Goal: Task Accomplishment & Management: Complete application form

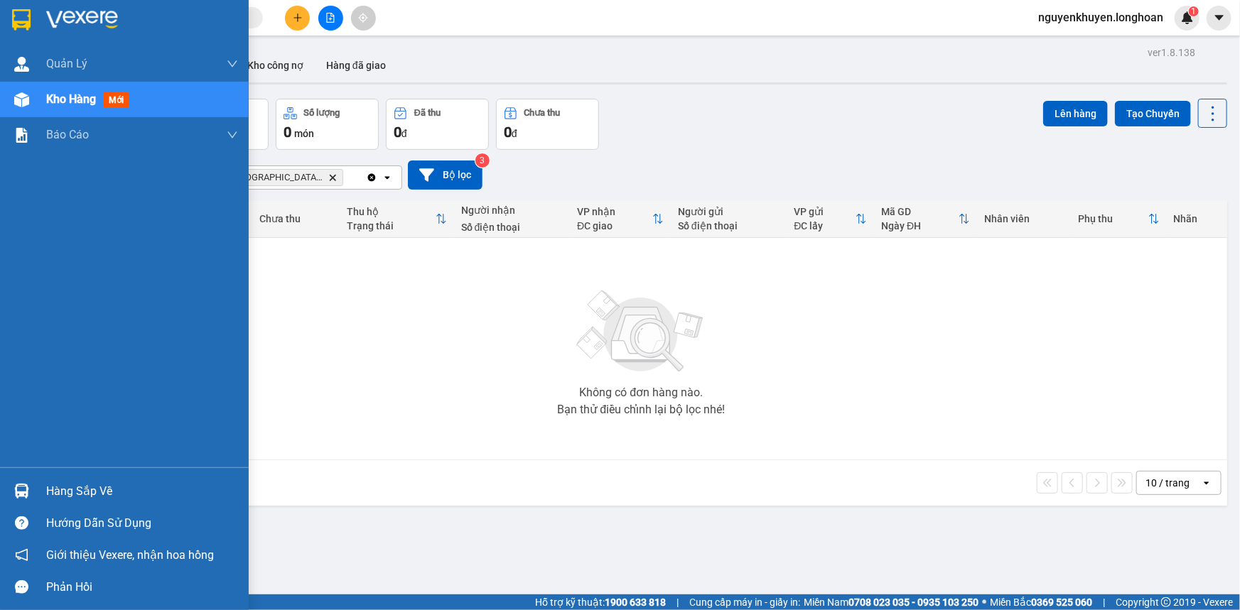
click at [70, 489] on div "Hàng sắp về" at bounding box center [142, 491] width 192 height 21
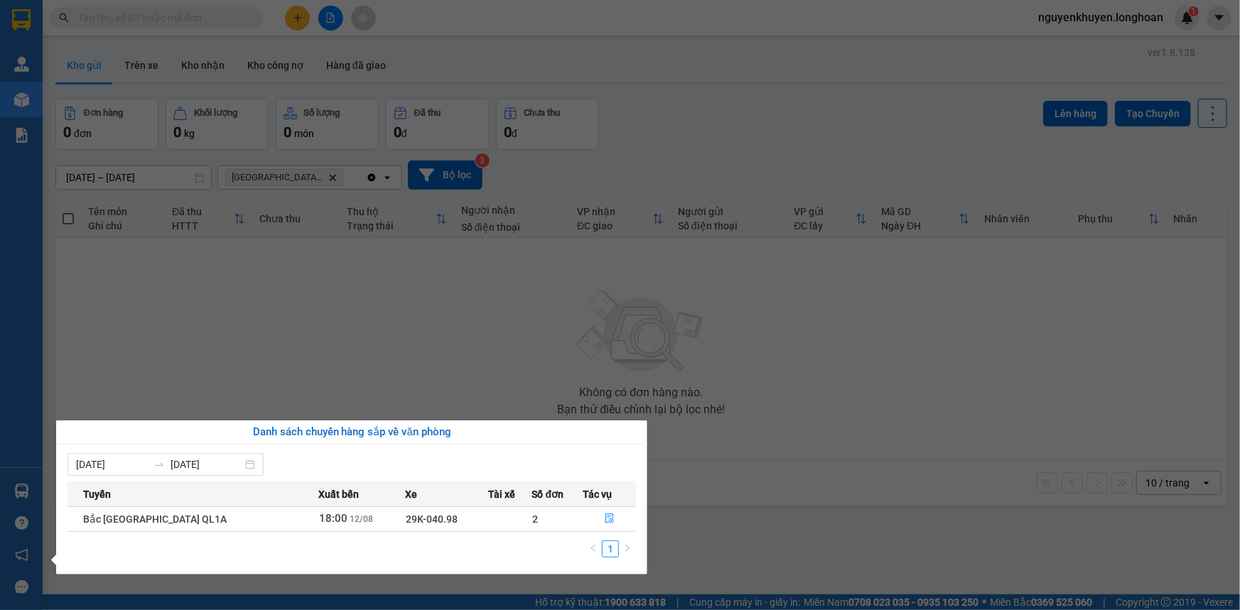
click at [465, 339] on section "Kết quả tìm kiếm ( 0 ) Bộ lọc No Data nguyenkhuyen.longhoan 1 Quản [PERSON_NAME…" at bounding box center [620, 305] width 1240 height 610
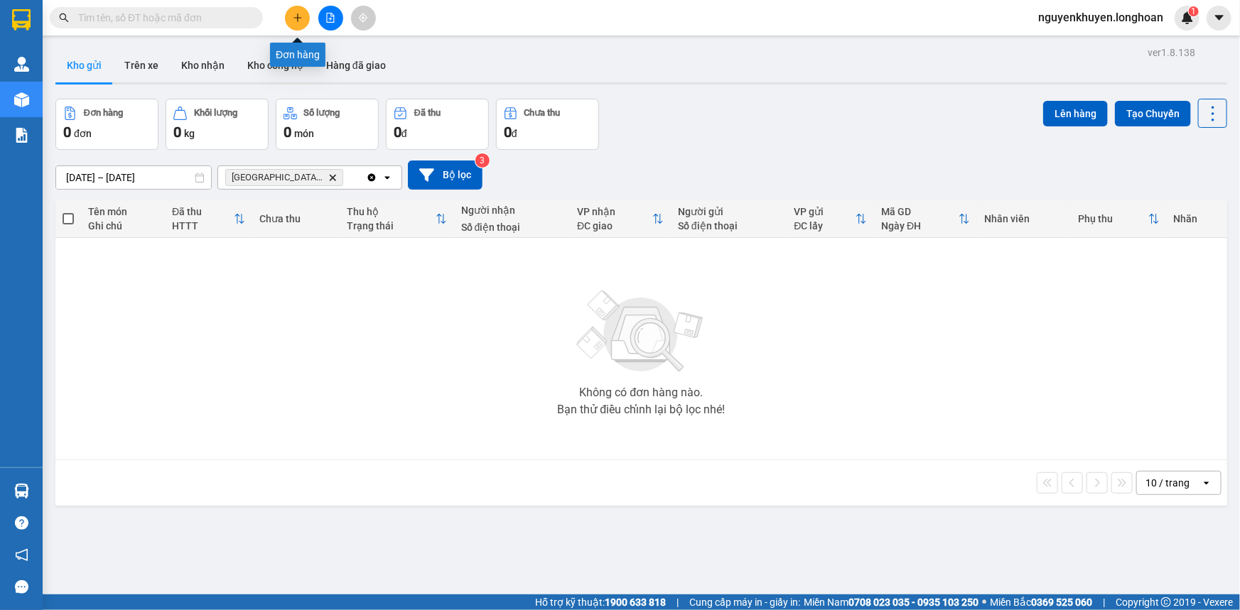
click at [299, 21] on icon "plus" at bounding box center [298, 18] width 10 height 10
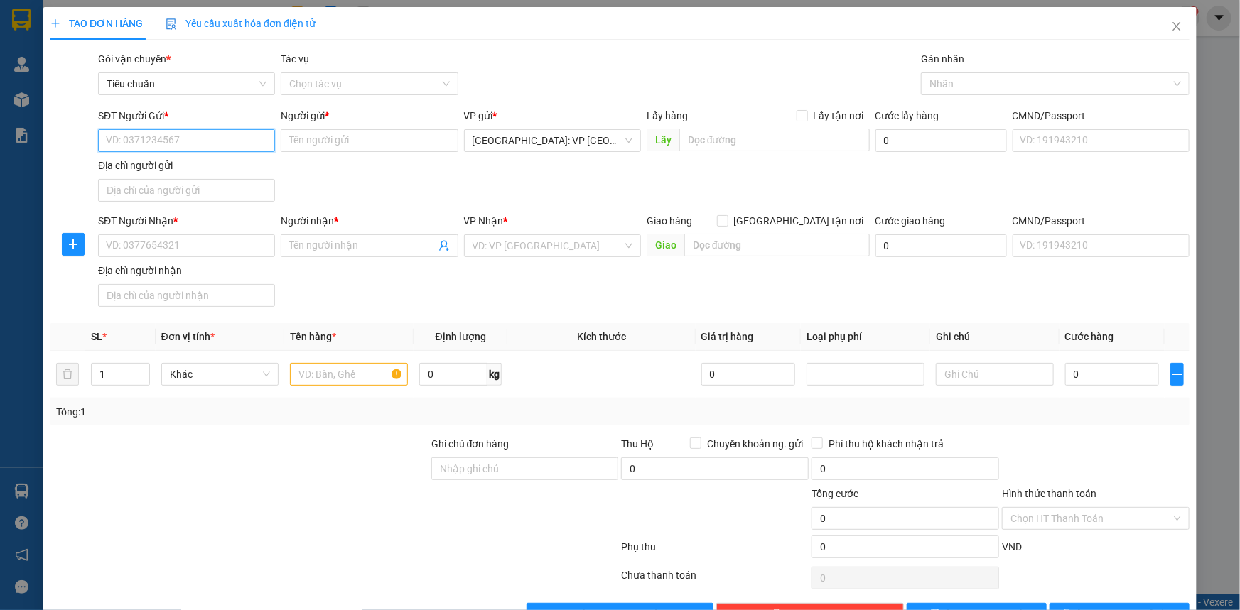
click at [130, 136] on input "SĐT Người Gửi *" at bounding box center [186, 140] width 177 height 23
type input "0876176456"
click at [306, 141] on input "Người gửi *" at bounding box center [369, 140] width 177 height 23
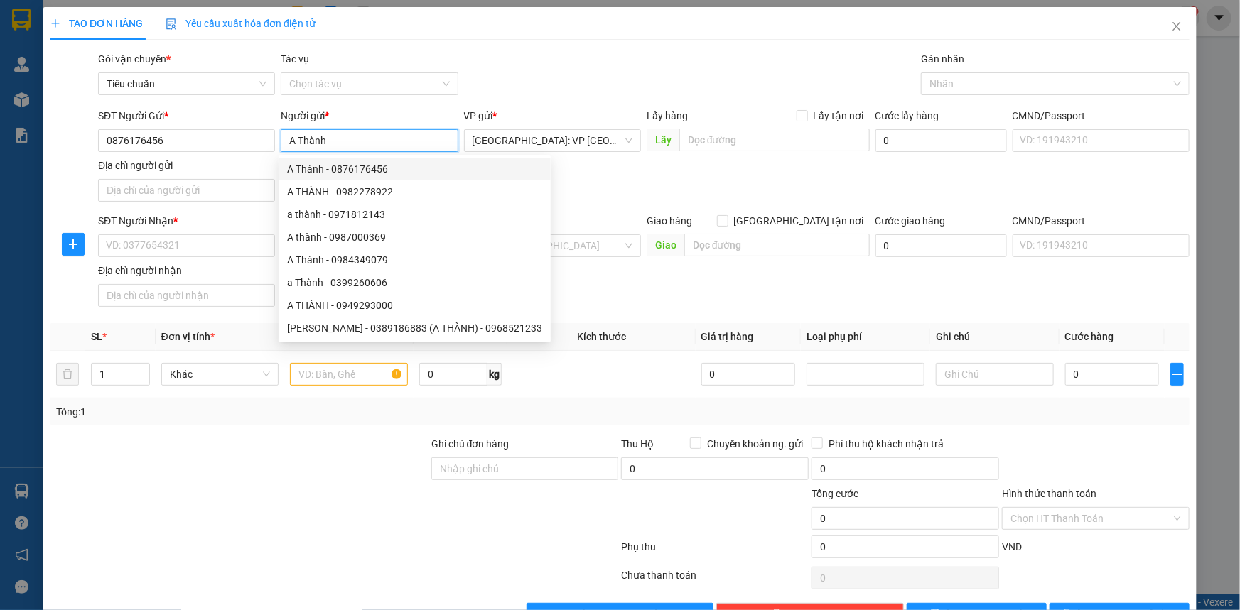
type input "A Thành"
click at [356, 114] on div "Người gửi *" at bounding box center [369, 116] width 177 height 16
click at [356, 129] on input "A Thành" at bounding box center [369, 140] width 177 height 23
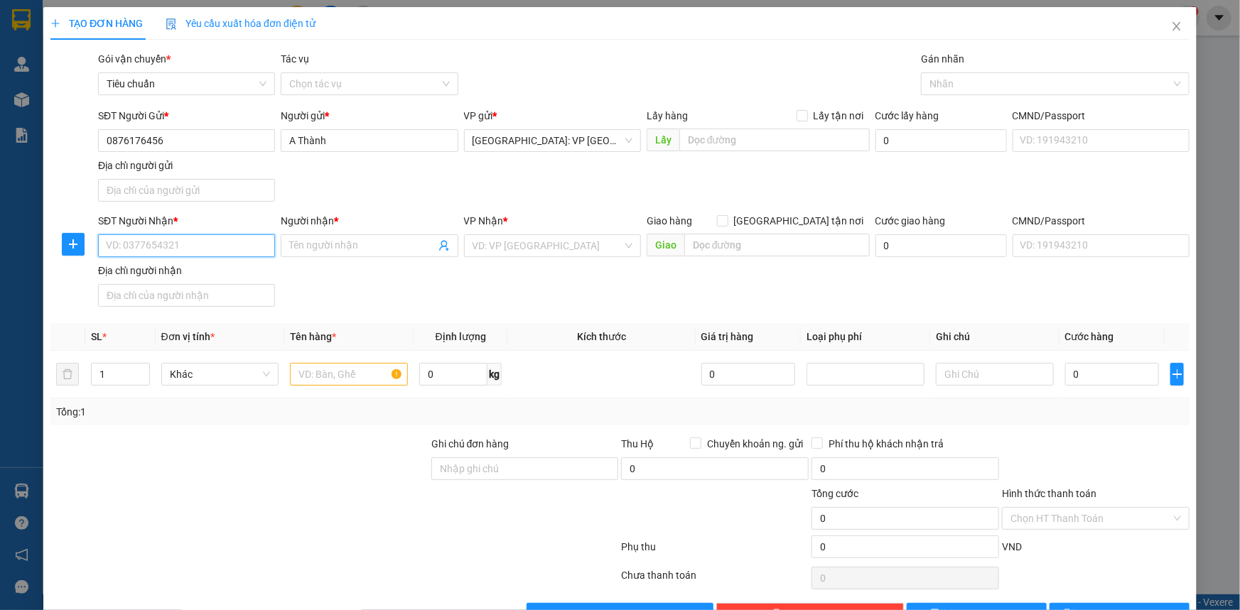
click at [121, 247] on input "SĐT Người Nhận *" at bounding box center [186, 245] width 177 height 23
click at [141, 244] on input "Anh" at bounding box center [186, 245] width 177 height 23
click at [166, 241] on input "AnhTungf" at bounding box center [186, 245] width 177 height 23
type input "A"
click at [295, 440] on div at bounding box center [239, 461] width 381 height 50
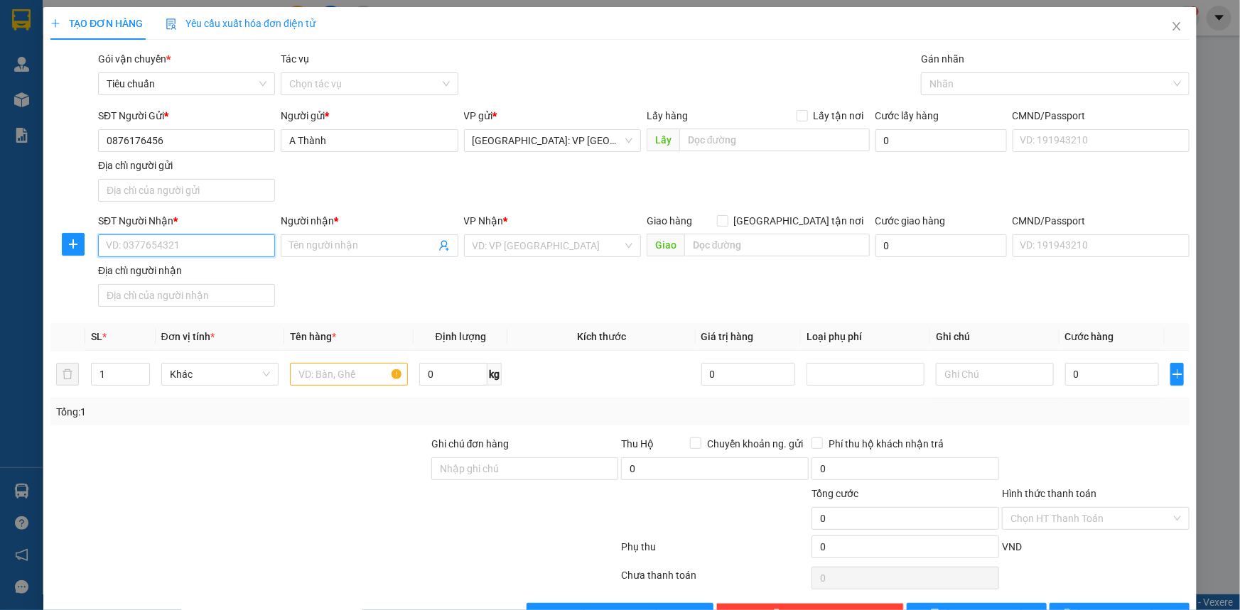
click at [151, 250] on input "SĐT Người Nhận *" at bounding box center [186, 245] width 177 height 23
type input "0"
type input "0334343313"
click at [305, 242] on input "Người nhận *" at bounding box center [362, 246] width 146 height 16
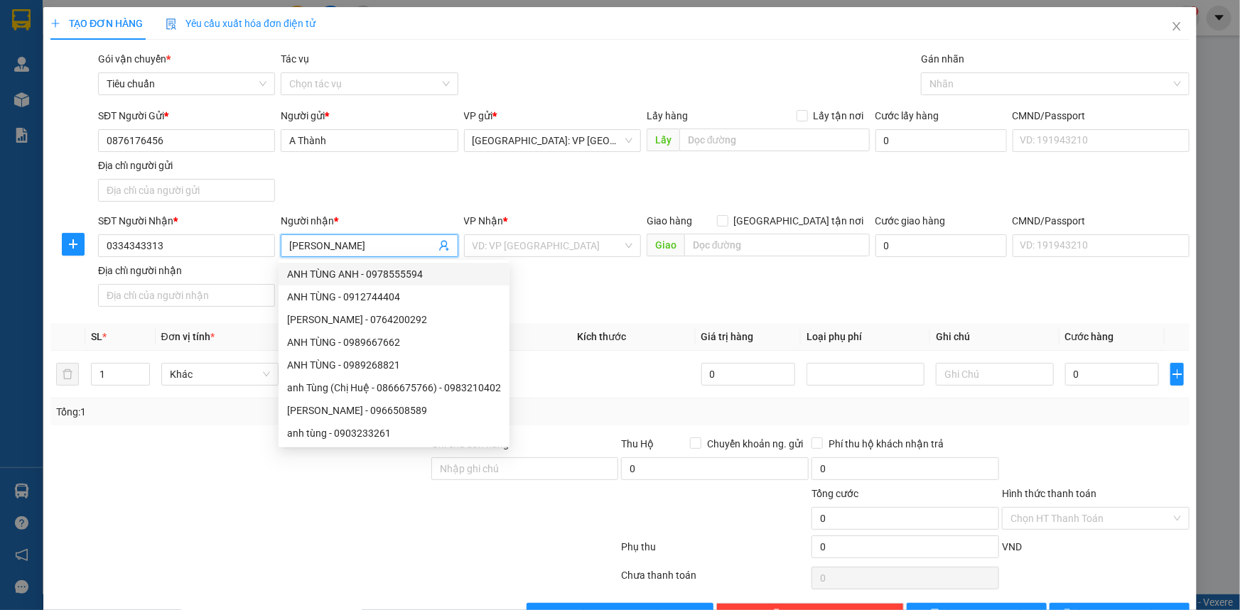
type input "[PERSON_NAME]"
click at [347, 213] on div "Người nhận *" at bounding box center [369, 221] width 177 height 16
click at [347, 238] on input "[PERSON_NAME]" at bounding box center [362, 246] width 146 height 16
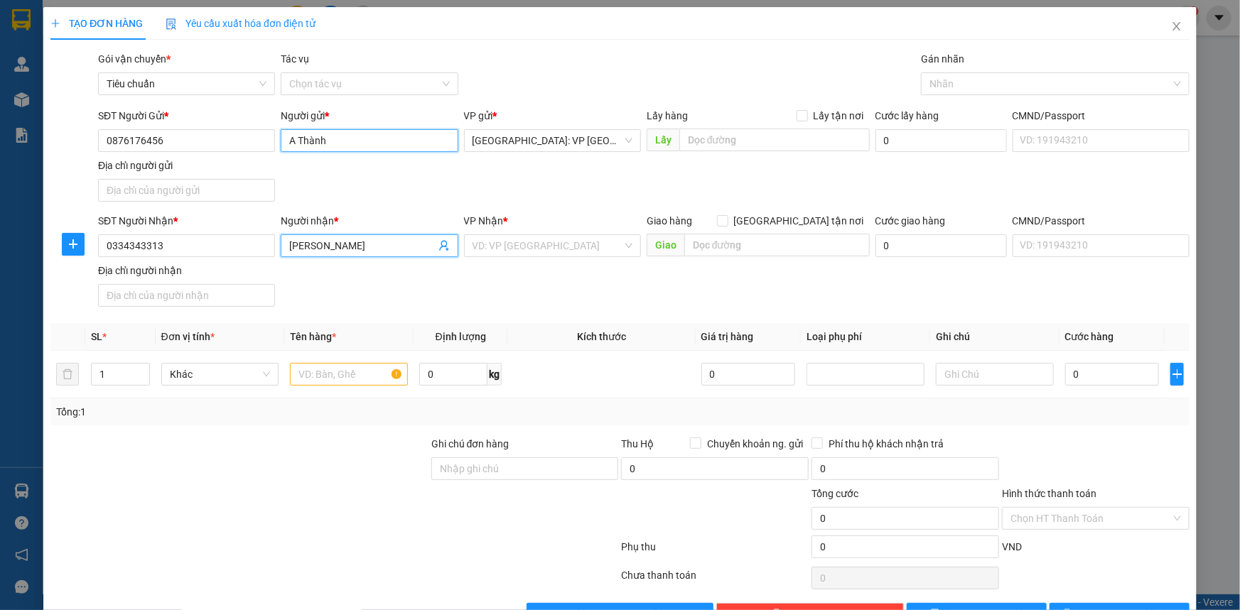
click at [293, 141] on input "A Thành" at bounding box center [369, 140] width 177 height 23
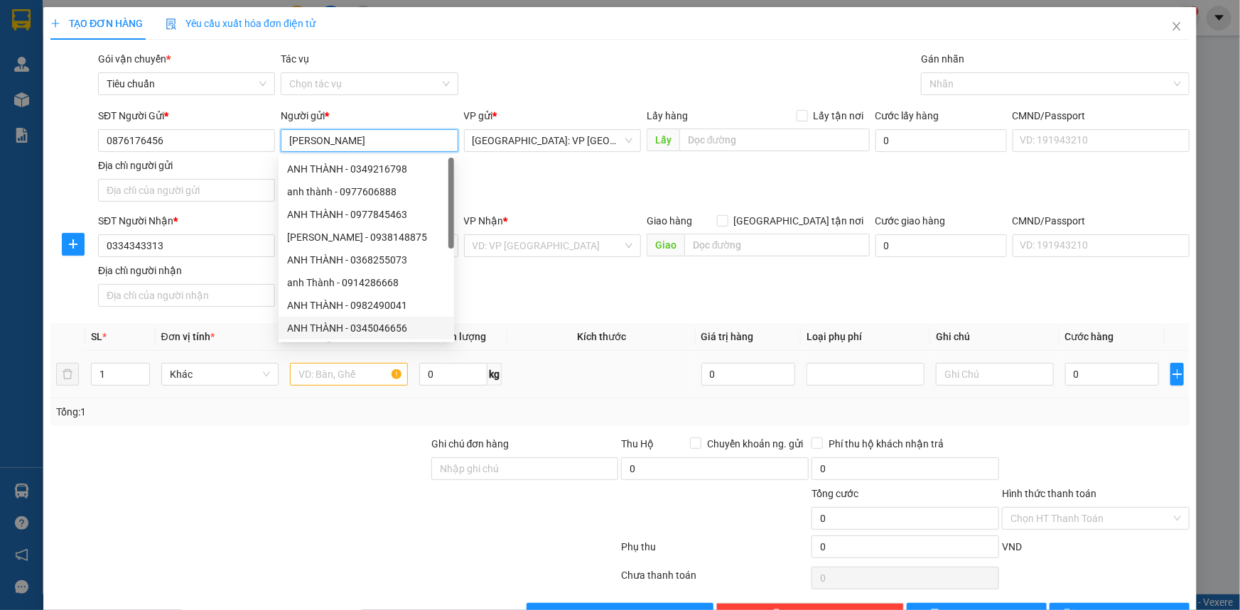
type input "[PERSON_NAME]"
click at [316, 450] on div at bounding box center [239, 461] width 381 height 50
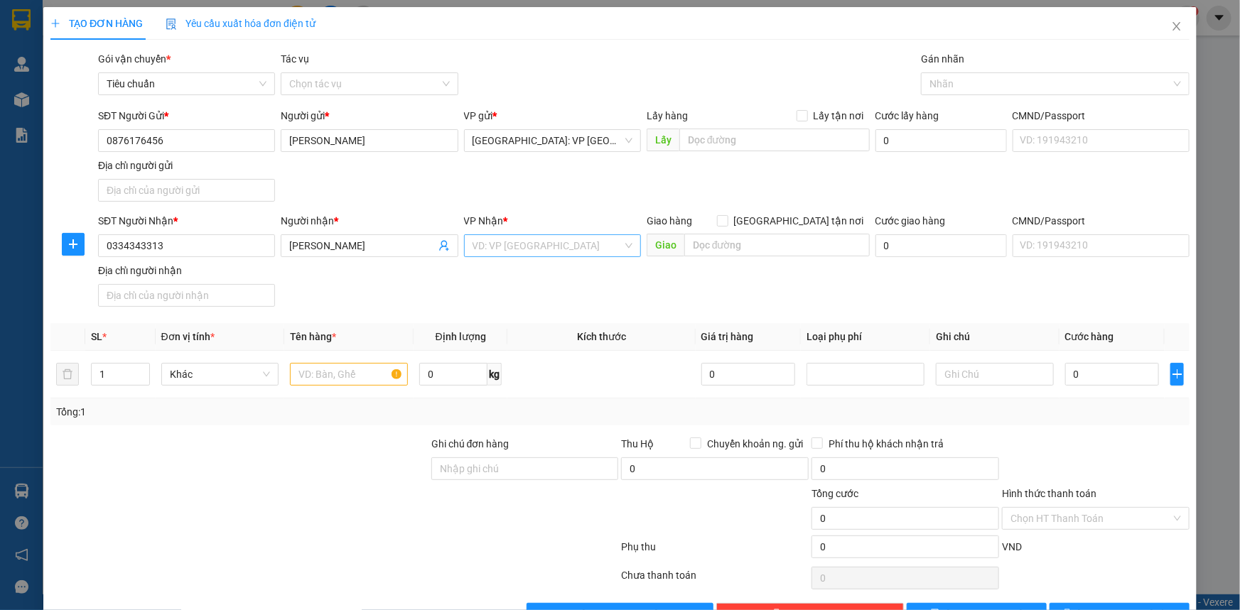
click at [504, 245] on input "search" at bounding box center [547, 245] width 150 height 21
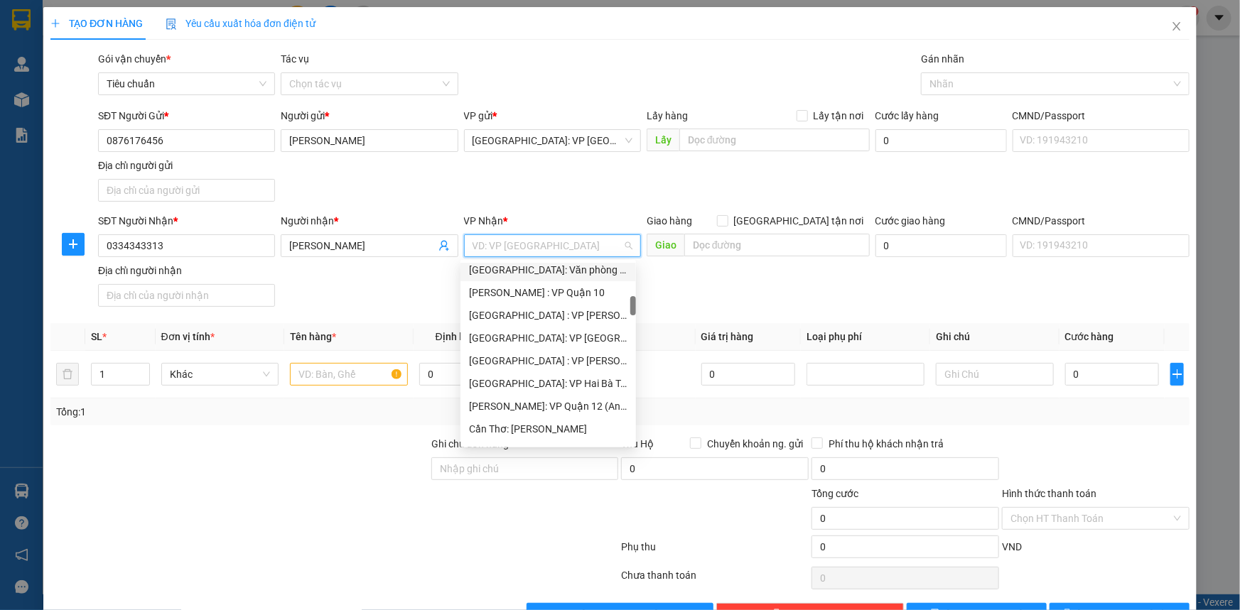
scroll to position [387, 0]
click at [528, 244] on input "search" at bounding box center [547, 245] width 150 height 21
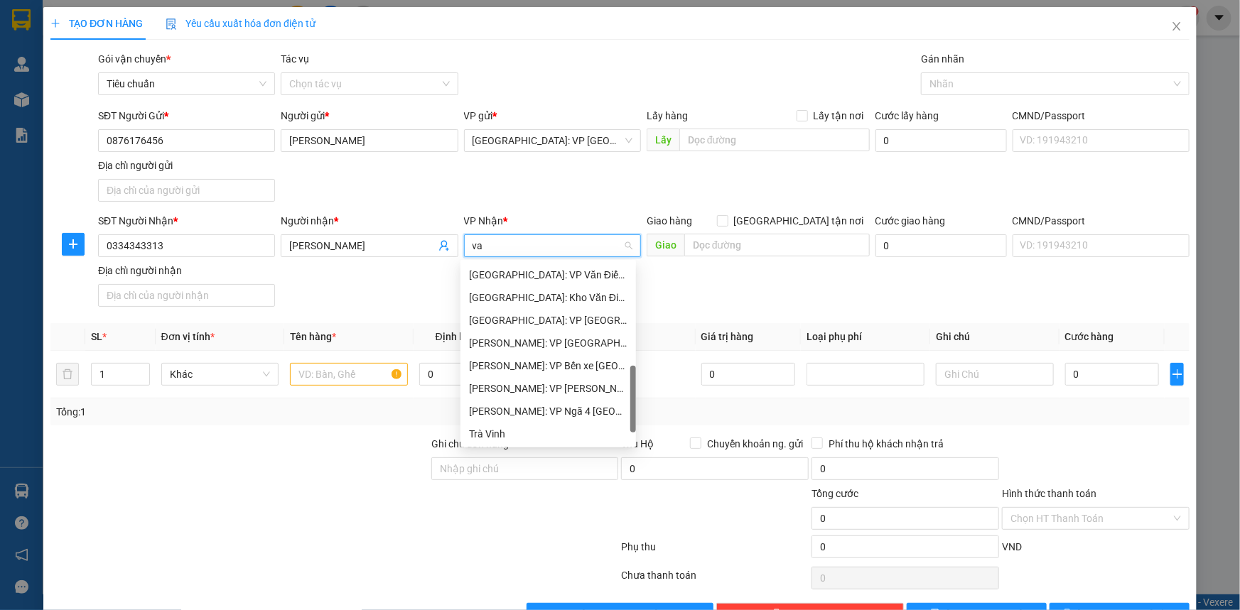
scroll to position [0, 0]
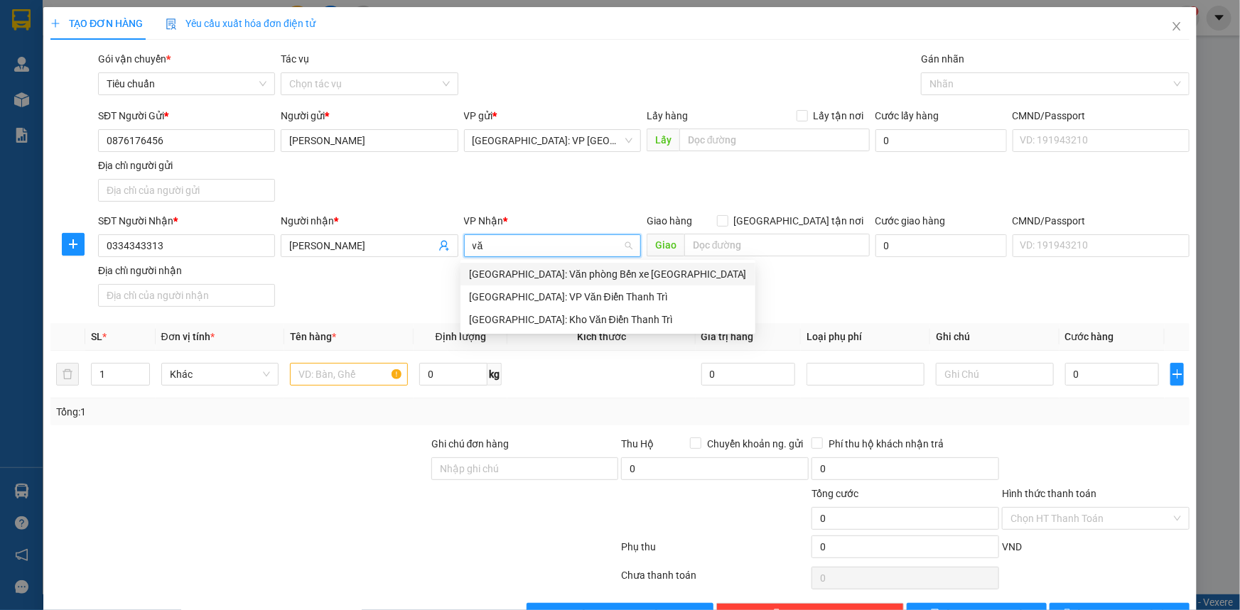
type input "văn"
click at [528, 320] on div "[GEOGRAPHIC_DATA]: Kho Văn Điển Thanh Trì" at bounding box center [608, 320] width 278 height 16
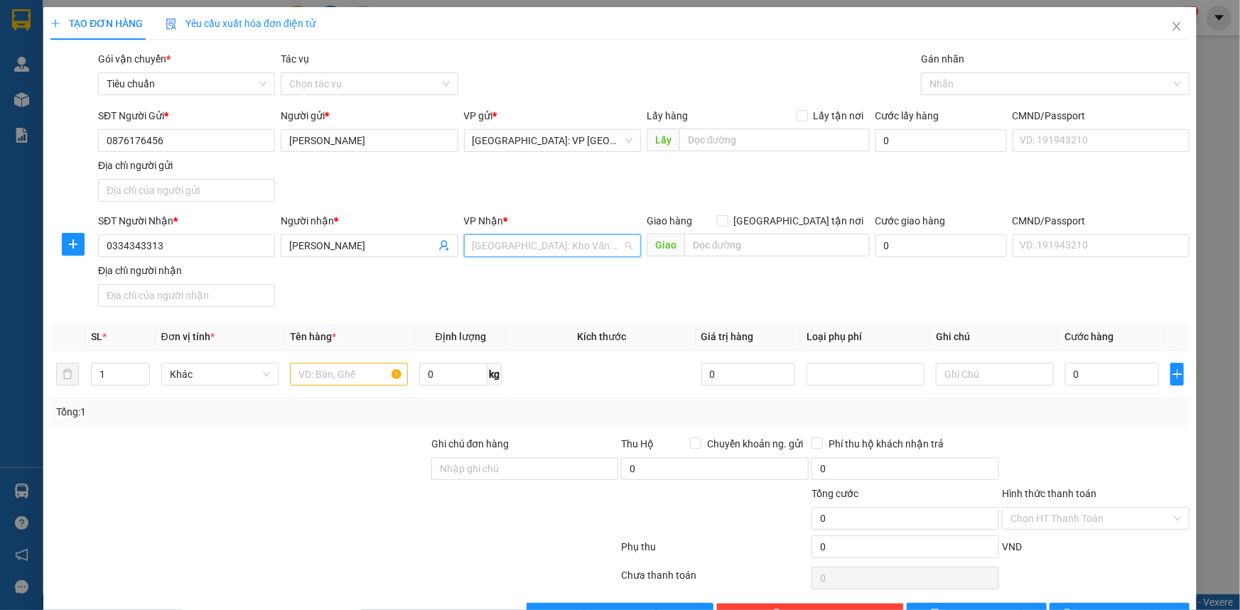
scroll to position [432, 0]
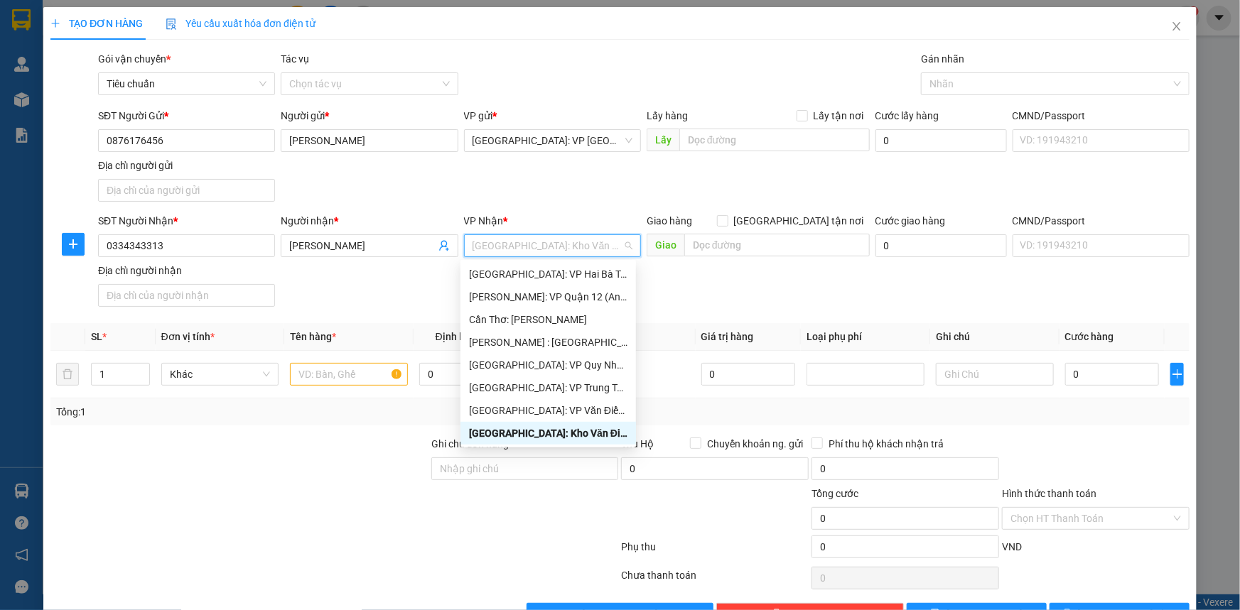
click at [542, 429] on div "[GEOGRAPHIC_DATA]: Kho Văn Điển Thanh Trì" at bounding box center [548, 433] width 158 height 16
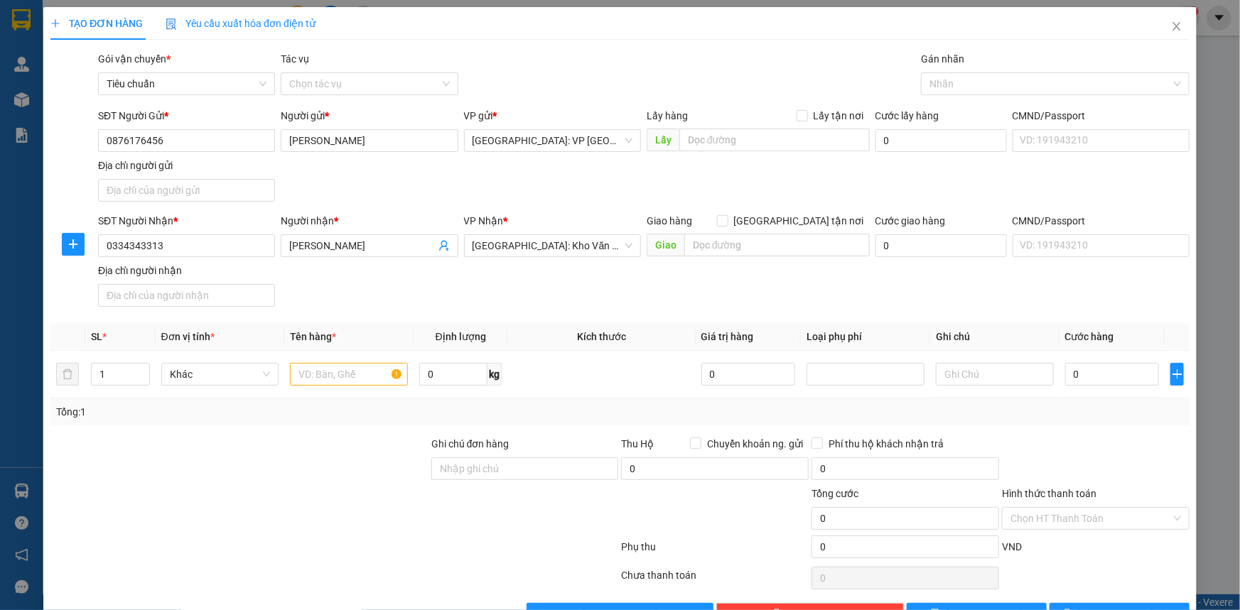
click at [19, 492] on div "TẠO ĐƠN HÀNG Yêu cầu xuất hóa đơn điện tử Transit Pickup Surcharge Ids Transit …" at bounding box center [620, 305] width 1240 height 610
click at [202, 376] on span "Khác" at bounding box center [220, 374] width 101 height 21
click at [186, 452] on div at bounding box center [239, 461] width 381 height 50
click at [332, 372] on input "text" at bounding box center [349, 374] width 118 height 23
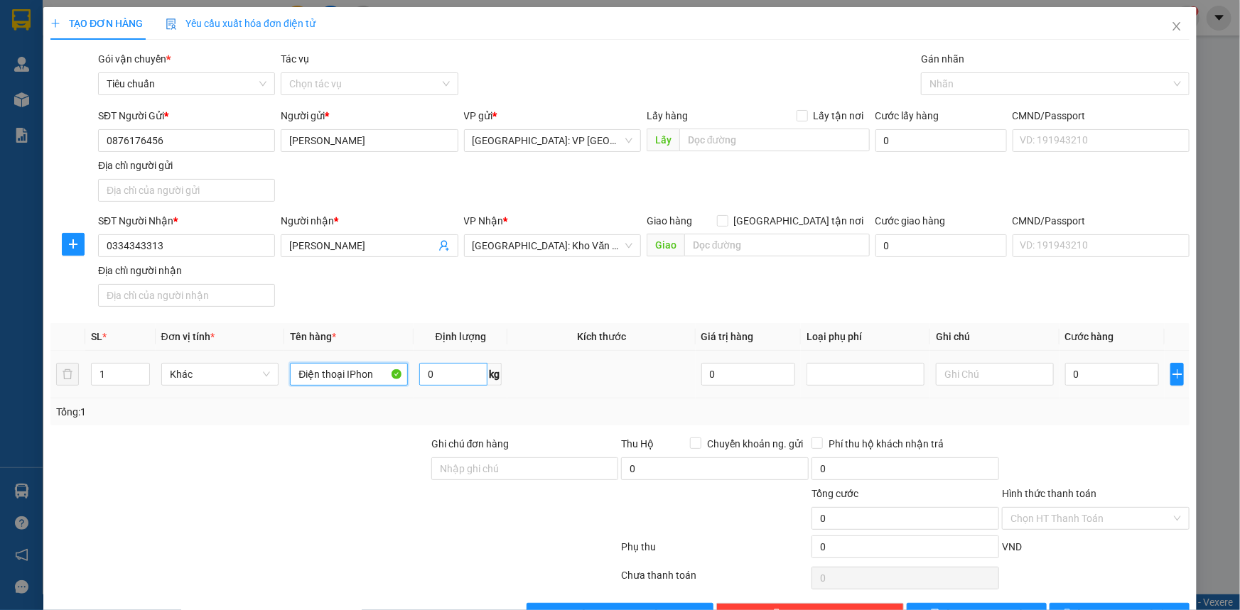
type input "Điện thoại IPhon"
click at [445, 374] on input "0" at bounding box center [453, 374] width 68 height 23
click at [430, 376] on input "01" at bounding box center [453, 374] width 68 height 23
drag, startPoint x: 438, startPoint y: 374, endPoint x: 407, endPoint y: 376, distance: 30.6
click at [407, 376] on tr "1 Khác Điện thoại IPhon 01 kg 0 0" at bounding box center [619, 375] width 1139 height 48
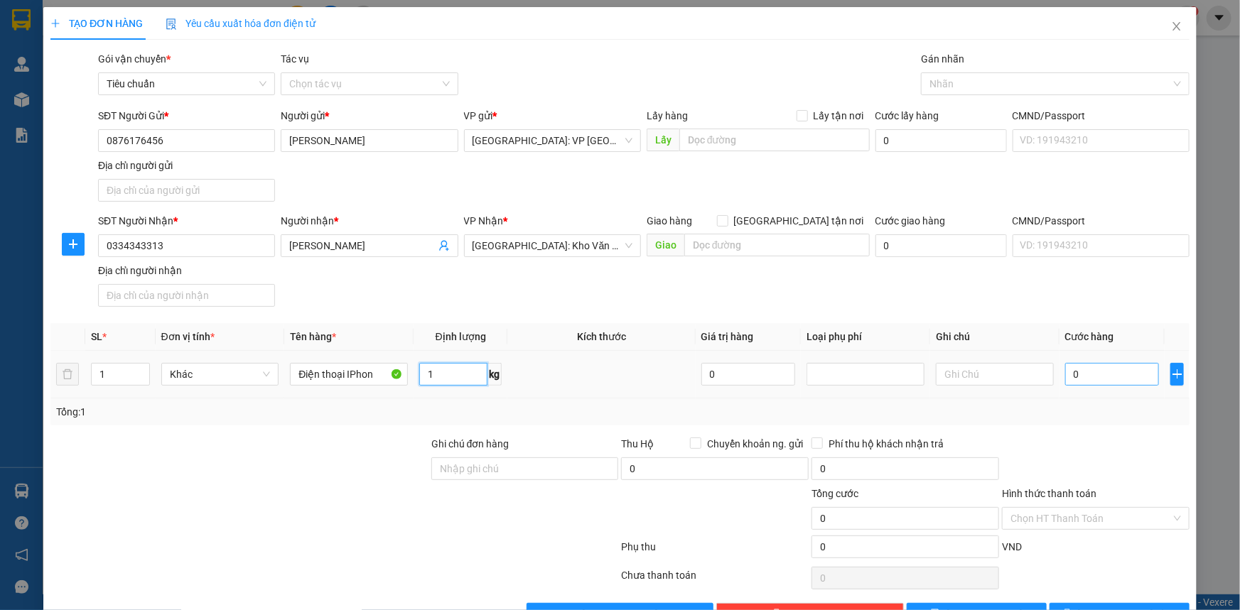
type input "1"
click at [1096, 375] on input "0" at bounding box center [1112, 374] width 94 height 23
type input "001"
type input "1"
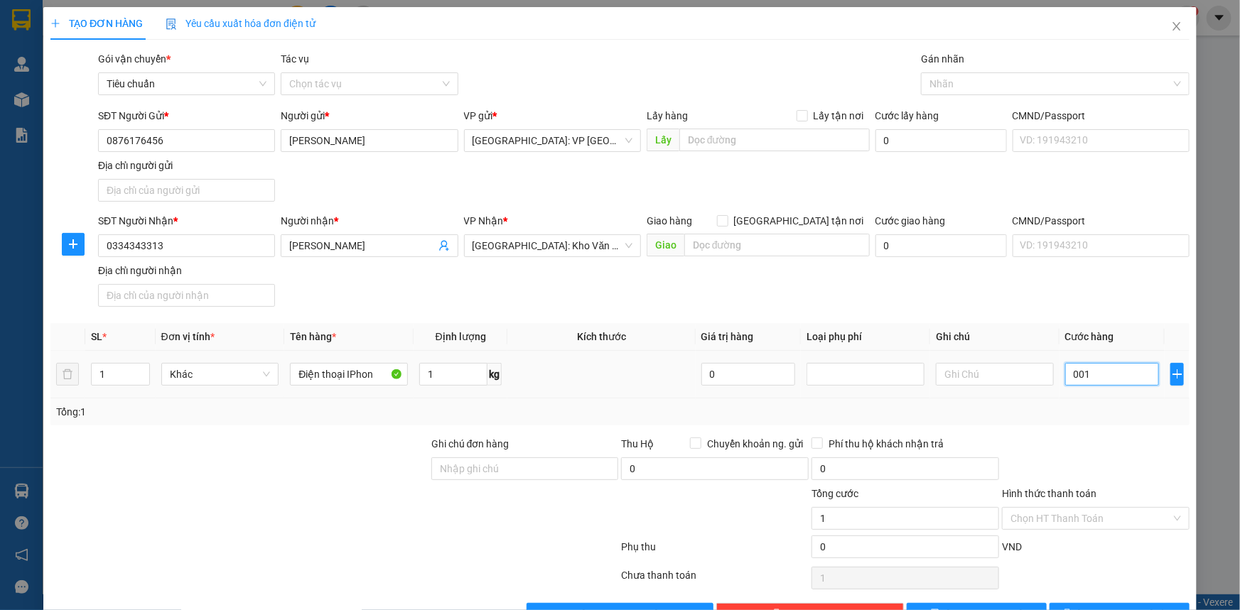
type input "0.010"
type input "10"
type input "00.100"
type input "100"
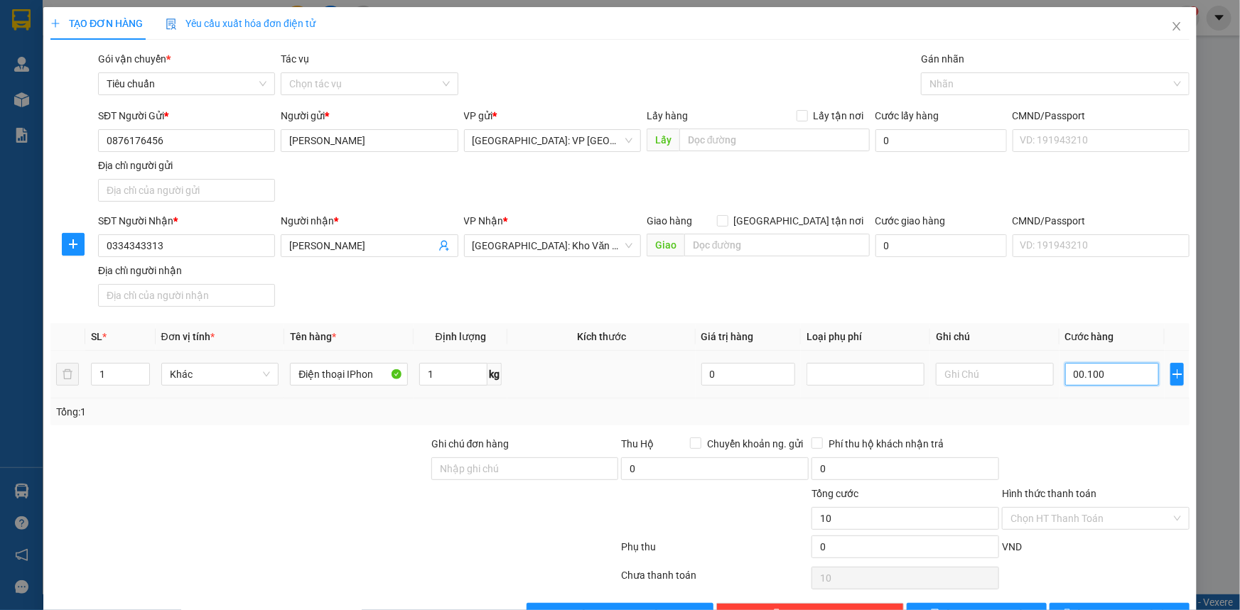
type input "100"
type input "00.100"
type input "100"
drag, startPoint x: 1096, startPoint y: 375, endPoint x: 1005, endPoint y: 389, distance: 91.9
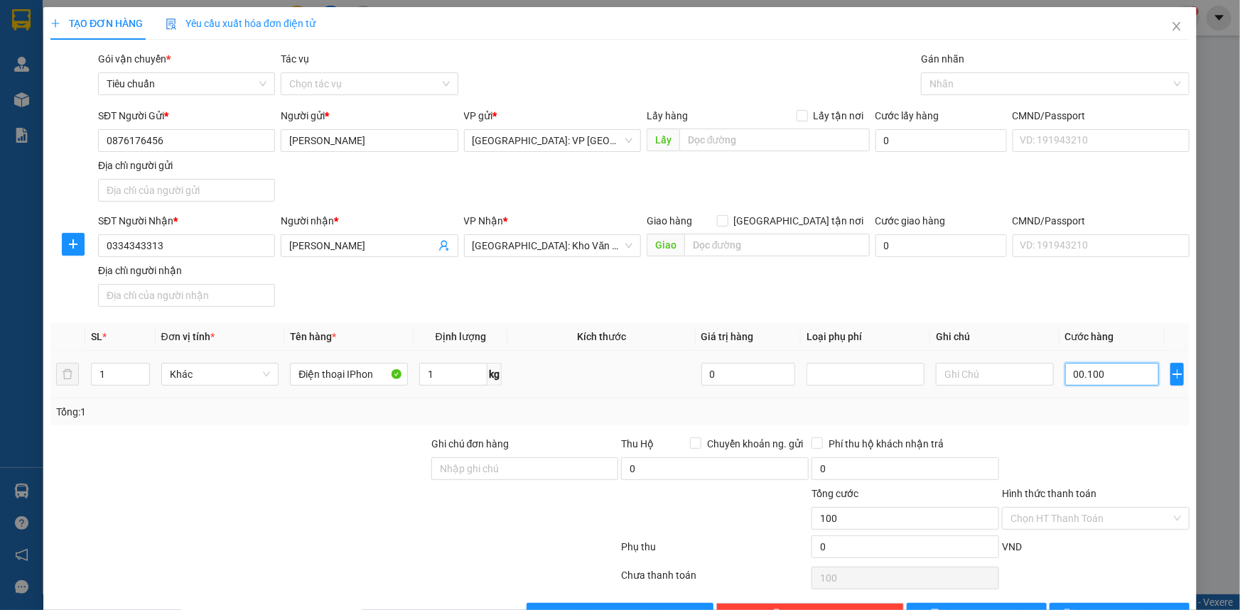
click at [1005, 389] on tr "1 Khác Điện thoại IPhon 1 kg 0 00.100" at bounding box center [619, 375] width 1139 height 48
type input "1"
type input "10"
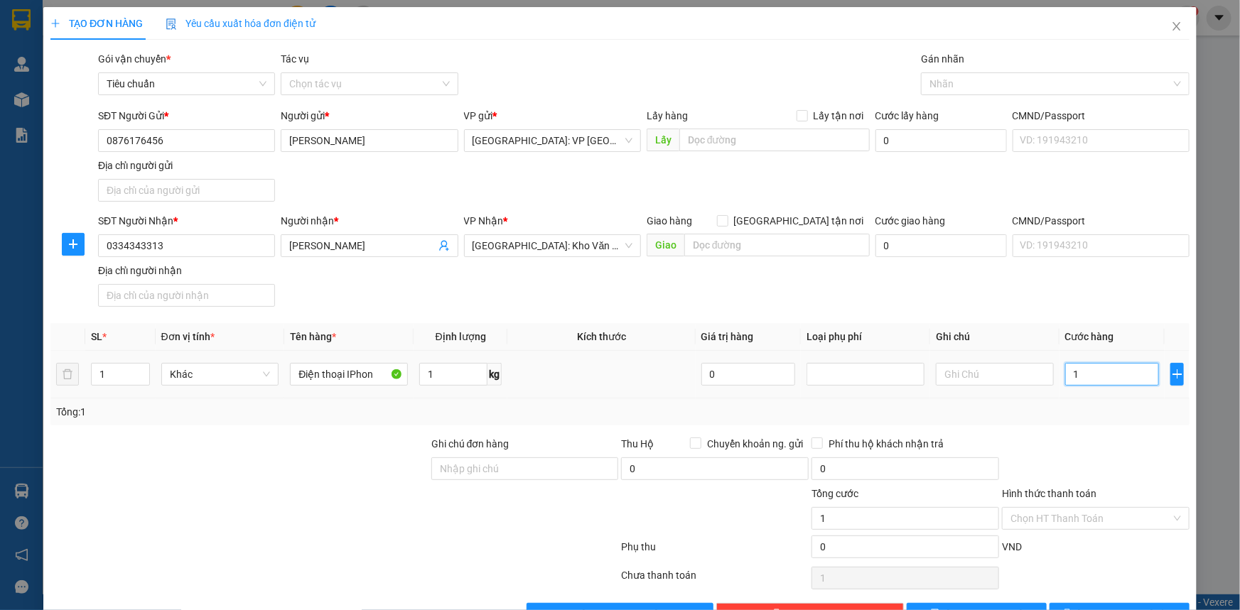
type input "10"
type input "100"
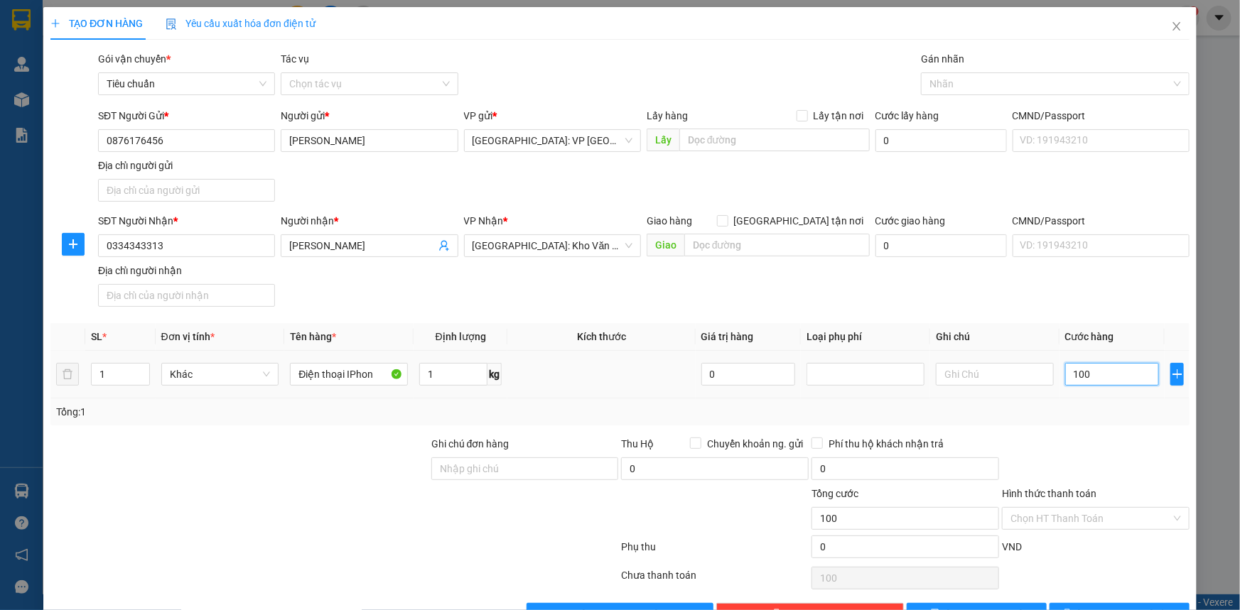
type input "1.000"
type input "110.000"
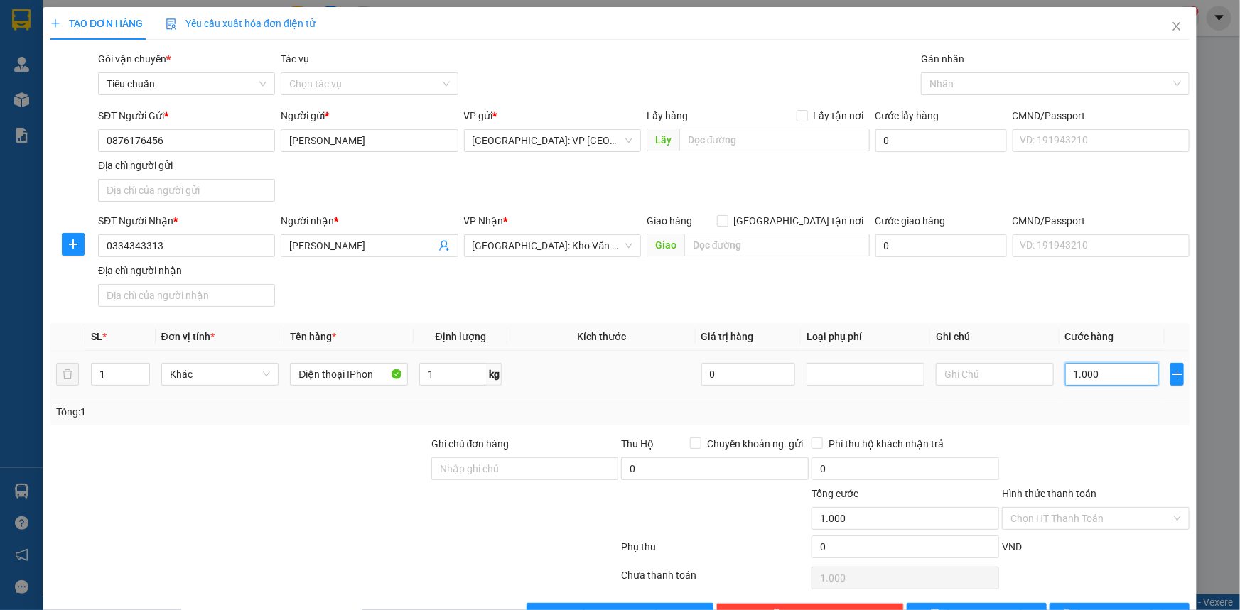
type input "110.000"
type input "11.100.000"
click at [1080, 377] on input "11.100.000" at bounding box center [1112, 374] width 94 height 23
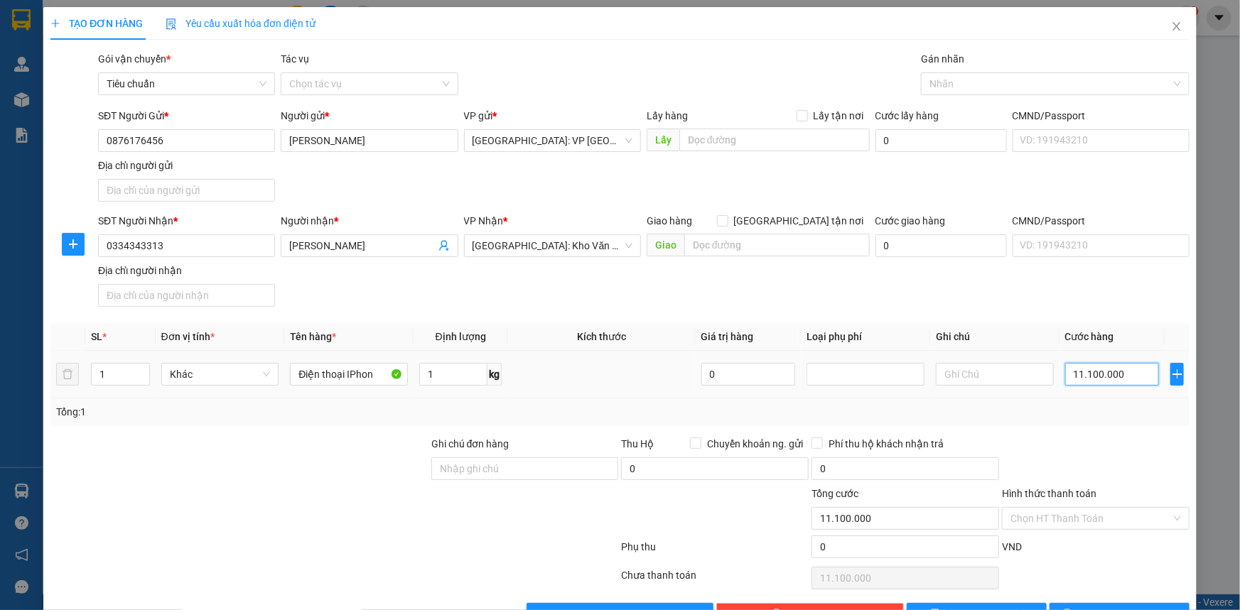
type input "0.100.000"
type input "100.000"
drag, startPoint x: 1108, startPoint y: 373, endPoint x: 975, endPoint y: 405, distance: 137.3
click at [986, 403] on div "SL * Đơn vị tính * Tên hàng * Định lượng Kích thước Giá trị hàng Loại phụ phí G…" at bounding box center [619, 374] width 1139 height 102
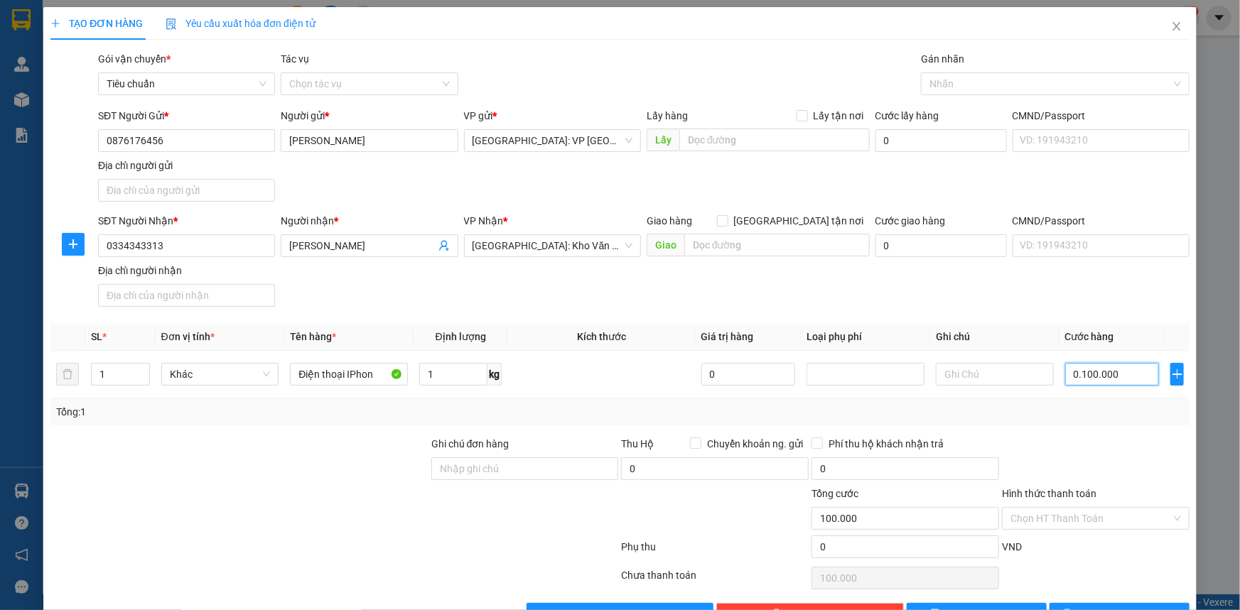
type input "0"
click at [1066, 379] on input "0" at bounding box center [1112, 374] width 94 height 23
type input "001"
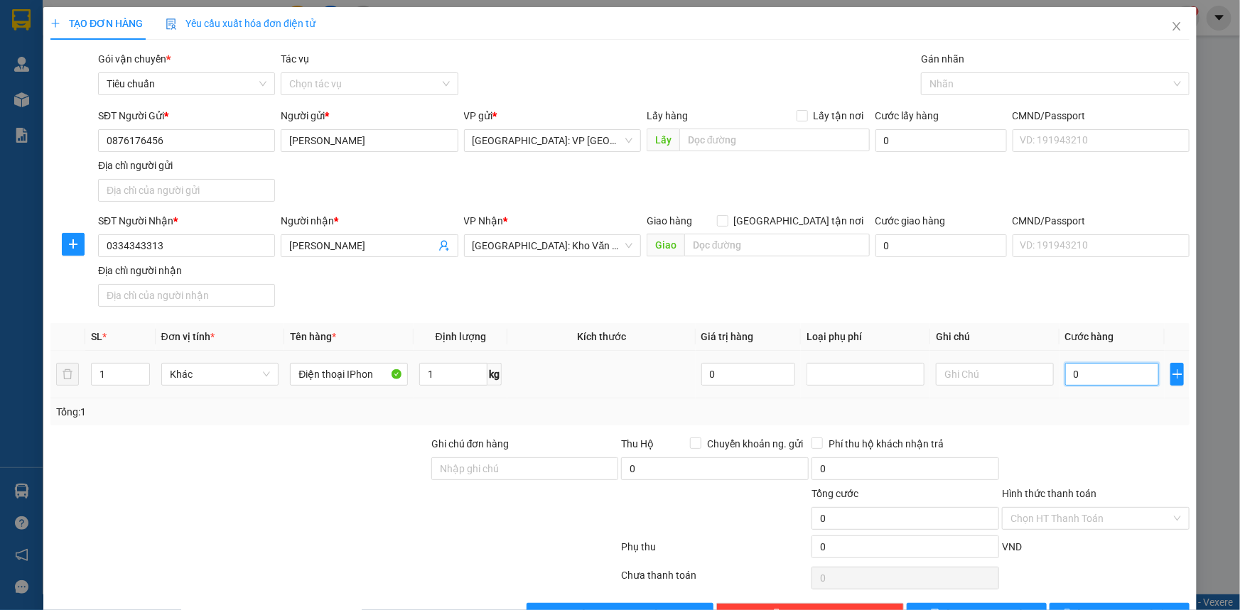
type input "1"
type input "0.010"
type input "10"
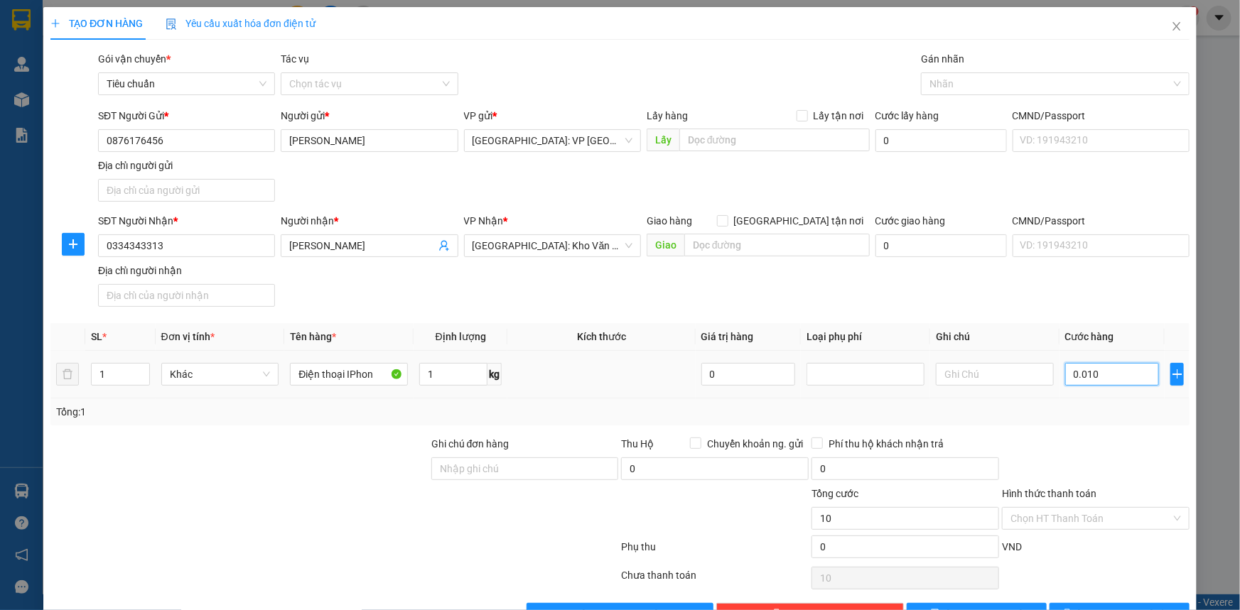
type input "00.100"
type input "100"
type input "00.100"
type input "100"
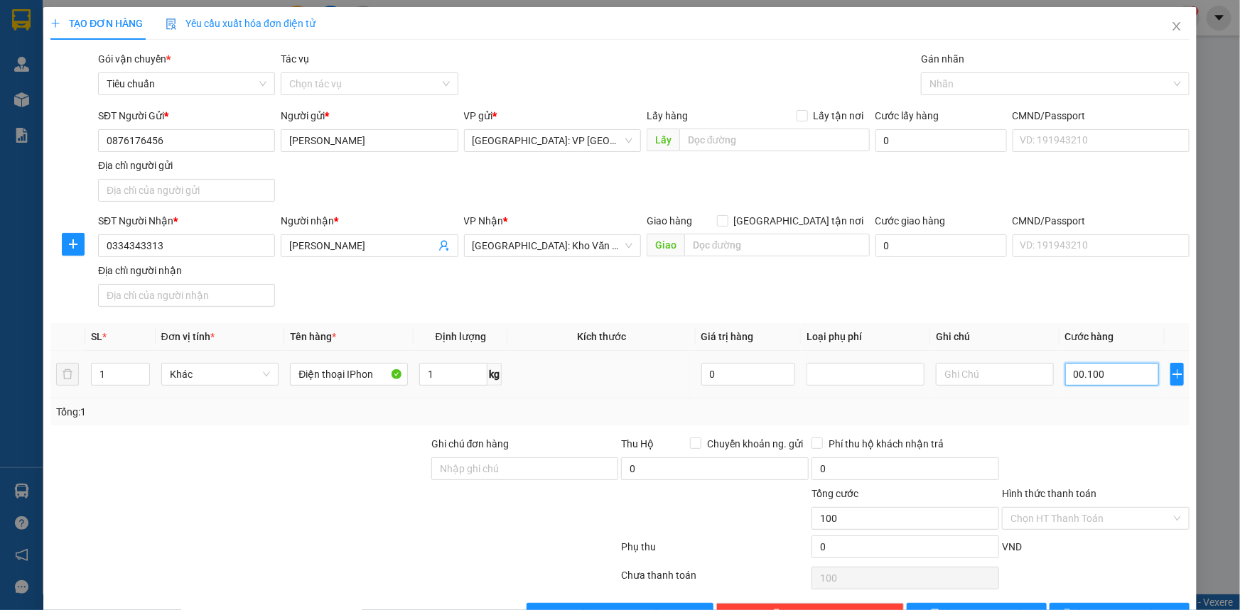
type input "100"
drag, startPoint x: 1105, startPoint y: 372, endPoint x: 996, endPoint y: 389, distance: 110.1
click at [996, 389] on tr "1 Khác Điện thoại IPhon 1 kg 0 00.100" at bounding box center [619, 375] width 1139 height 48
type input "1"
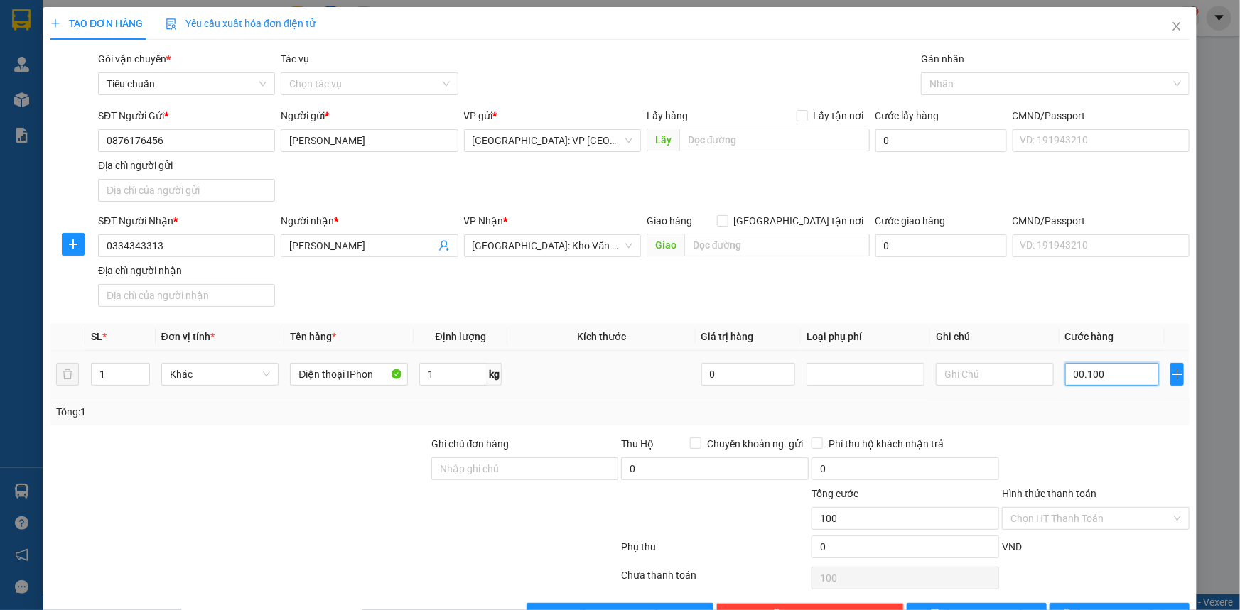
type input "1"
type input "10"
type input "100"
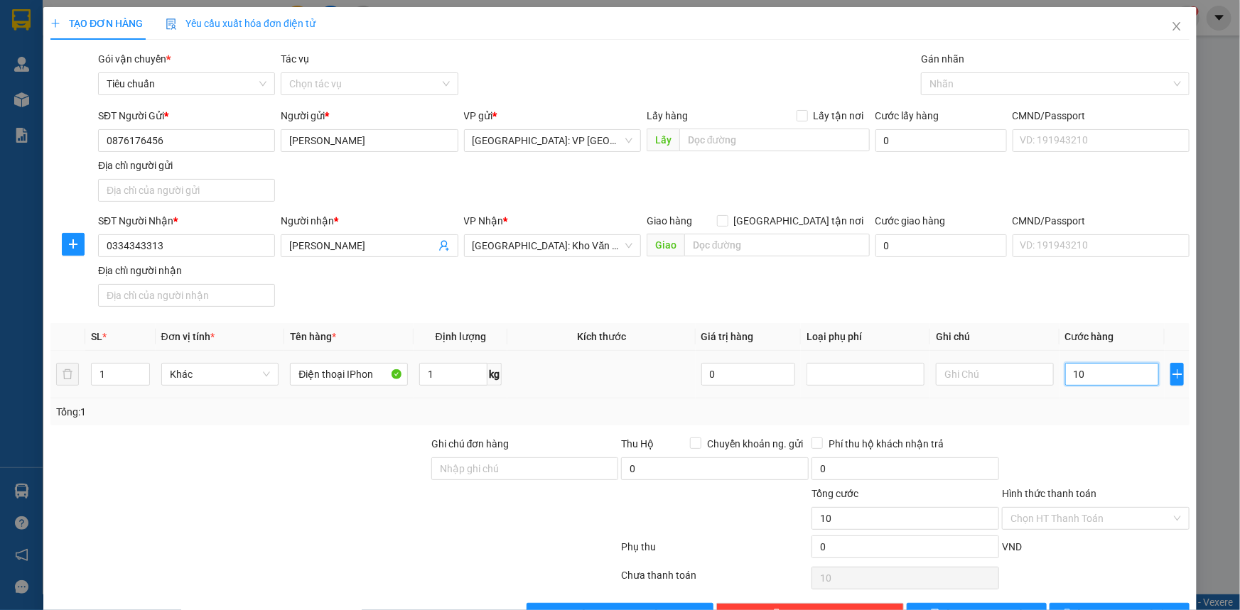
type input "100"
type input "1.000"
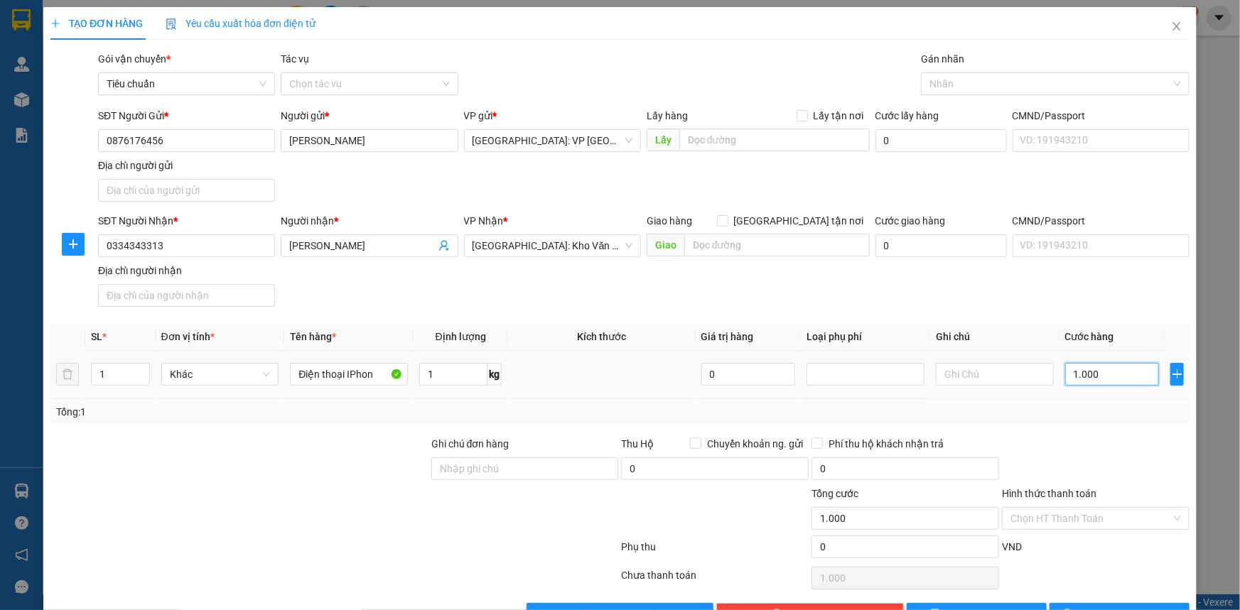
type input "110.000"
type input "11.100.000"
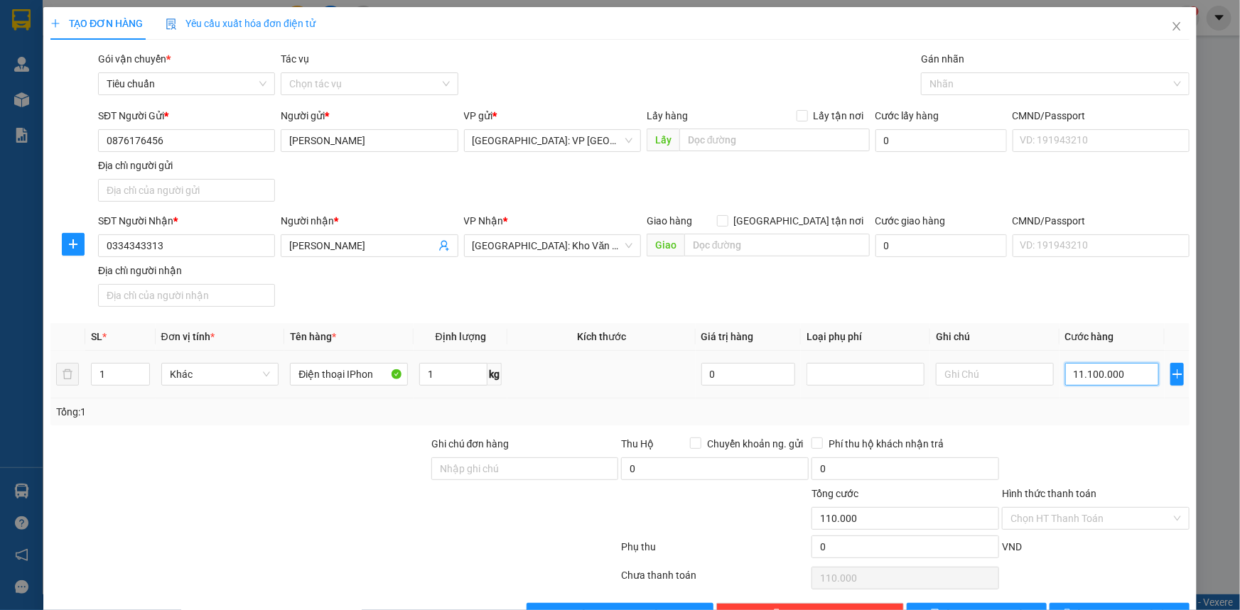
type input "11.100.000"
type input "0.100.000"
type input "100.000"
click at [1077, 376] on input "0.100.000" at bounding box center [1112, 374] width 94 height 23
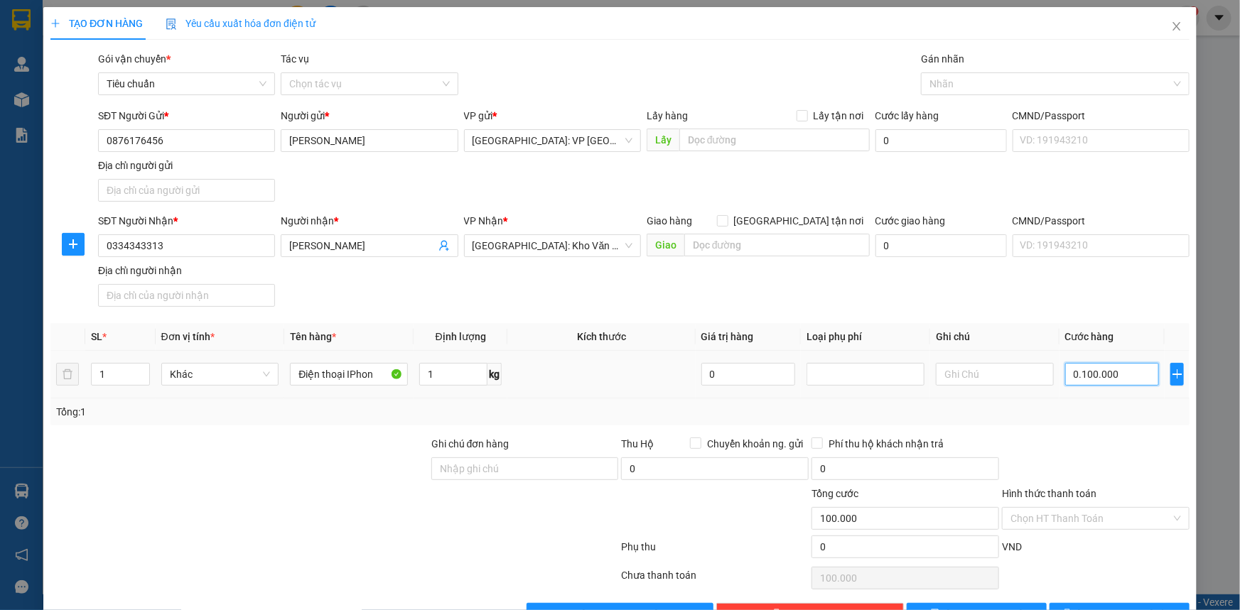
click at [1070, 378] on input "0.100.000" at bounding box center [1112, 374] width 94 height 23
click at [1072, 376] on input "0.100.000" at bounding box center [1112, 374] width 94 height 23
type input "010.000"
type input "10.000"
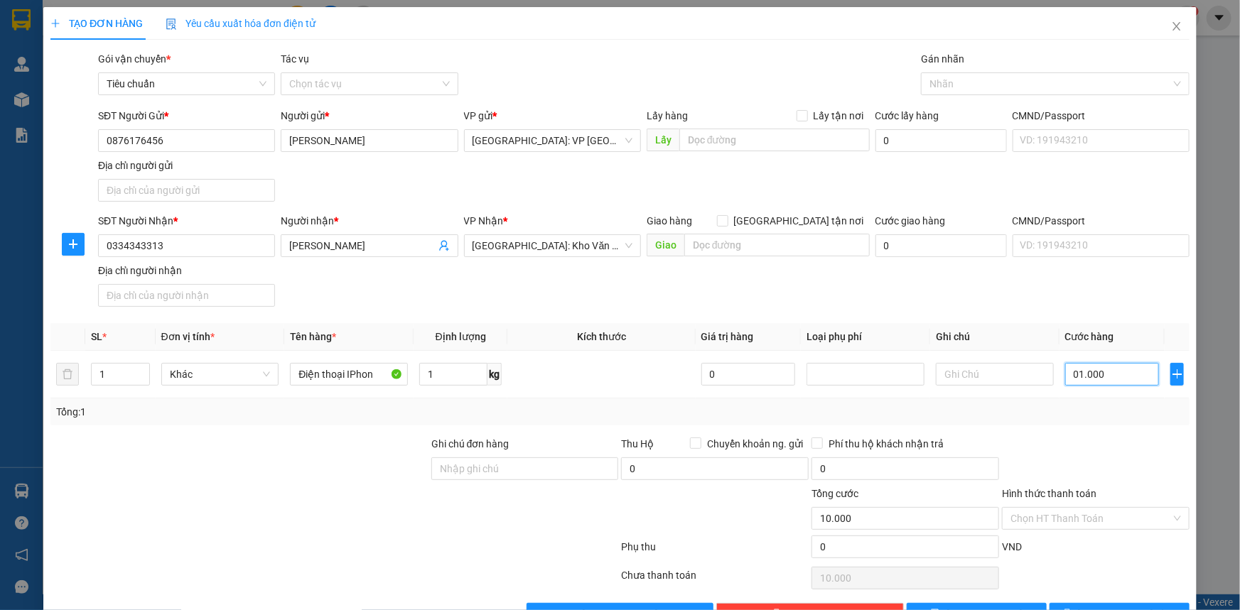
type input "0.100"
type input "100"
type input "01"
type input "1"
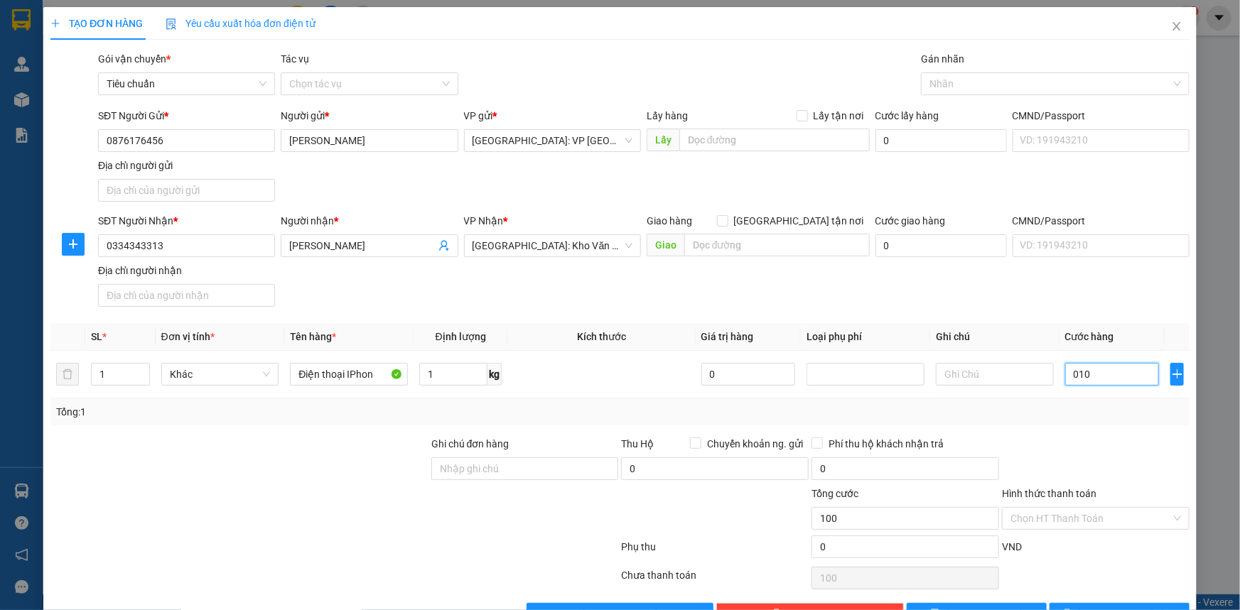
type input "1"
type input "0"
click at [1176, 375] on icon "plus" at bounding box center [1176, 374] width 1 height 9
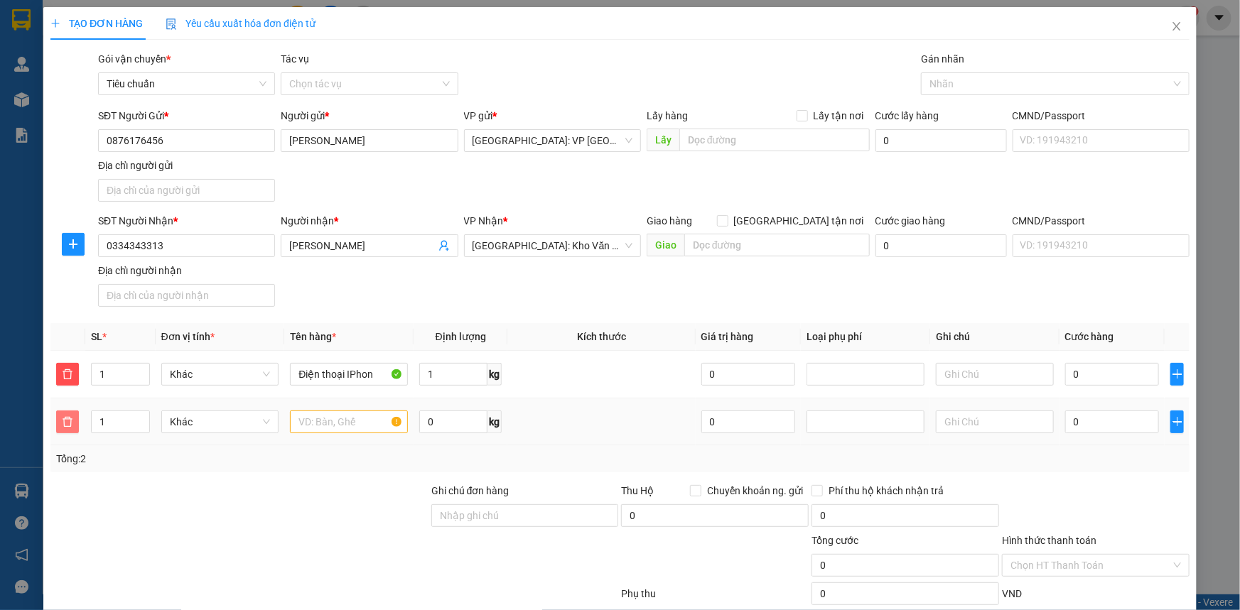
click at [64, 416] on icon "delete" at bounding box center [67, 421] width 11 height 11
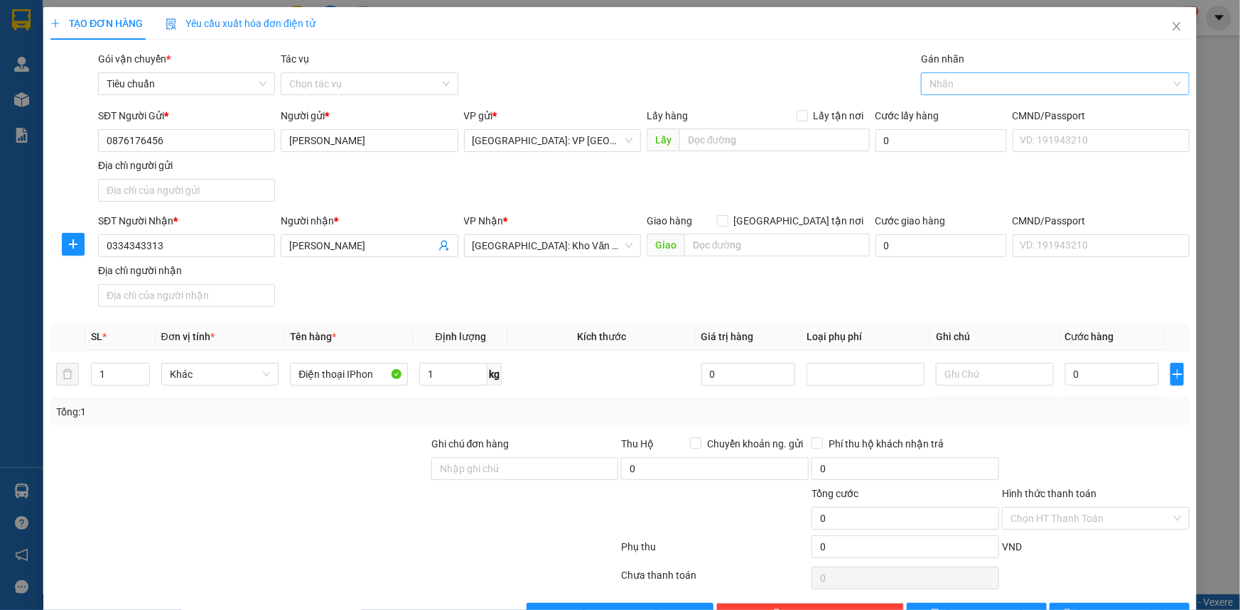
click at [1026, 88] on div at bounding box center [1047, 83] width 247 height 17
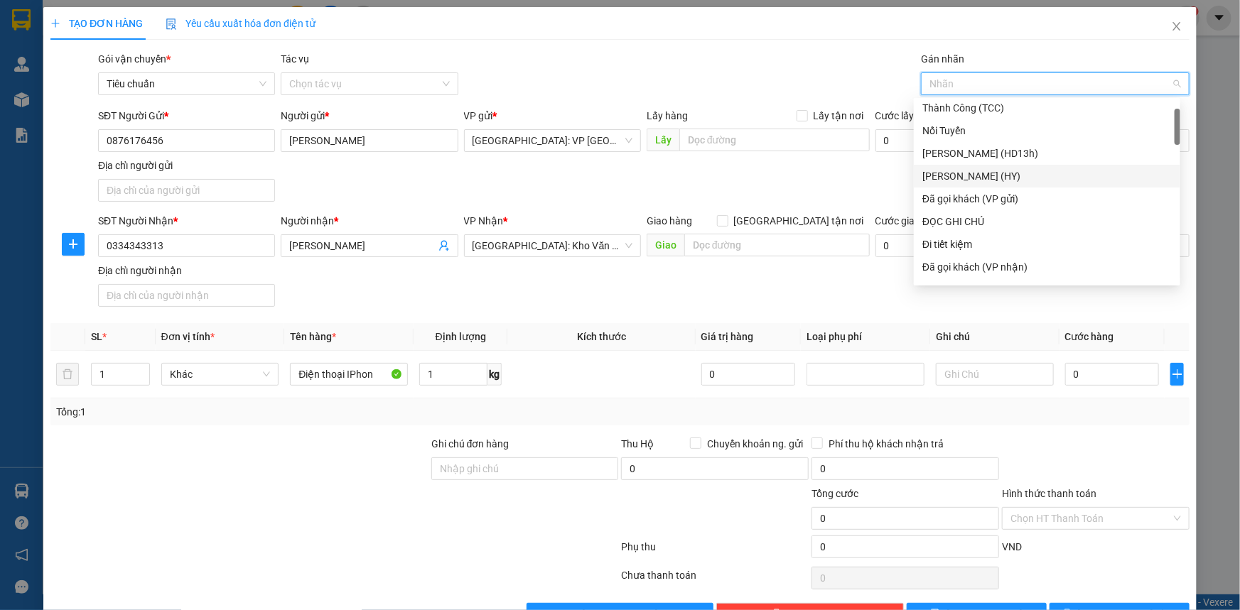
scroll to position [0, 0]
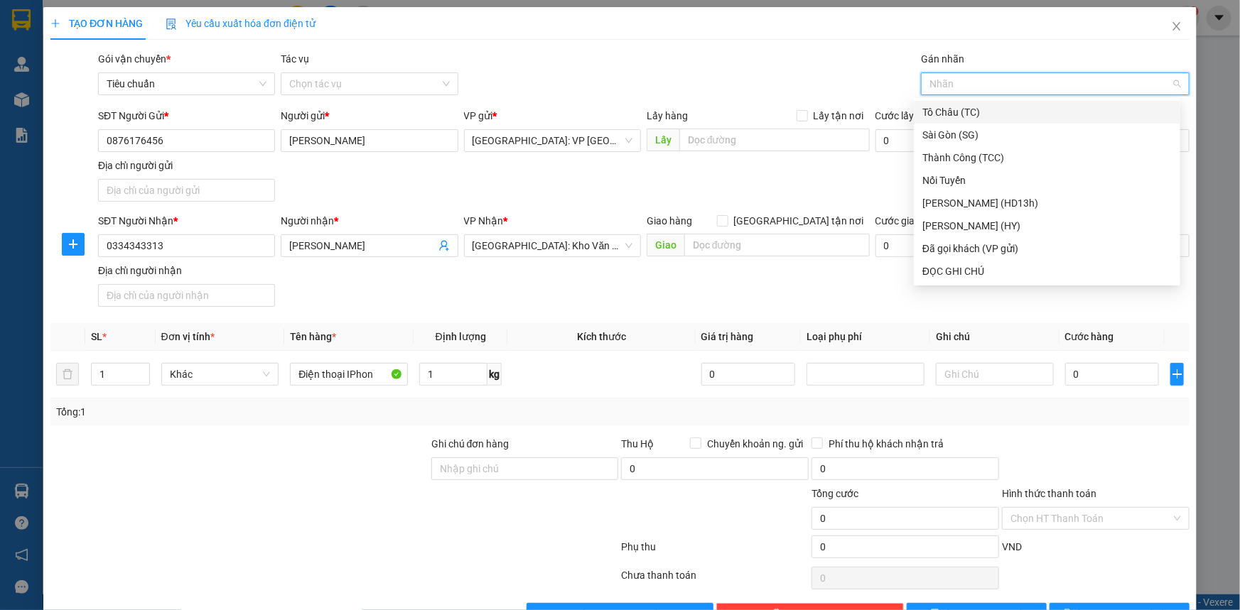
click at [796, 43] on div "TẠO ĐƠN HÀNG Yêu cầu xuất hóa đơn điện tử Transit Pickup Surcharge Ids Transit …" at bounding box center [619, 316] width 1139 height 619
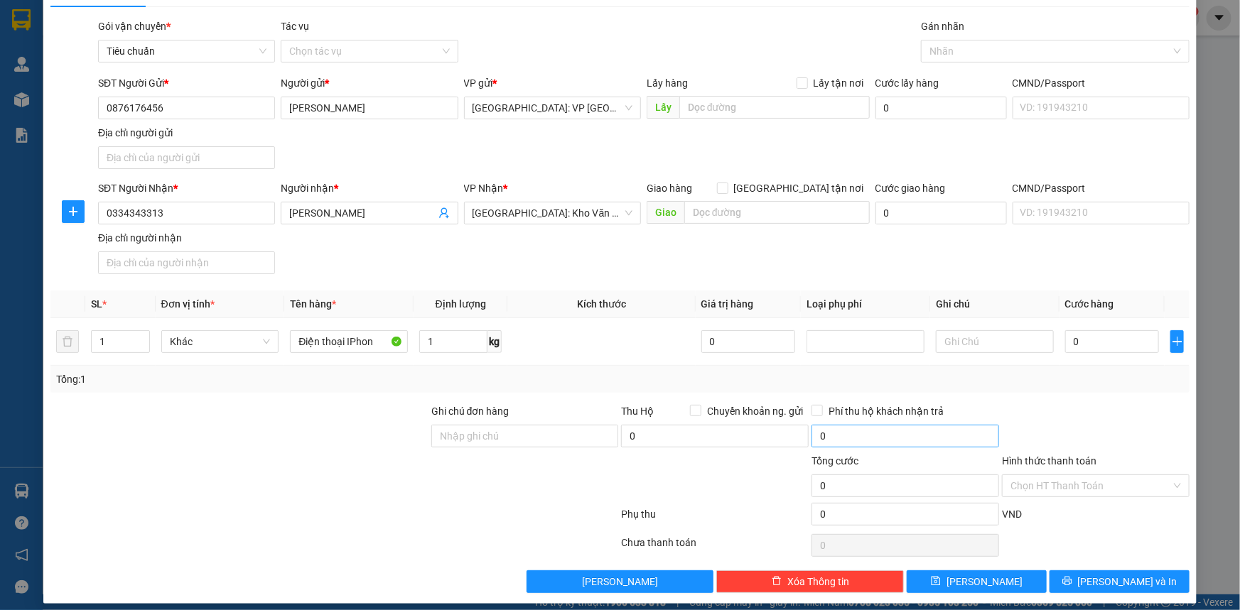
scroll to position [42, 0]
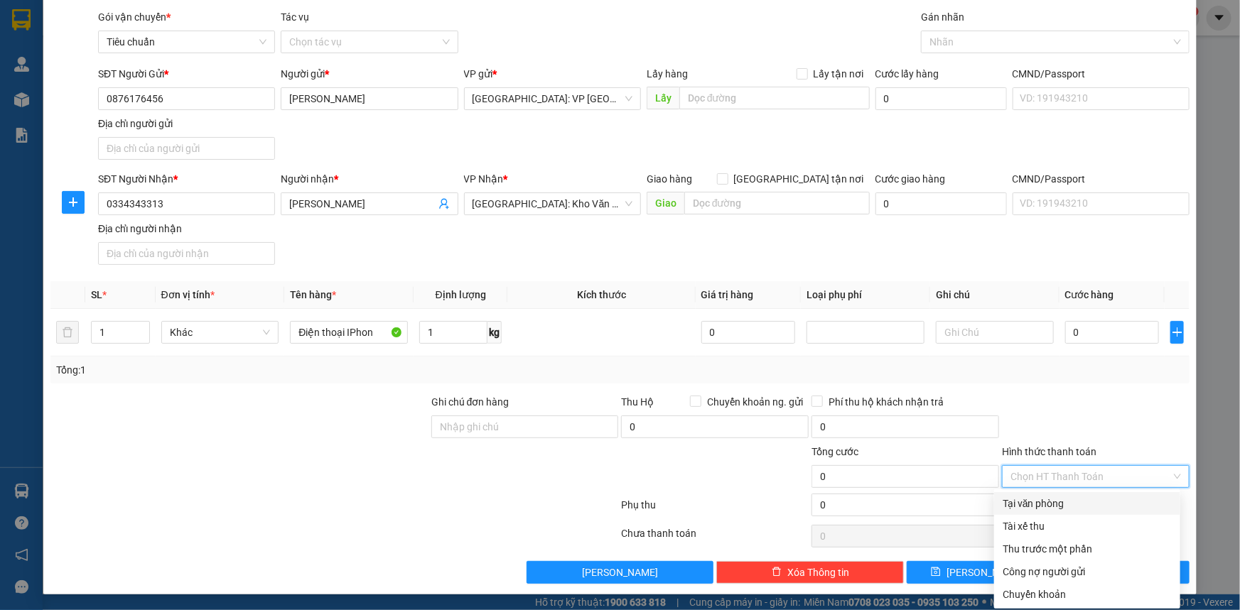
click at [1079, 476] on input "Hình thức thanh toán" at bounding box center [1090, 476] width 161 height 21
click at [1084, 391] on div "Transit Pickup Surcharge Ids Transit Deliver Surcharge Ids Transit Deliver Surc…" at bounding box center [619, 296] width 1139 height 575
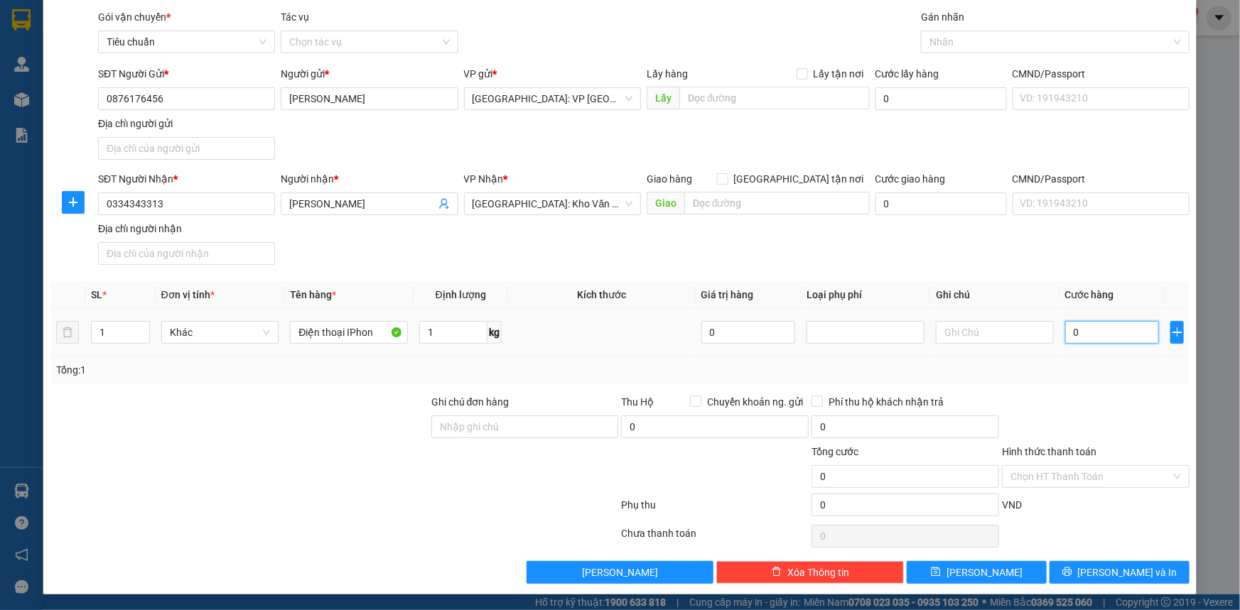
click at [1086, 330] on input "0" at bounding box center [1112, 332] width 94 height 23
click at [1081, 335] on input "0" at bounding box center [1112, 332] width 94 height 23
click at [1079, 335] on input "0" at bounding box center [1112, 332] width 94 height 23
click at [1068, 341] on input "0" at bounding box center [1112, 332] width 94 height 23
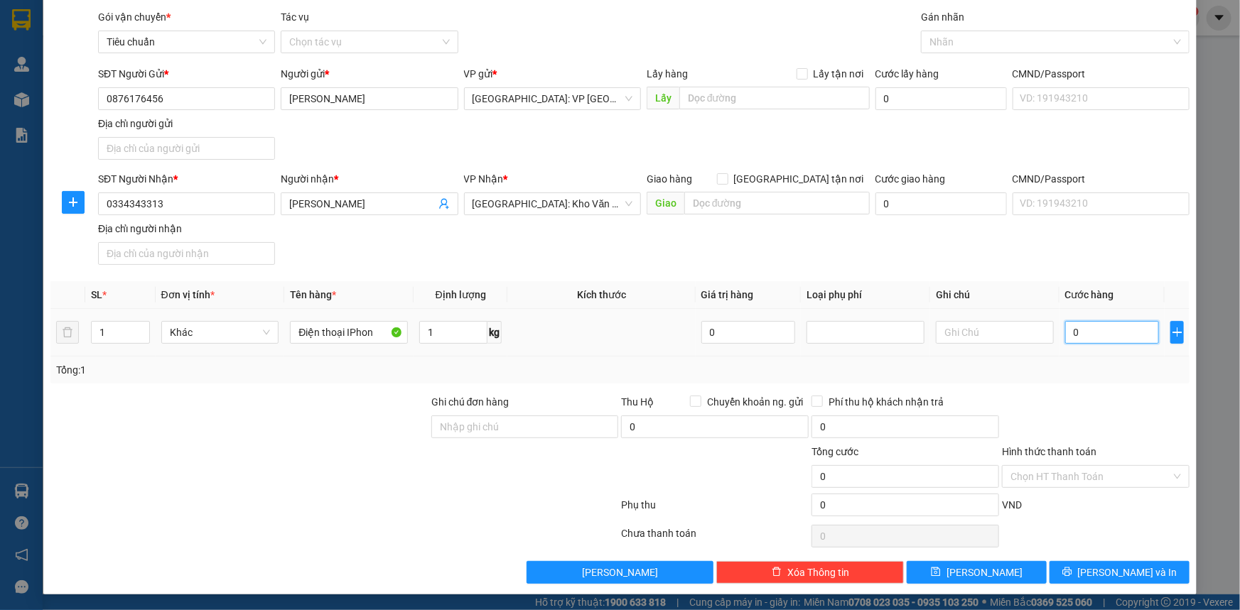
click at [1068, 341] on input "0" at bounding box center [1112, 332] width 94 height 23
type input "1"
type input "10"
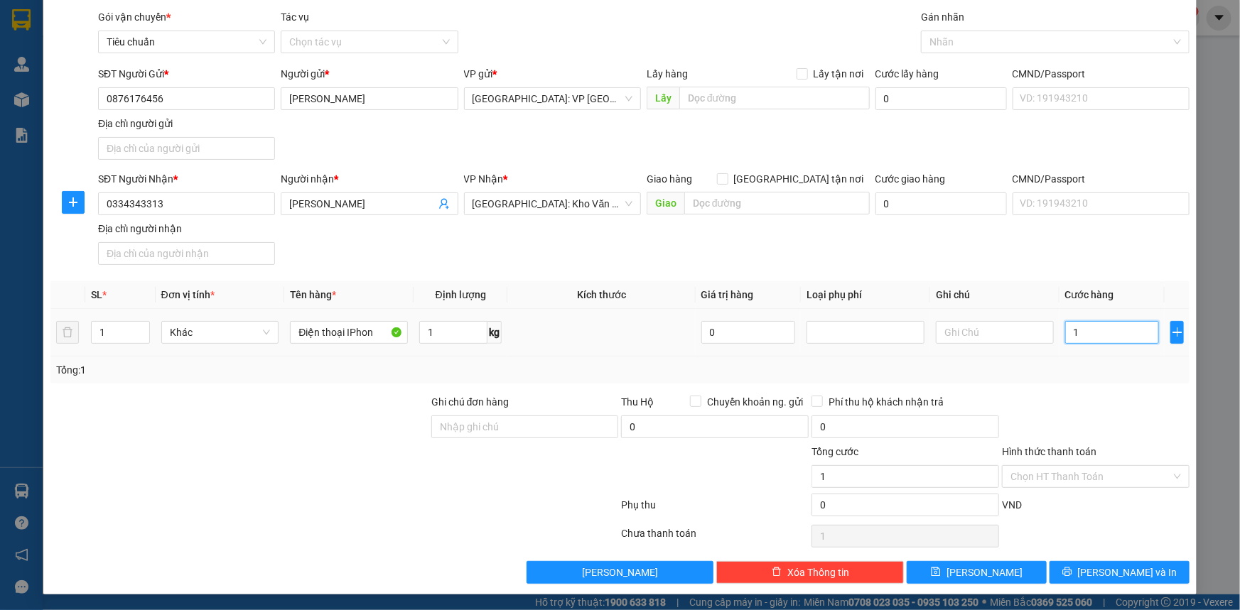
type input "10"
type input "100"
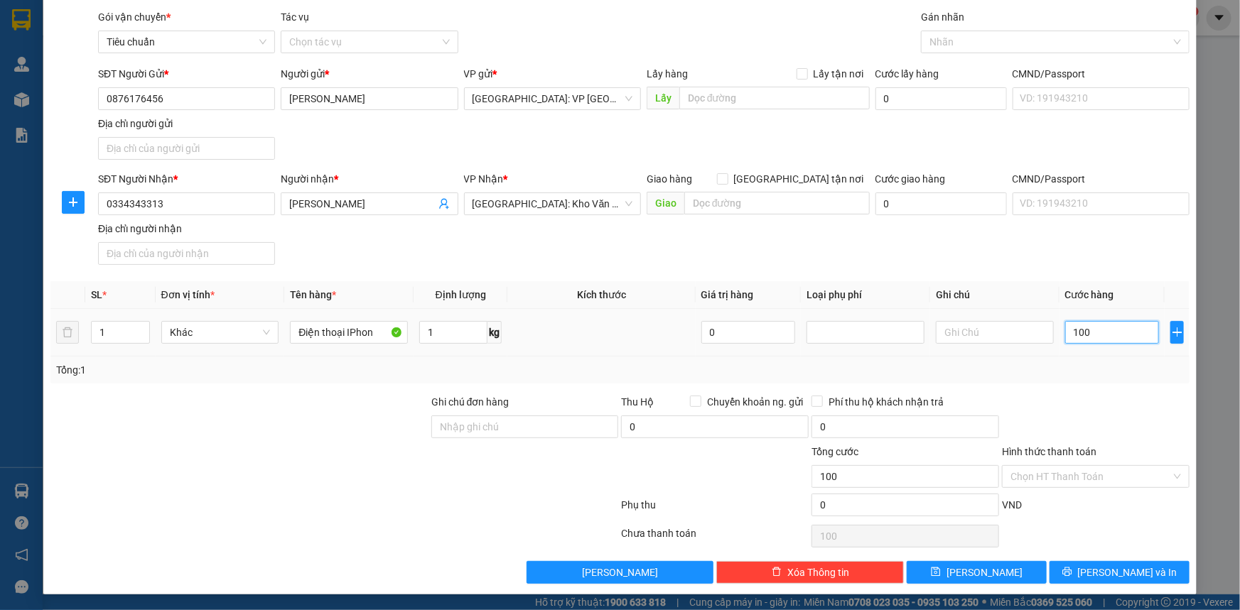
type input "1.000"
type input "110.000"
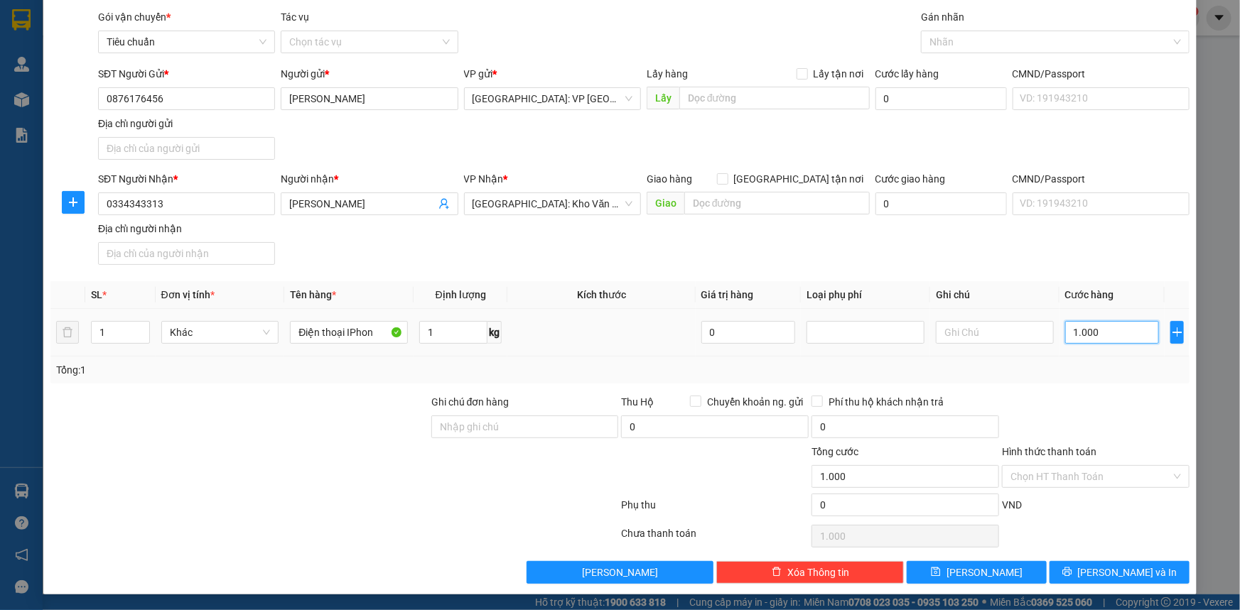
type input "110.000"
type input "11.100.000"
type input "0.100.000"
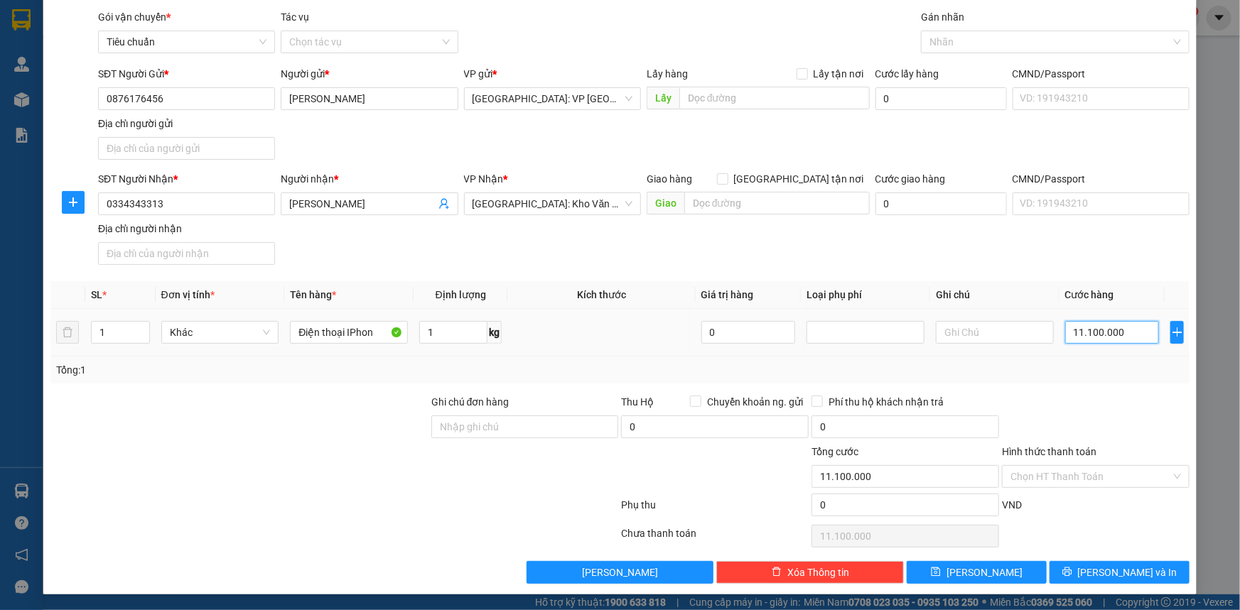
type input "100.000"
click at [1078, 335] on input "0.100.000" at bounding box center [1112, 332] width 94 height 23
click at [1071, 333] on input "0.100.000" at bounding box center [1112, 332] width 94 height 23
drag, startPoint x: 1075, startPoint y: 333, endPoint x: 1046, endPoint y: 341, distance: 30.2
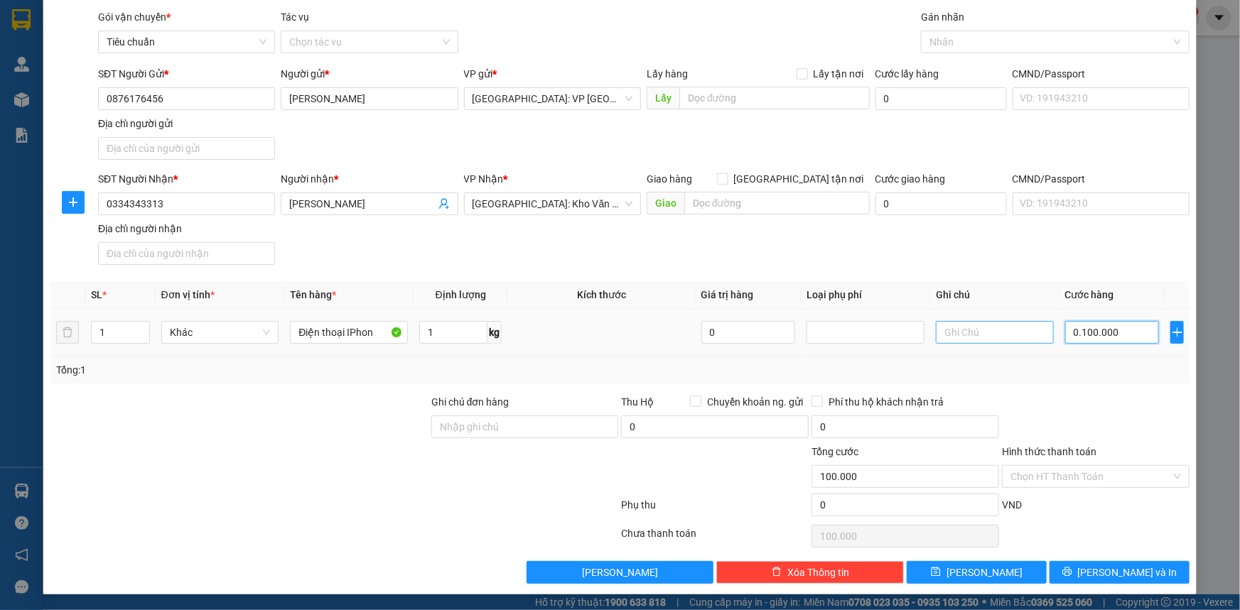
click at [1046, 341] on tr "1 Khác Điện thoại IPhon 1 kg 0 0.100.000" at bounding box center [619, 333] width 1139 height 48
click at [1066, 332] on input "0.100.000" at bounding box center [1112, 332] width 94 height 23
click at [982, 37] on div at bounding box center [1047, 41] width 247 height 17
type input "100.000"
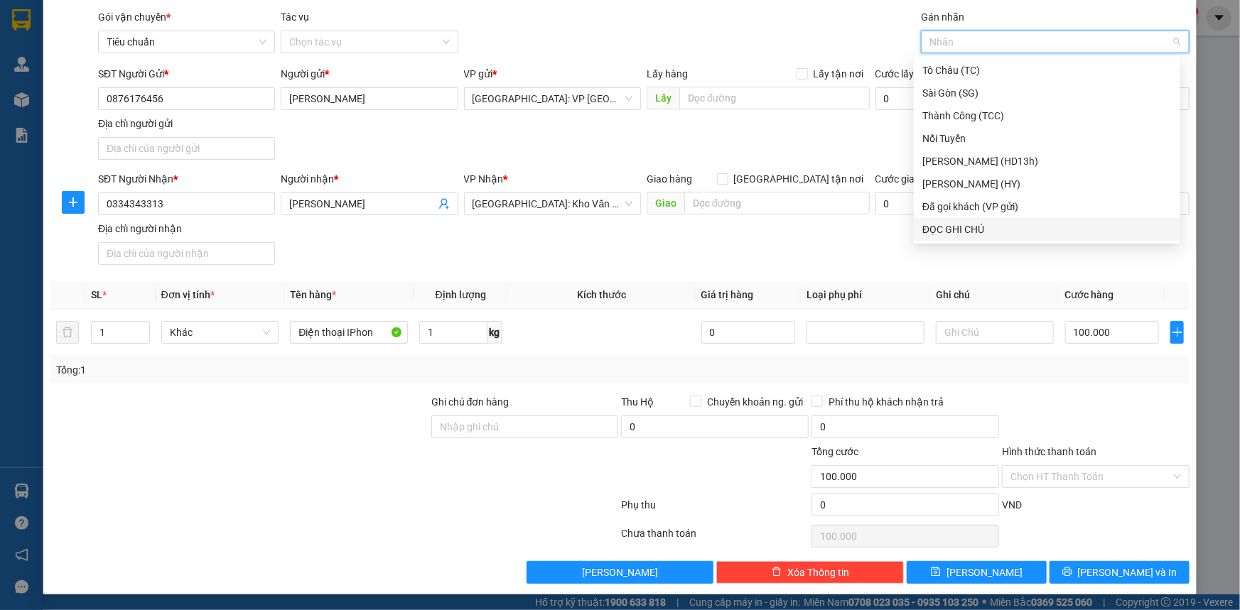
click at [951, 232] on div "ĐỌC GHI CHÚ" at bounding box center [1046, 230] width 249 height 16
click at [813, 135] on div "SĐT Người Gửi * 0876176456 Người gửi * [PERSON_NAME] VP gửi * [GEOGRAPHIC_DATA]…" at bounding box center [643, 115] width 1097 height 99
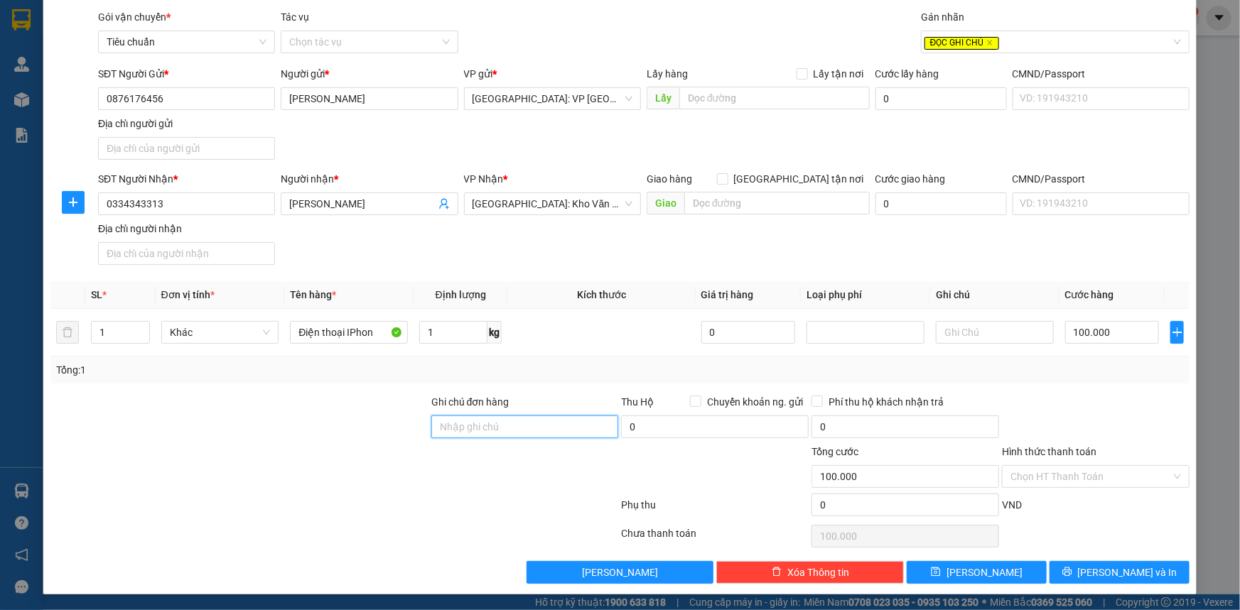
click at [487, 428] on input "Ghi chú đơn hàng" at bounding box center [525, 427] width 188 height 23
type input "- Không chịu trách nhiệm nếu hư vỡ"
click at [1070, 473] on input "Hình thức thanh toán" at bounding box center [1090, 476] width 161 height 21
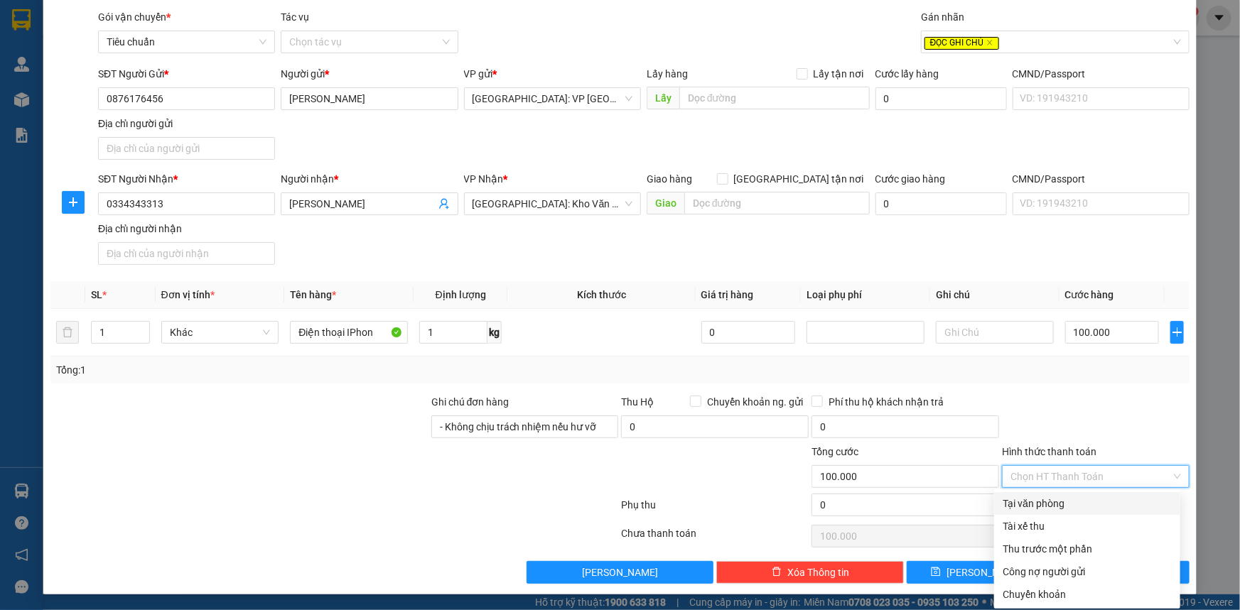
click at [1090, 410] on div at bounding box center [1095, 419] width 190 height 50
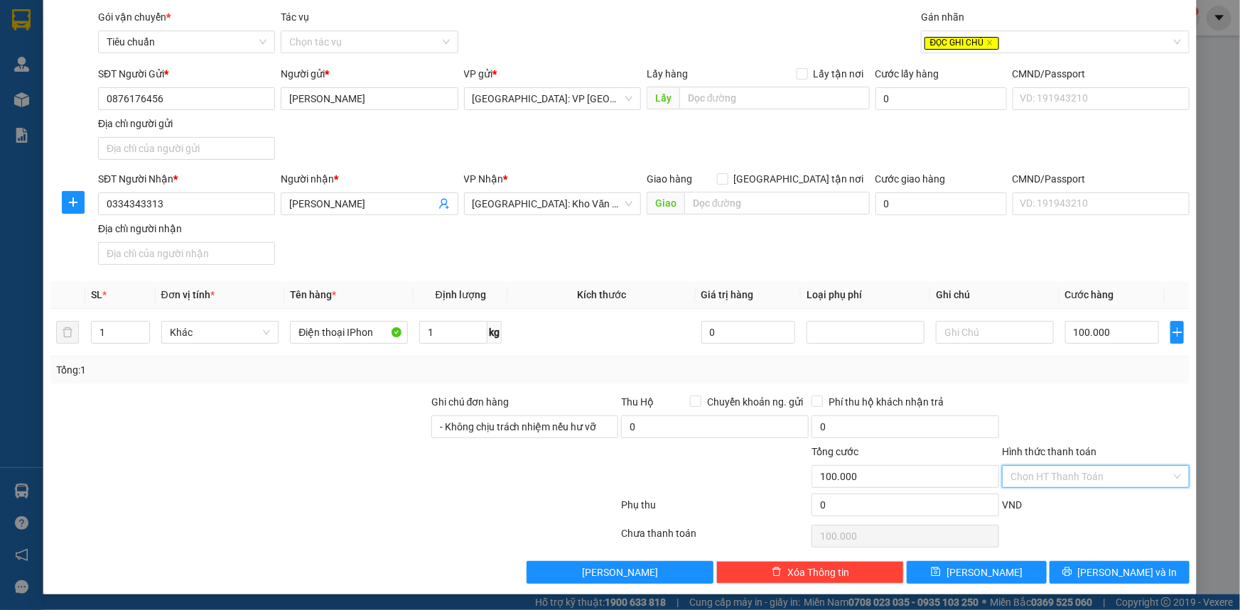
click at [1040, 474] on input "Hình thức thanh toán" at bounding box center [1090, 476] width 161 height 21
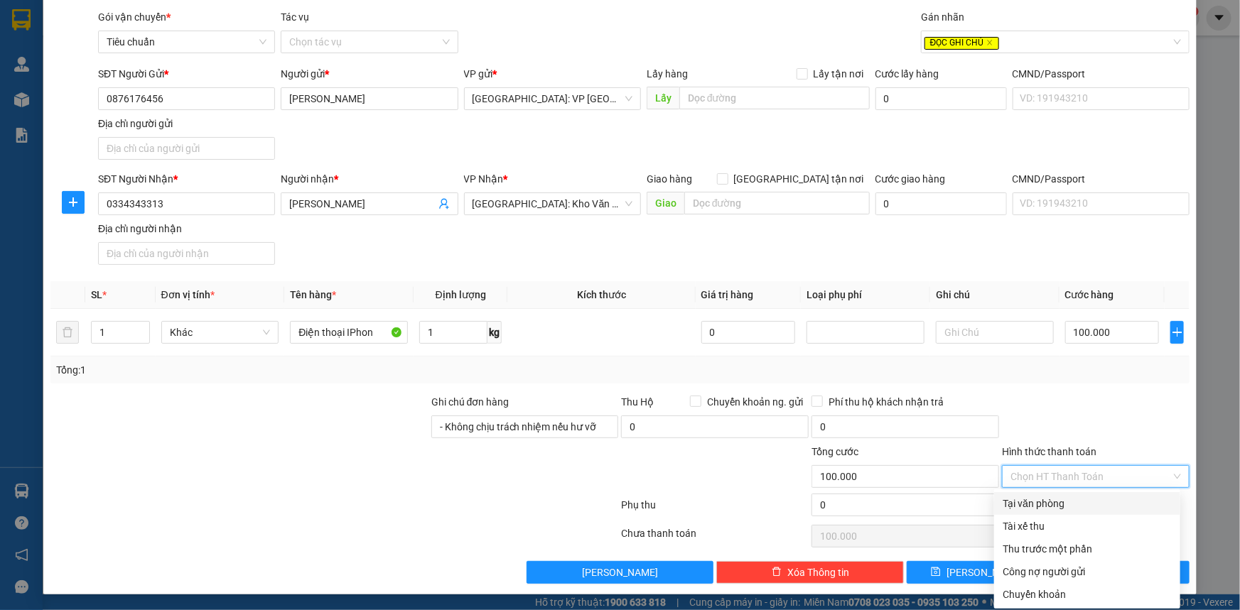
click at [1028, 503] on div "Tại văn phòng" at bounding box center [1086, 504] width 169 height 16
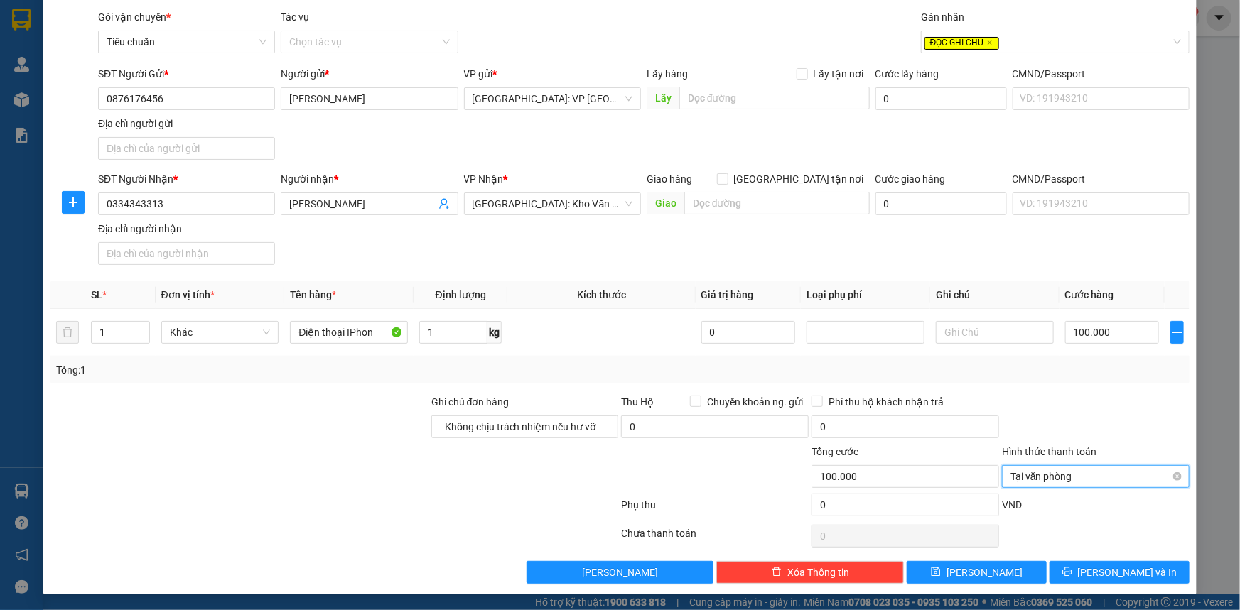
click at [1073, 476] on span "Tại văn phòng" at bounding box center [1095, 476] width 170 height 21
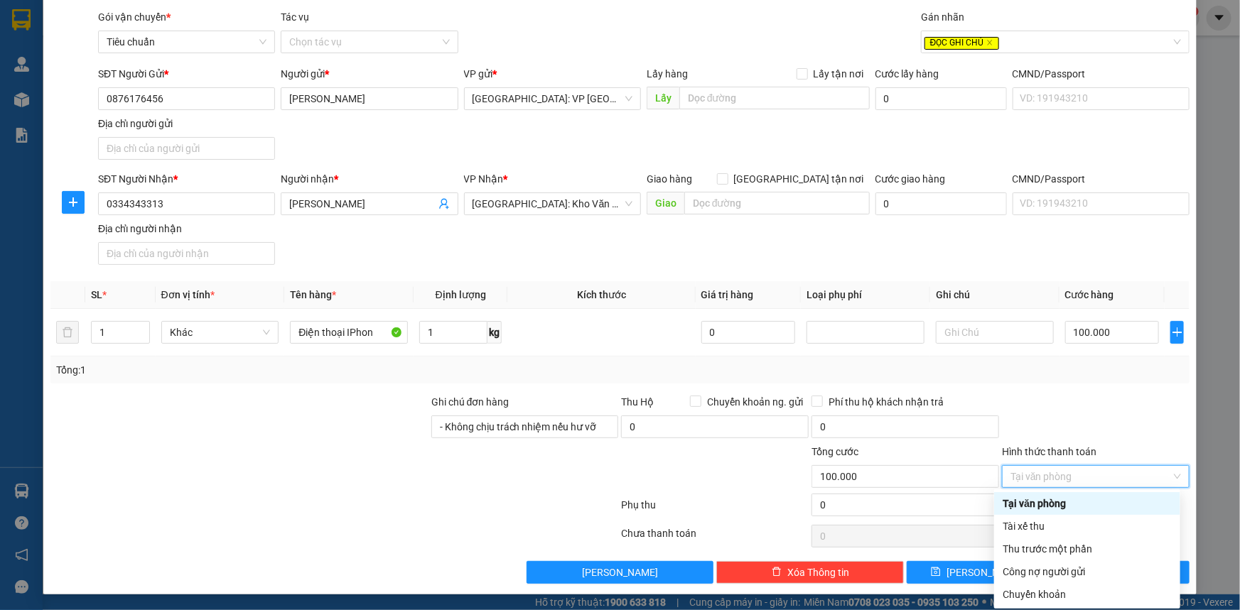
click at [1108, 431] on div at bounding box center [1095, 419] width 190 height 50
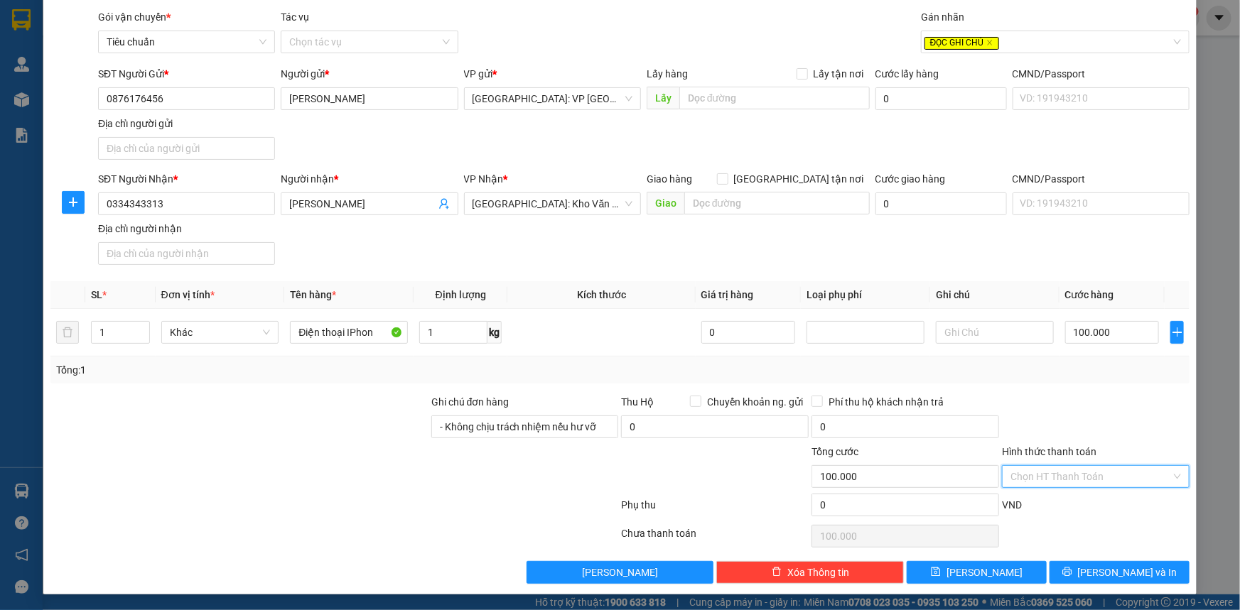
click at [1081, 477] on input "Hình thức thanh toán" at bounding box center [1090, 476] width 161 height 21
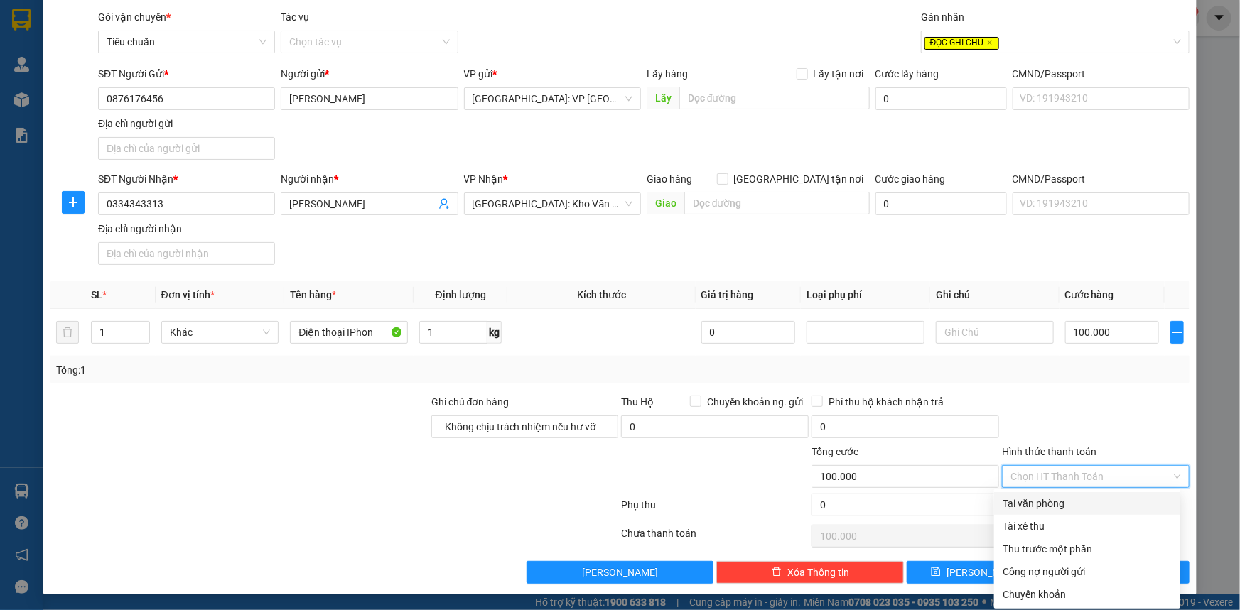
click at [1051, 504] on div "Tại văn phòng" at bounding box center [1086, 504] width 169 height 16
type input "0"
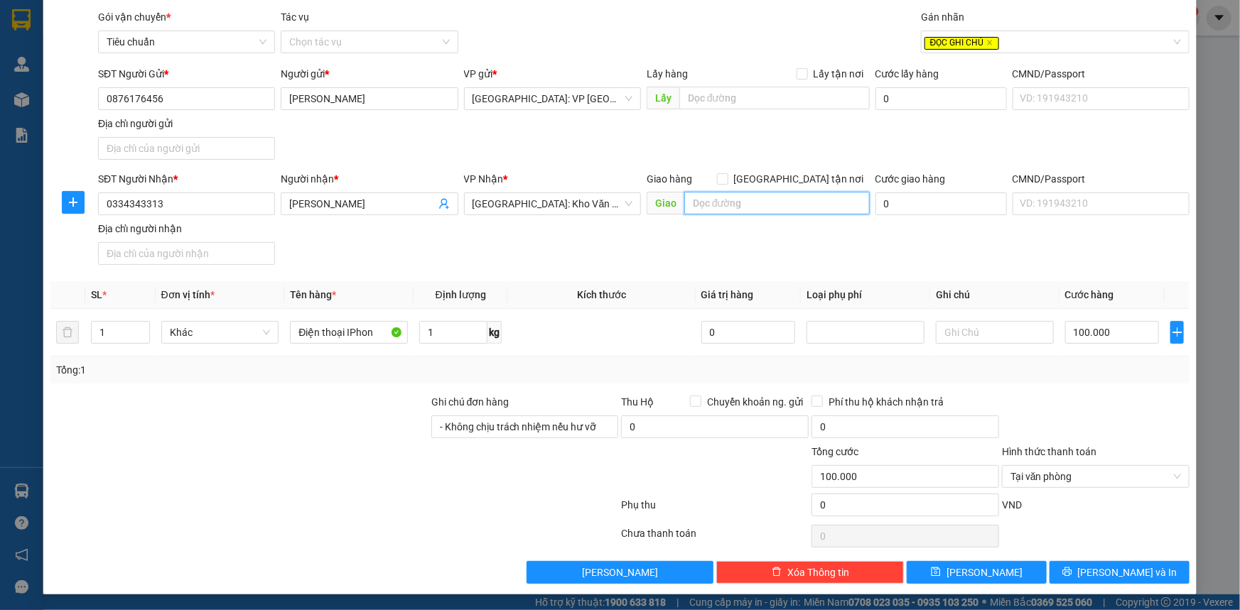
click at [753, 199] on input "text" at bounding box center [776, 203] width 185 height 23
click at [726, 203] on input "text" at bounding box center [776, 203] width 185 height 23
click at [1110, 569] on span "[PERSON_NAME] và In" at bounding box center [1127, 573] width 99 height 16
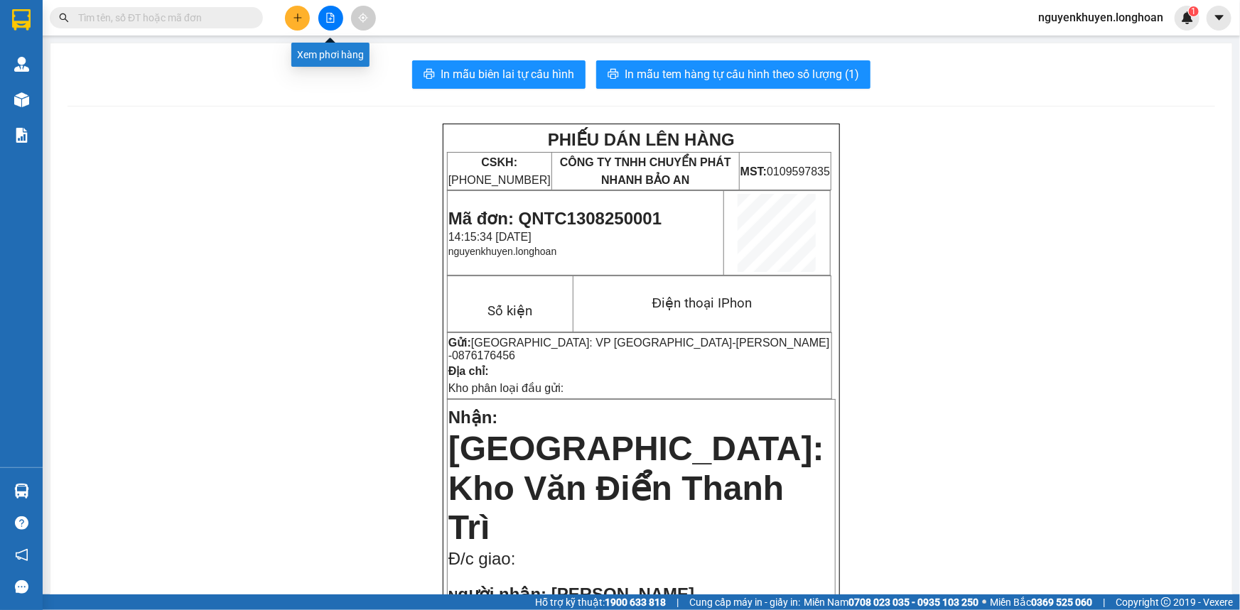
click at [333, 18] on icon "file-add" at bounding box center [331, 18] width 8 height 10
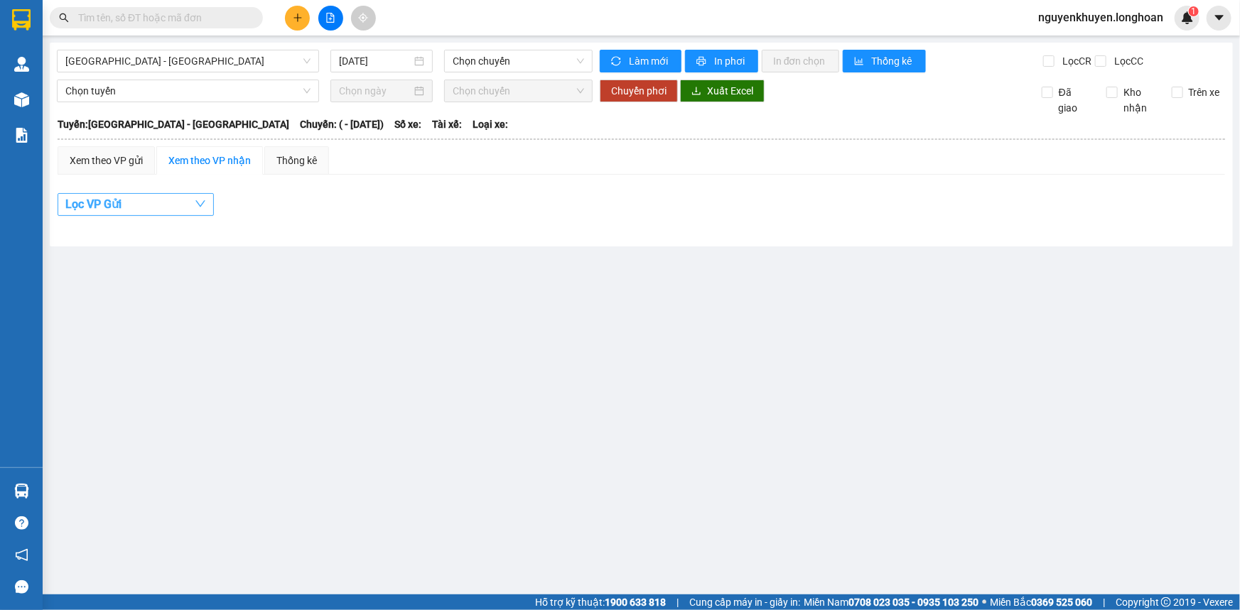
click at [160, 206] on button "Lọc VP Gửi" at bounding box center [136, 204] width 156 height 23
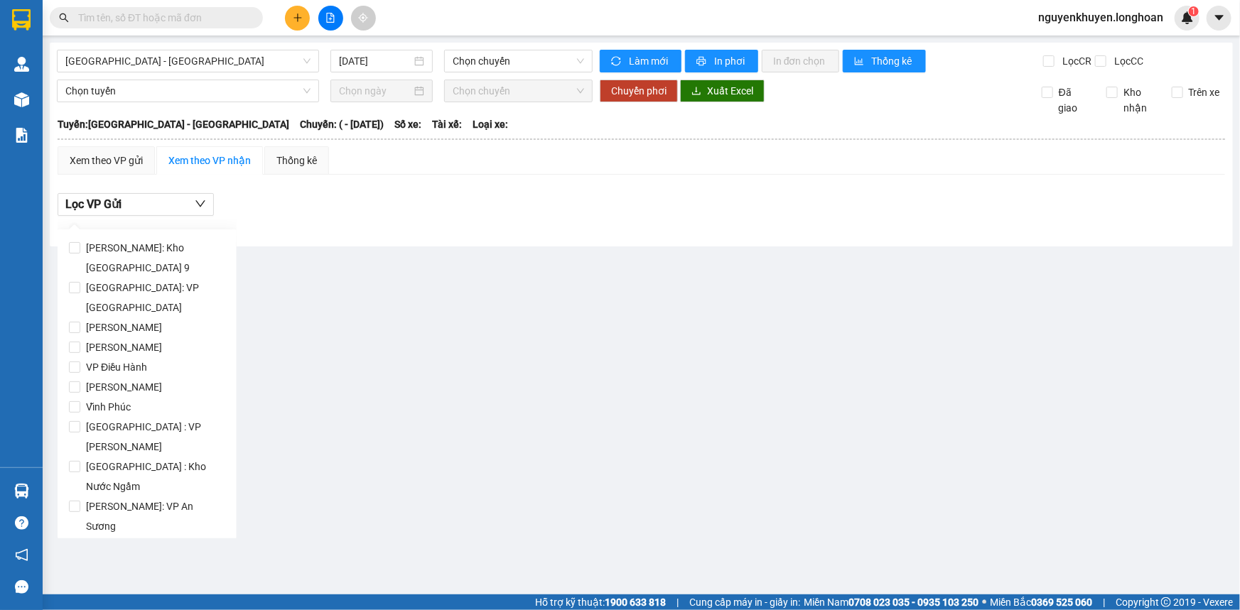
click at [435, 293] on main "[GEOGRAPHIC_DATA] - [GEOGRAPHIC_DATA] [DATE] Chọn chuyến Làm mới In phơi In đơn…" at bounding box center [620, 297] width 1240 height 595
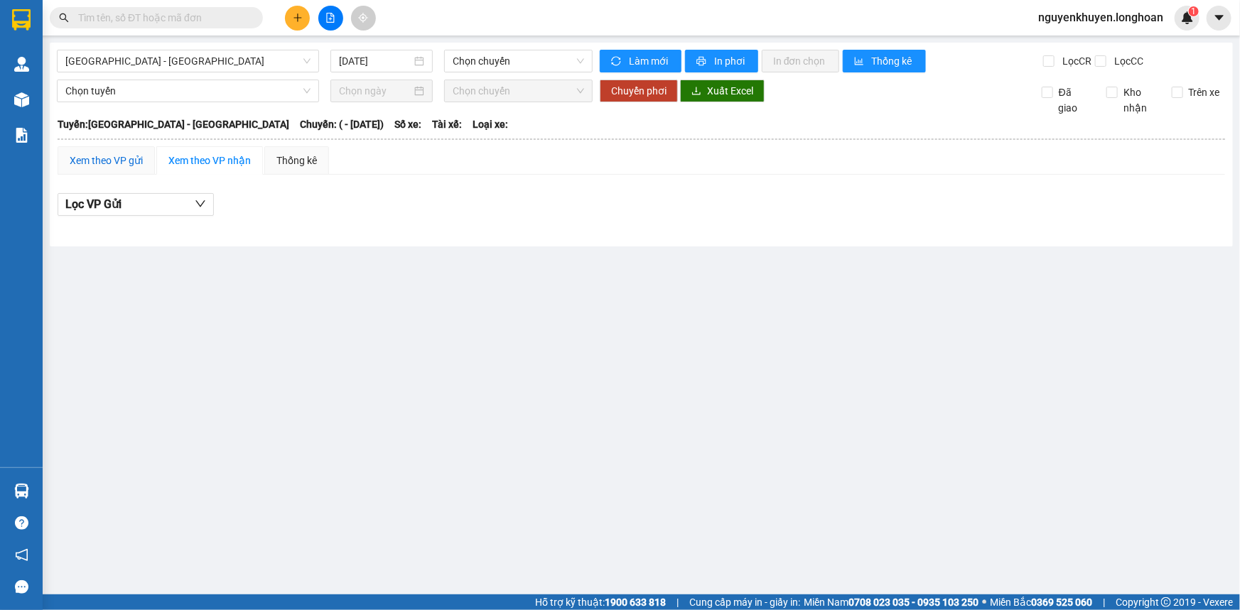
click at [124, 160] on div "Xem theo VP gửi" at bounding box center [106, 161] width 73 height 16
click at [143, 203] on button "Lọc VP nhận" at bounding box center [136, 204] width 156 height 23
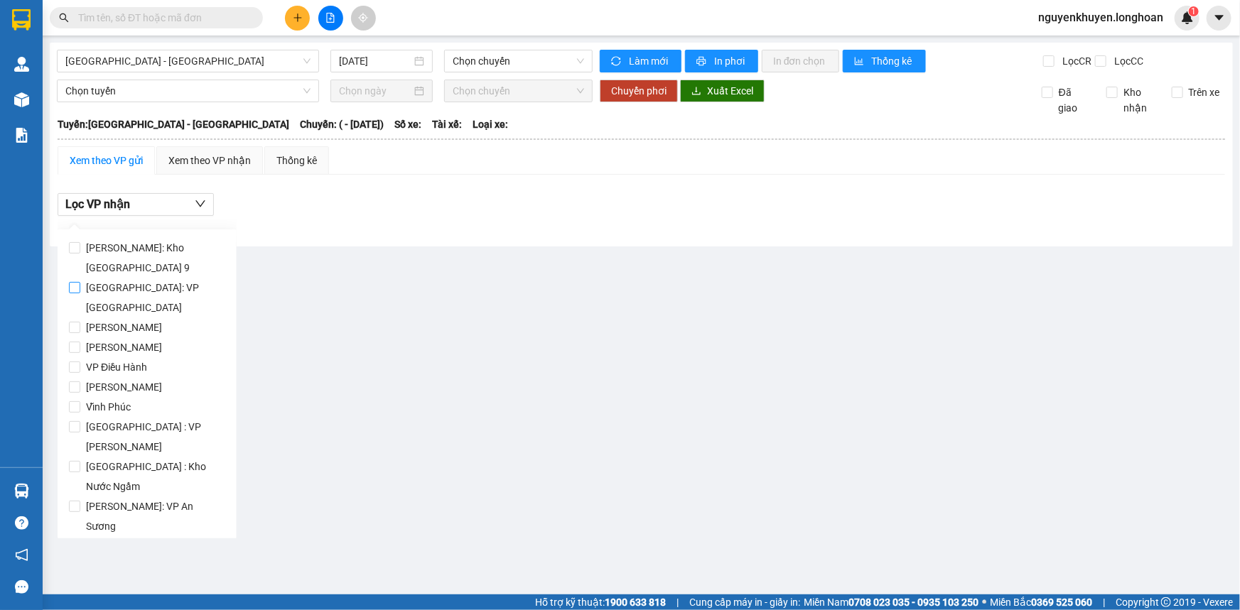
click at [153, 289] on span "[GEOGRAPHIC_DATA]: VP [GEOGRAPHIC_DATA]" at bounding box center [152, 298] width 145 height 40
click at [80, 289] on input "[GEOGRAPHIC_DATA]: VP [GEOGRAPHIC_DATA]" at bounding box center [74, 287] width 11 height 11
checkbox input "true"
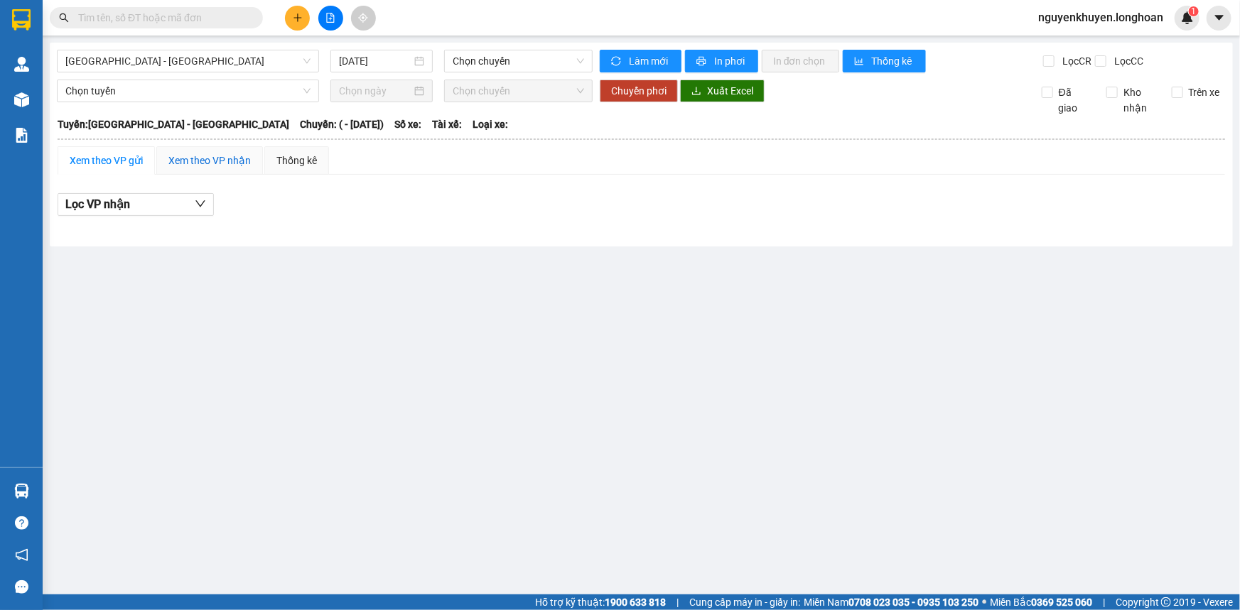
click at [199, 164] on div "Xem theo VP nhận" at bounding box center [209, 161] width 82 height 16
click at [299, 161] on div "Thống kê" at bounding box center [296, 161] width 40 height 16
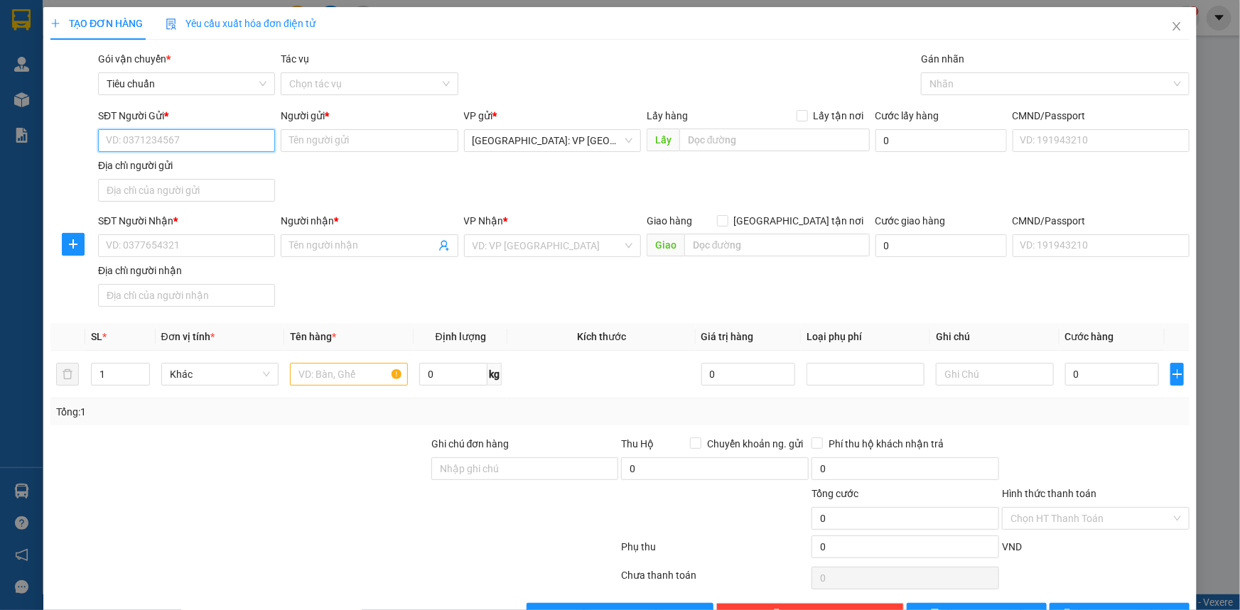
scroll to position [42, 0]
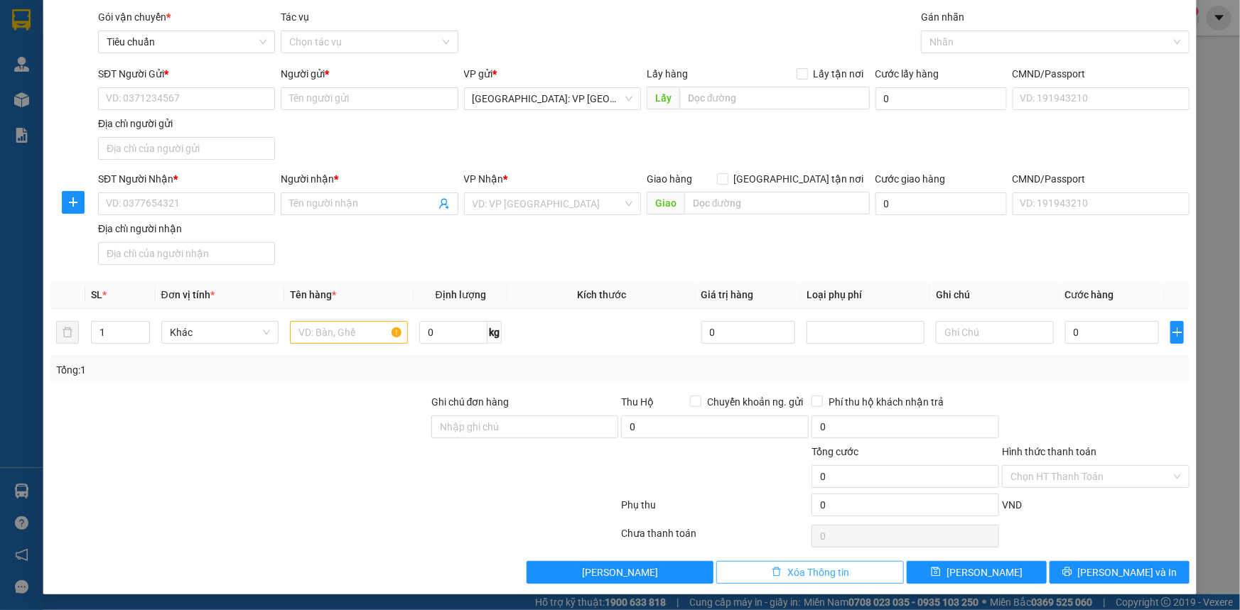
click at [808, 575] on span "Xóa Thông tin" at bounding box center [818, 573] width 62 height 16
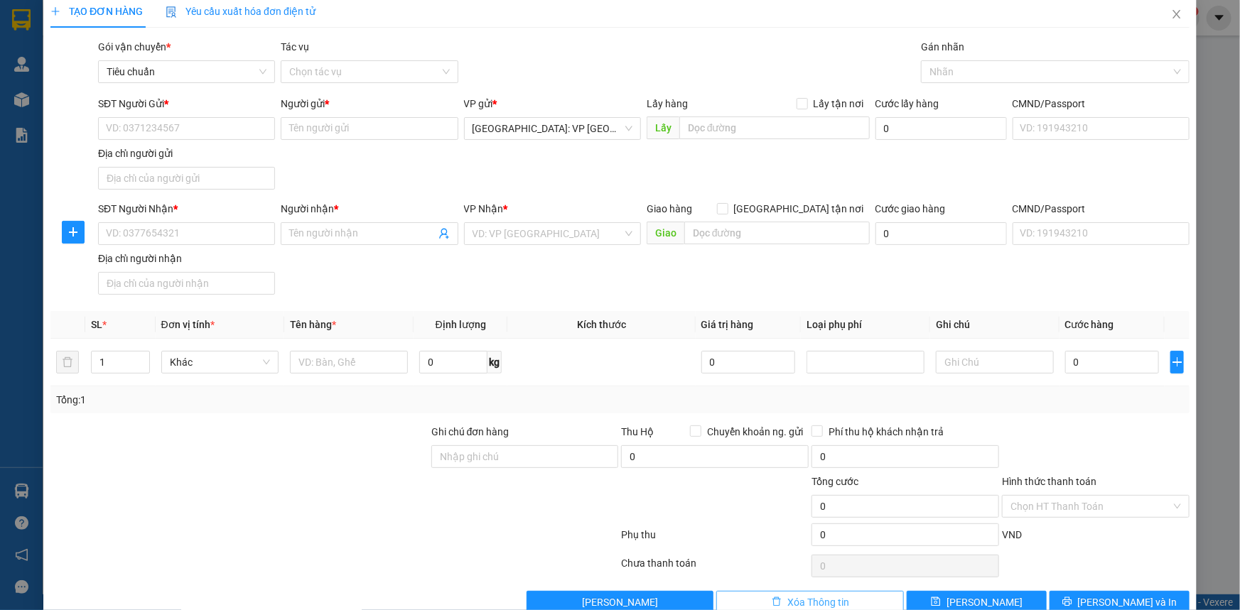
scroll to position [0, 0]
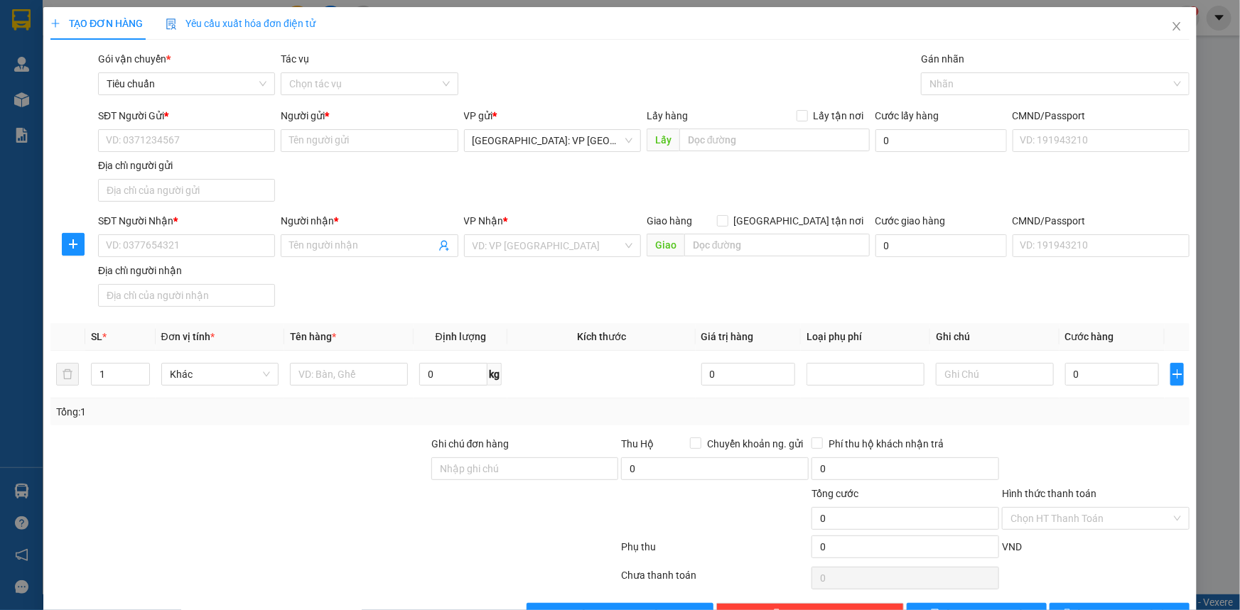
click at [109, 28] on span "TẠO ĐƠN HÀNG" at bounding box center [96, 23] width 92 height 11
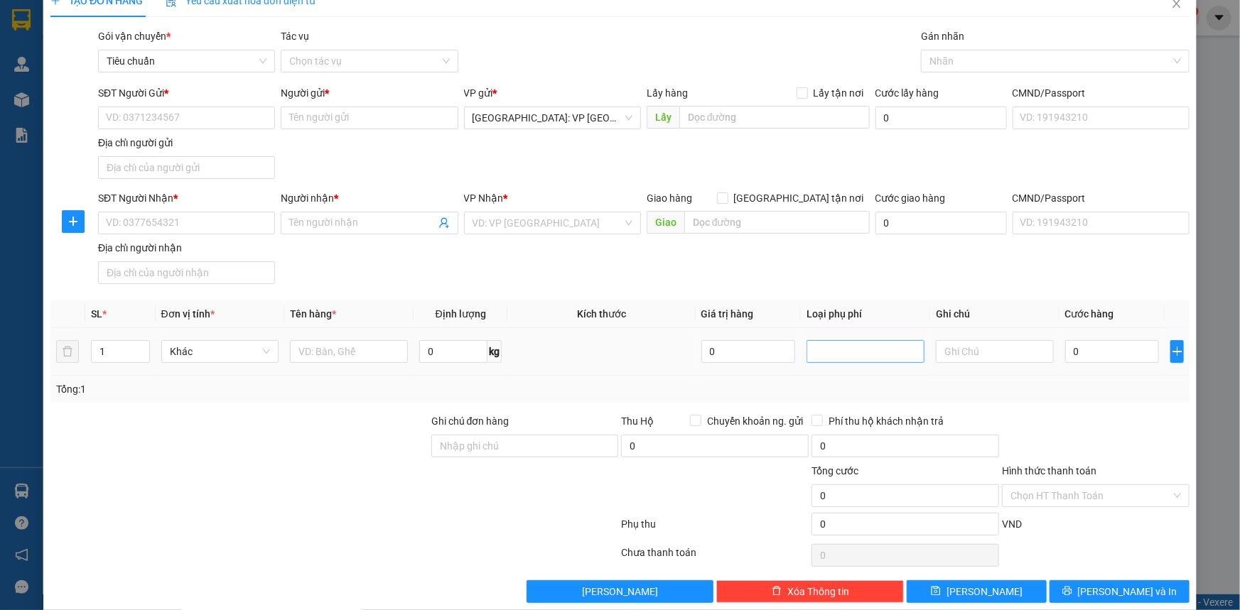
scroll to position [42, 0]
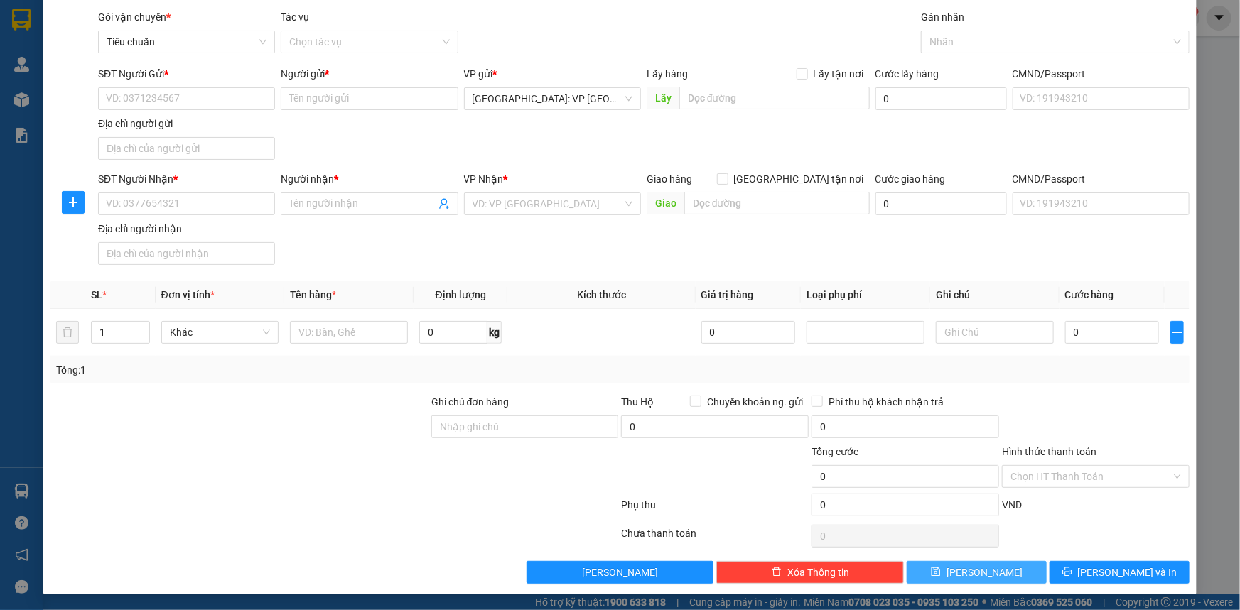
click at [997, 571] on button "[PERSON_NAME]" at bounding box center [976, 572] width 140 height 23
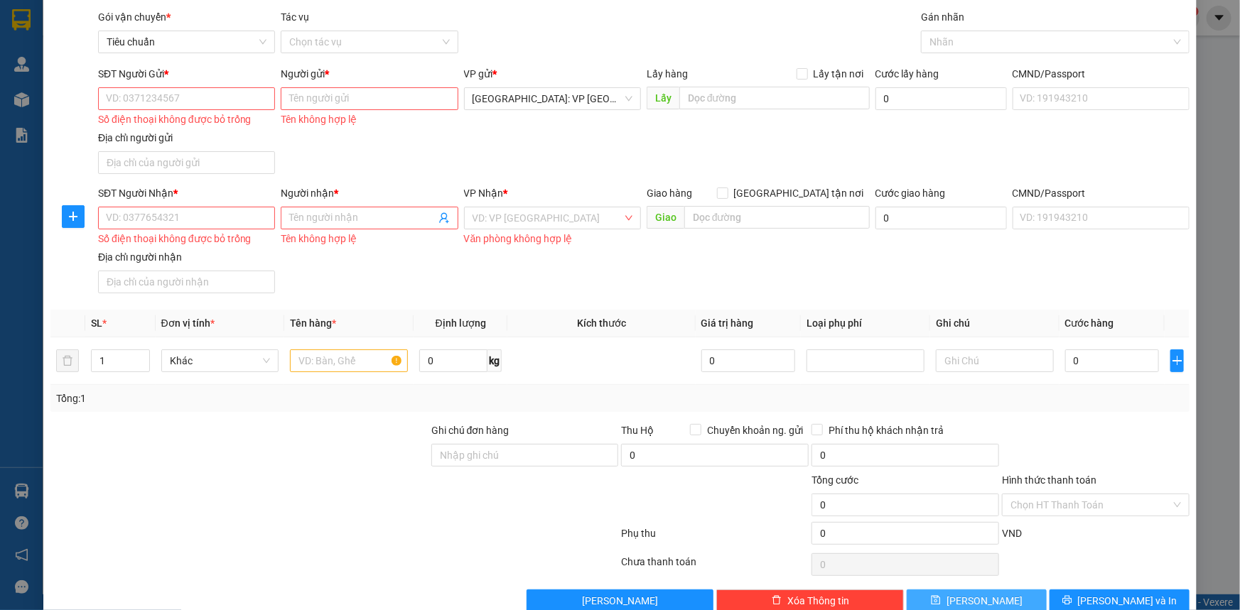
click at [967, 587] on button "[PERSON_NAME]" at bounding box center [976, 601] width 140 height 23
click at [639, 587] on button "[PERSON_NAME]" at bounding box center [620, 601] width 188 height 23
click at [805, 587] on span "Xóa Thông tin" at bounding box center [818, 601] width 62 height 16
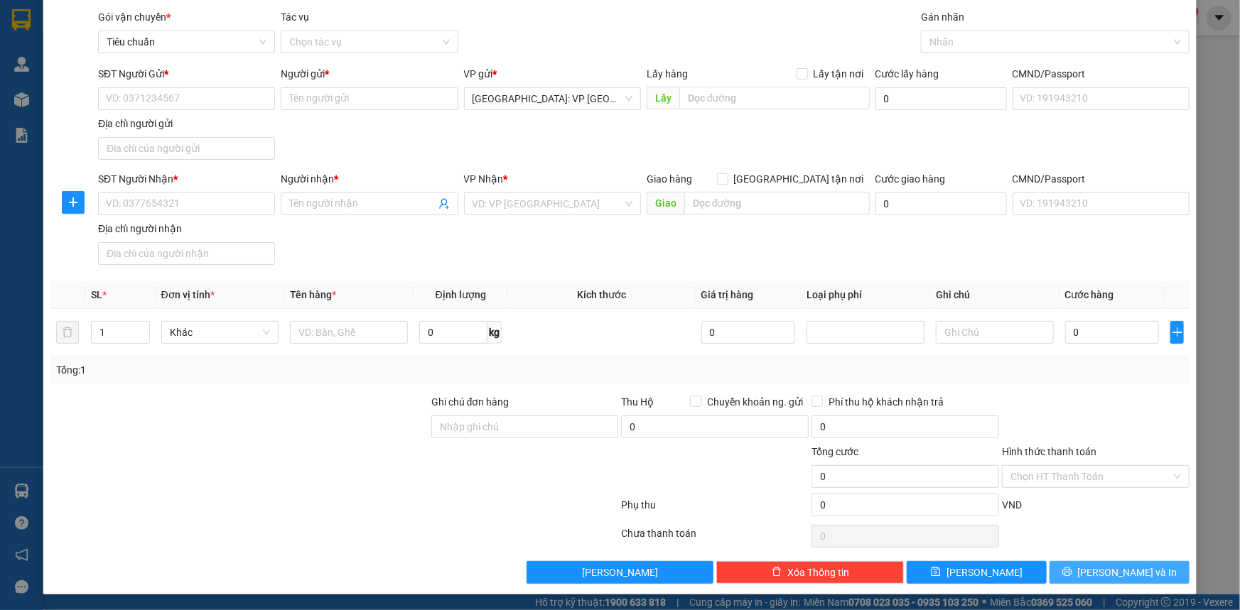
click at [1115, 574] on span "[PERSON_NAME] và In" at bounding box center [1127, 573] width 99 height 16
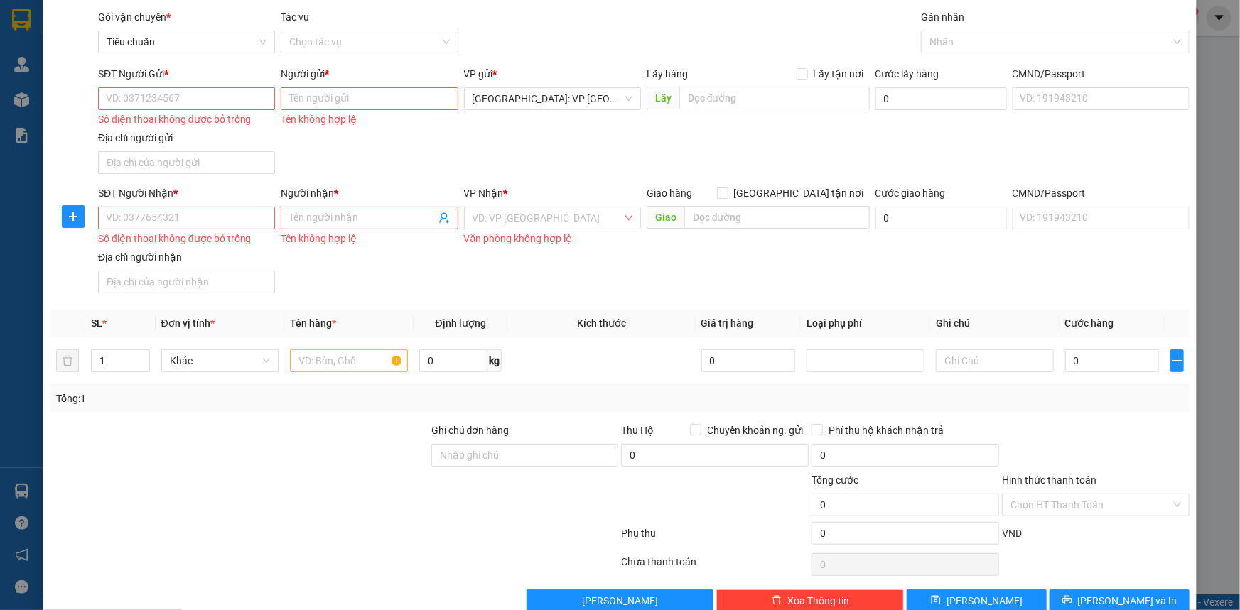
click at [293, 536] on div at bounding box center [334, 536] width 570 height 28
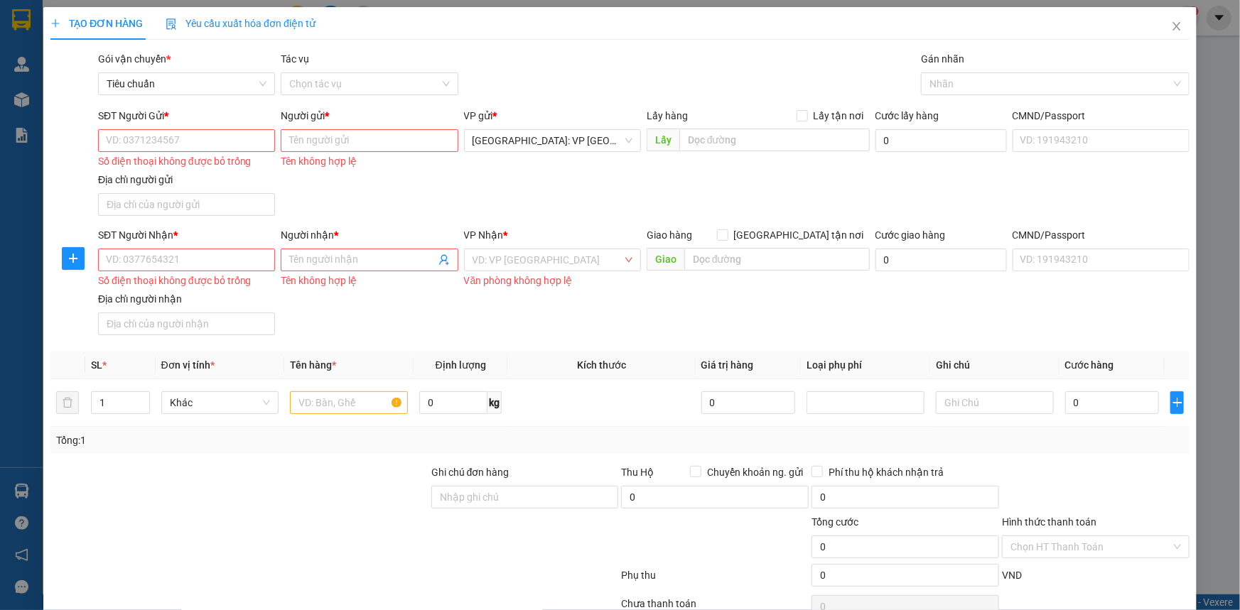
click at [25, 75] on div "TẠO ĐƠN HÀNG Yêu cầu xuất hóa đơn điện tử Transit Pickup Surcharge Ids Transit …" at bounding box center [620, 305] width 1240 height 610
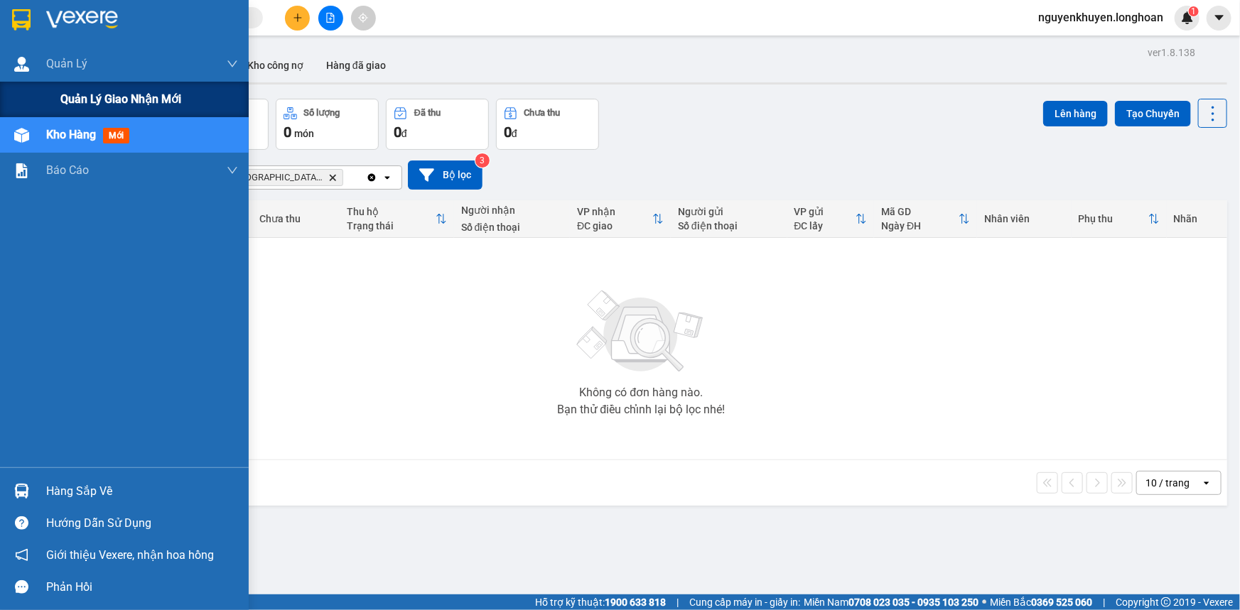
click at [104, 108] on div "Quản lý giao nhận mới" at bounding box center [149, 100] width 178 height 36
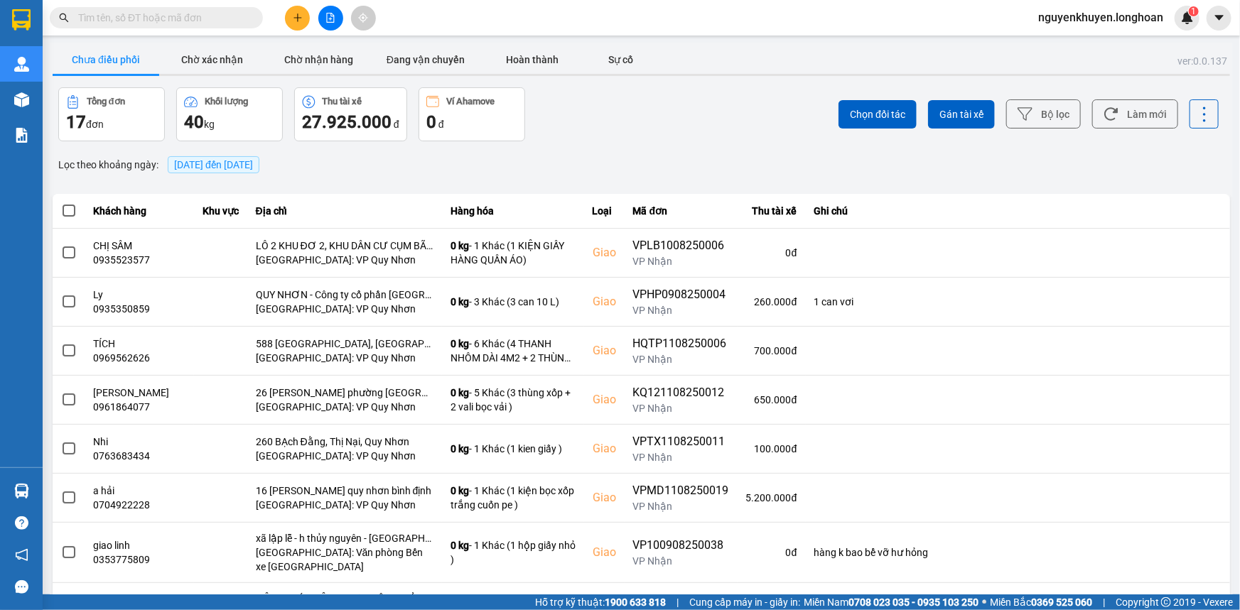
click at [97, 62] on button "Chưa điều phối" at bounding box center [106, 59] width 107 height 28
click at [328, 23] on button at bounding box center [330, 18] width 25 height 25
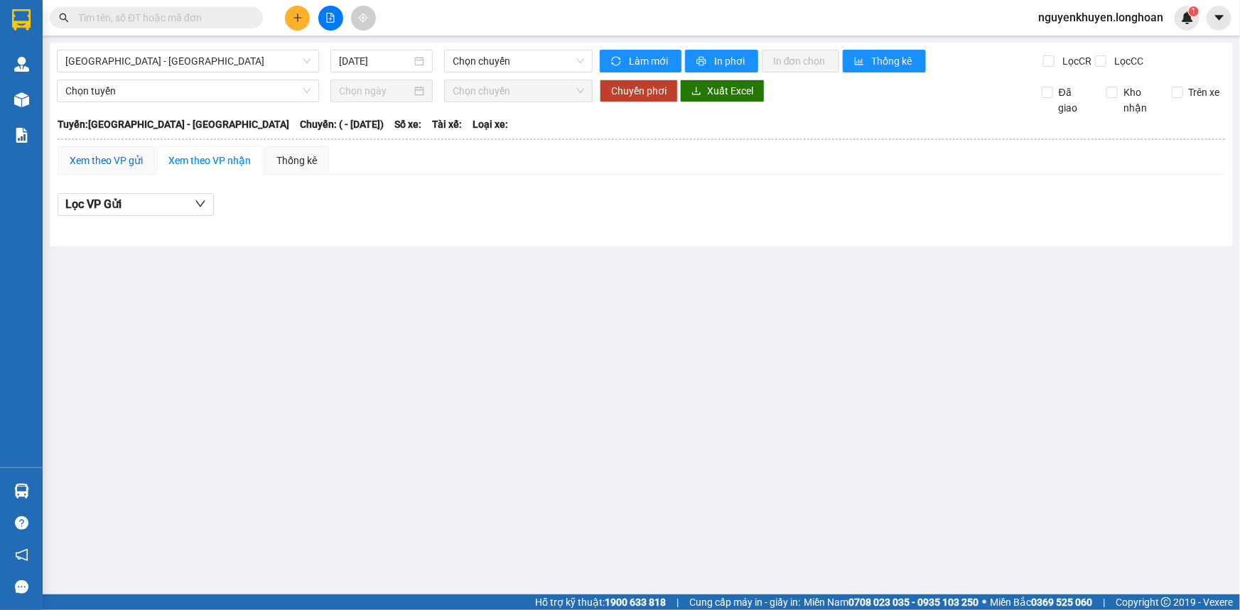
click at [100, 163] on div "Xem theo VP gửi" at bounding box center [106, 161] width 73 height 16
click at [142, 210] on button "Lọc VP nhận" at bounding box center [136, 204] width 156 height 23
click at [196, 161] on div "Xem theo VP nhận" at bounding box center [209, 161] width 82 height 16
click at [192, 161] on div "Xem theo VP nhận" at bounding box center [209, 161] width 82 height 16
click at [129, 206] on button "Lọc VP Gửi" at bounding box center [136, 204] width 156 height 23
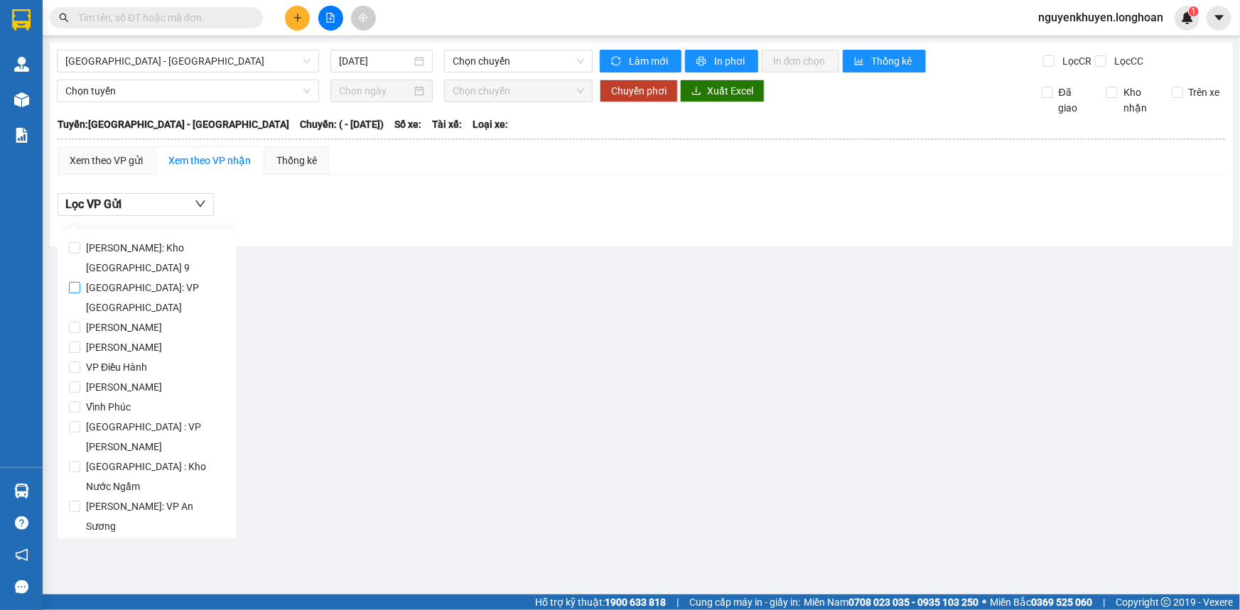
click at [149, 288] on span "[GEOGRAPHIC_DATA]: VP [GEOGRAPHIC_DATA]" at bounding box center [152, 298] width 145 height 40
click at [80, 288] on input "[GEOGRAPHIC_DATA]: VP [GEOGRAPHIC_DATA]" at bounding box center [74, 287] width 11 height 11
click at [340, 230] on div at bounding box center [641, 228] width 1167 height 8
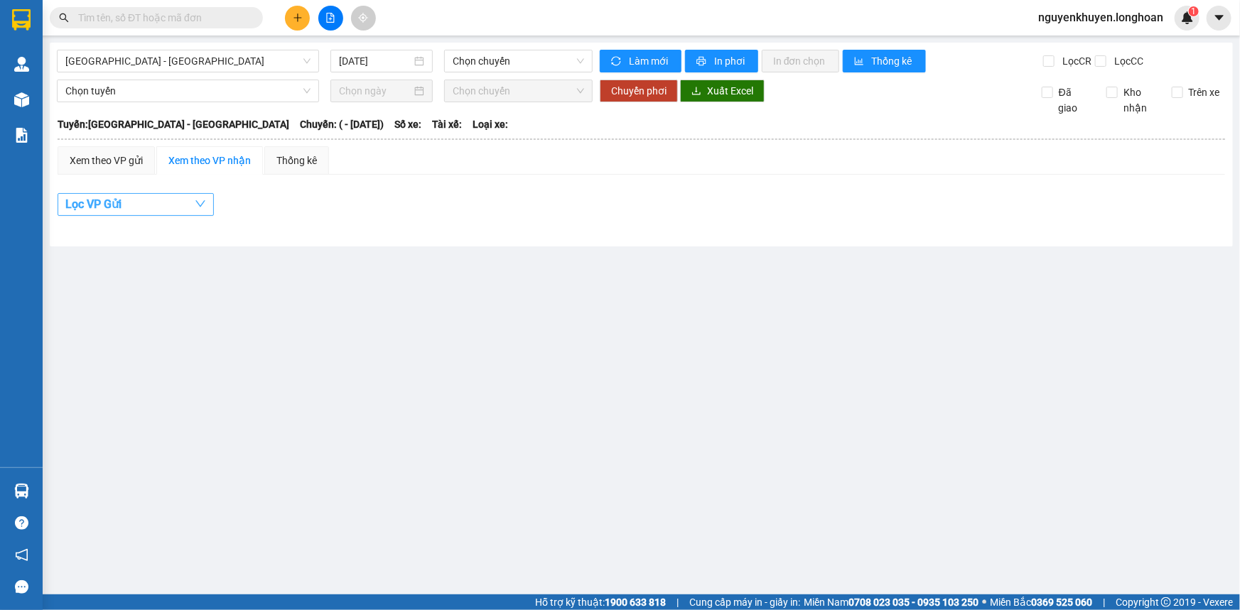
click at [175, 201] on button "Lọc VP Gửi" at bounding box center [136, 204] width 156 height 23
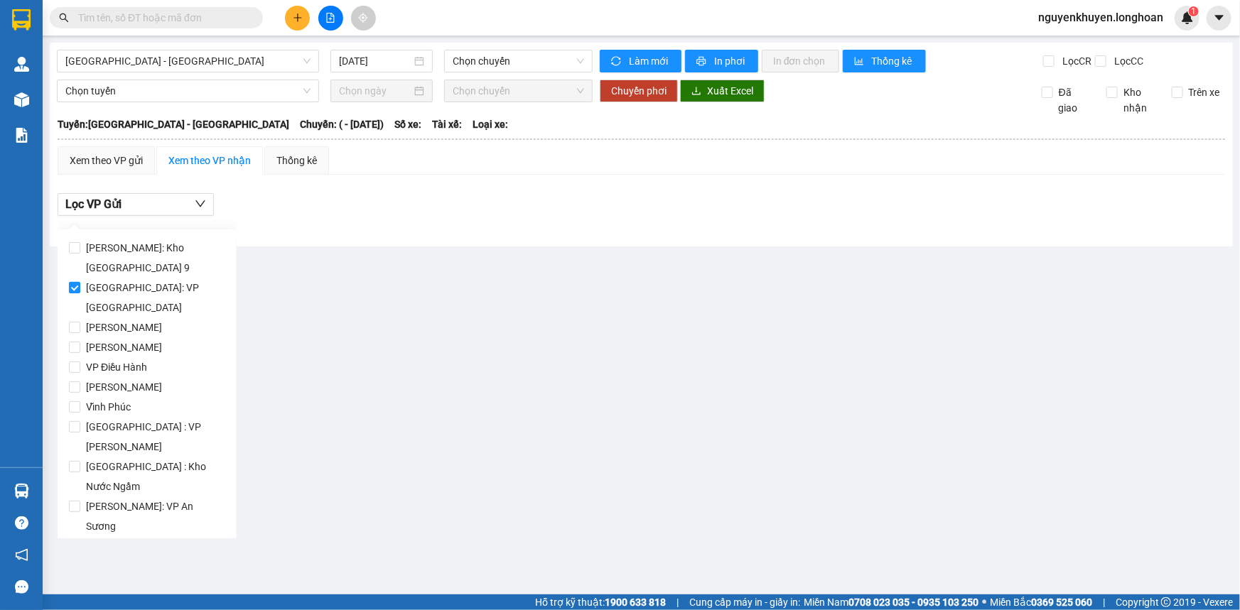
click at [131, 288] on span "[GEOGRAPHIC_DATA]: VP [GEOGRAPHIC_DATA]" at bounding box center [152, 298] width 145 height 40
click at [80, 288] on input "[GEOGRAPHIC_DATA]: VP [GEOGRAPHIC_DATA]" at bounding box center [74, 287] width 11 height 11
checkbox input "false"
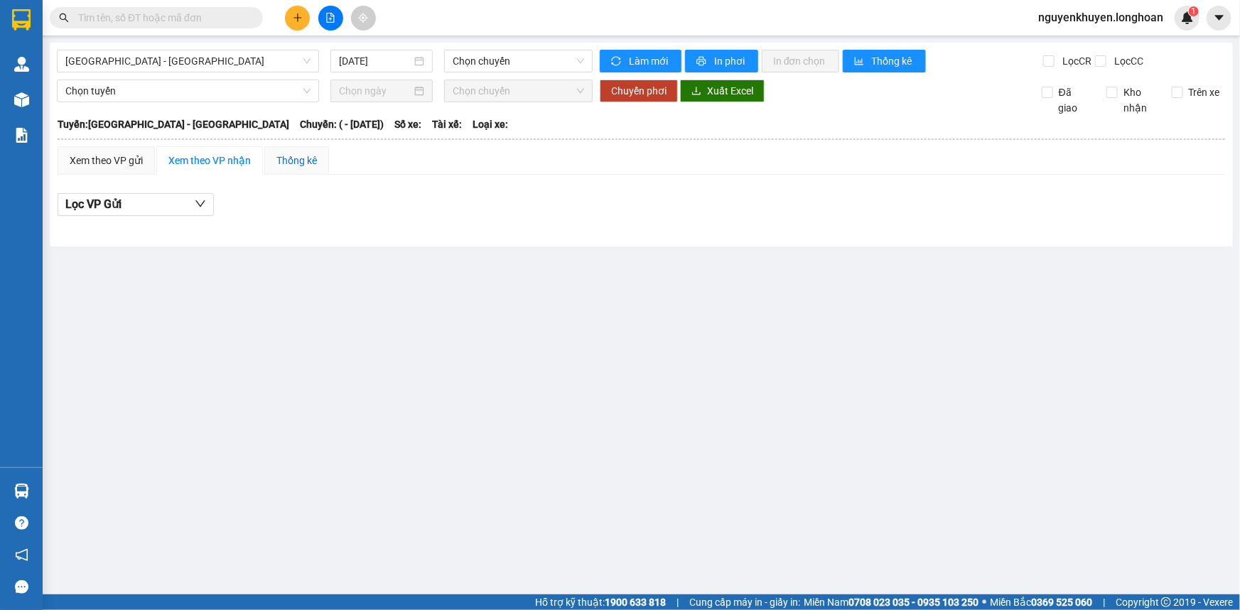
click at [286, 163] on div "Thống kê" at bounding box center [296, 161] width 40 height 16
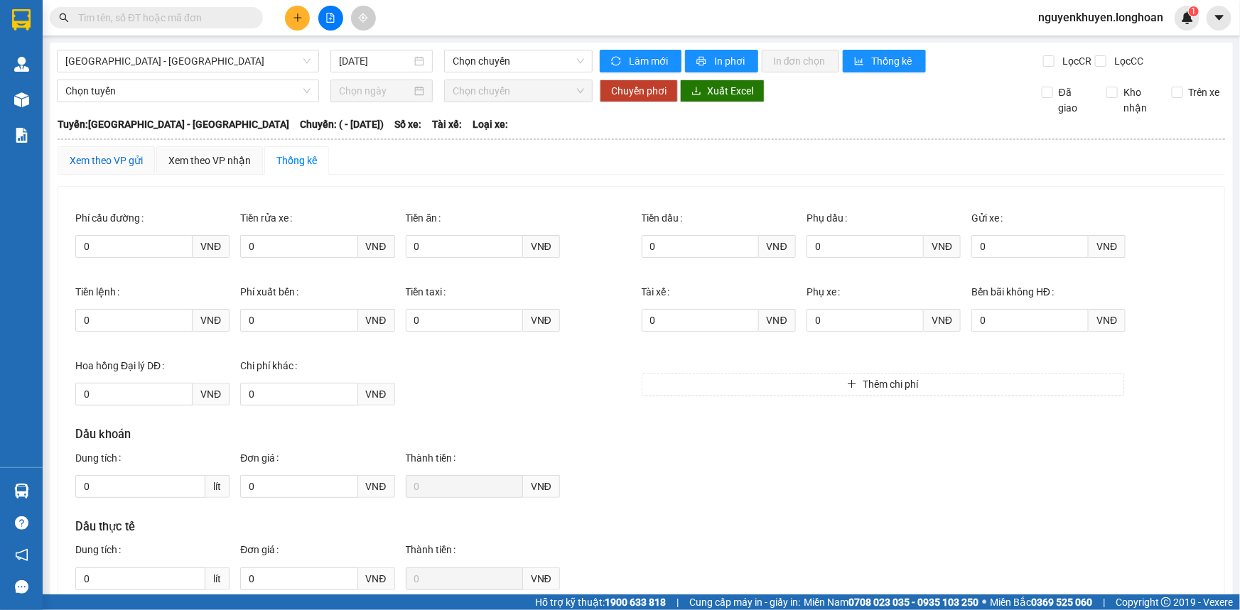
click at [118, 161] on div "Xem theo VP gửi" at bounding box center [106, 161] width 73 height 16
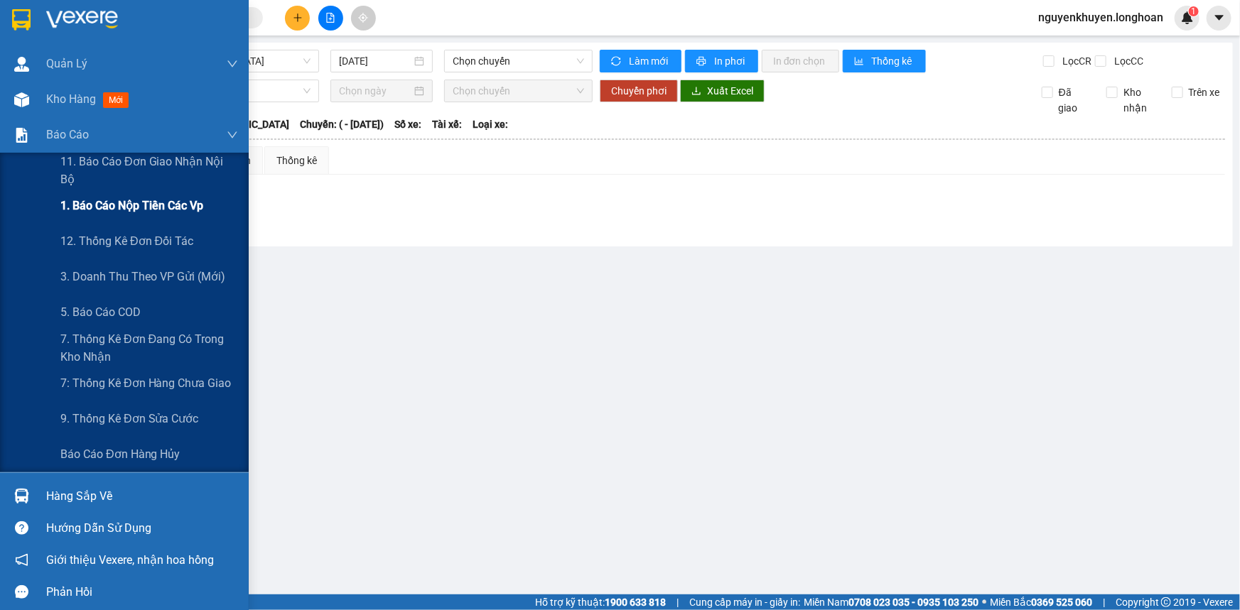
click at [94, 211] on span "1. Báo cáo nộp tiền các vp" at bounding box center [131, 206] width 143 height 18
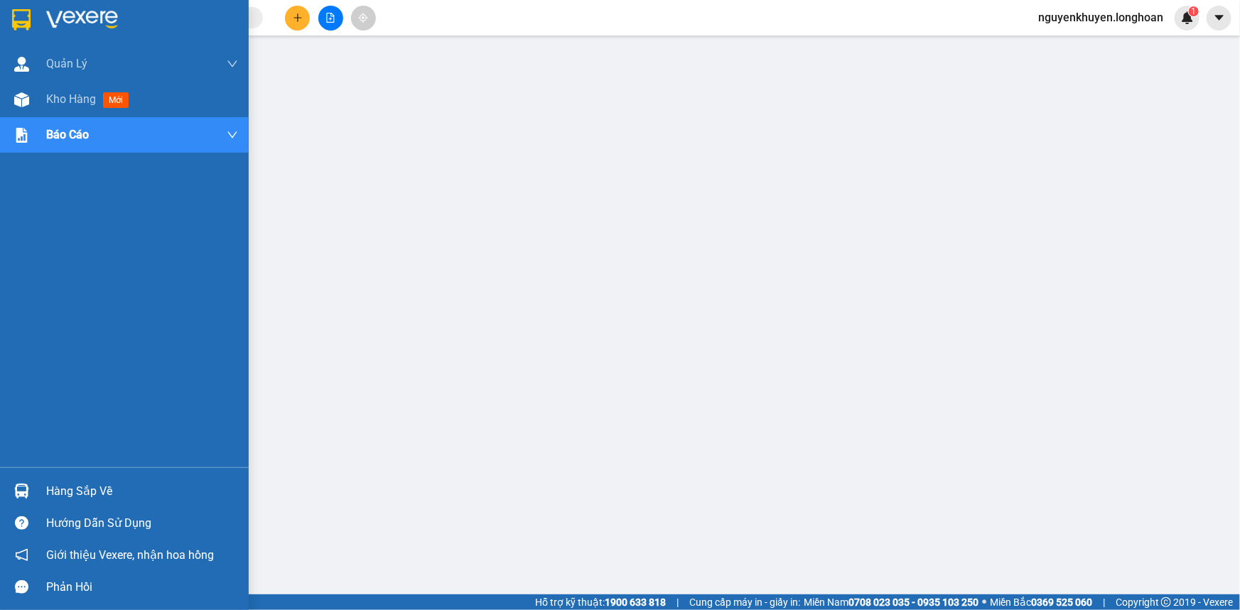
click at [18, 23] on img at bounding box center [21, 19] width 18 height 21
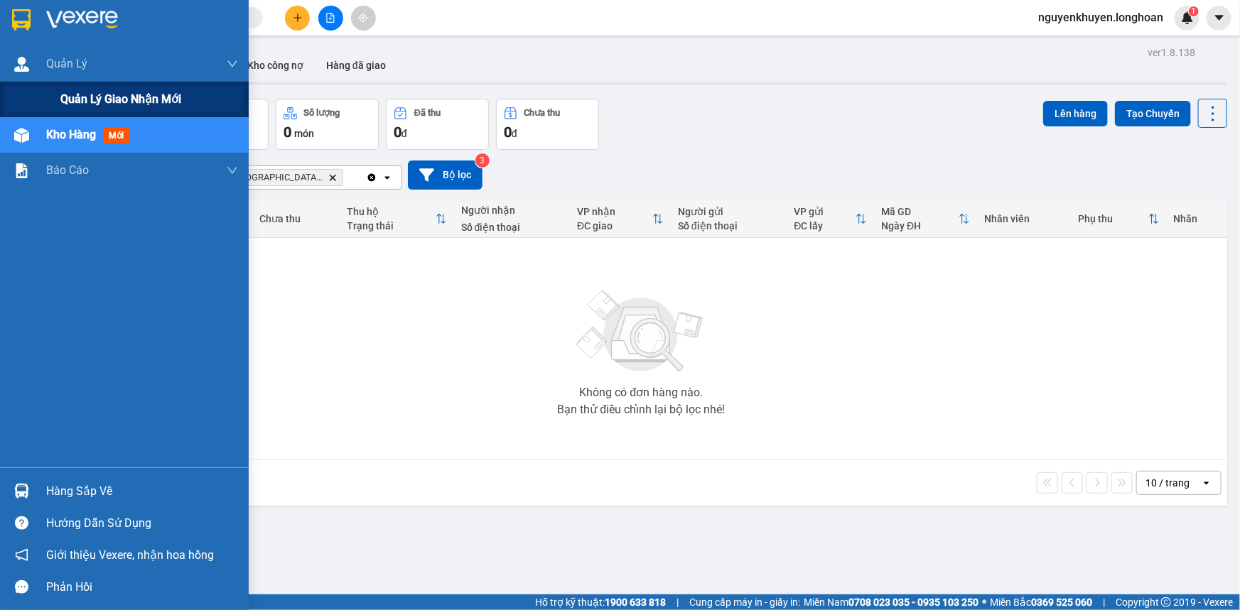
click at [65, 97] on span "Quản lý giao nhận mới" at bounding box center [120, 99] width 121 height 18
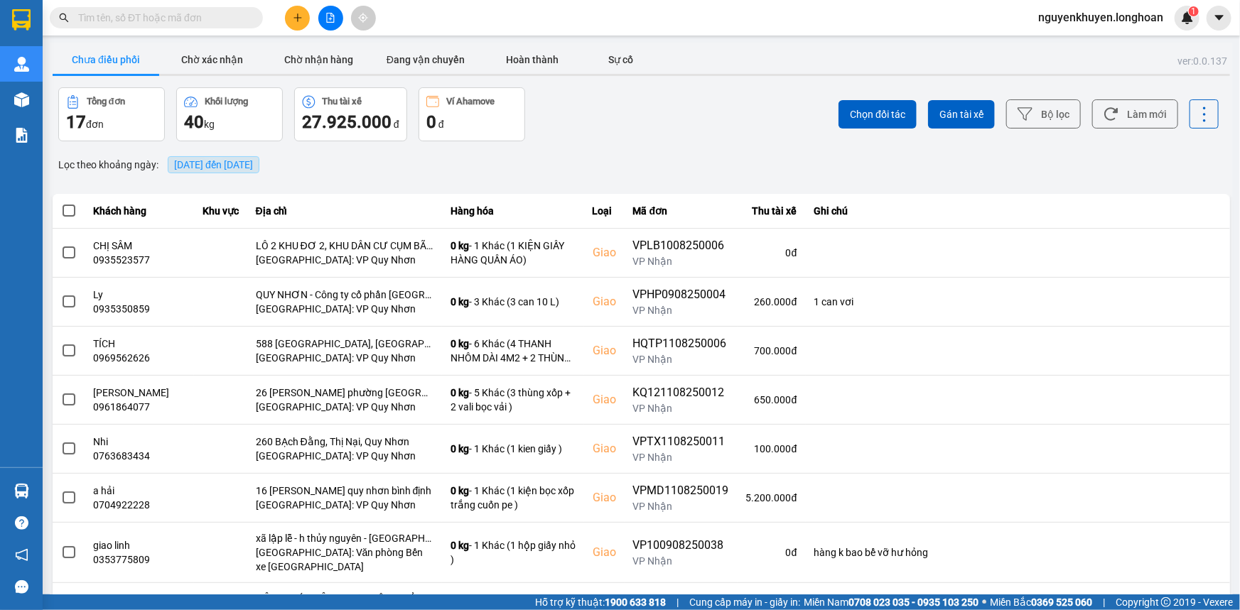
click at [223, 163] on span "[DATE] đến [DATE]" at bounding box center [213, 164] width 79 height 11
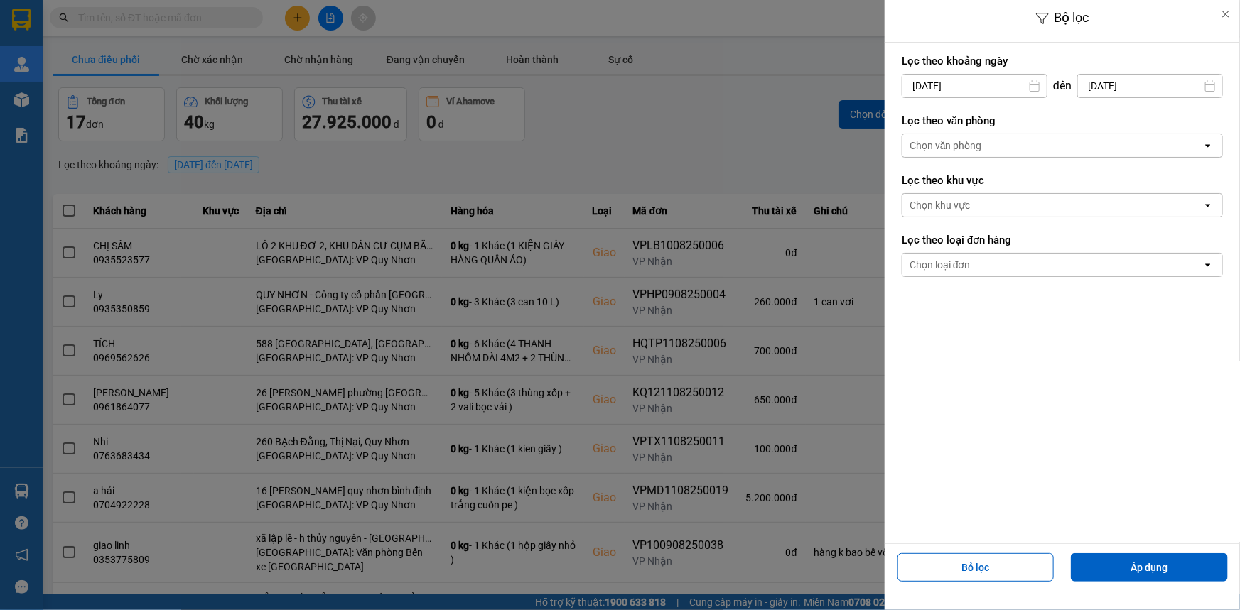
click at [972, 147] on div "Chọn văn phòng" at bounding box center [945, 146] width 72 height 14
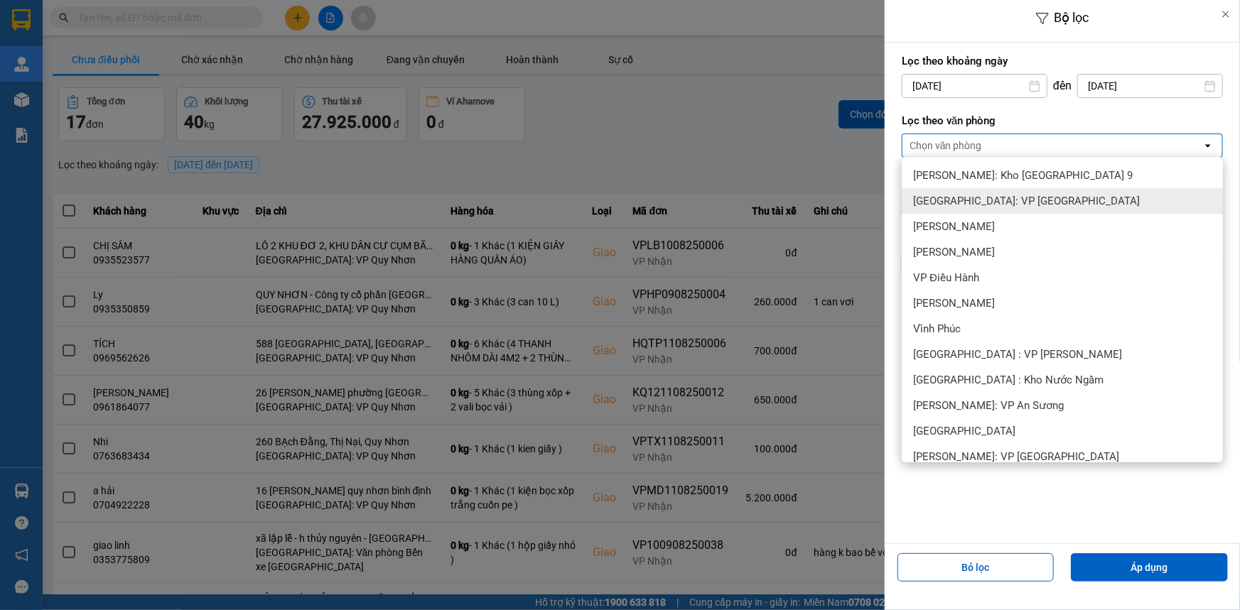
click at [1007, 205] on span "[GEOGRAPHIC_DATA]: VP [GEOGRAPHIC_DATA]" at bounding box center [1026, 201] width 227 height 14
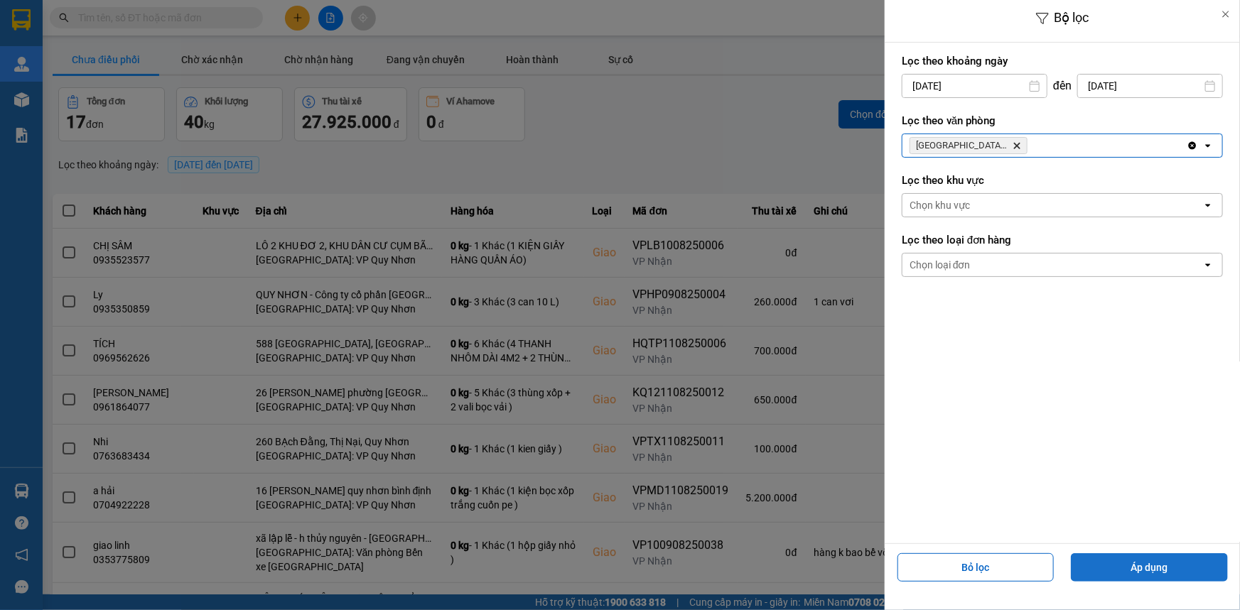
click at [1099, 573] on button "Áp dụng" at bounding box center [1148, 567] width 157 height 28
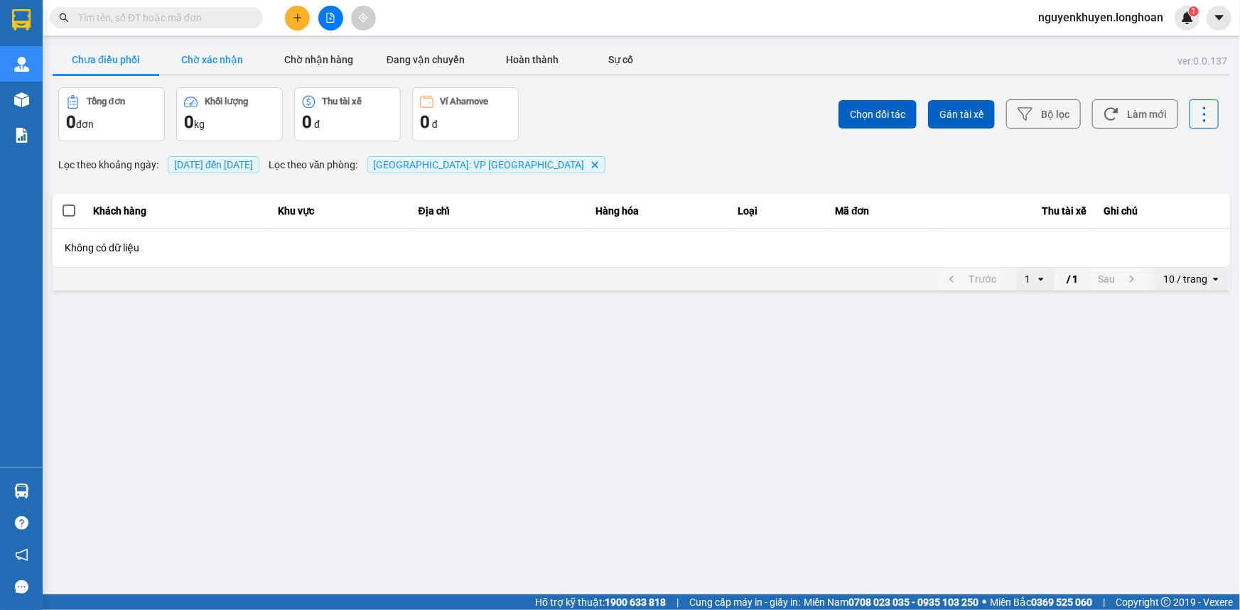
click at [231, 60] on button "Chờ xác nhận" at bounding box center [212, 59] width 107 height 28
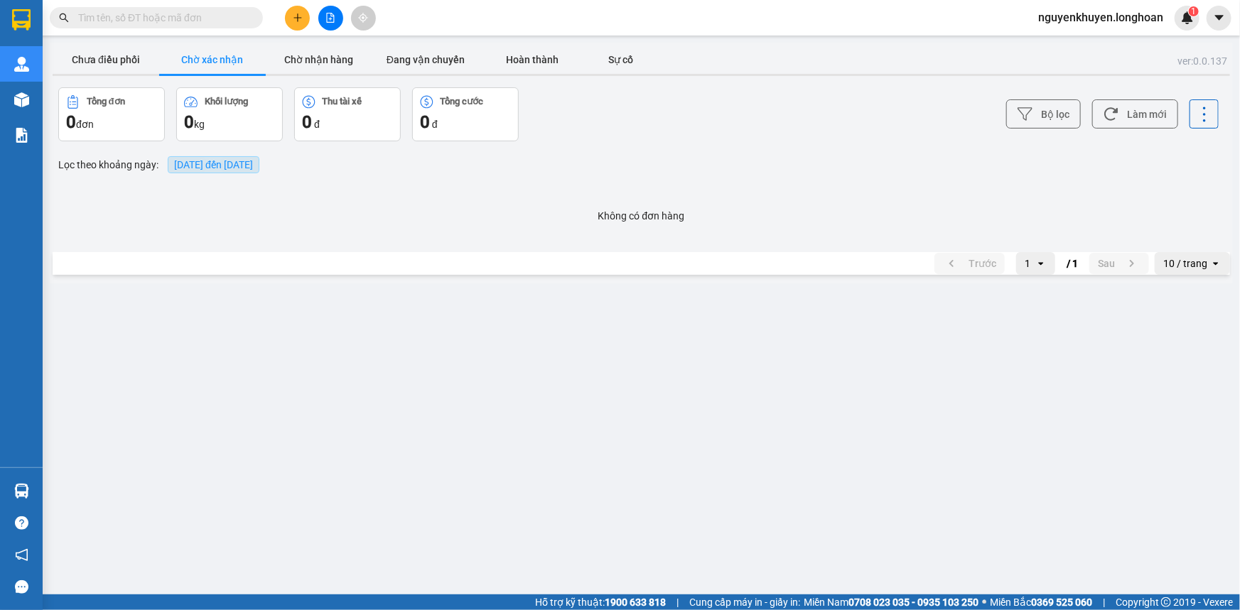
click at [232, 163] on span "[DATE] đến [DATE]" at bounding box center [213, 164] width 79 height 11
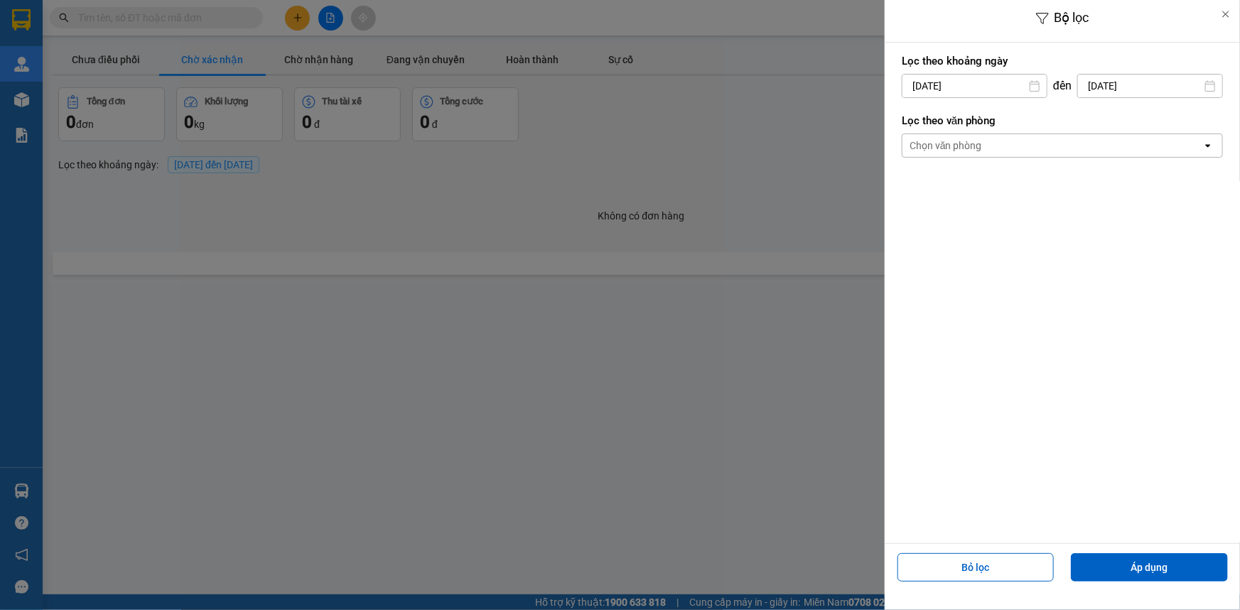
drag, startPoint x: 967, startPoint y: 139, endPoint x: 963, endPoint y: 155, distance: 16.4
click at [967, 140] on div "Chọn văn phòng" at bounding box center [945, 146] width 72 height 14
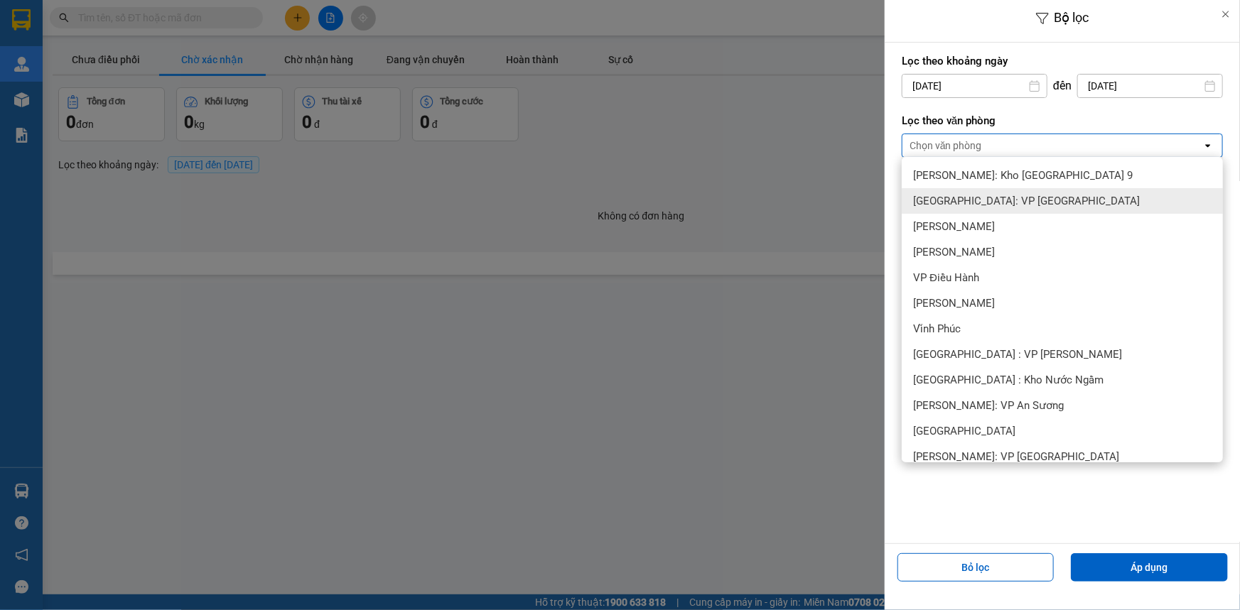
click at [999, 201] on span "[GEOGRAPHIC_DATA]: VP [GEOGRAPHIC_DATA]" at bounding box center [1026, 201] width 227 height 14
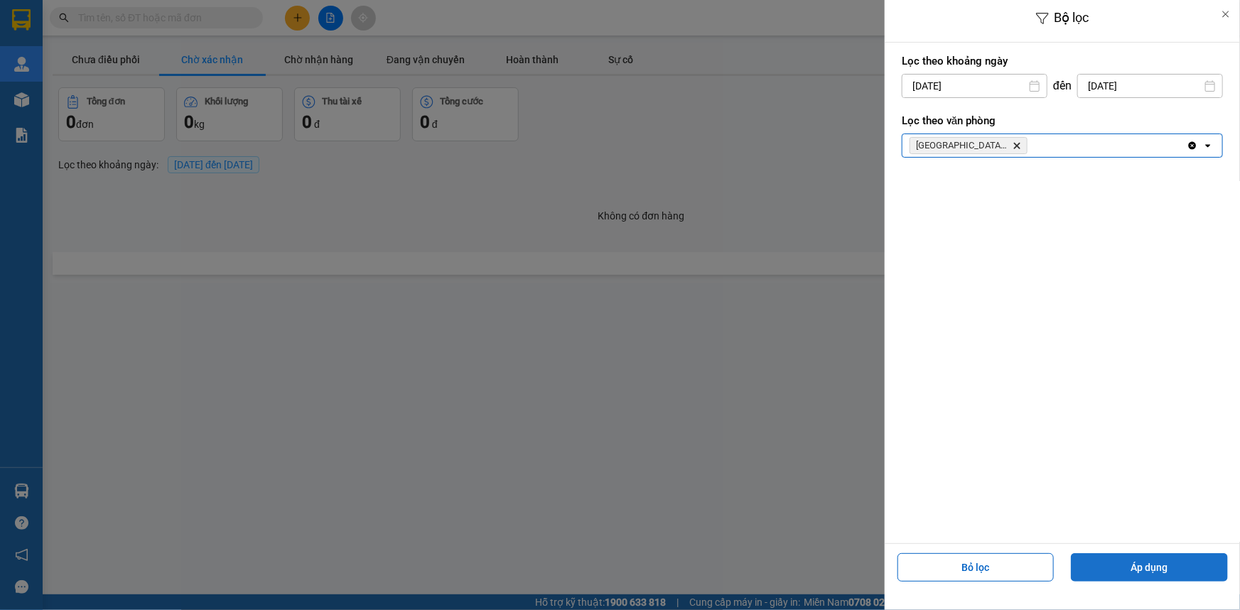
click at [1139, 568] on button "Áp dụng" at bounding box center [1148, 567] width 157 height 28
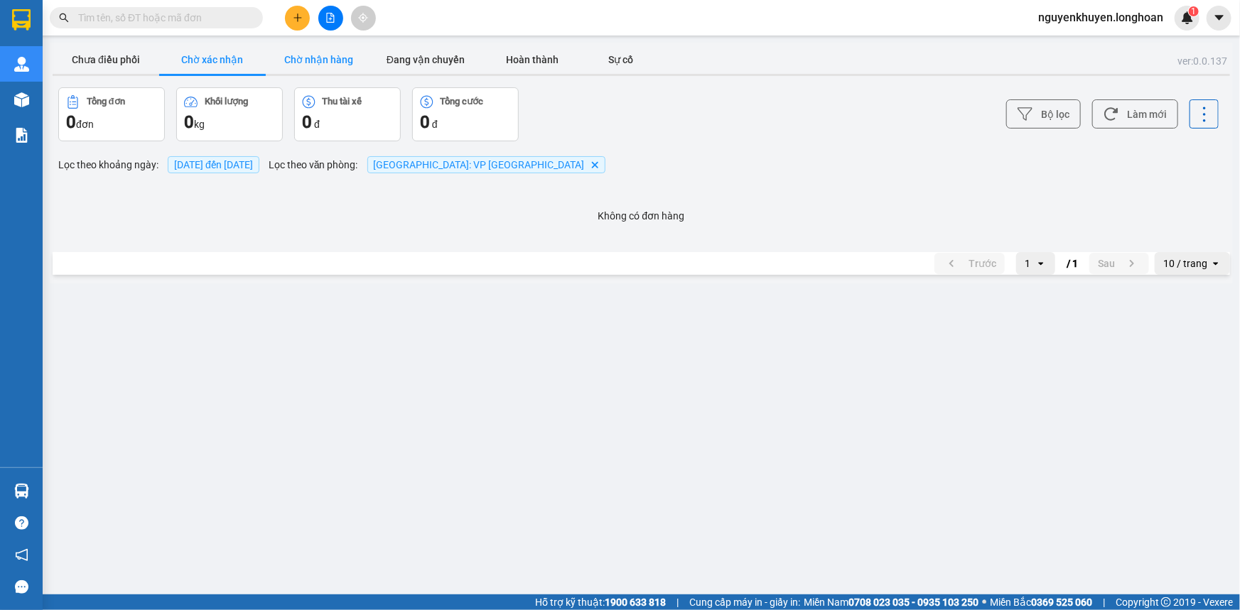
click at [327, 58] on button "Chờ nhận hàng" at bounding box center [319, 59] width 107 height 28
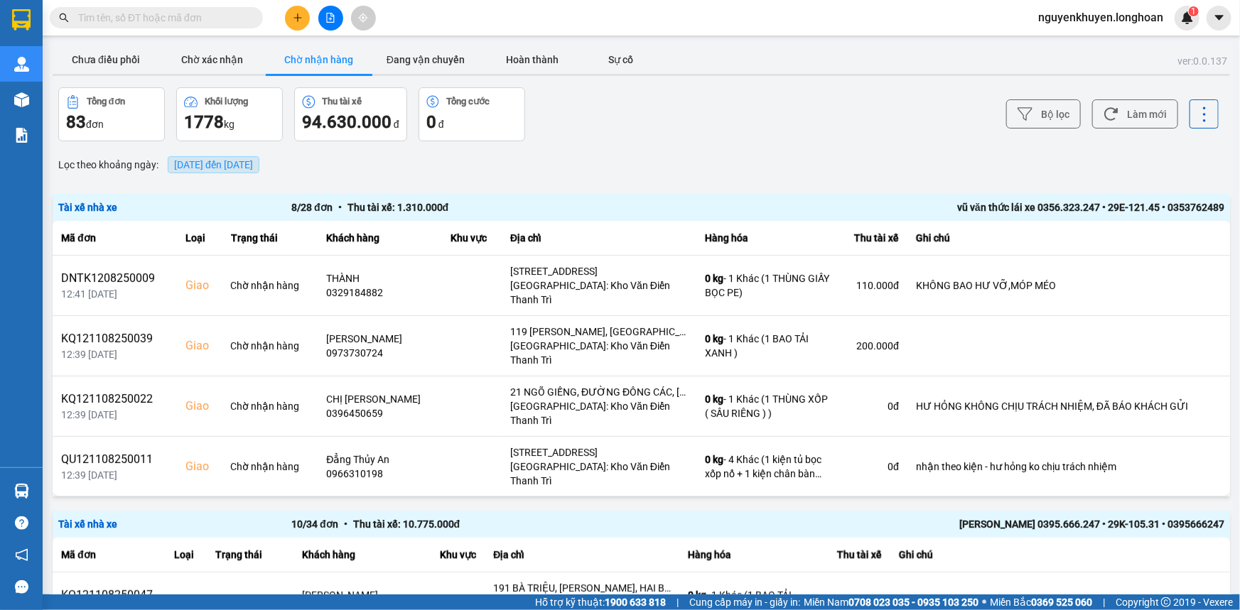
click at [253, 163] on span "[DATE] đến [DATE]" at bounding box center [213, 164] width 79 height 11
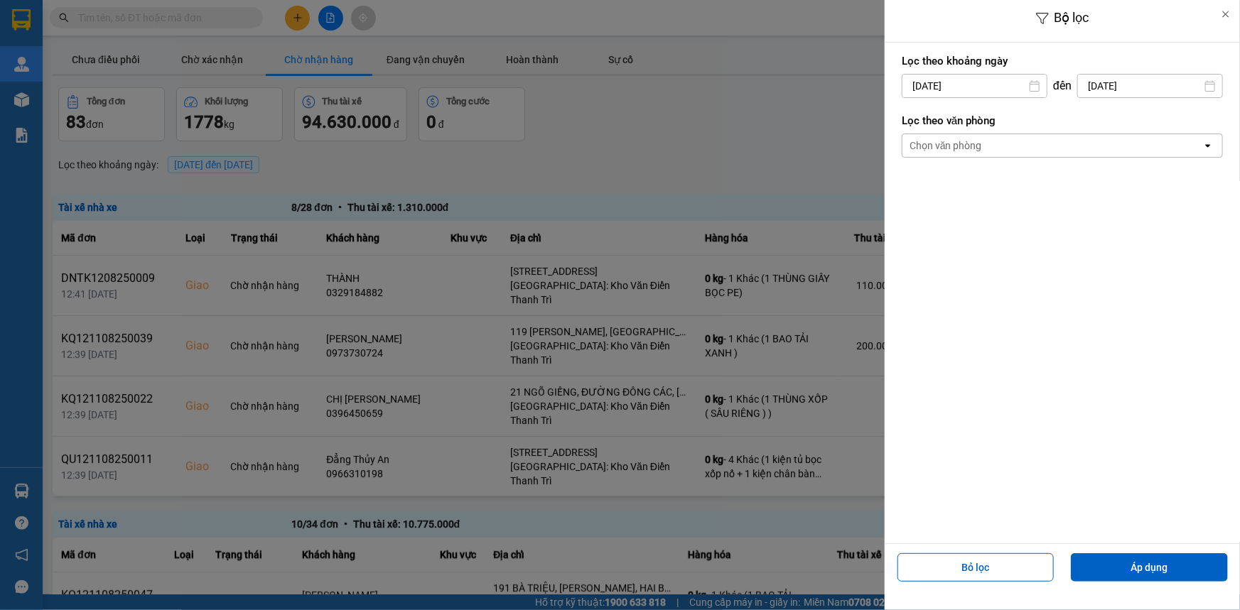
click at [980, 140] on div "Chọn văn phòng" at bounding box center [945, 146] width 72 height 14
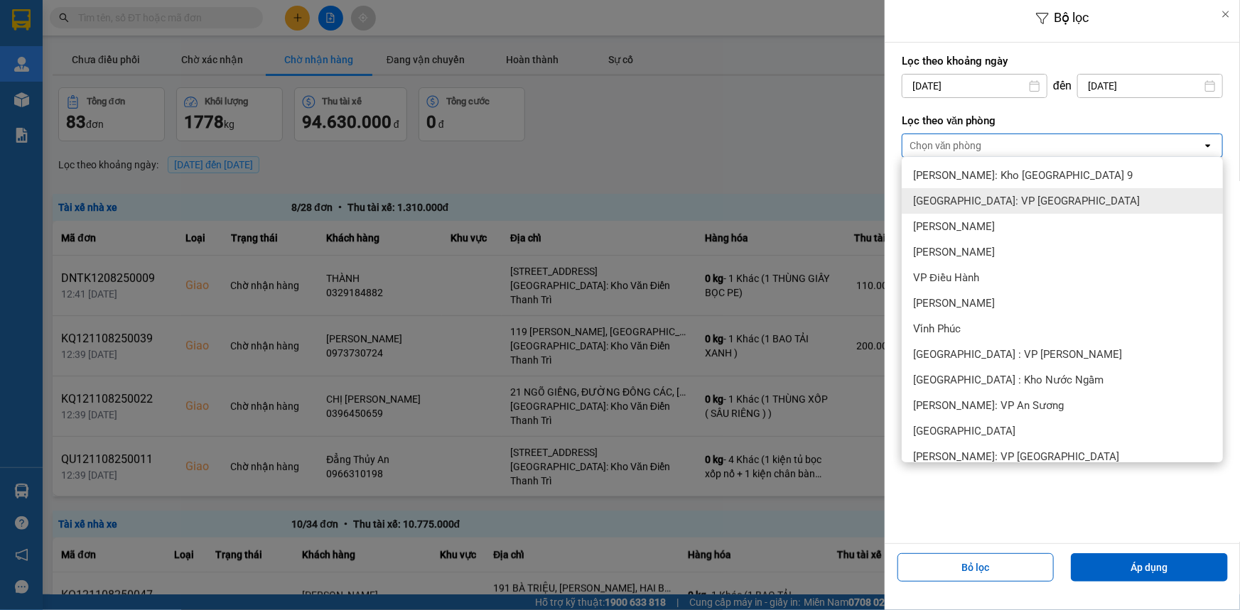
click at [1014, 202] on span "[GEOGRAPHIC_DATA]: VP [GEOGRAPHIC_DATA]" at bounding box center [1026, 201] width 227 height 14
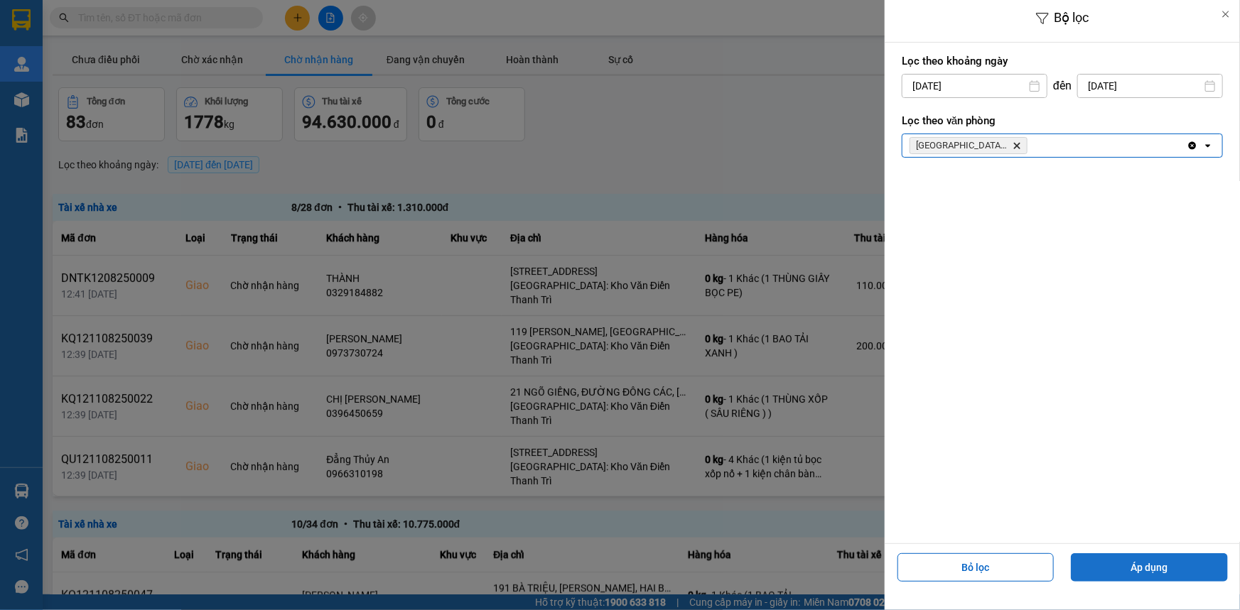
click at [1136, 560] on button "Áp dụng" at bounding box center [1148, 567] width 157 height 28
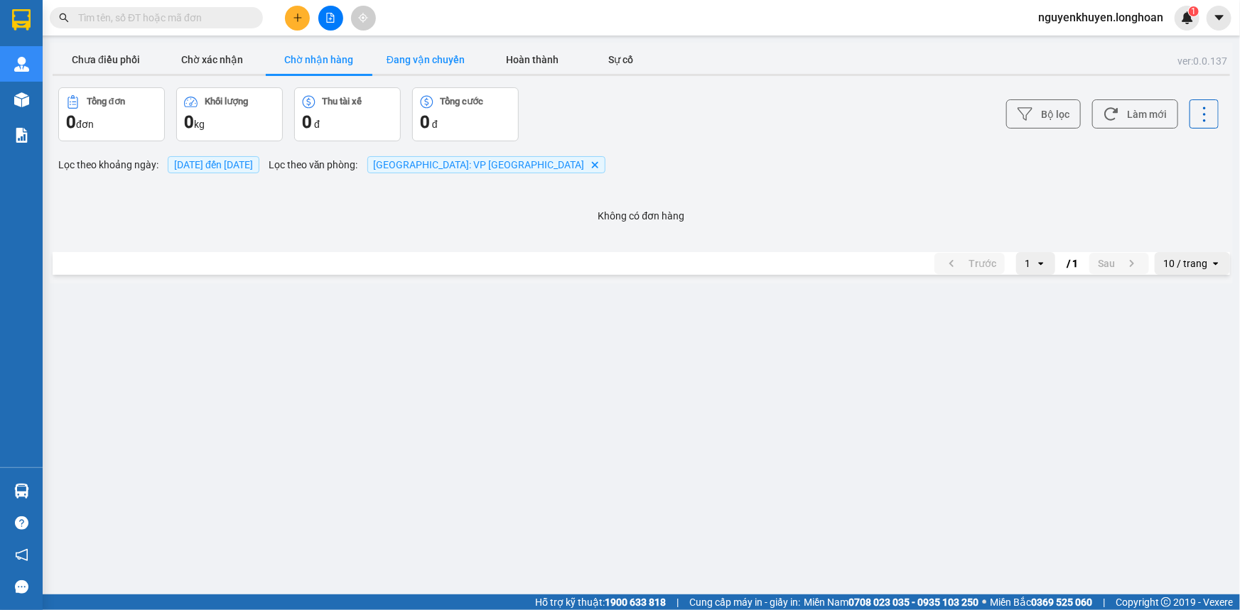
click at [444, 60] on button "Đang vận chuyển" at bounding box center [425, 59] width 107 height 28
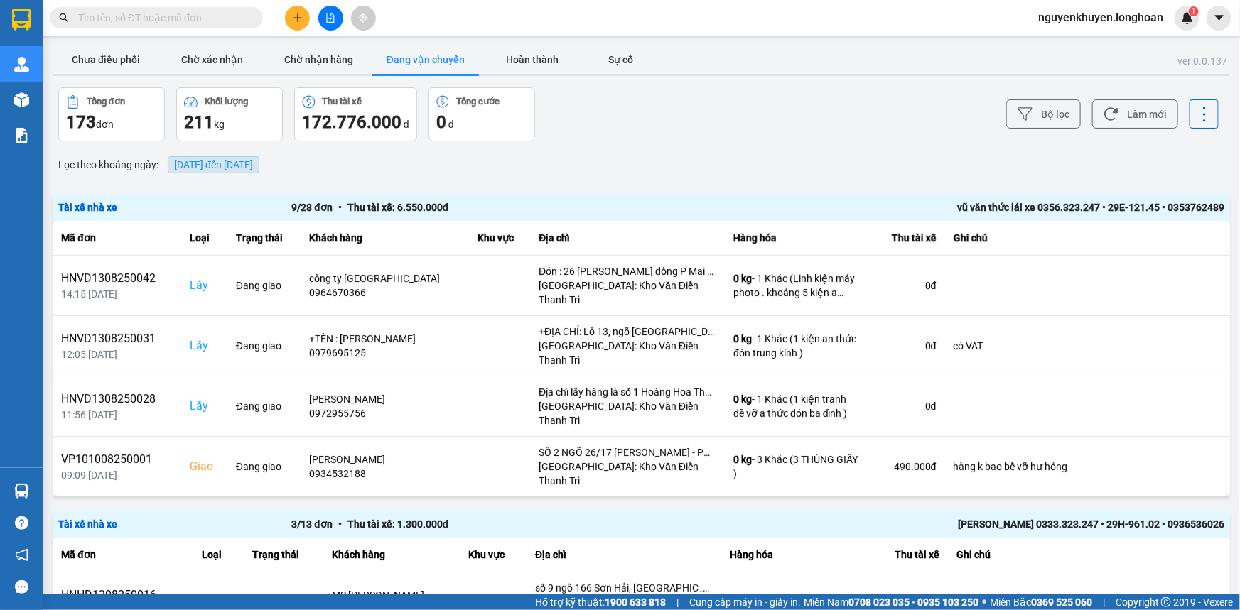
click at [257, 158] on span "[DATE] đến [DATE]" at bounding box center [214, 164] width 92 height 17
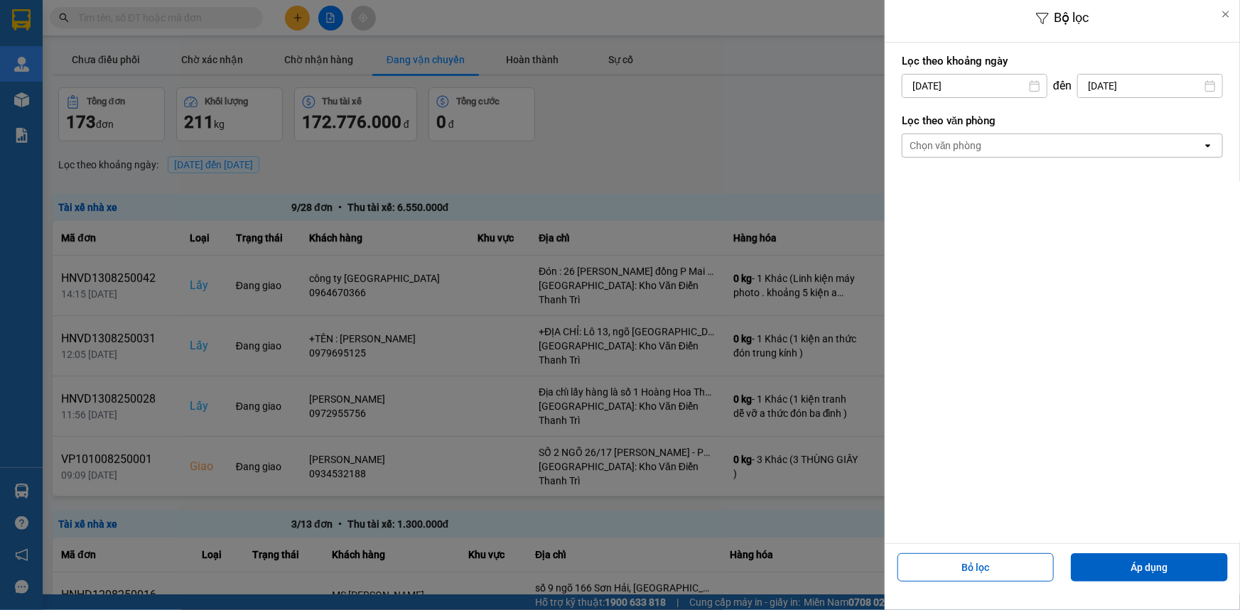
click at [1016, 148] on div "Chọn văn phòng" at bounding box center [1052, 145] width 300 height 23
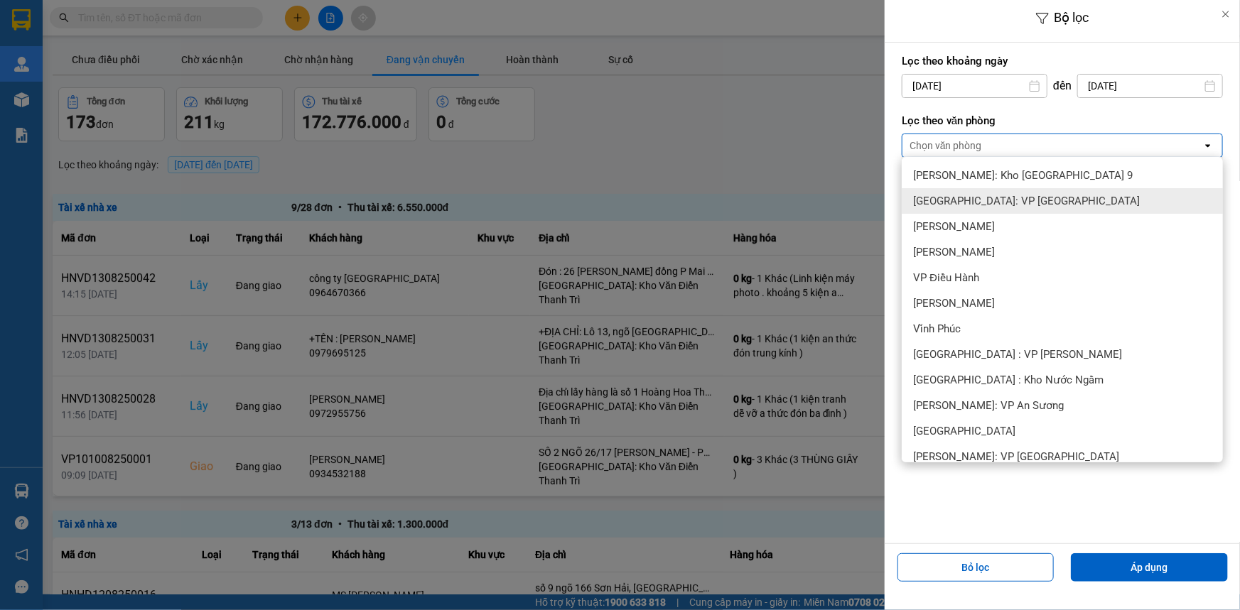
click at [1012, 205] on span "[GEOGRAPHIC_DATA]: VP [GEOGRAPHIC_DATA]" at bounding box center [1026, 201] width 227 height 14
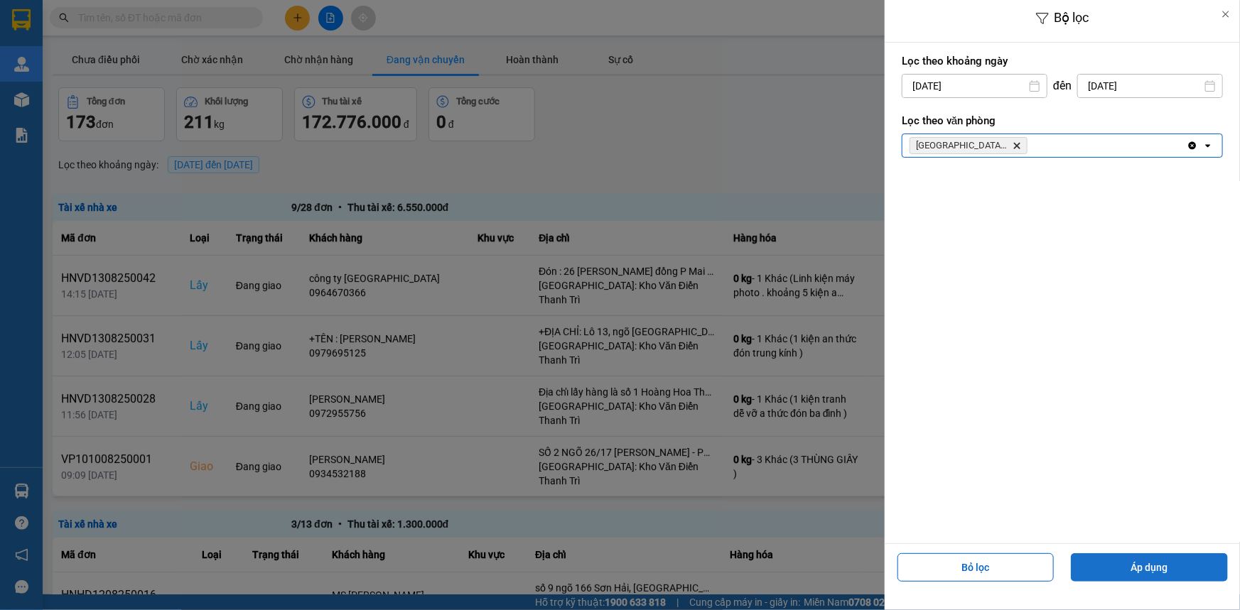
click at [1092, 564] on button "Áp dụng" at bounding box center [1148, 567] width 157 height 28
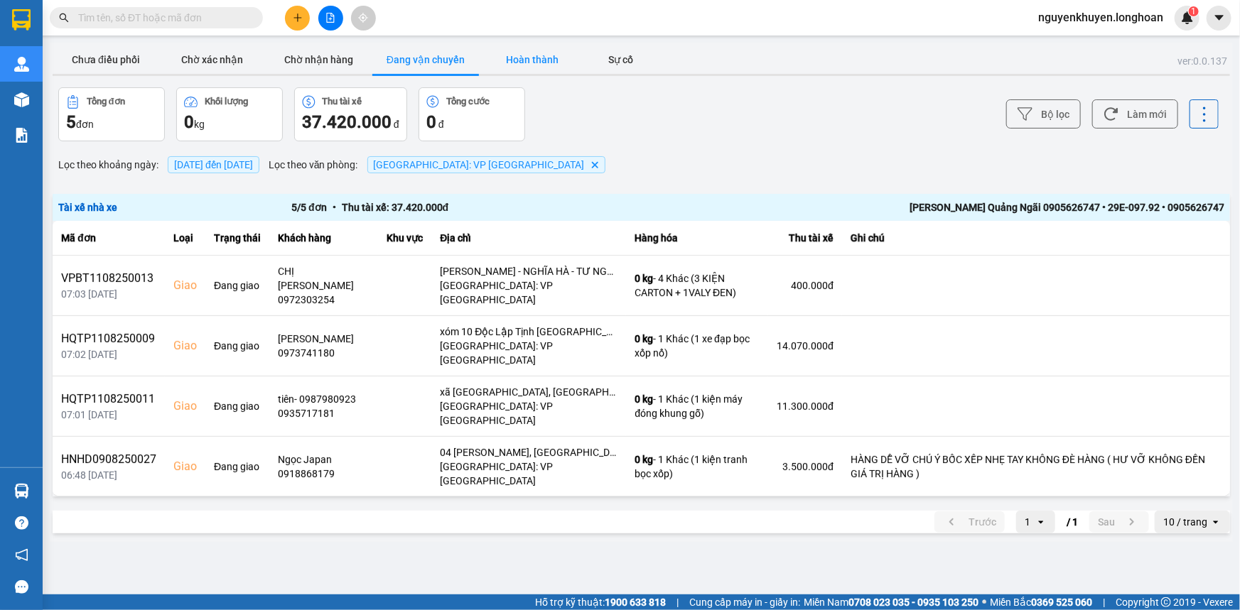
click at [547, 59] on button "Hoàn thành" at bounding box center [532, 59] width 107 height 28
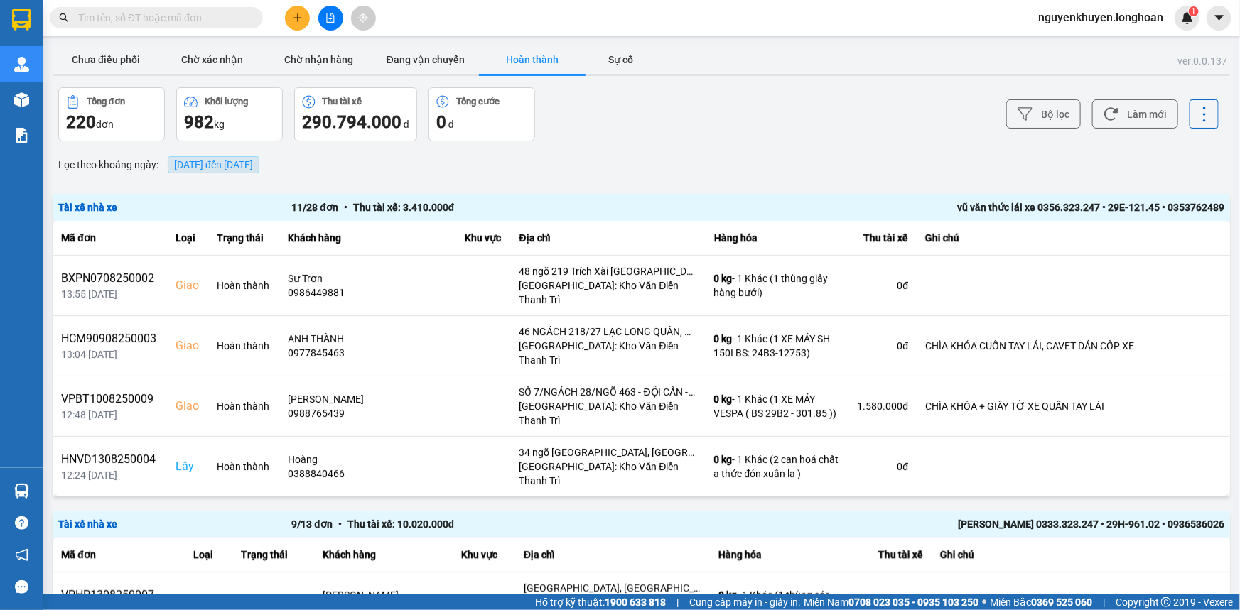
click at [243, 161] on span "[DATE] đến [DATE]" at bounding box center [213, 164] width 79 height 11
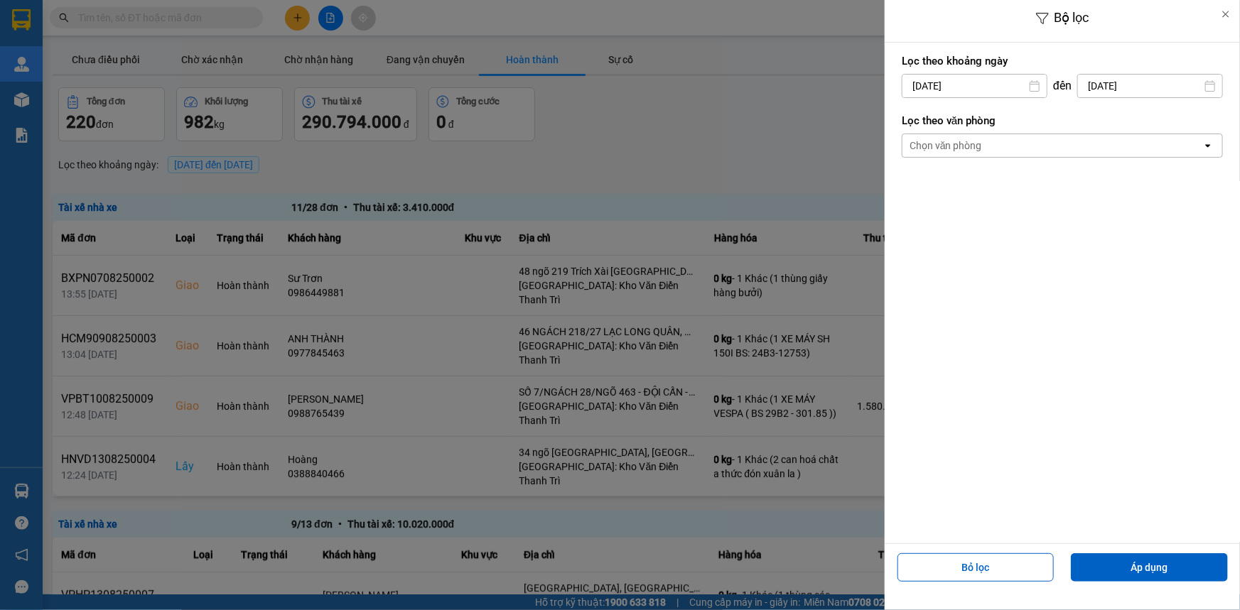
click at [967, 134] on div "Chọn văn phòng open" at bounding box center [1061, 146] width 321 height 24
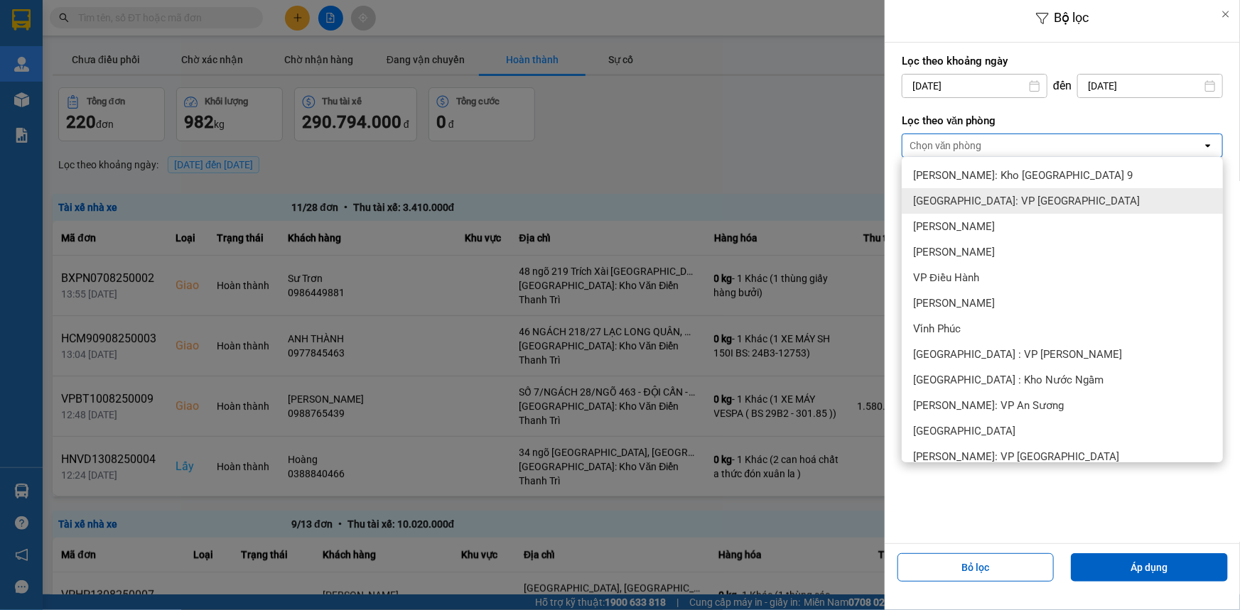
click at [987, 199] on span "[GEOGRAPHIC_DATA]: VP [GEOGRAPHIC_DATA]" at bounding box center [1026, 201] width 227 height 14
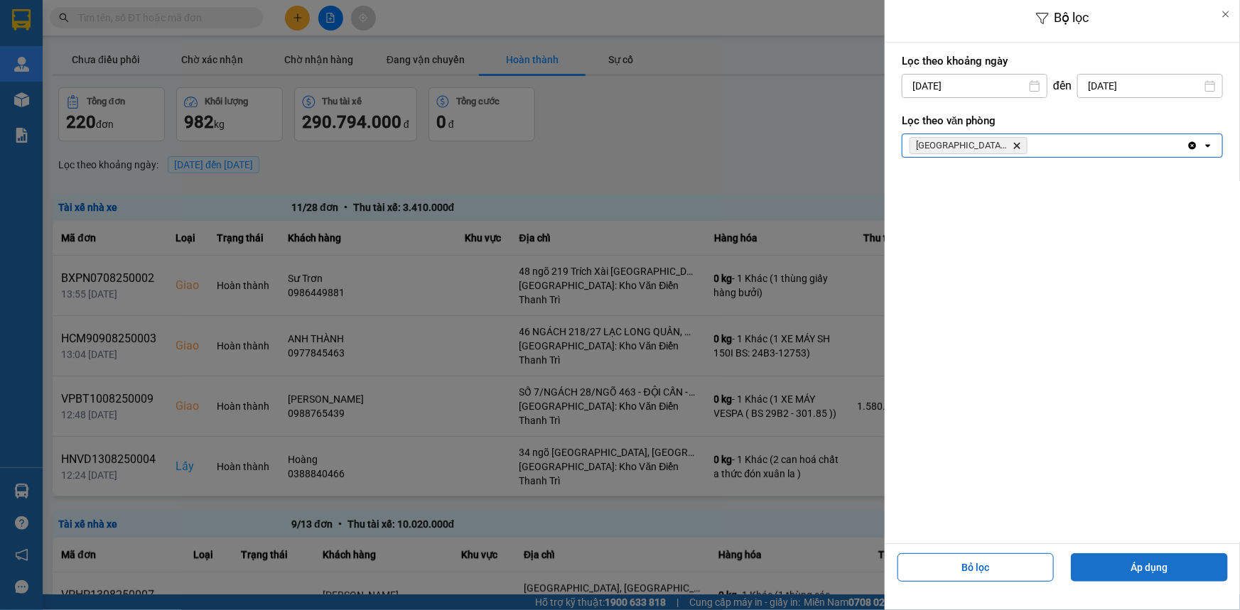
click at [1122, 561] on button "Áp dụng" at bounding box center [1148, 567] width 157 height 28
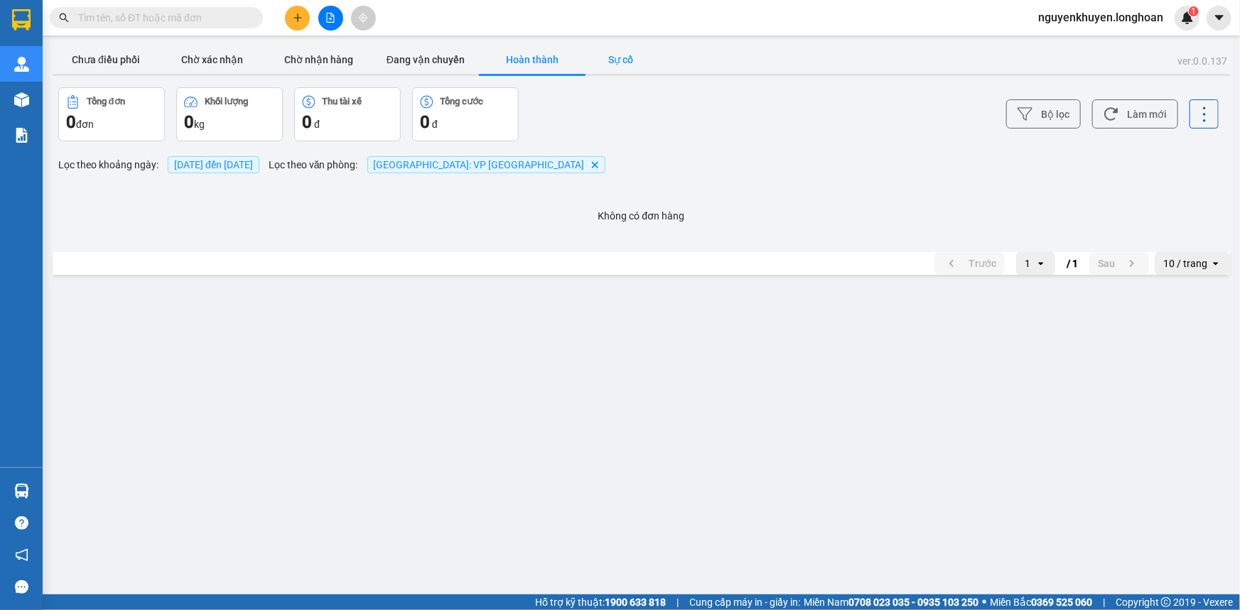
click at [635, 62] on button "Sự cố" at bounding box center [620, 59] width 71 height 28
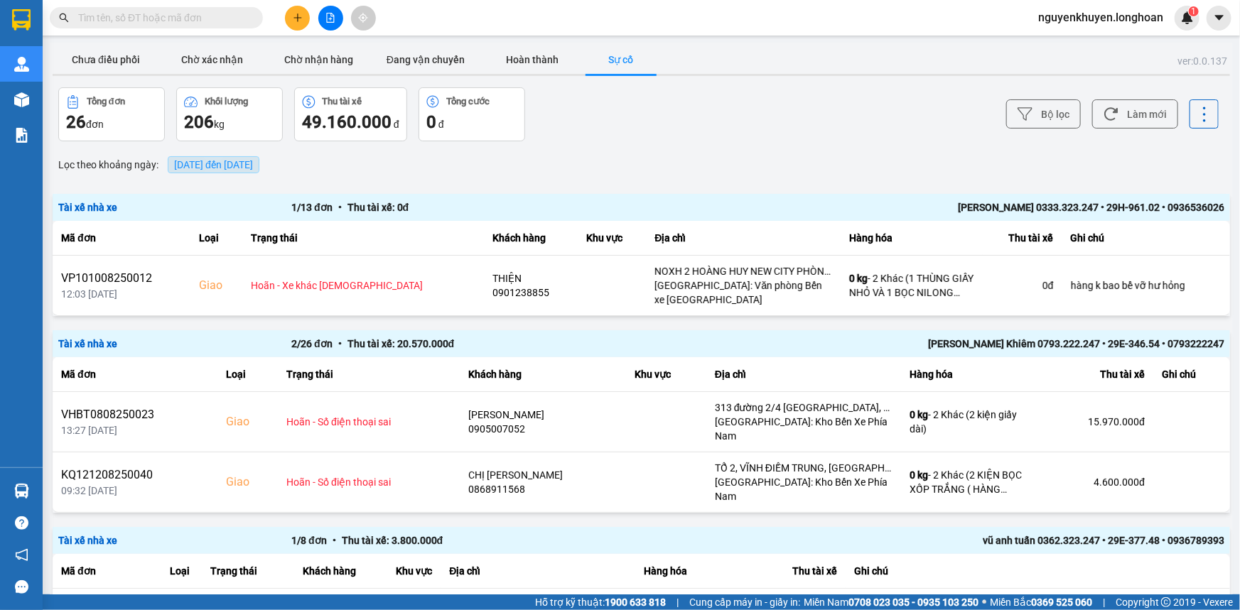
click at [253, 163] on span "[DATE] đến [DATE]" at bounding box center [213, 164] width 79 height 11
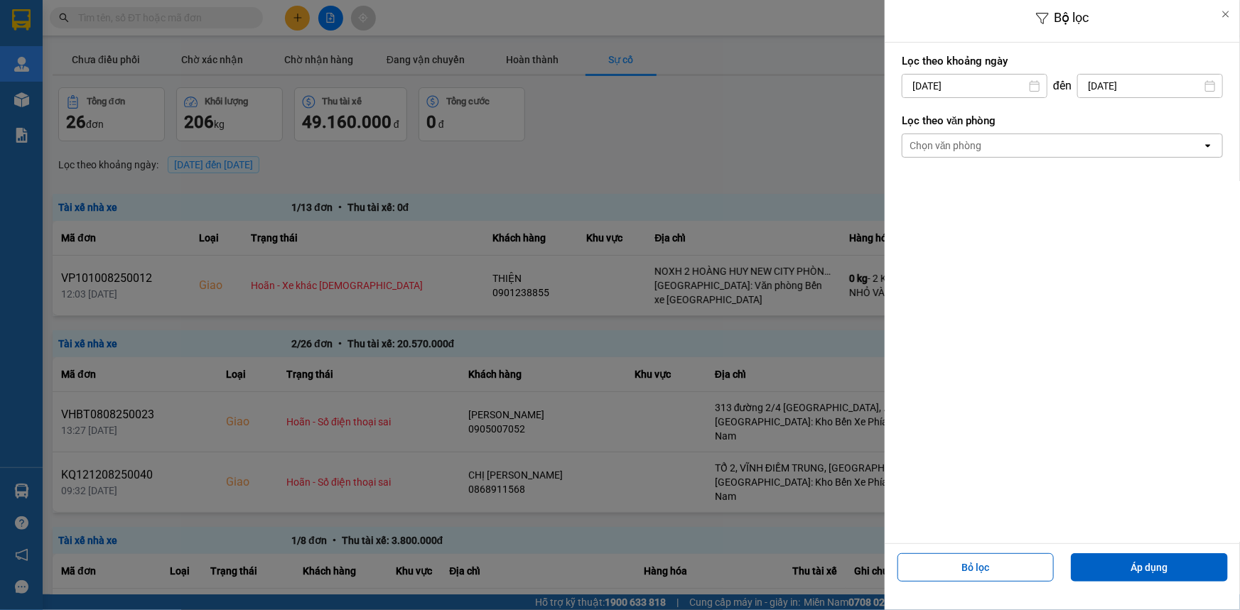
click at [1046, 137] on div "Chọn văn phòng" at bounding box center [1052, 145] width 300 height 23
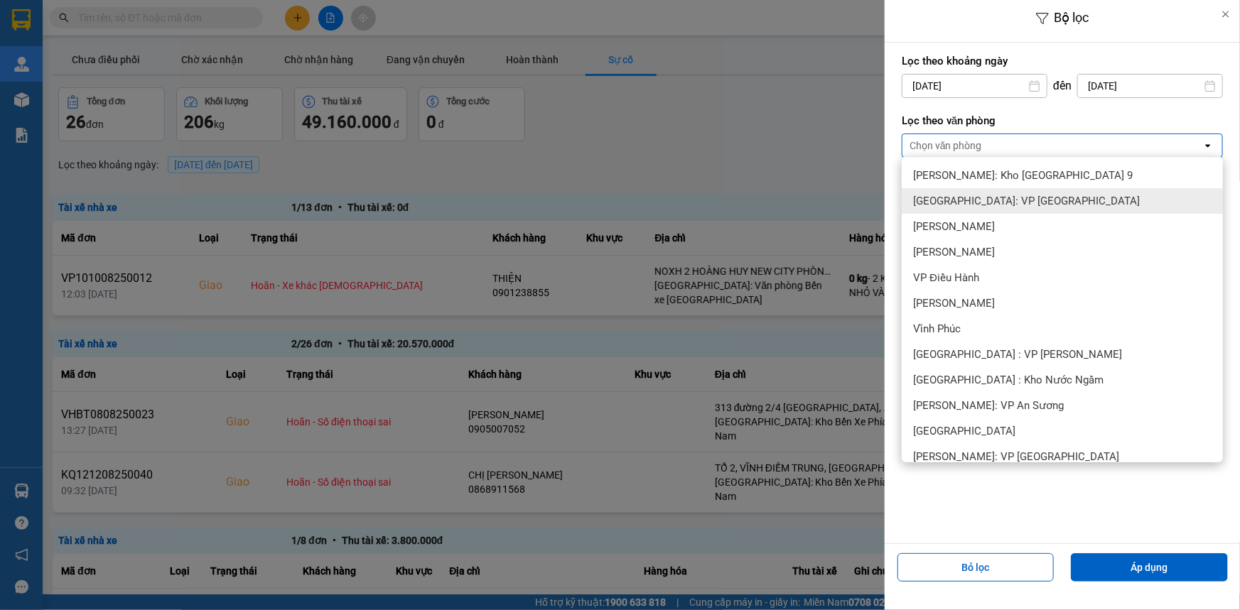
click at [1040, 189] on div "[GEOGRAPHIC_DATA]: VP [GEOGRAPHIC_DATA]" at bounding box center [1061, 201] width 321 height 26
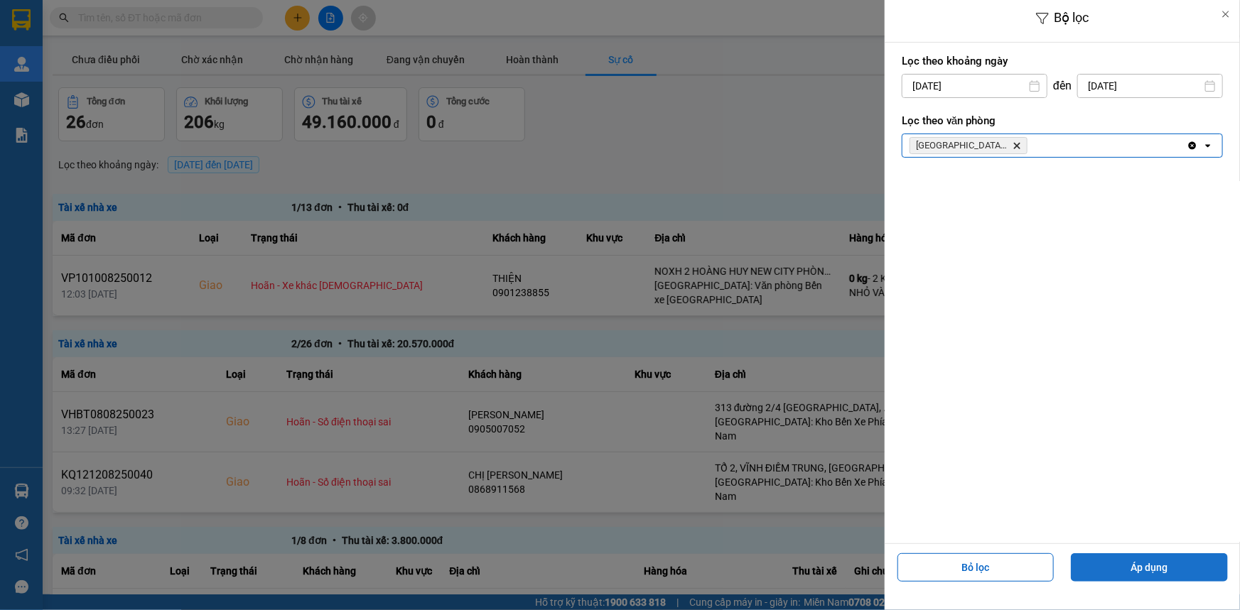
click at [1100, 574] on button "Áp dụng" at bounding box center [1148, 567] width 157 height 28
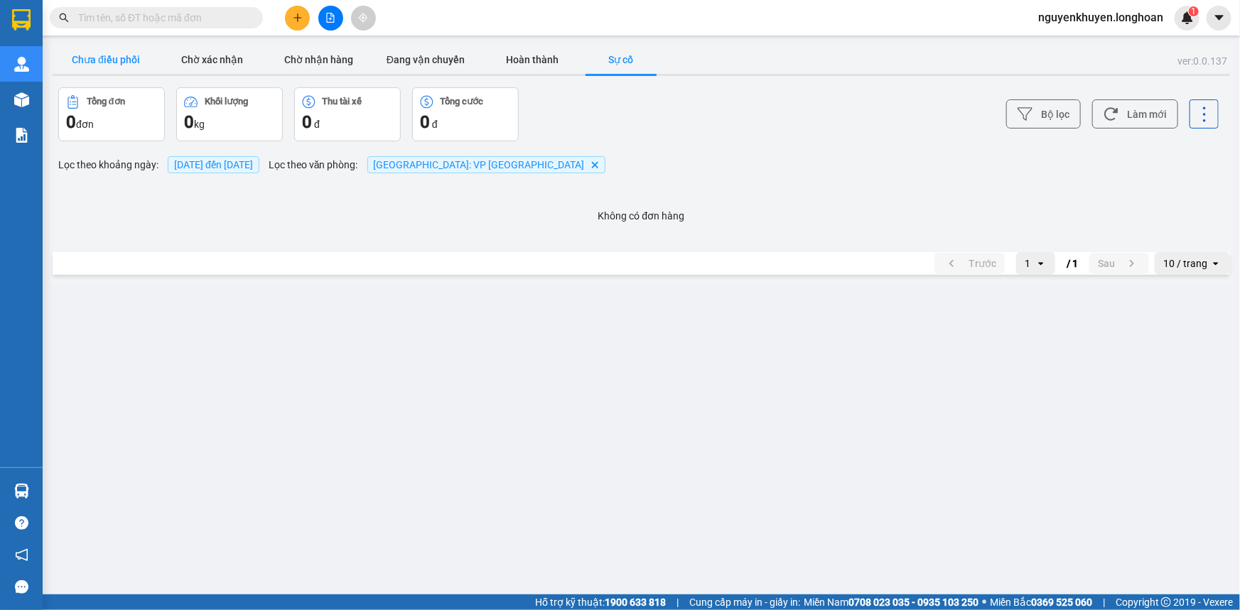
click at [91, 63] on button "Chưa điều phối" at bounding box center [106, 59] width 107 height 28
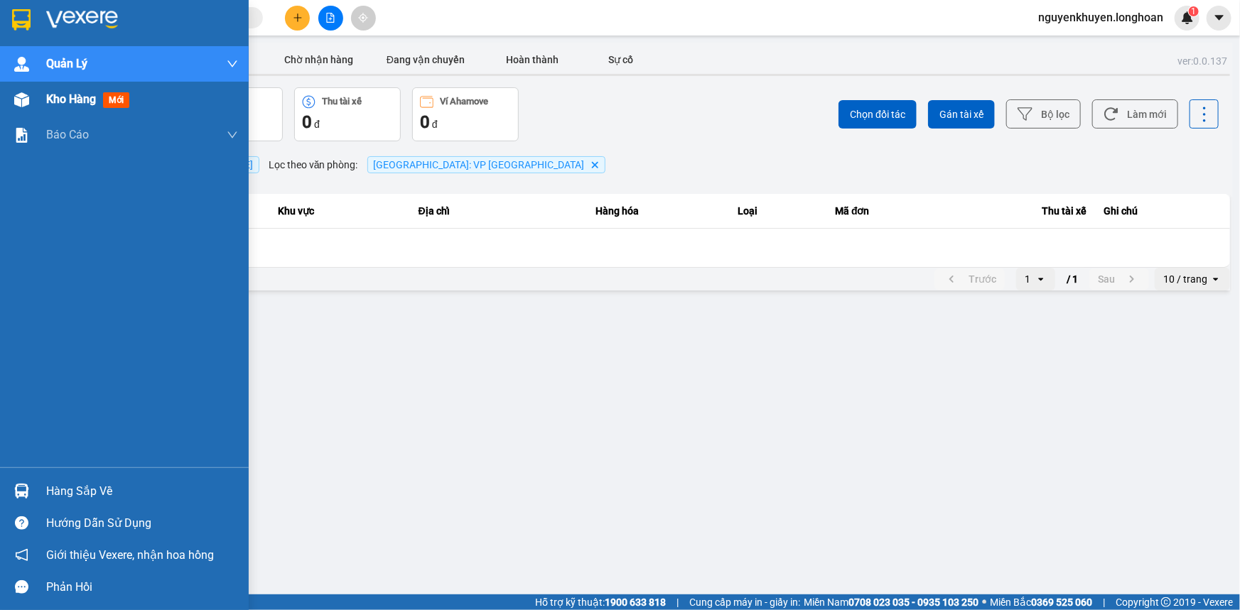
click at [80, 101] on span "Kho hàng" at bounding box center [71, 98] width 50 height 13
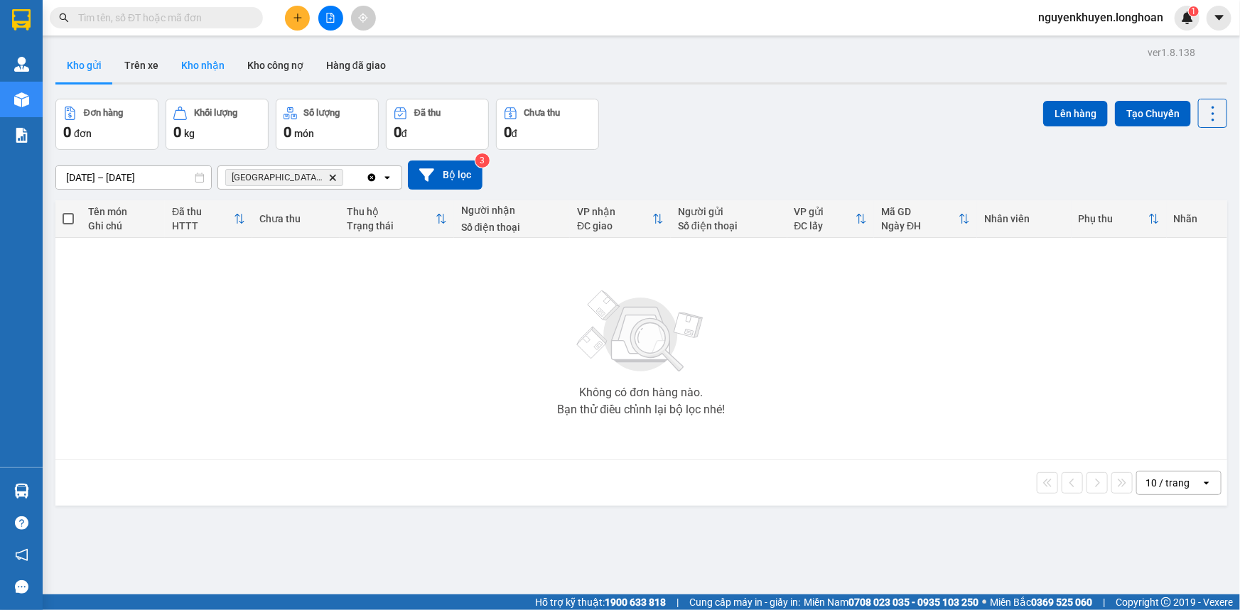
click at [213, 65] on button "Kho nhận" at bounding box center [203, 65] width 66 height 34
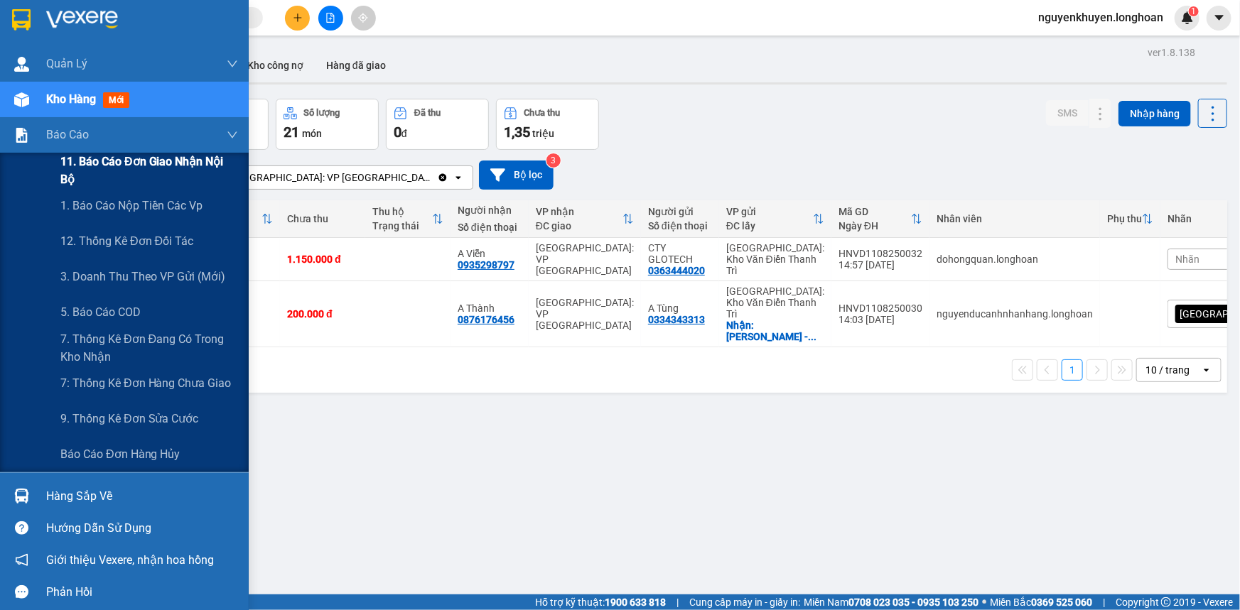
click at [146, 165] on span "11. Báo cáo đơn giao nhận nội bộ" at bounding box center [149, 171] width 178 height 36
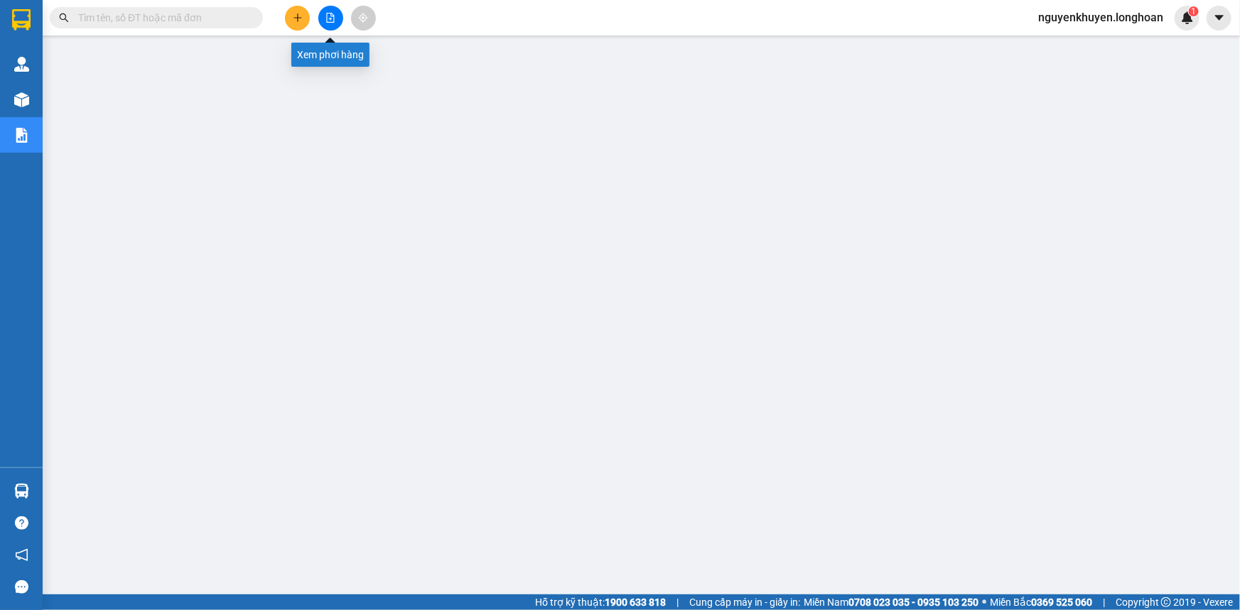
click at [332, 18] on icon "file-add" at bounding box center [330, 18] width 10 height 10
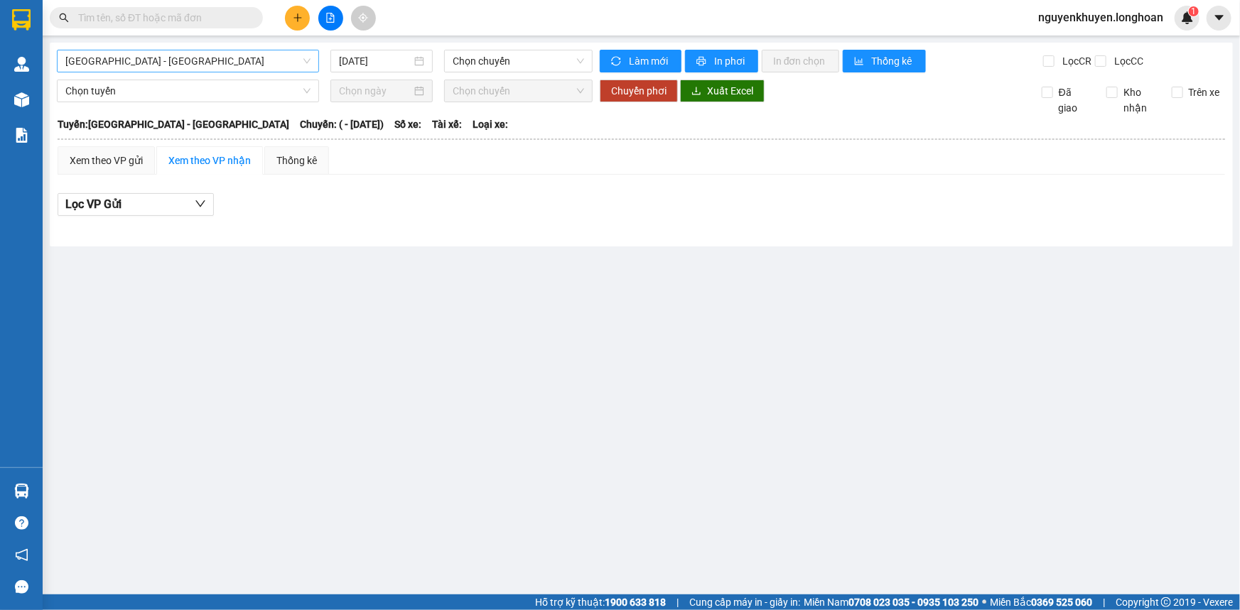
click at [206, 67] on span "[GEOGRAPHIC_DATA] - [GEOGRAPHIC_DATA]" at bounding box center [187, 60] width 245 height 21
click at [130, 350] on main "[GEOGRAPHIC_DATA] - [GEOGRAPHIC_DATA] [DATE] Chọn chuyến Làm mới In phơi In đơn…" at bounding box center [620, 297] width 1240 height 595
click at [331, 21] on icon "file-add" at bounding box center [330, 18] width 10 height 10
click at [1186, 18] on img at bounding box center [1187, 17] width 13 height 13
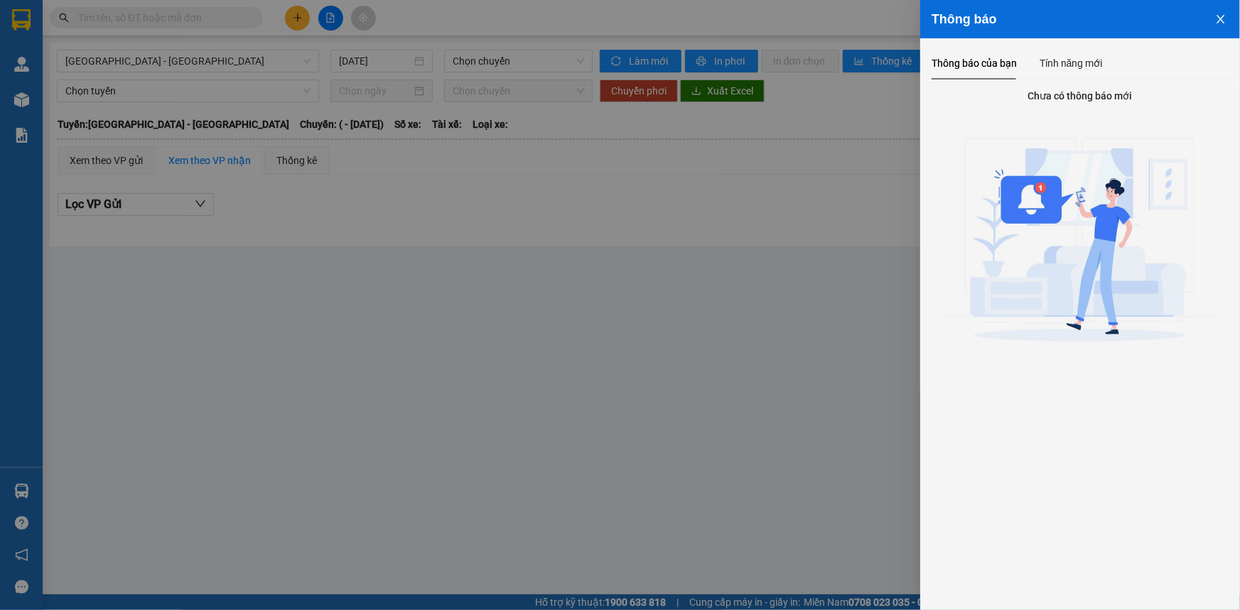
click at [1222, 21] on icon "close" at bounding box center [1220, 18] width 11 height 11
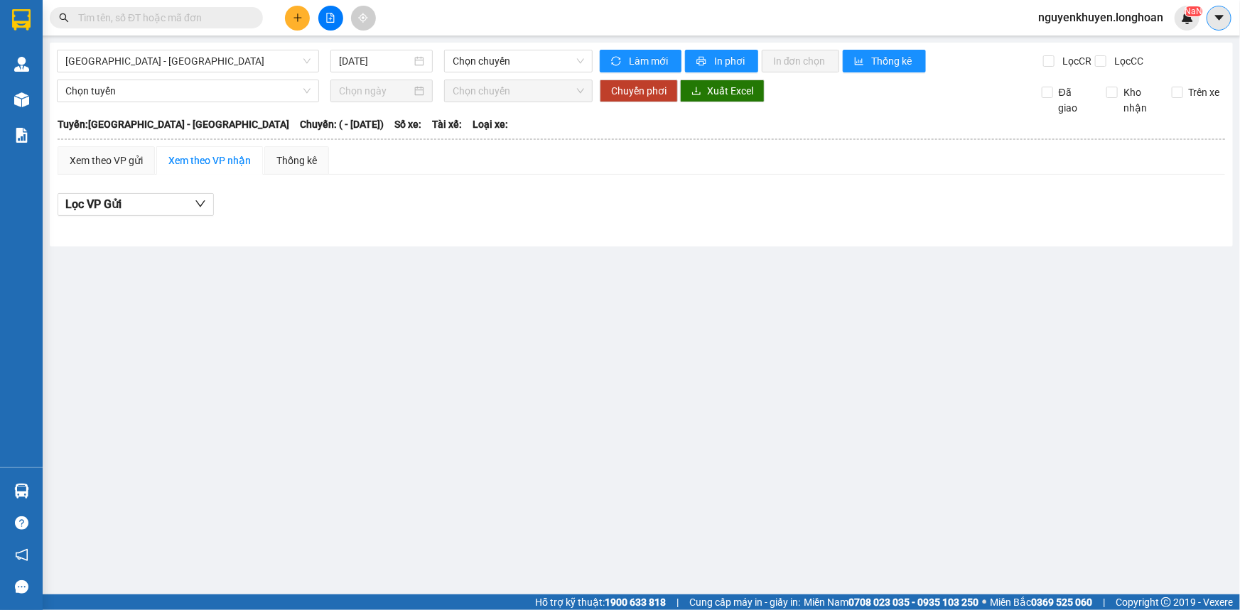
click at [1215, 21] on icon "caret-down" at bounding box center [1219, 17] width 13 height 13
click at [991, 226] on div at bounding box center [641, 228] width 1167 height 8
click at [300, 16] on icon "plus" at bounding box center [298, 18] width 10 height 10
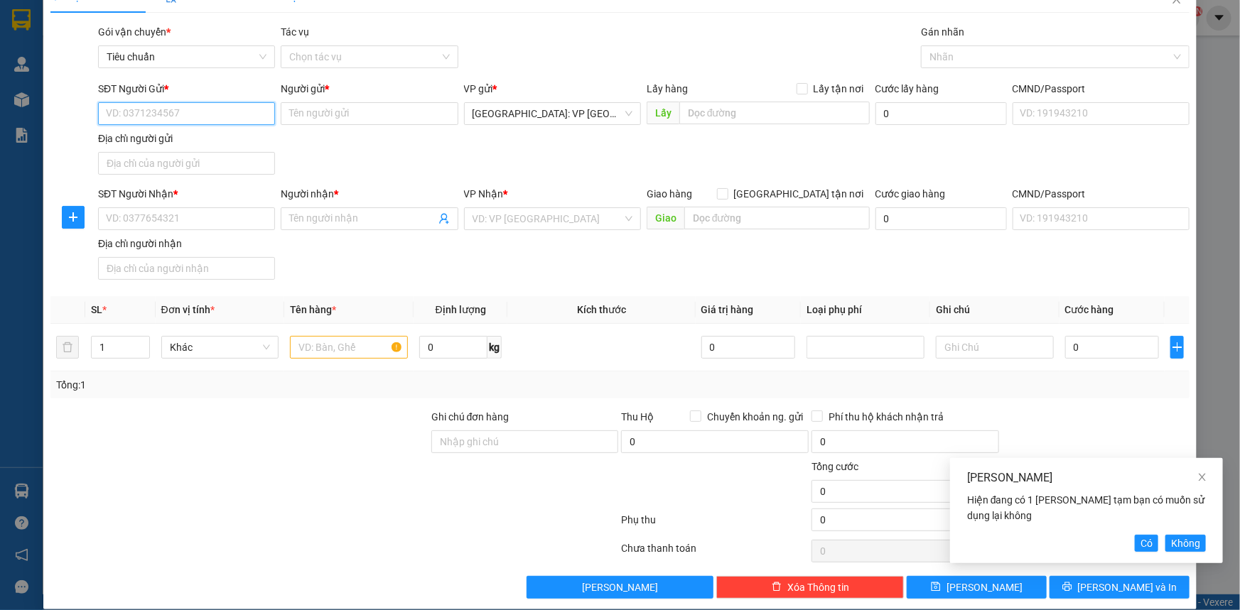
scroll to position [42, 0]
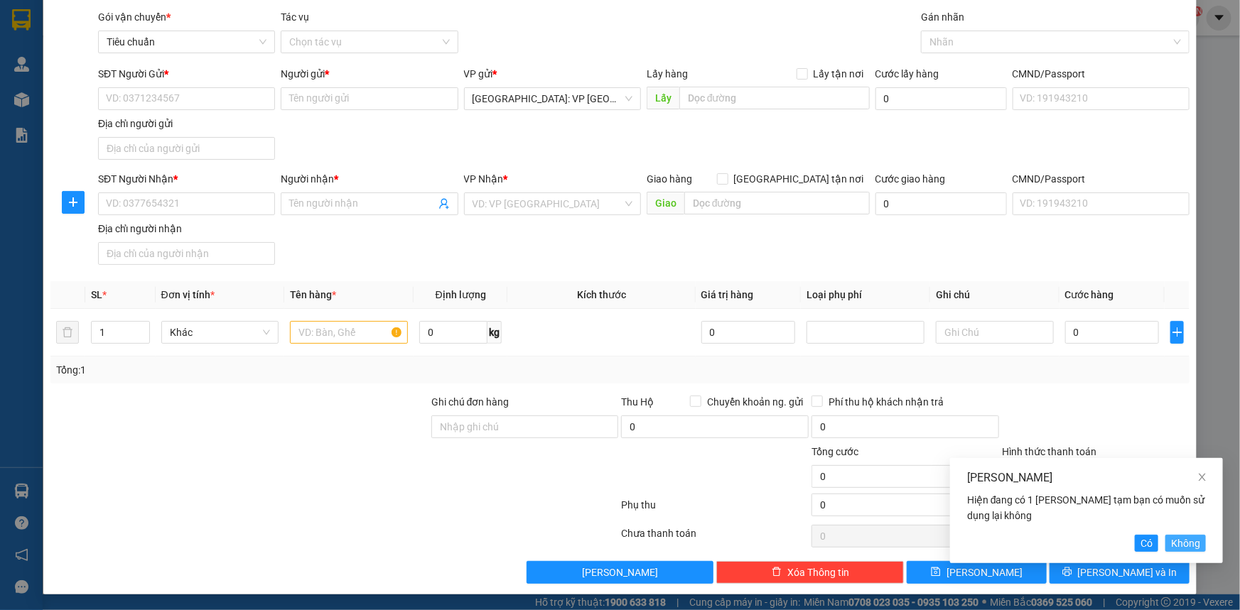
click at [1183, 542] on span "Không" at bounding box center [1185, 544] width 29 height 16
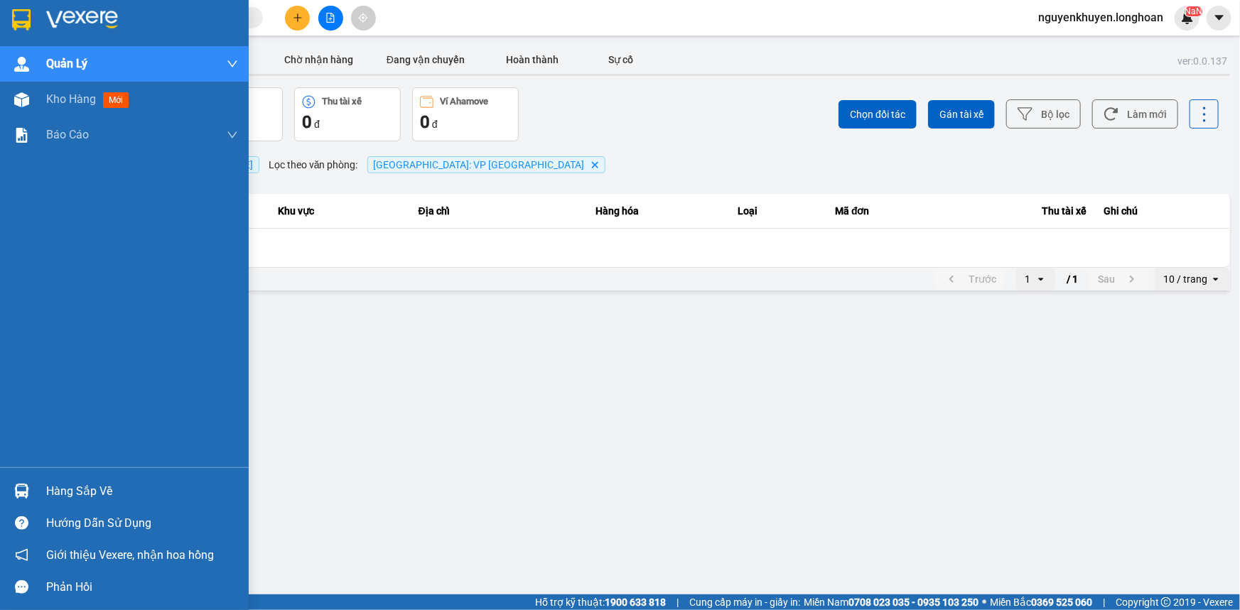
click at [82, 494] on div "Hàng sắp về" at bounding box center [142, 491] width 192 height 21
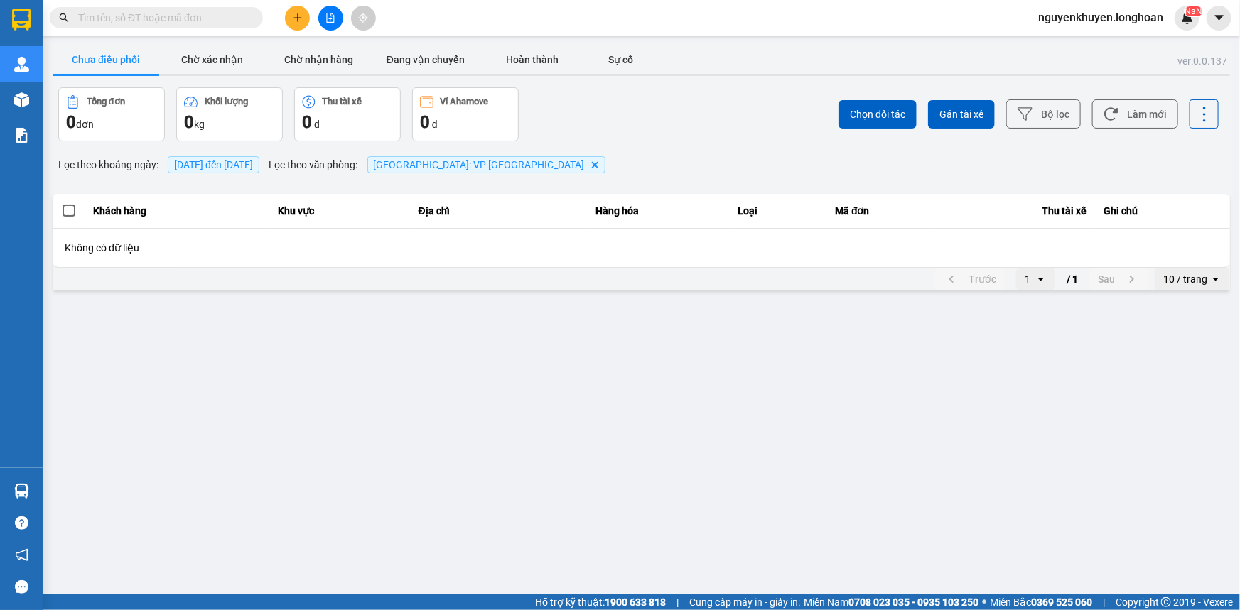
click at [748, 337] on section "Kết quả tìm kiếm ( 0 ) Bộ lọc No Data nguyenkhuyen.[PERSON_NAME] lý giao nhận m…" at bounding box center [620, 305] width 1240 height 610
click at [1051, 119] on button "Bộ lọc" at bounding box center [1043, 113] width 75 height 29
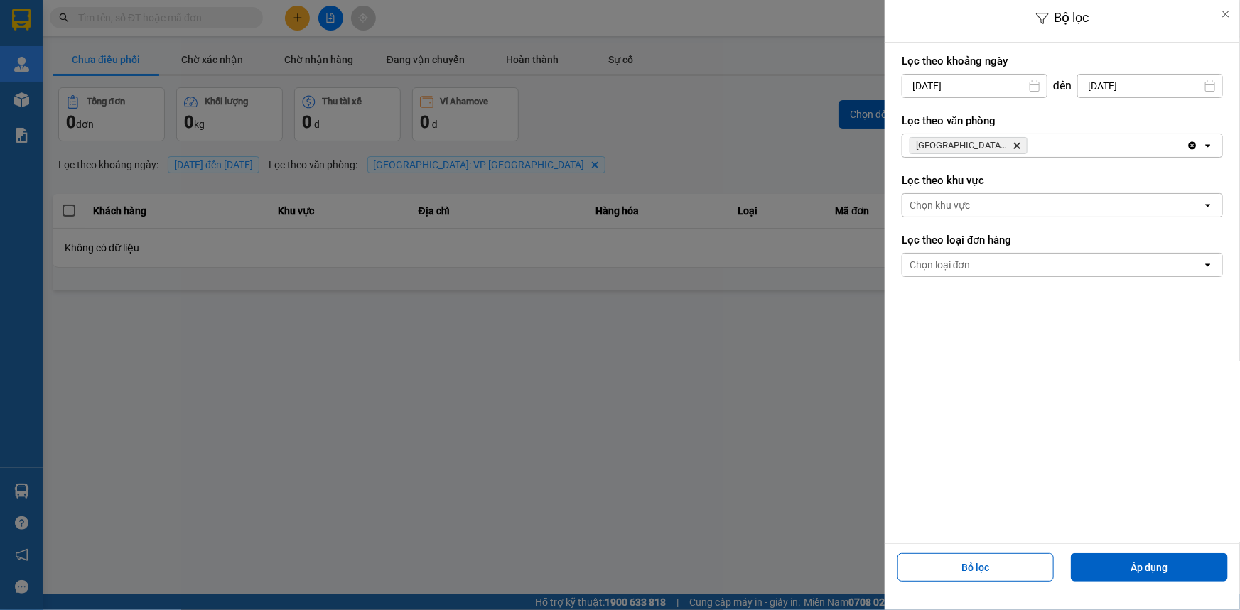
click at [681, 431] on div at bounding box center [620, 305] width 1240 height 610
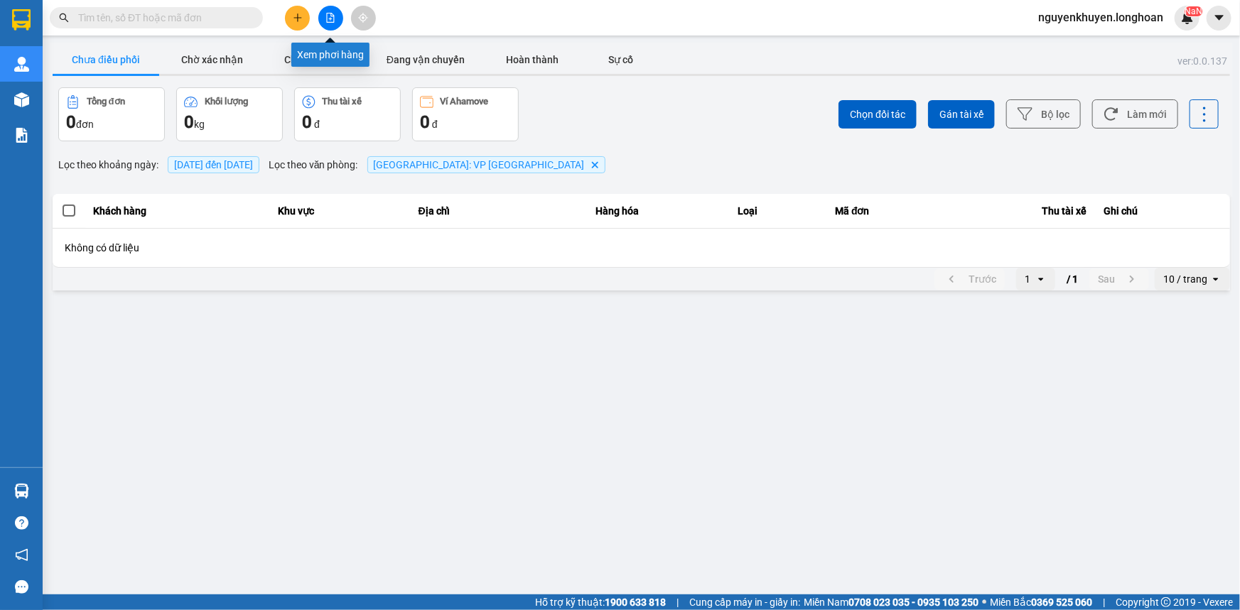
click at [332, 18] on icon "file-add" at bounding box center [330, 18] width 10 height 10
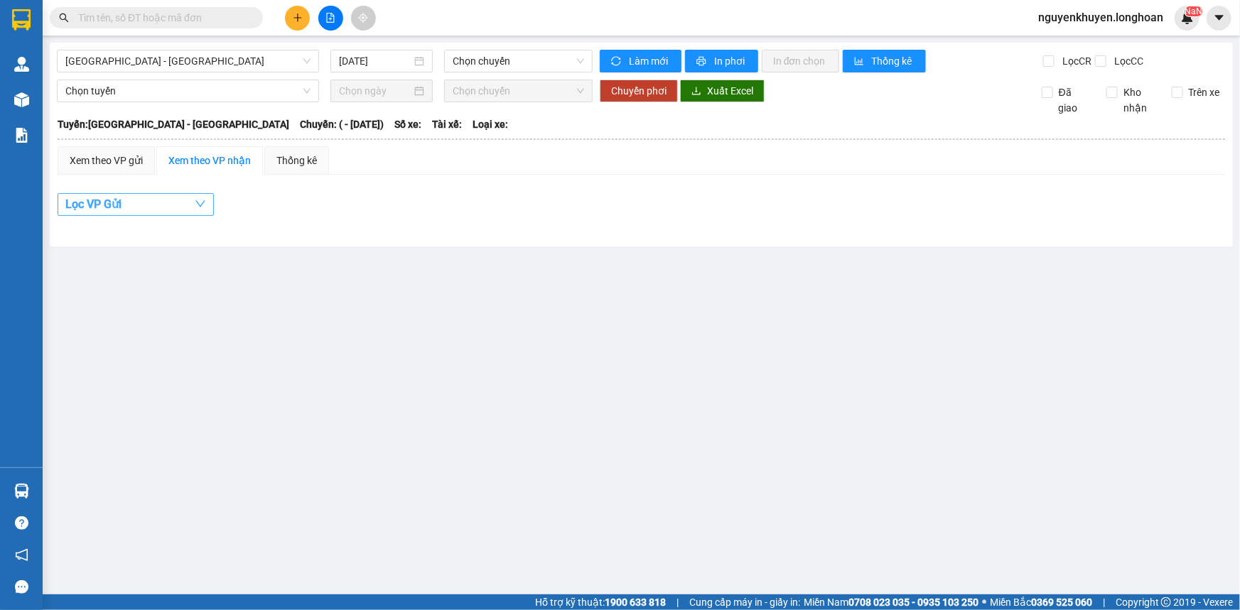
click at [180, 211] on button "Lọc VP Gửi" at bounding box center [136, 204] width 156 height 23
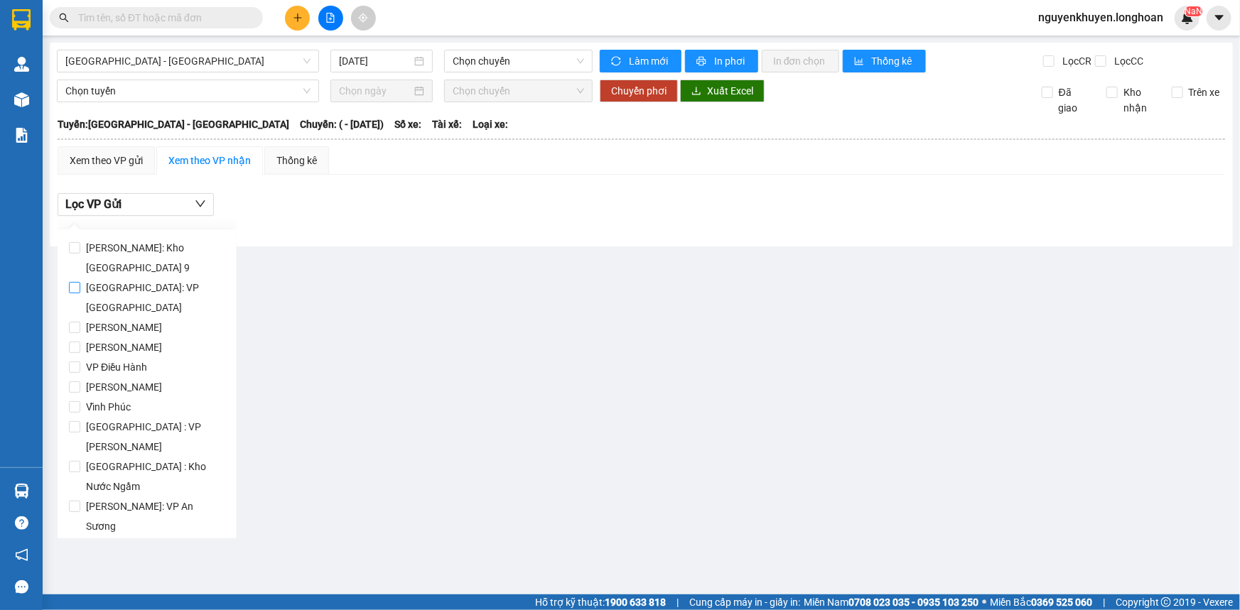
click at [157, 291] on span "[GEOGRAPHIC_DATA]: VP [GEOGRAPHIC_DATA]" at bounding box center [152, 298] width 145 height 40
click at [80, 291] on input "[GEOGRAPHIC_DATA]: VP [GEOGRAPHIC_DATA]" at bounding box center [74, 287] width 11 height 11
checkbox input "true"
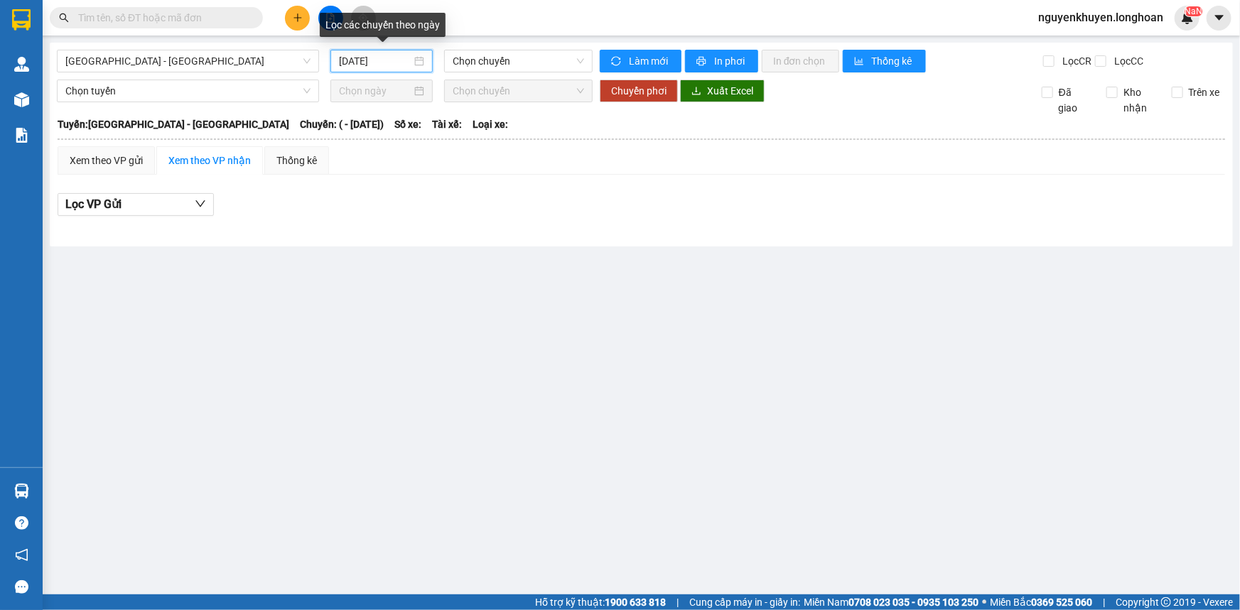
click at [408, 63] on input "[DATE]" at bounding box center [375, 61] width 72 height 16
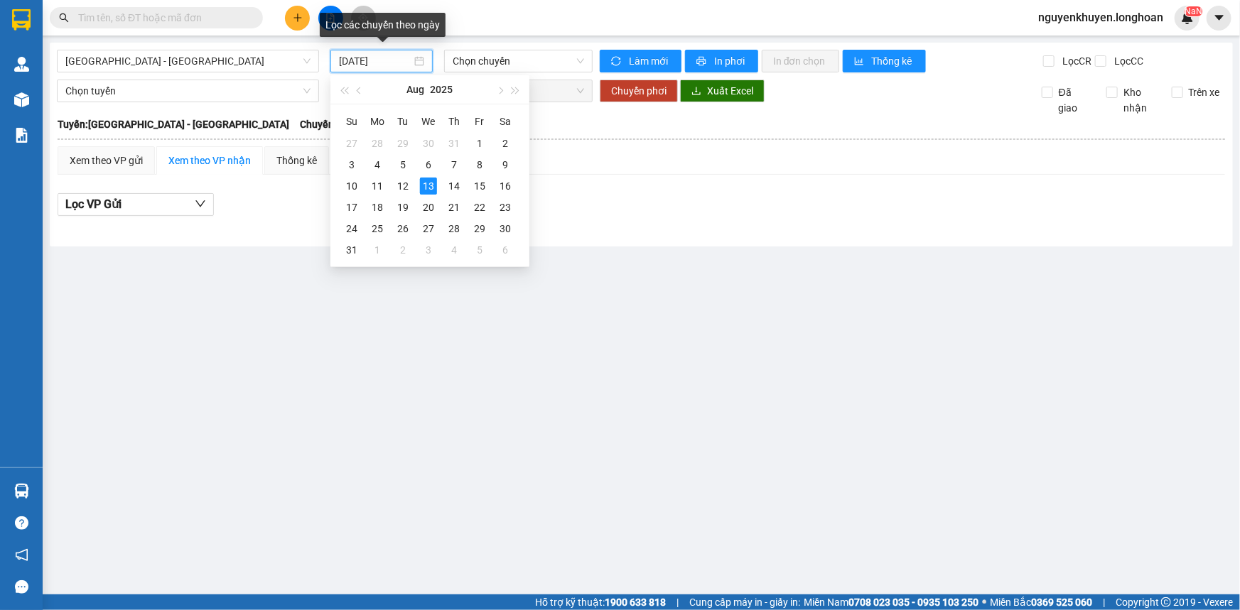
click at [408, 63] on input "[DATE]" at bounding box center [375, 61] width 72 height 16
click at [117, 295] on main "[GEOGRAPHIC_DATA] - [GEOGRAPHIC_DATA] [DATE] Chọn chuyến Làm mới In phơi In đơn…" at bounding box center [620, 297] width 1240 height 595
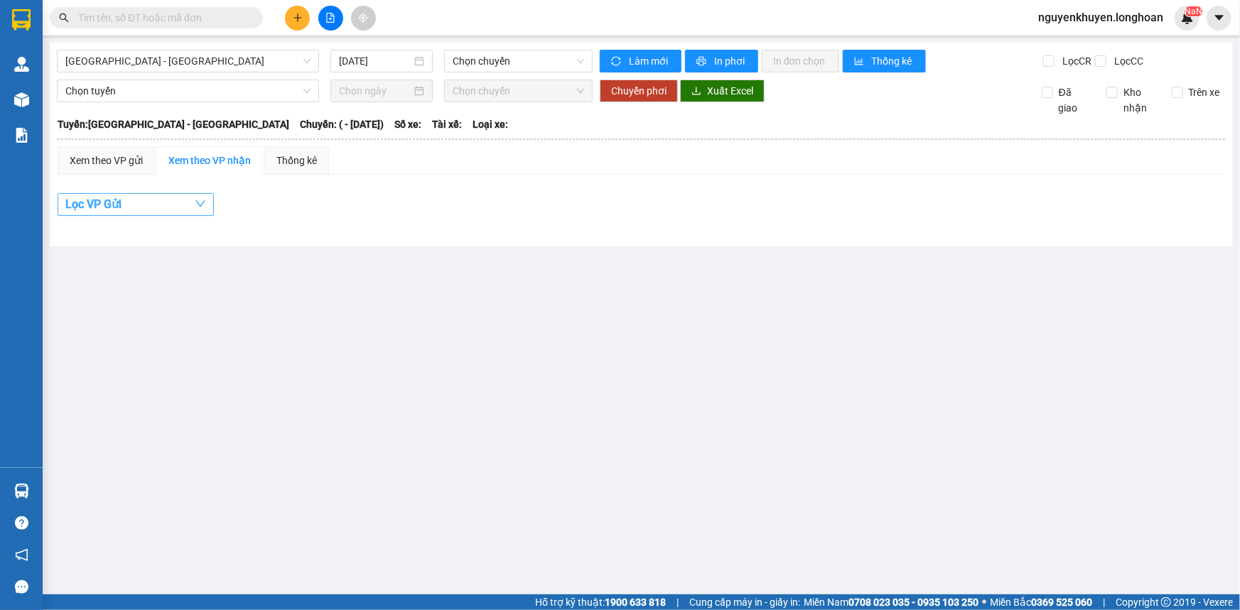
click at [147, 198] on button "Lọc VP Gửi" at bounding box center [136, 204] width 156 height 23
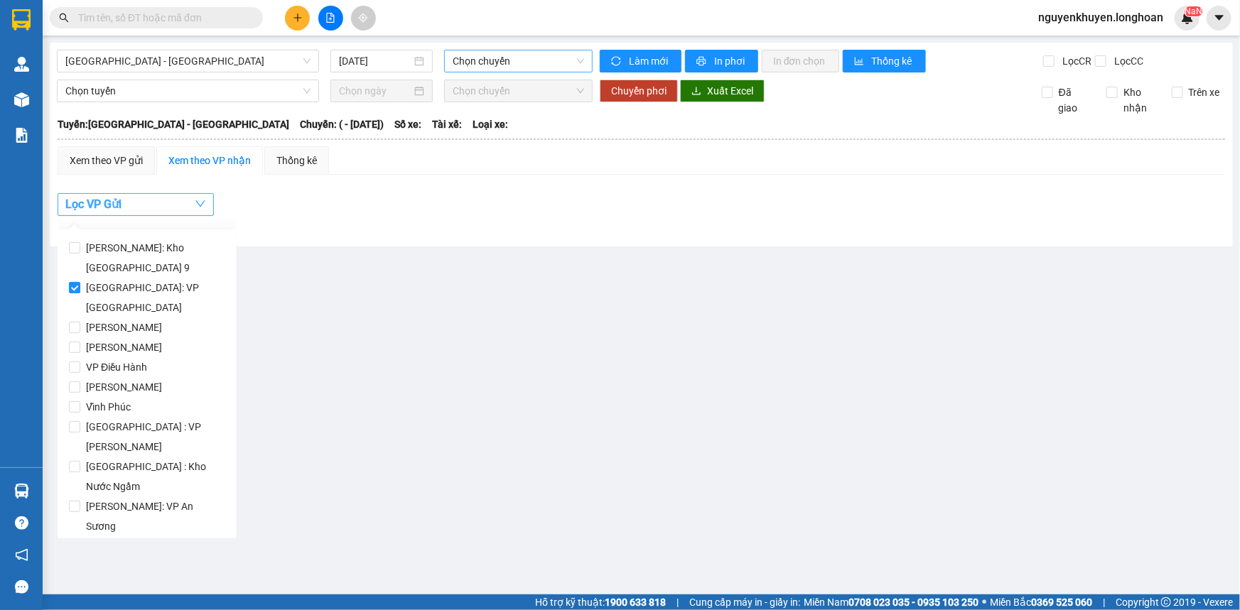
click at [517, 63] on span "Chọn chuyến" at bounding box center [517, 60] width 131 height 21
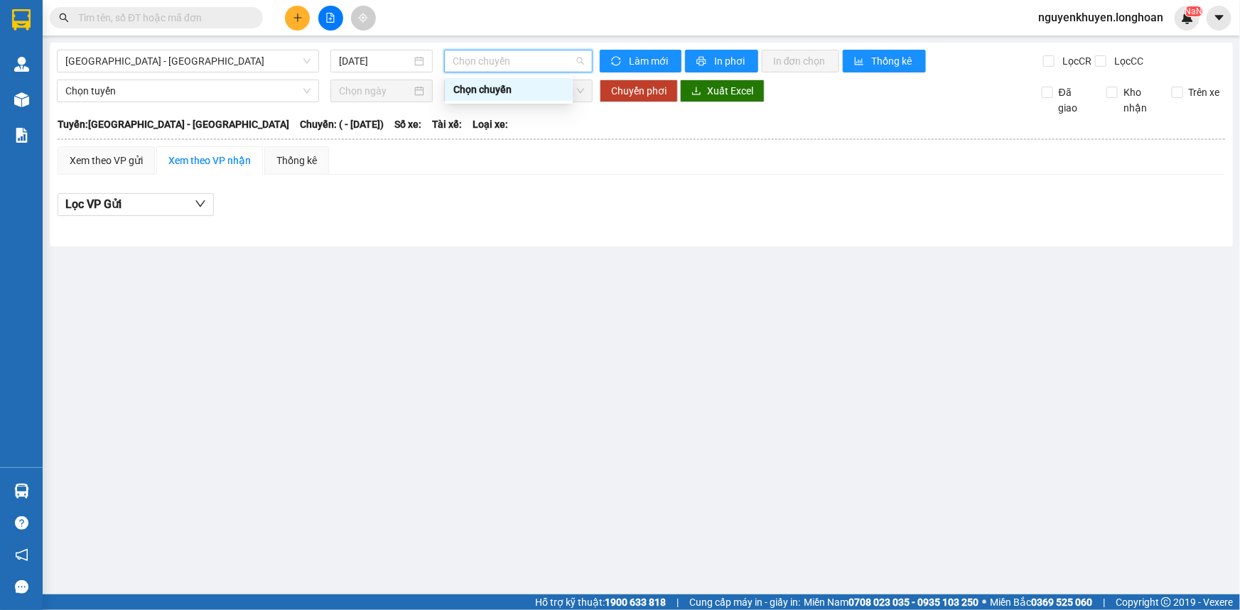
click at [517, 63] on span "Chọn chuyến" at bounding box center [517, 60] width 131 height 21
click at [281, 57] on span "[GEOGRAPHIC_DATA] - [GEOGRAPHIC_DATA]" at bounding box center [187, 60] width 245 height 21
click at [424, 205] on div "Lọc VP Gửi" at bounding box center [641, 204] width 1167 height 23
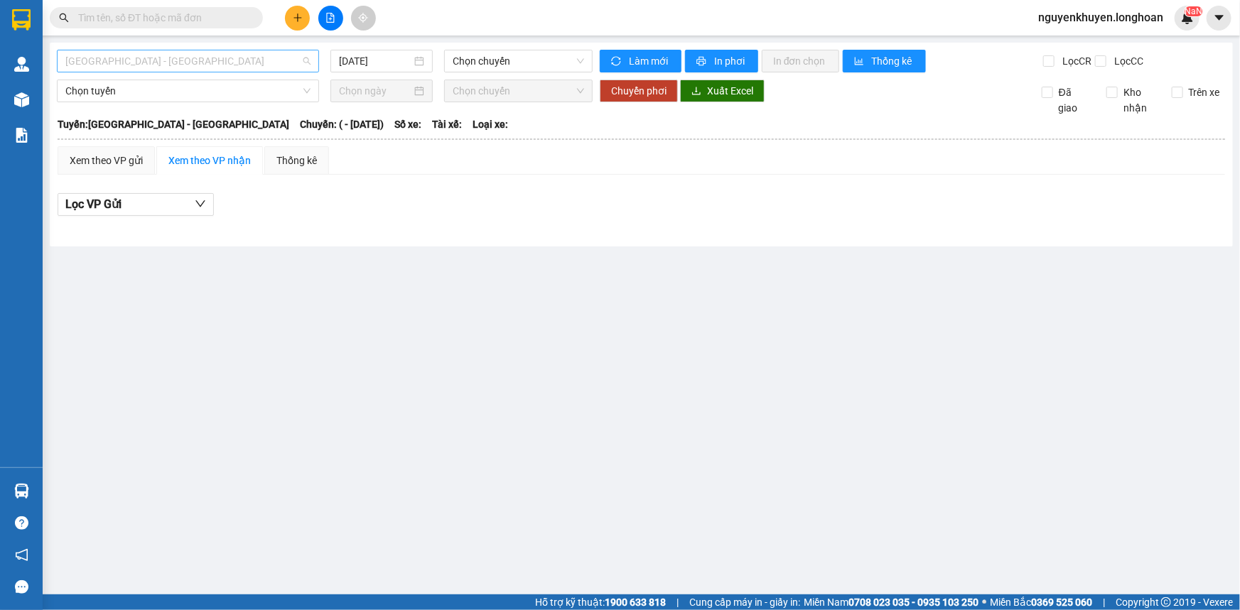
click at [220, 56] on span "[GEOGRAPHIC_DATA] - [GEOGRAPHIC_DATA]" at bounding box center [187, 60] width 245 height 21
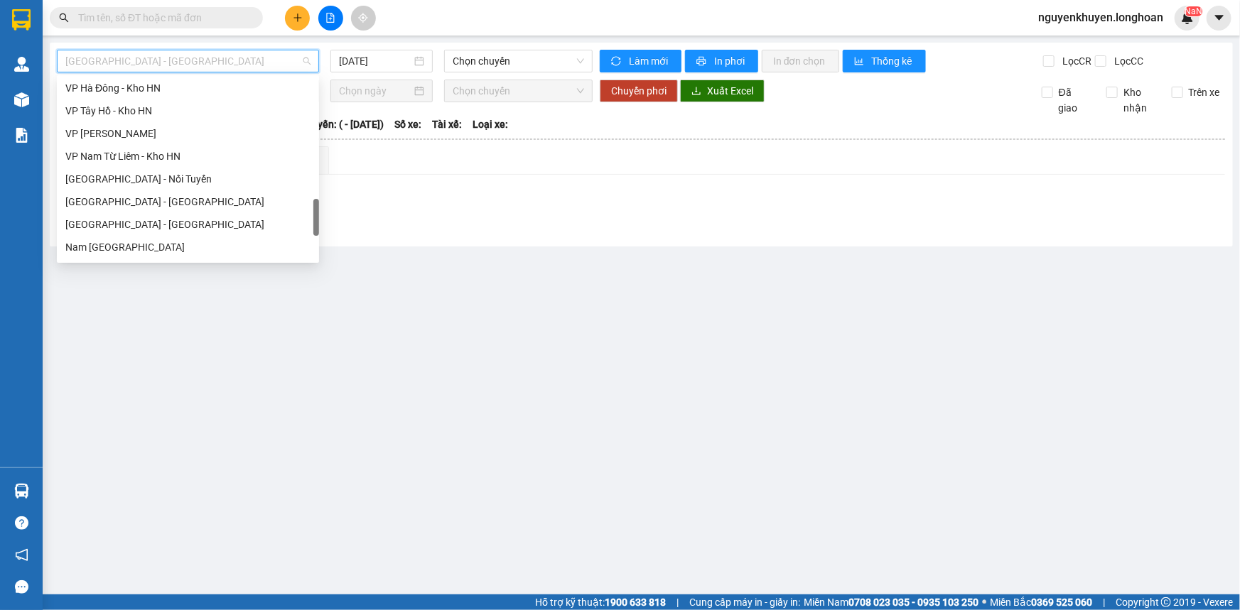
scroll to position [904, 0]
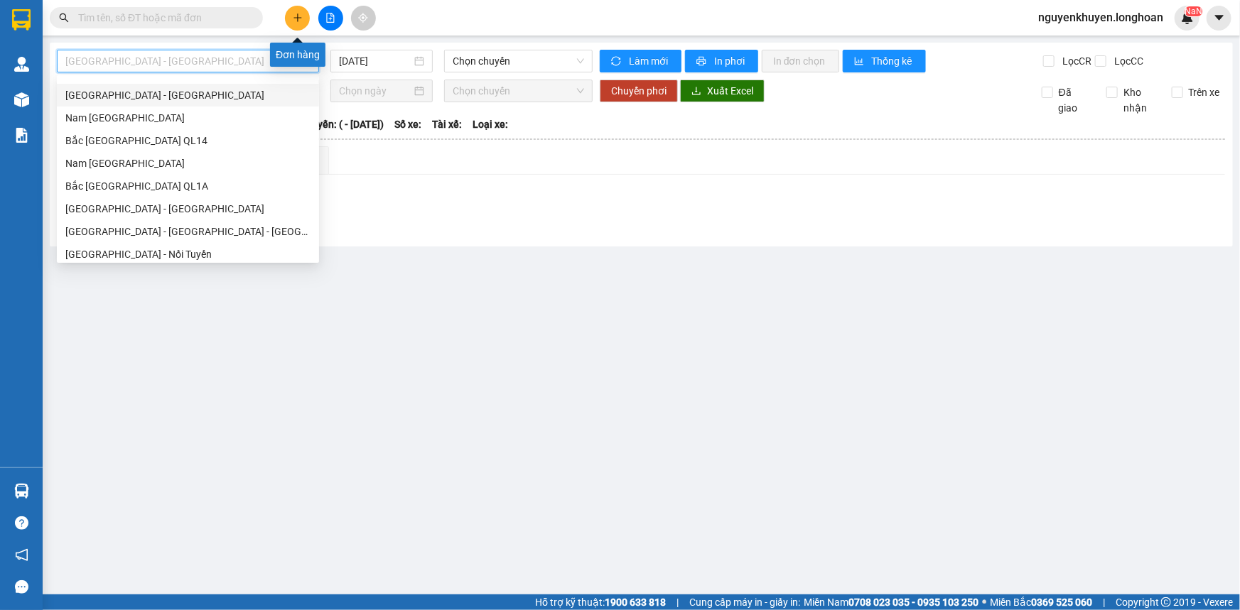
click at [294, 17] on icon "plus" at bounding box center [297, 17] width 8 height 1
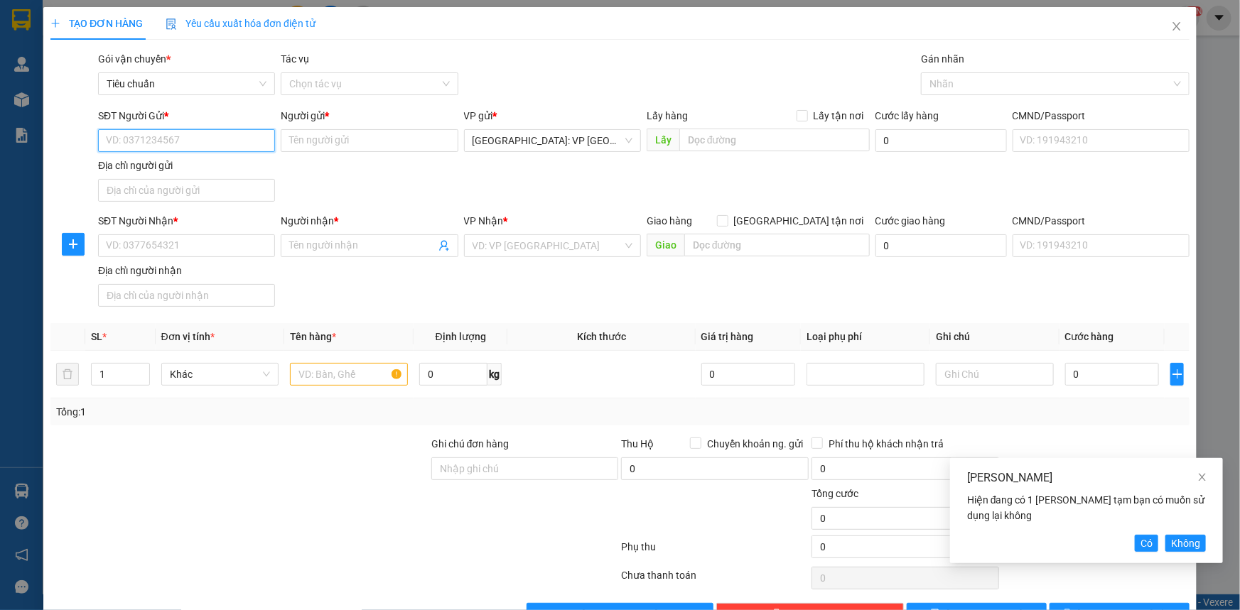
scroll to position [42, 0]
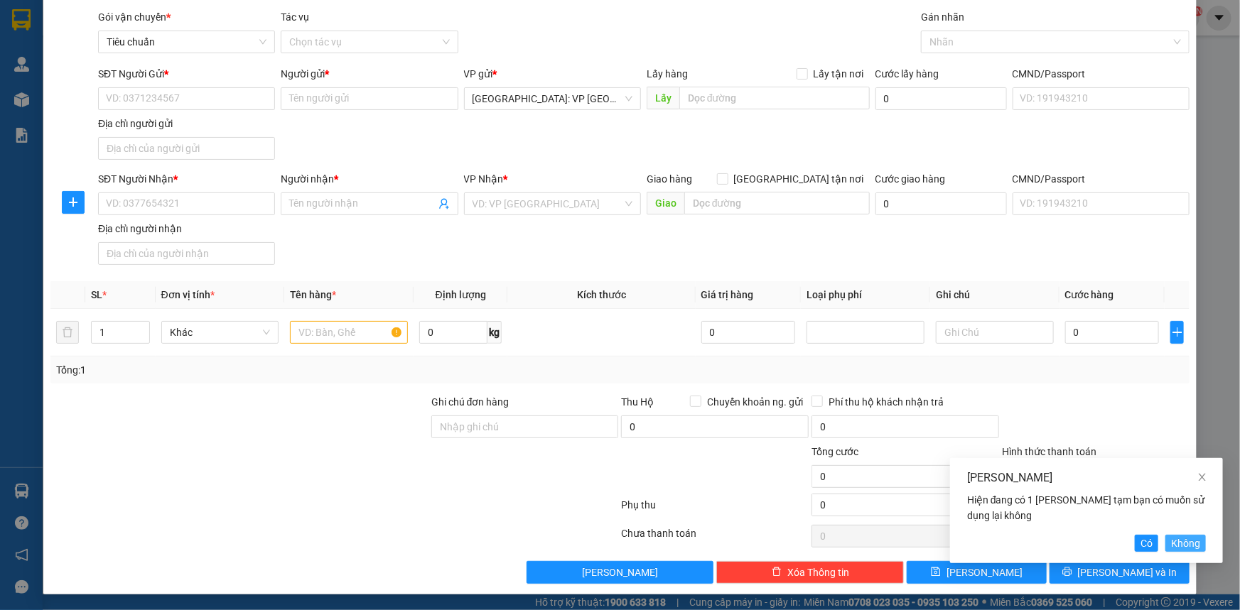
click at [1190, 548] on span "Không" at bounding box center [1185, 544] width 29 height 16
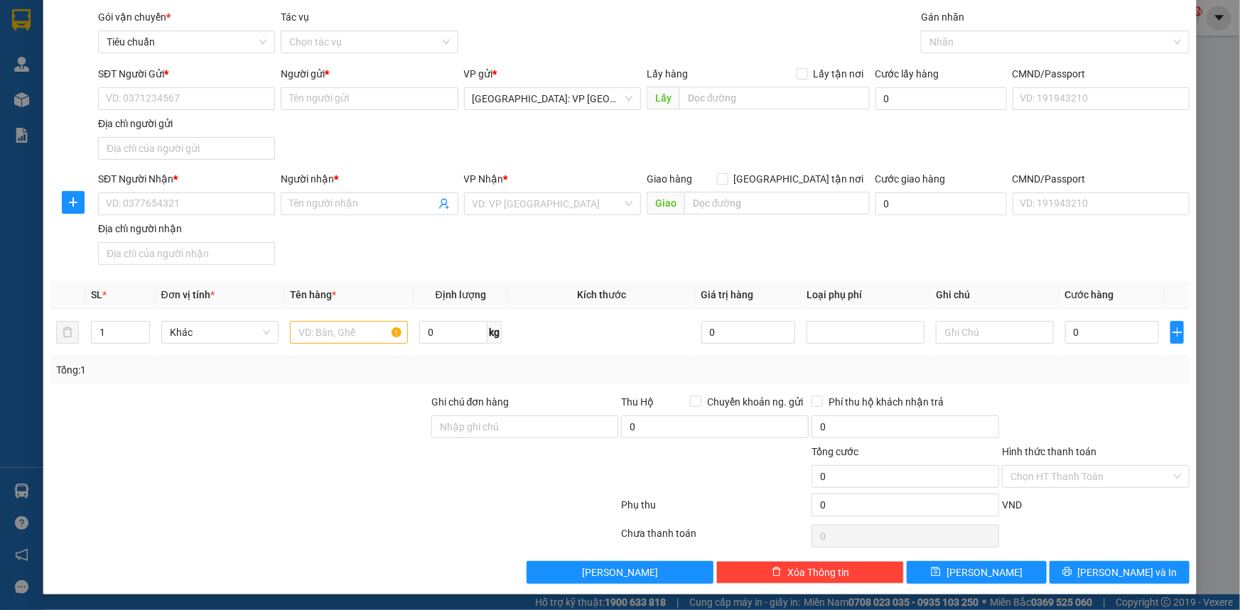
click at [23, 22] on div "TẠO ĐƠN HÀNG Yêu cầu xuất hóa đơn điện tử Transit Pickup Surcharge Ids Transit …" at bounding box center [620, 305] width 1240 height 610
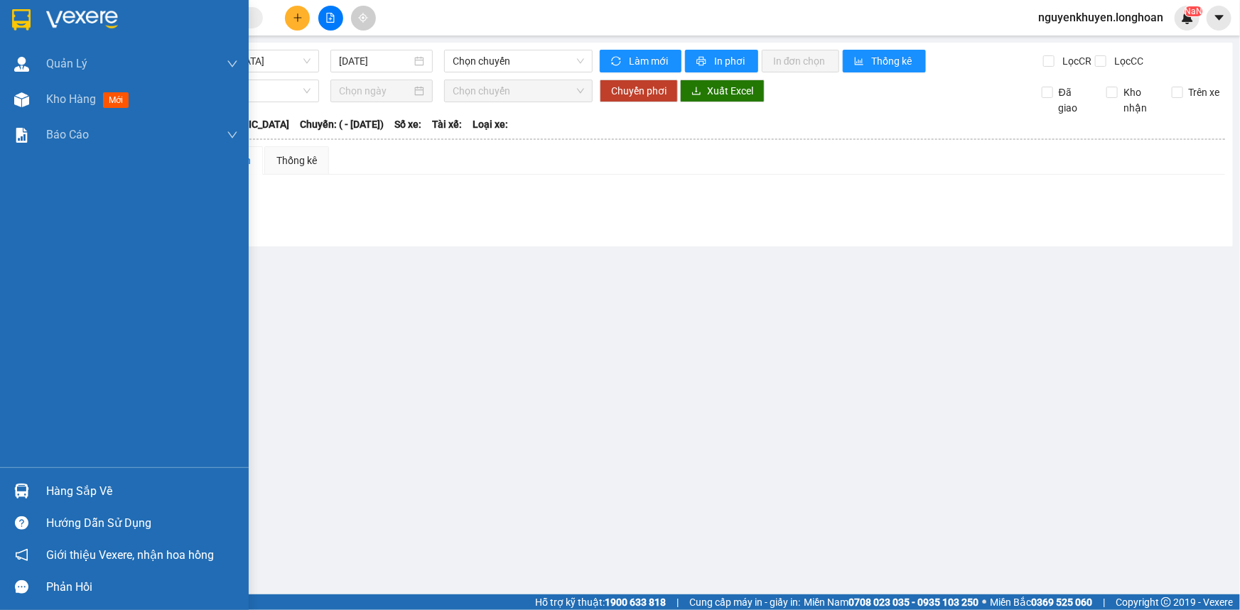
click at [24, 21] on img at bounding box center [21, 19] width 18 height 21
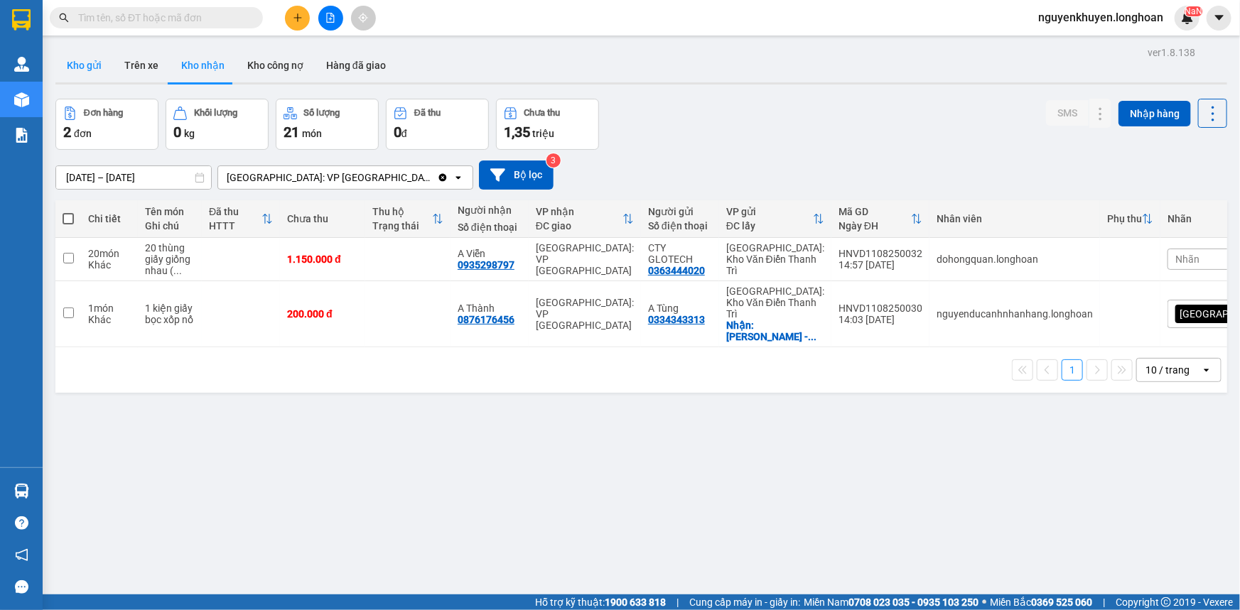
click at [89, 69] on button "Kho gửi" at bounding box center [84, 65] width 58 height 34
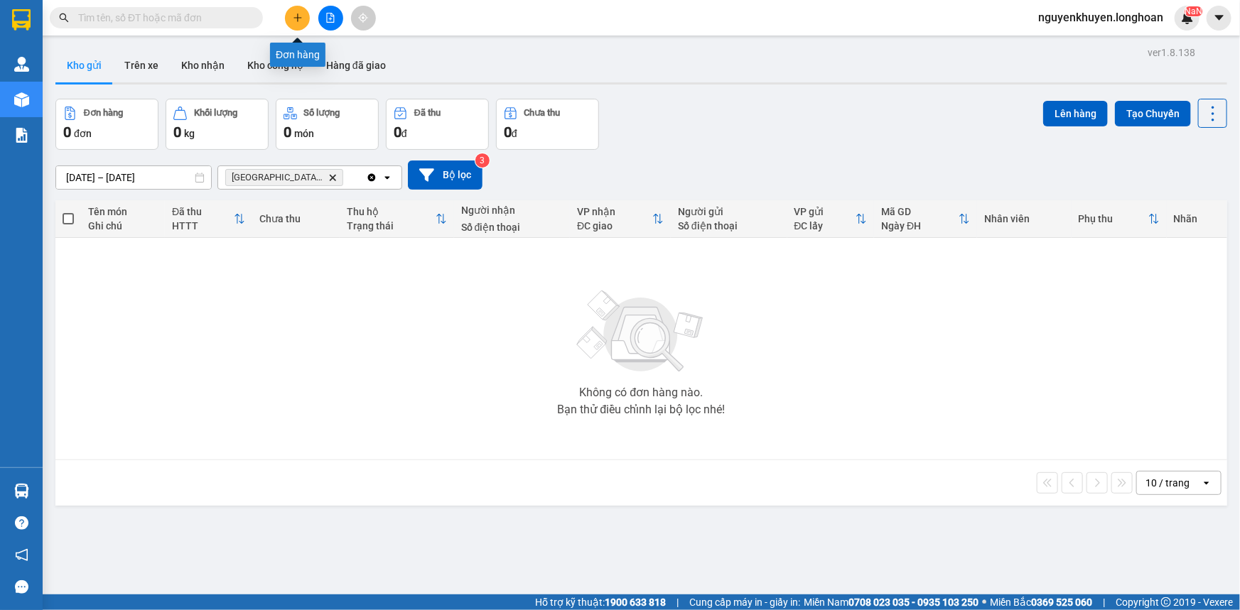
click at [297, 19] on icon "plus" at bounding box center [297, 17] width 1 height 8
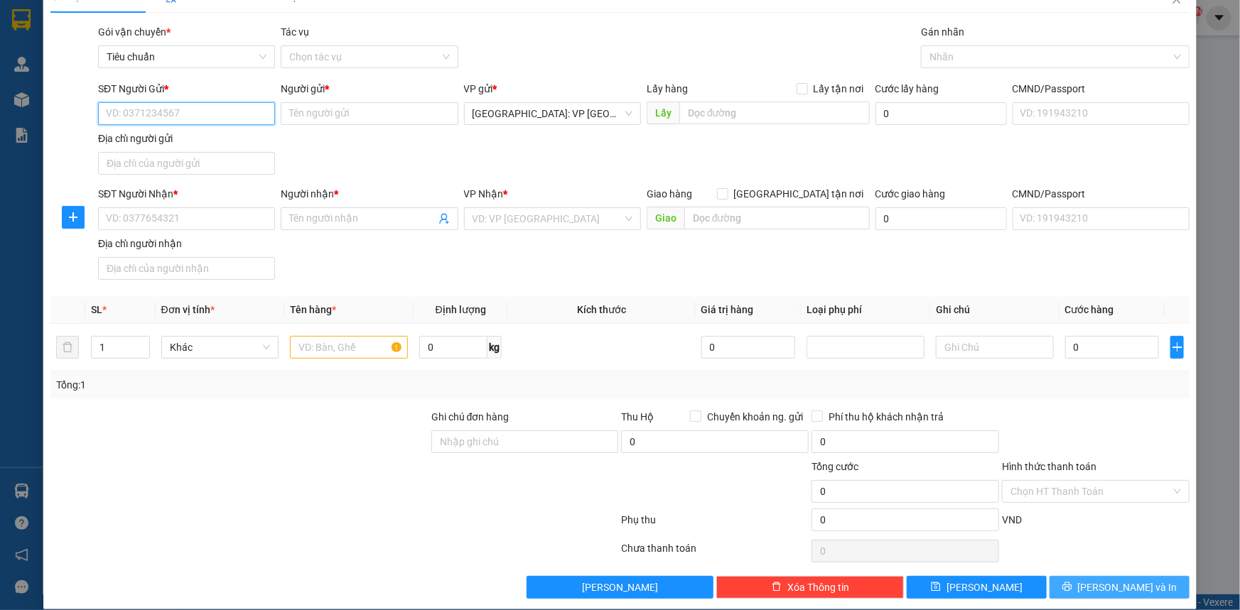
scroll to position [42, 0]
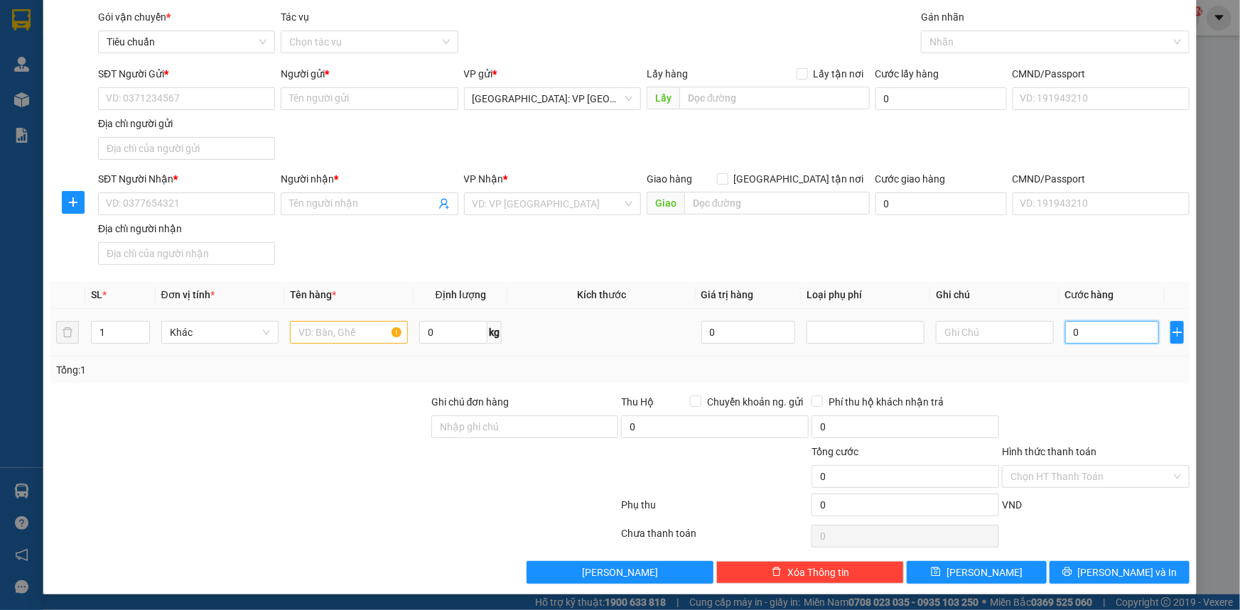
click at [1095, 330] on input "0" at bounding box center [1112, 332] width 94 height 23
click at [146, 99] on input "SĐT Người Gửi *" at bounding box center [186, 98] width 177 height 23
type input "0876176456"
click at [326, 94] on input "Người gửi *" at bounding box center [369, 98] width 177 height 23
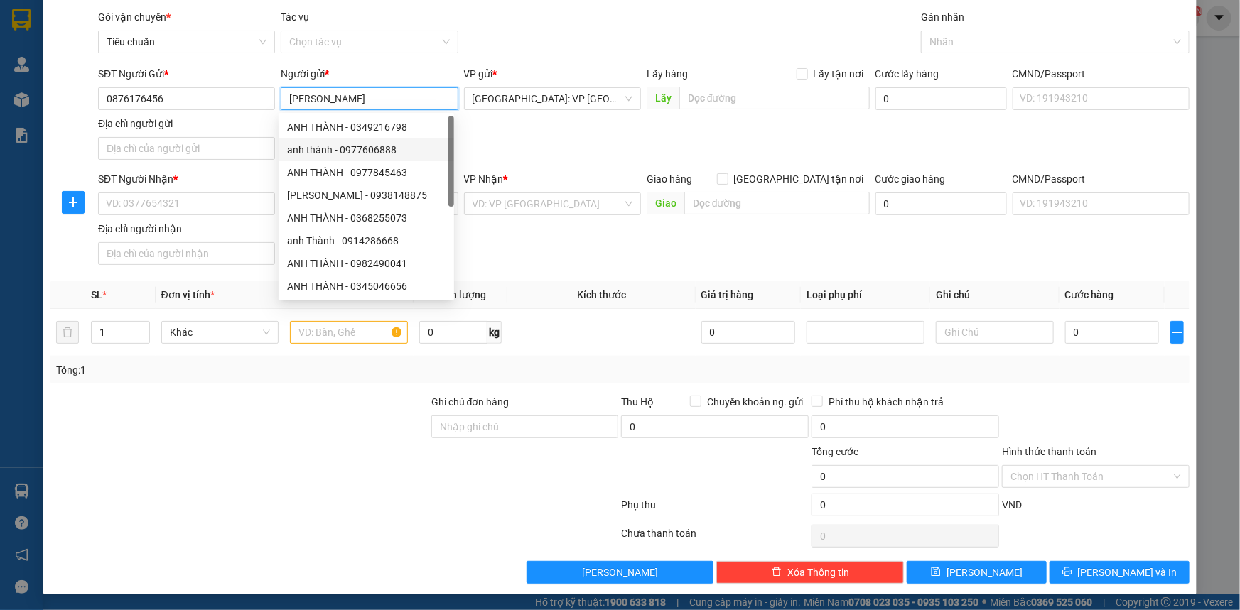
type input "[PERSON_NAME]"
click at [528, 28] on div "Gói vận chuyển * Tiêu chuẩn Tác vụ Chọn tác vụ Gán nhãn Nhãn" at bounding box center [643, 34] width 1097 height 50
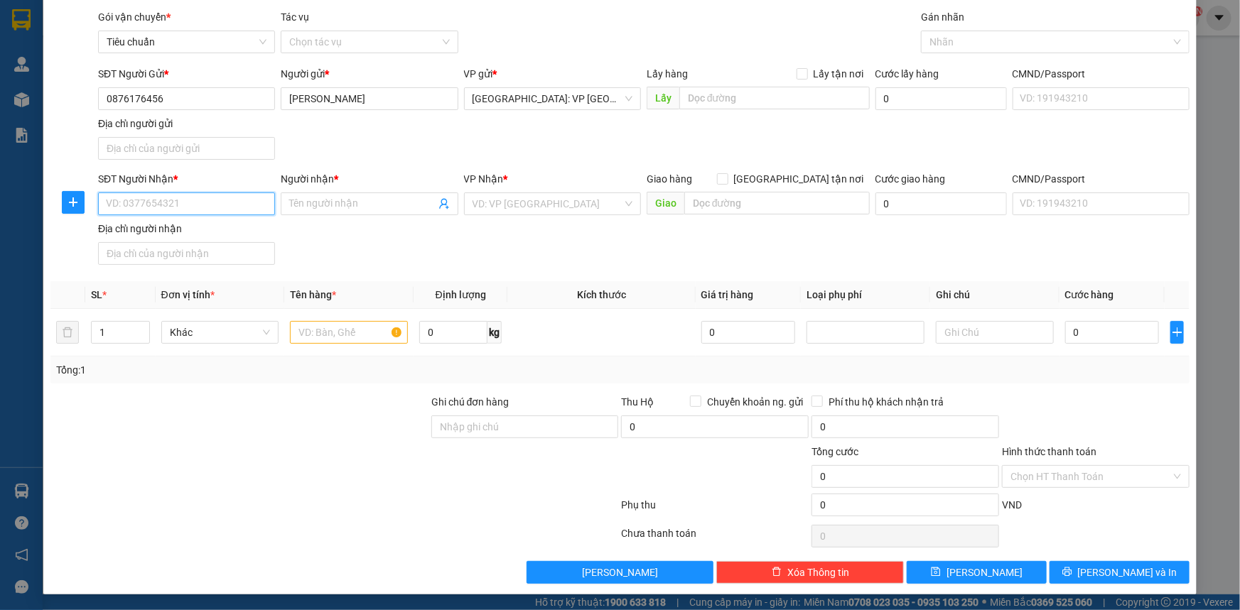
click at [147, 205] on input "SĐT Người Nhận *" at bounding box center [186, 204] width 177 height 23
type input "0334343313"
click at [321, 194] on span at bounding box center [369, 204] width 177 height 23
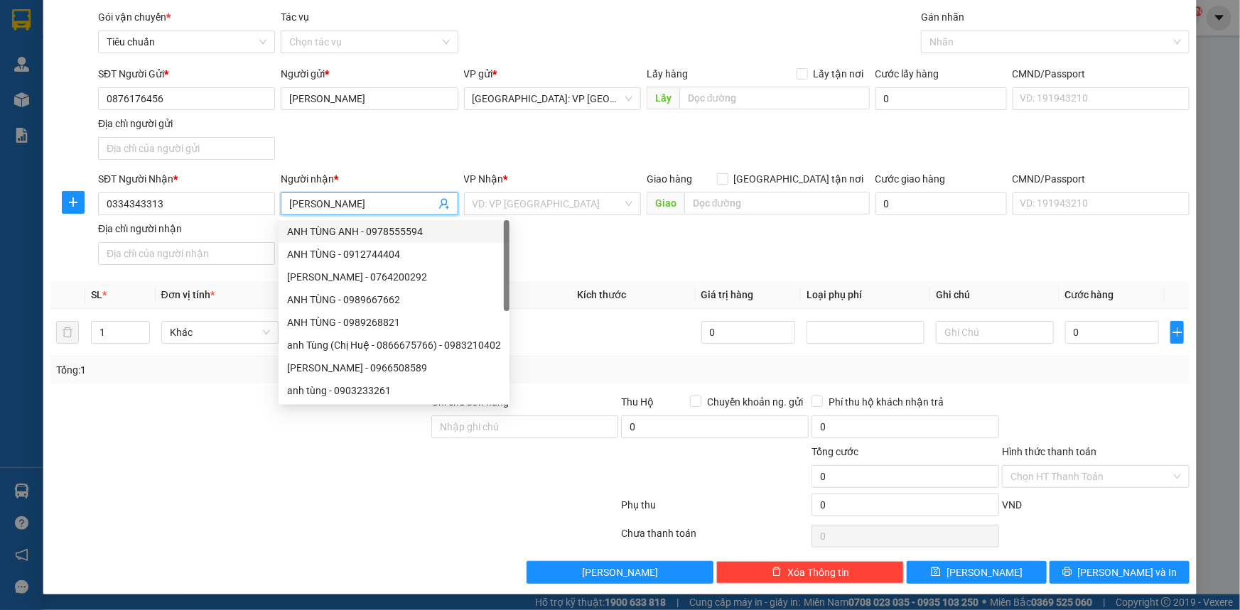
type input "[PERSON_NAME]"
click at [362, 156] on div "SĐT Người Gửi * 0876176456 Người gửi * [PERSON_NAME] VP gửi * [GEOGRAPHIC_DATA]…" at bounding box center [643, 115] width 1097 height 99
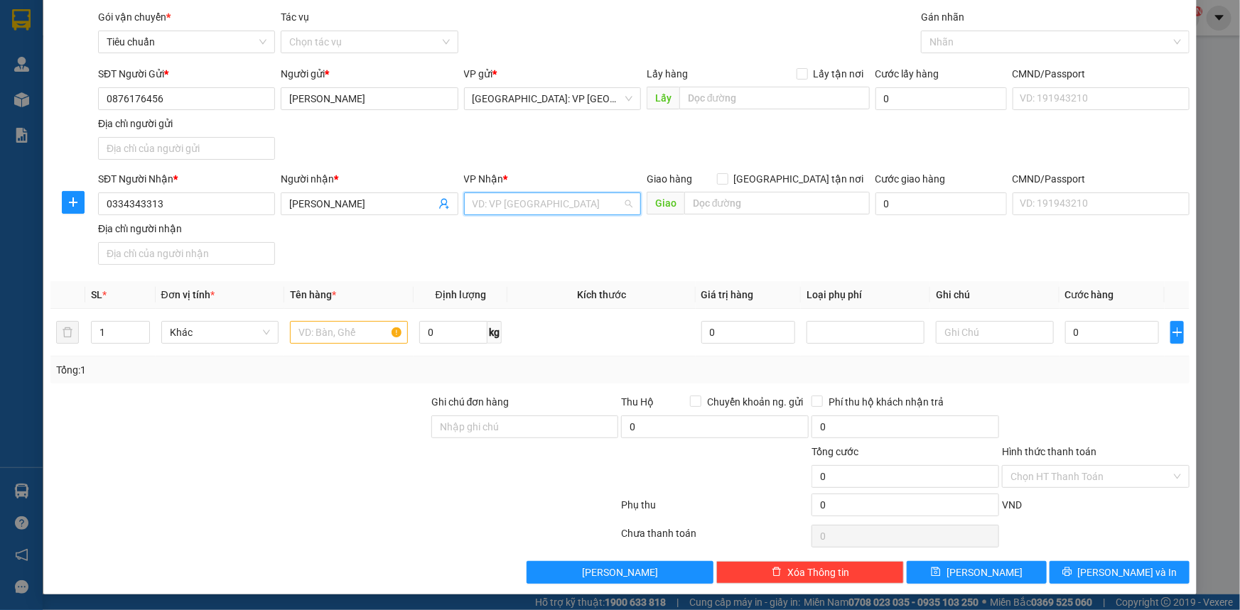
click at [523, 207] on input "search" at bounding box center [547, 203] width 150 height 21
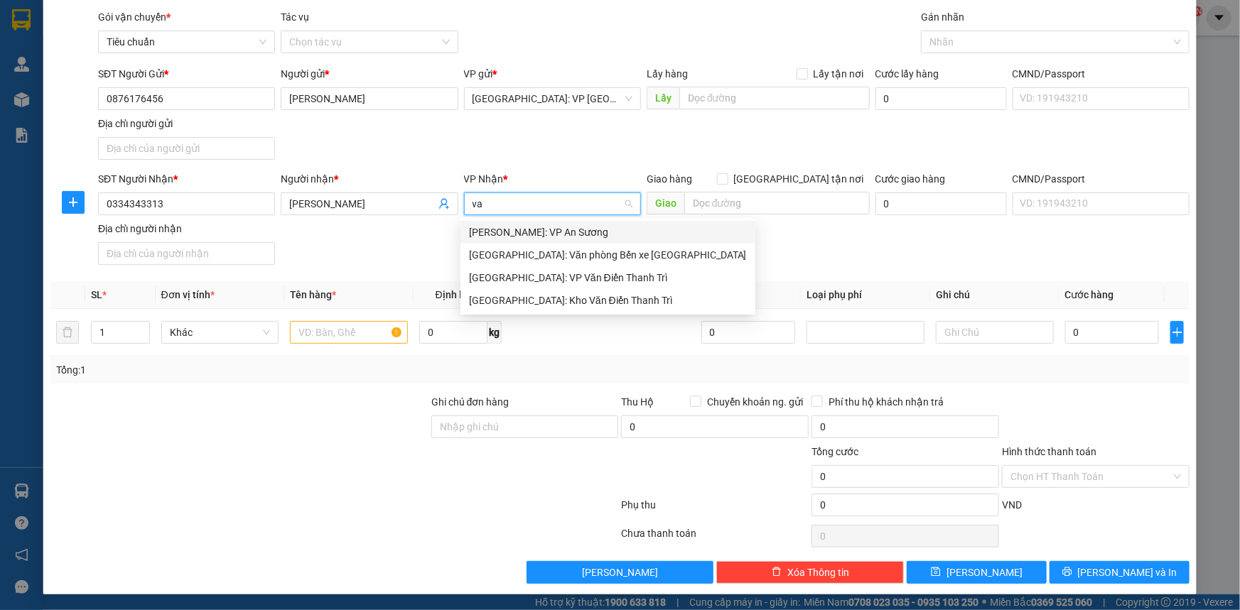
scroll to position [0, 0]
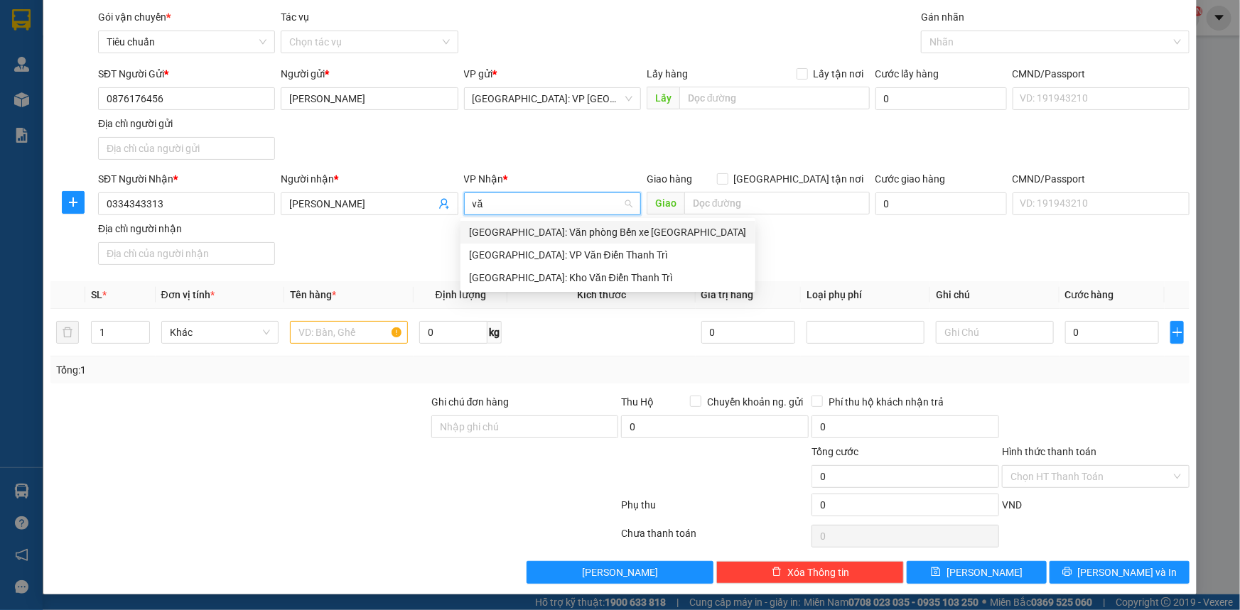
type input "văn"
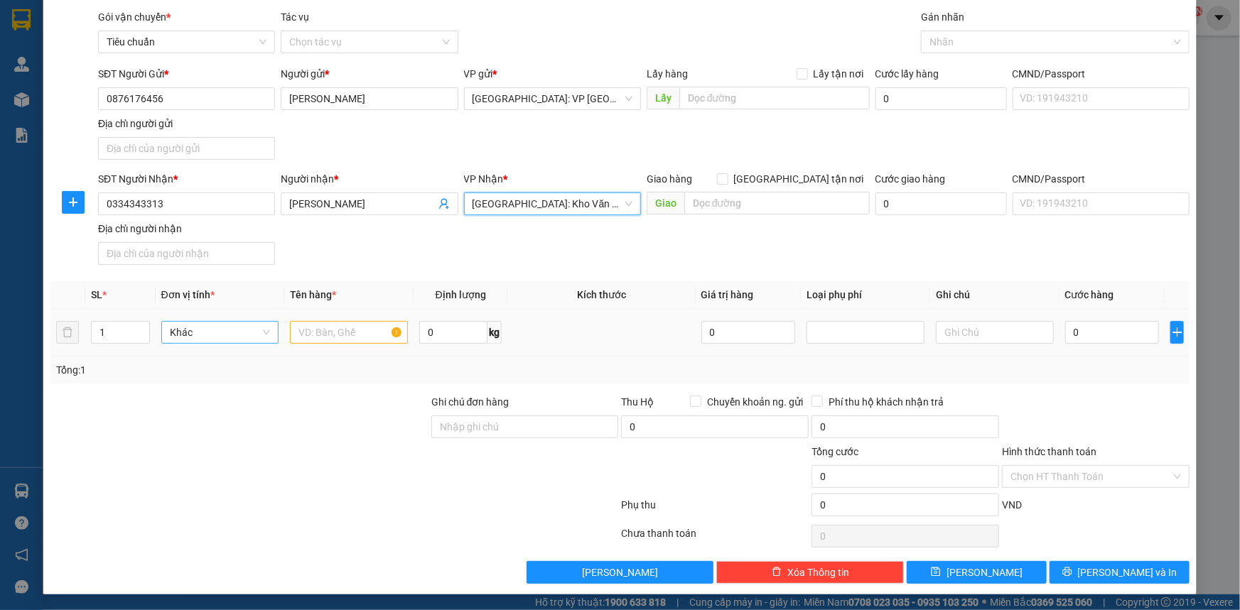
click at [199, 332] on span "Khác" at bounding box center [220, 332] width 101 height 21
click at [227, 337] on span "Khác" at bounding box center [220, 332] width 101 height 21
click at [325, 433] on div at bounding box center [239, 419] width 381 height 50
click at [320, 336] on input "text" at bounding box center [349, 332] width 118 height 23
type input "1 Hộp giấy Bọc xốp nổ"
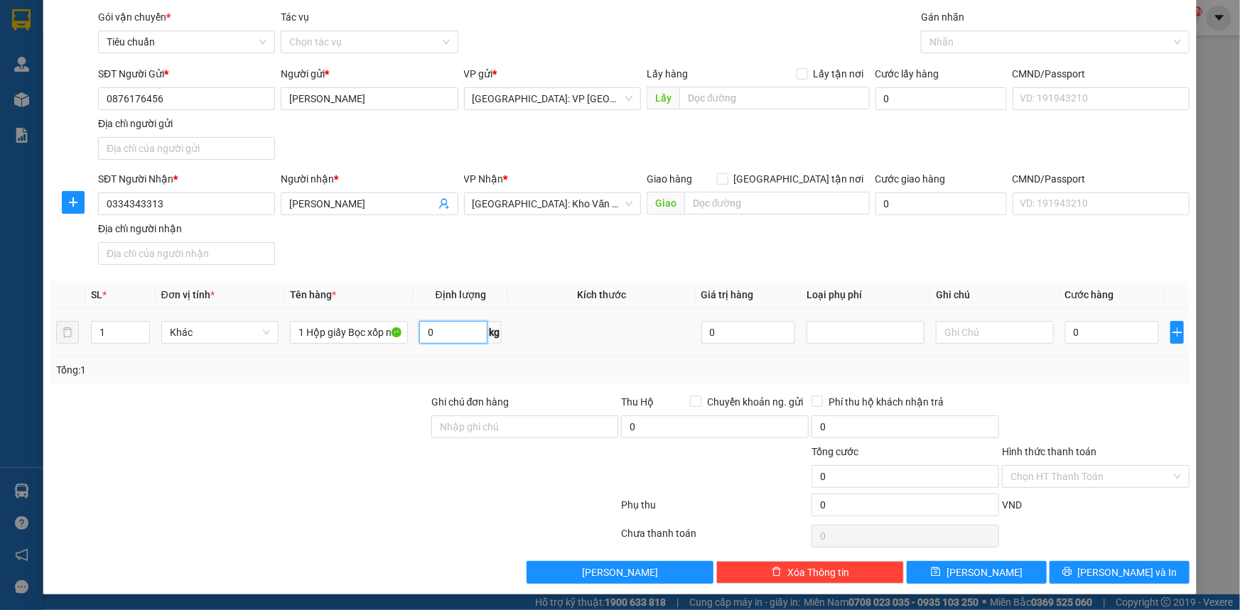
click at [456, 332] on input "0" at bounding box center [453, 332] width 68 height 23
type input "0"
type input "1"
click at [608, 368] on div "Tổng: 1" at bounding box center [619, 370] width 1127 height 16
click at [1083, 328] on input "0" at bounding box center [1112, 332] width 94 height 23
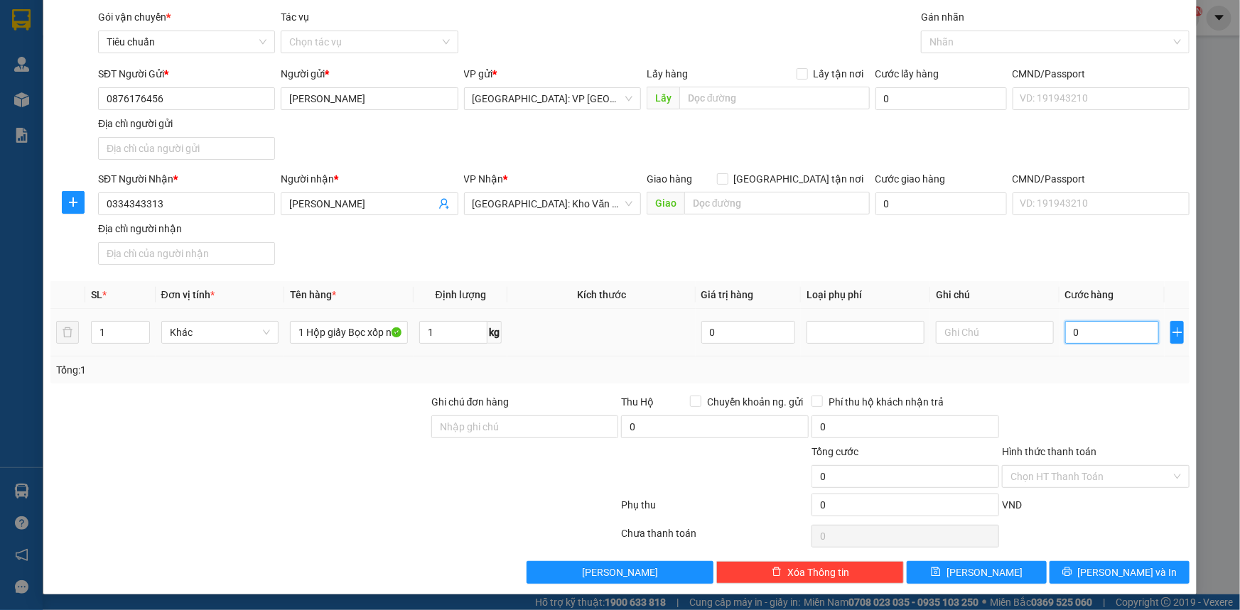
type input "001"
type input "1"
type input "00"
type input "0"
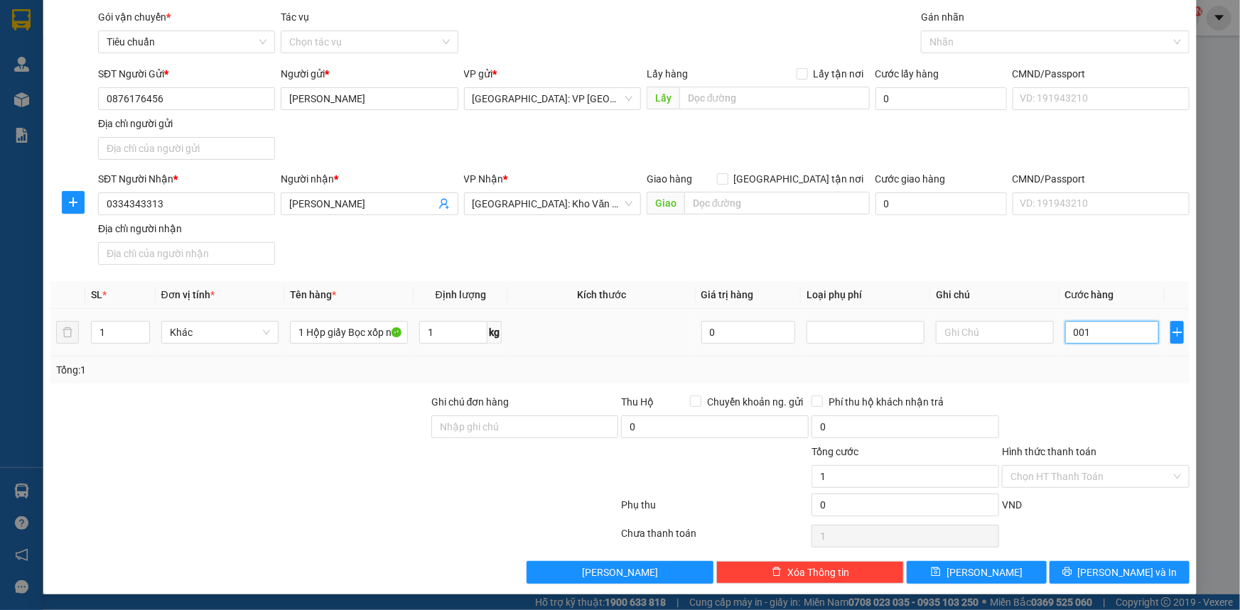
type input "0"
click at [1065, 333] on input "0" at bounding box center [1112, 332] width 94 height 23
type input "1"
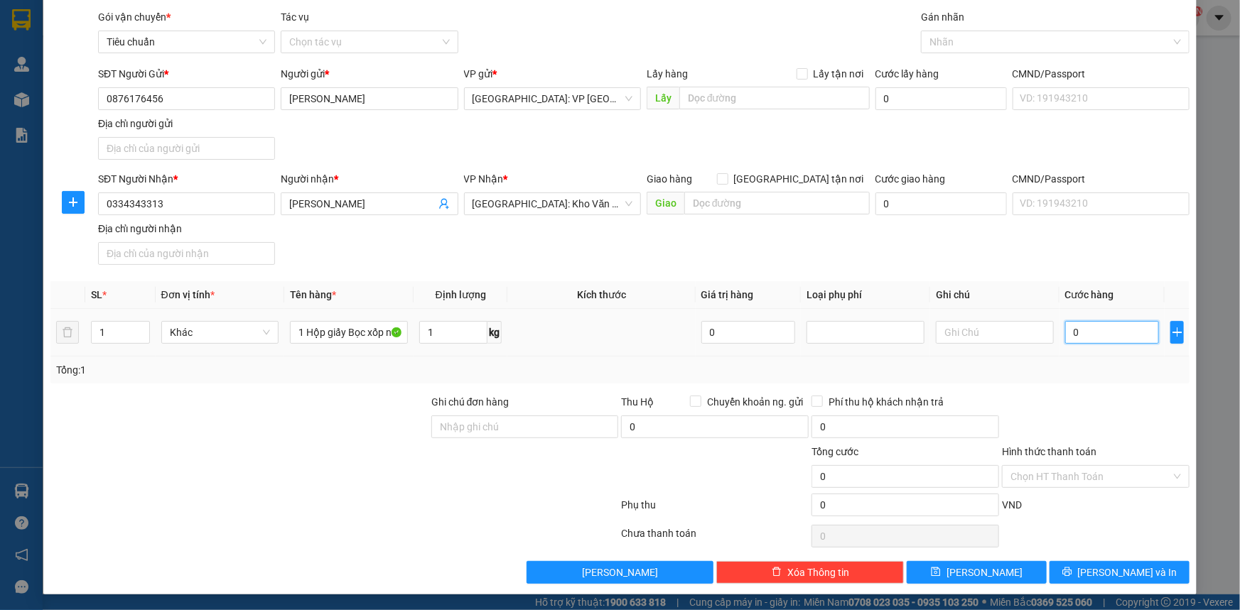
type input "1"
type input "10"
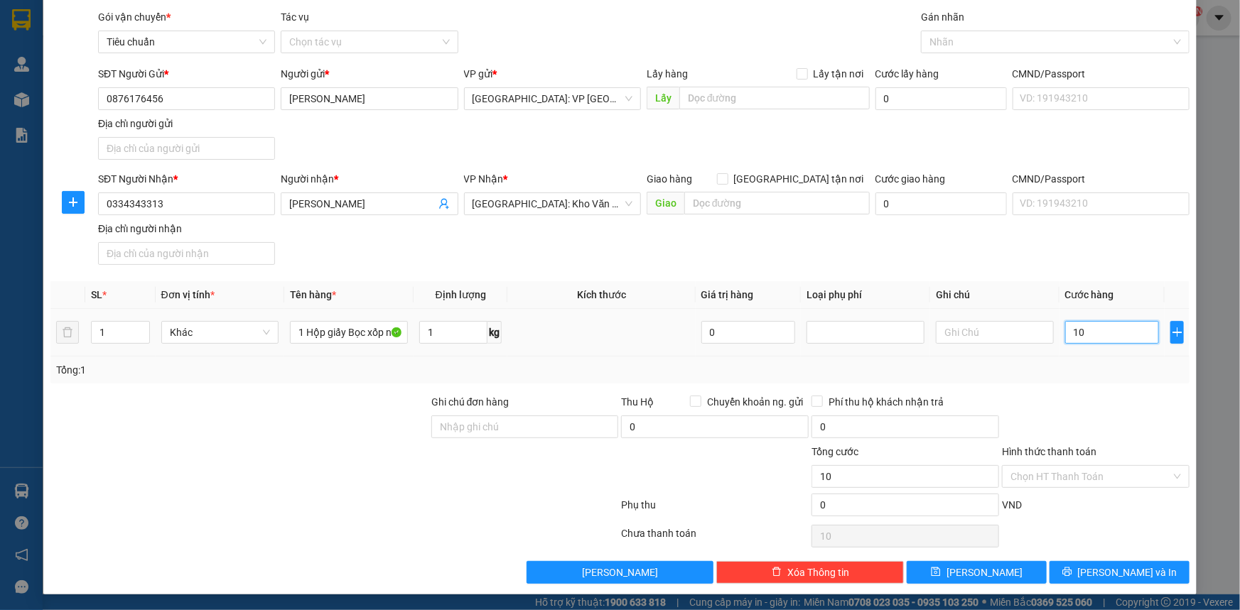
type input "100"
type input "1.000"
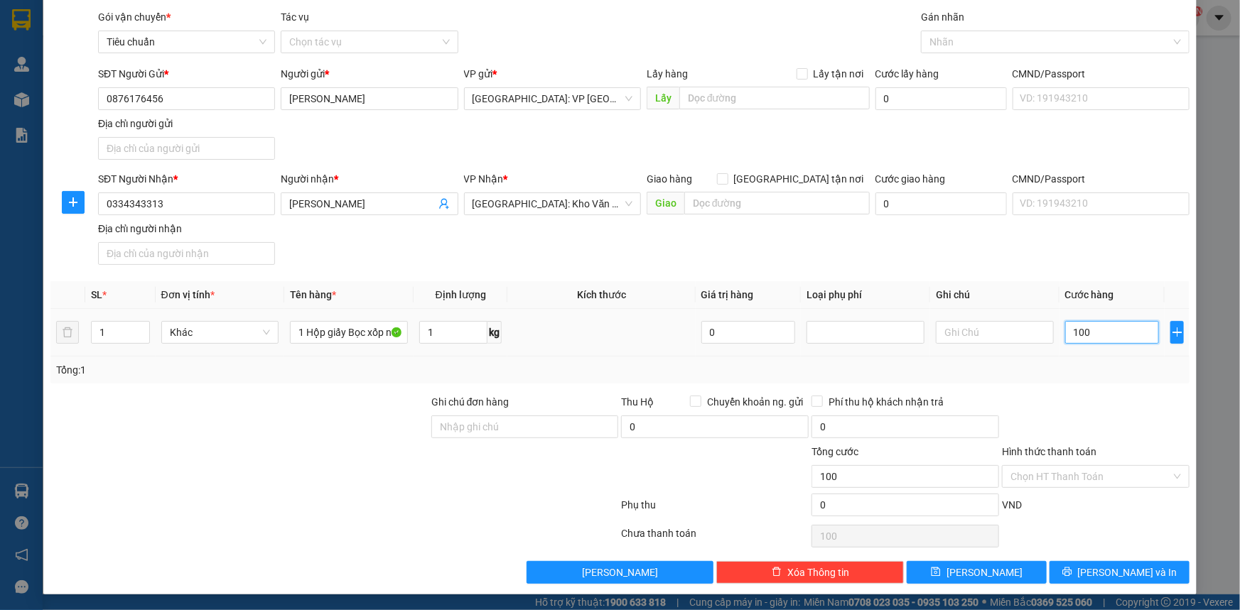
type input "1.000"
type input "110.000"
type input "11.100.000"
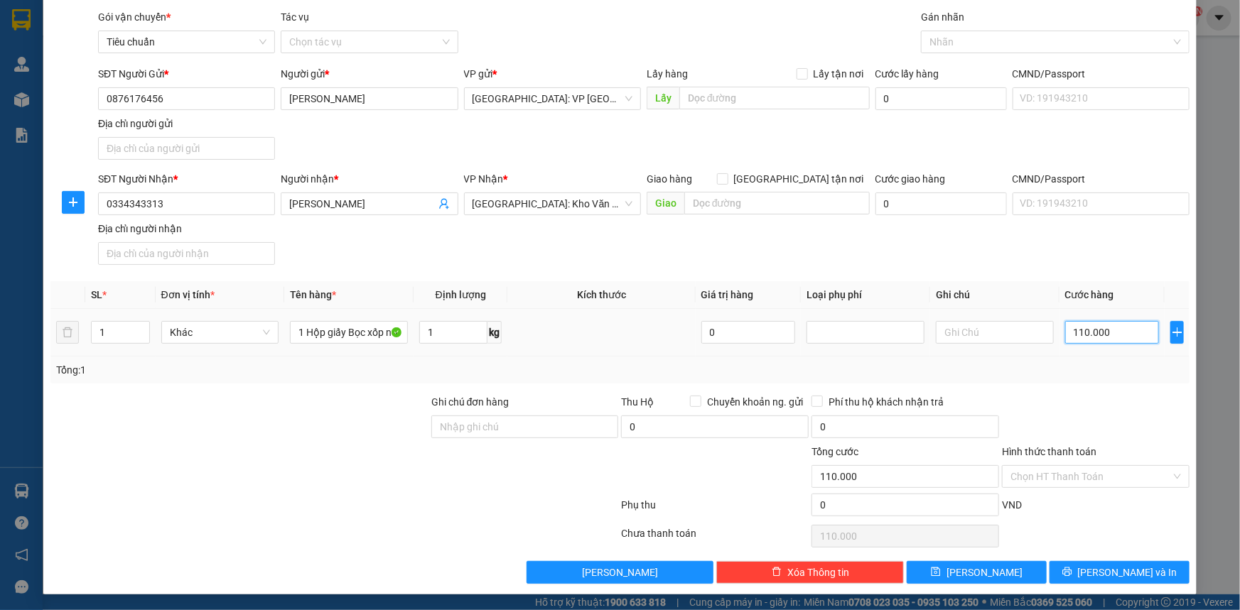
type input "11.100.000"
type input "0.100.000"
type input "100.000"
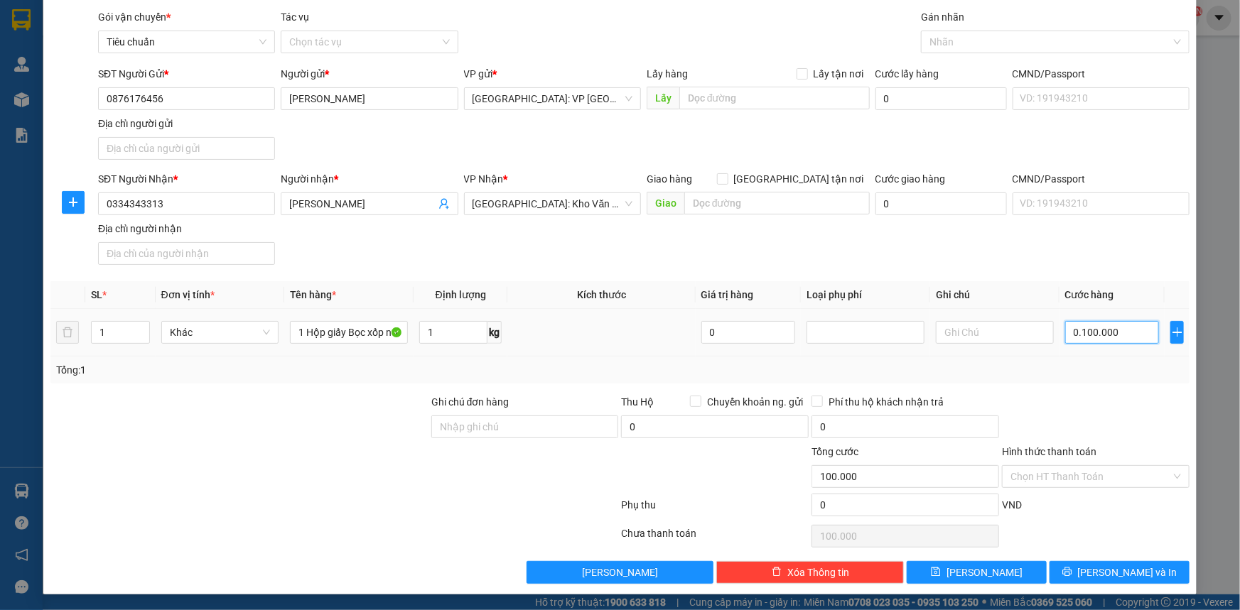
click at [1079, 338] on input "0.100.000" at bounding box center [1112, 332] width 94 height 23
click at [1073, 337] on input "0.100.000" at bounding box center [1112, 332] width 94 height 23
type input "010.000"
type input "10.000"
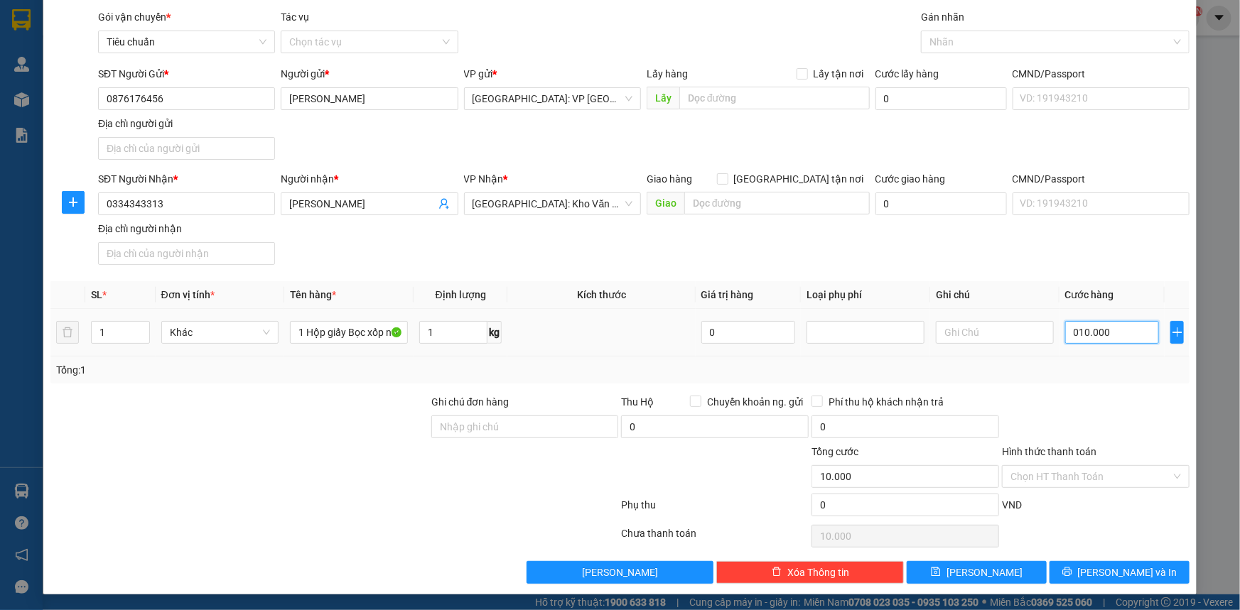
type input "01.000"
type input "1.000"
type input "0.100"
type input "100"
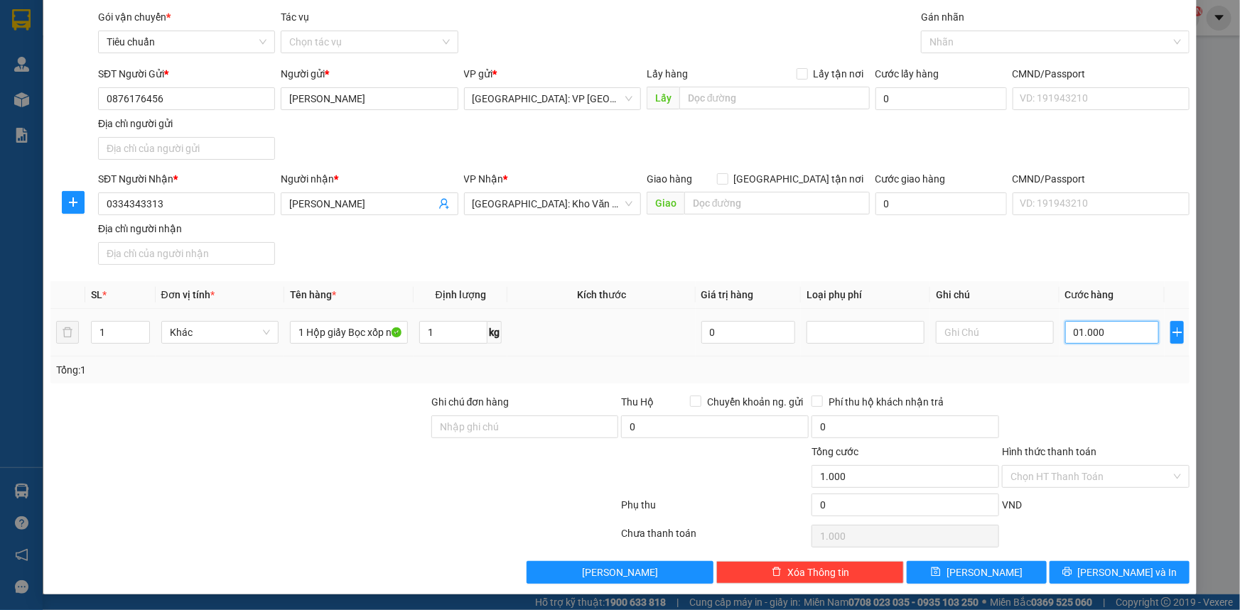
type input "100"
type input "010"
type input "10"
type input "01"
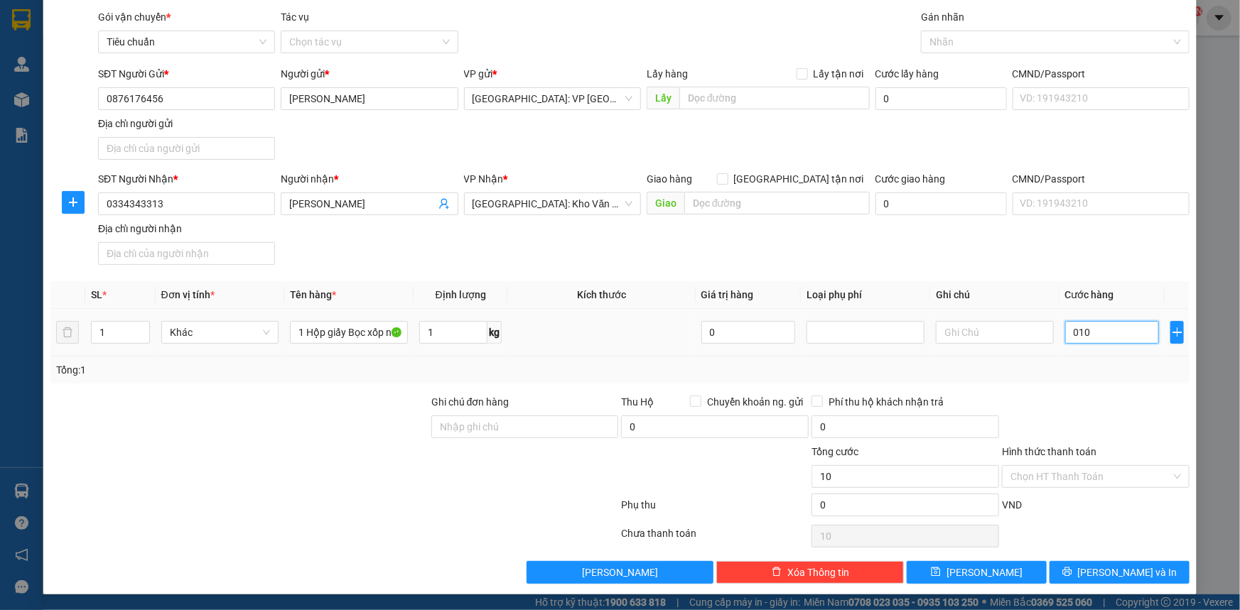
type input "1"
type input "0"
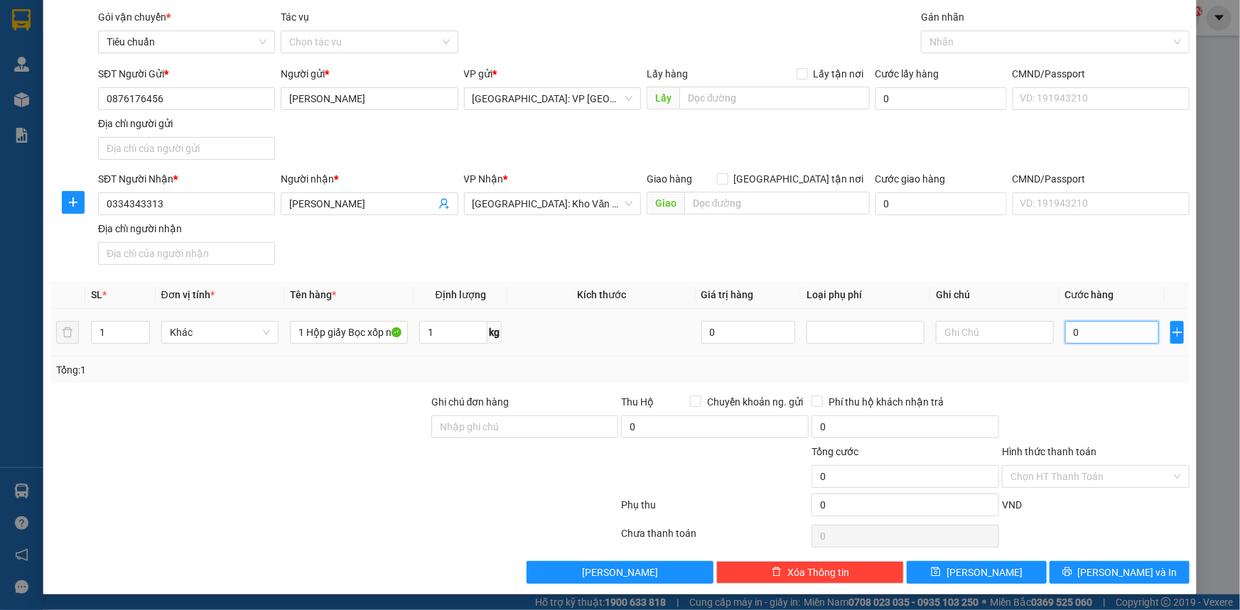
click at [1100, 331] on input "0" at bounding box center [1112, 332] width 94 height 23
type input "1"
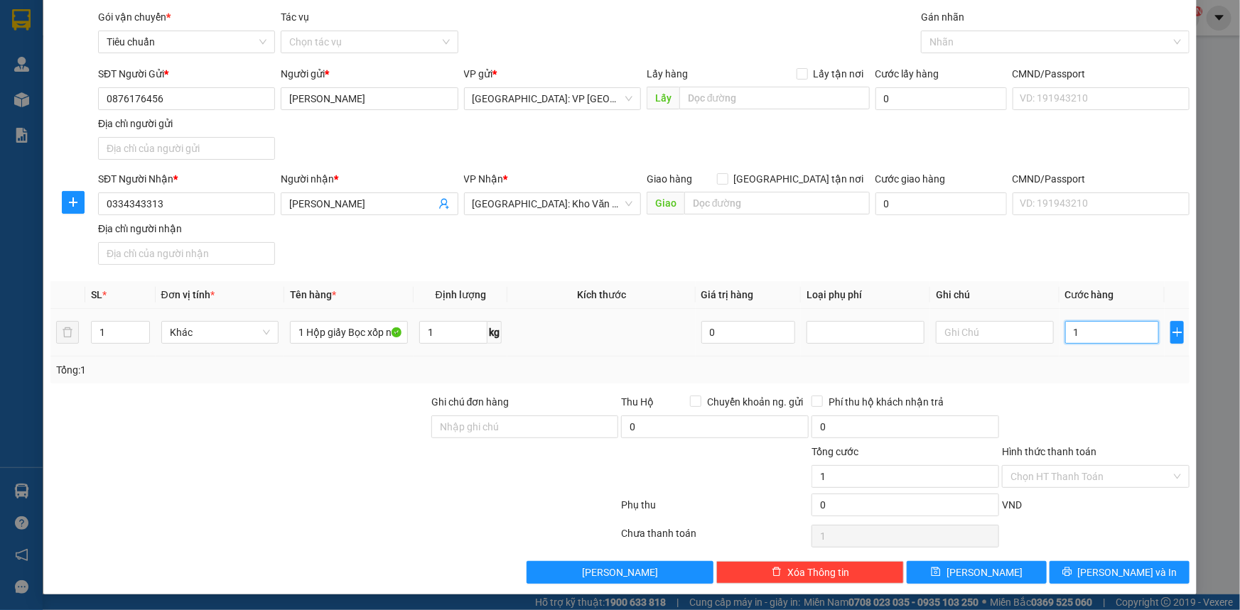
type input "10"
type input "100"
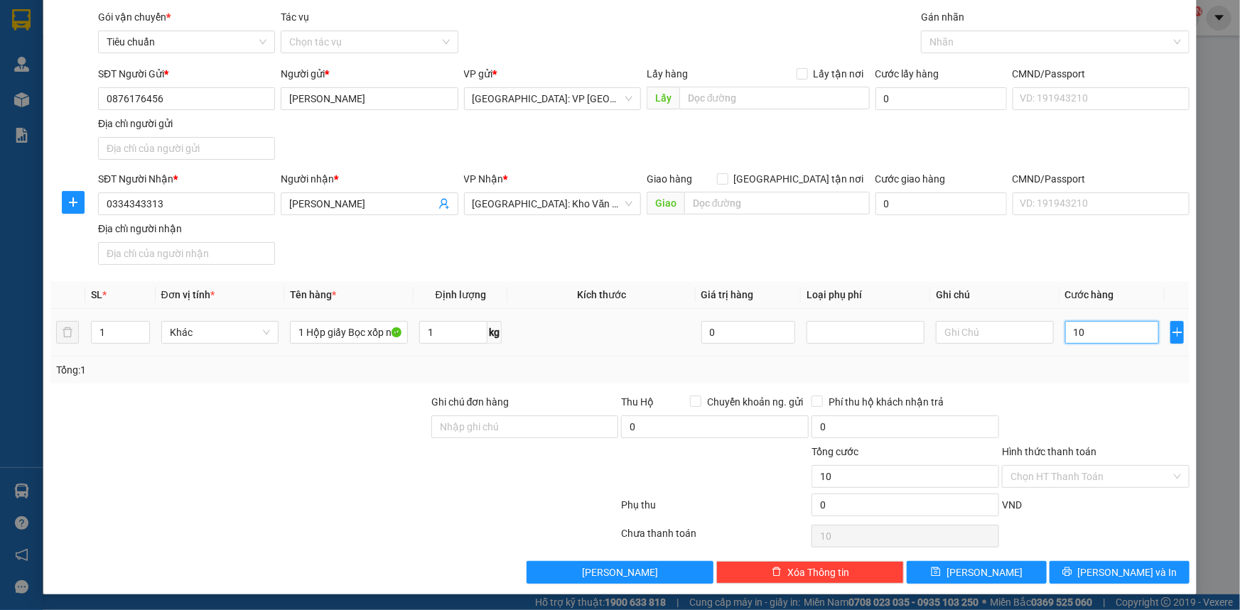
type input "100"
type input "11.000"
type input "110.000"
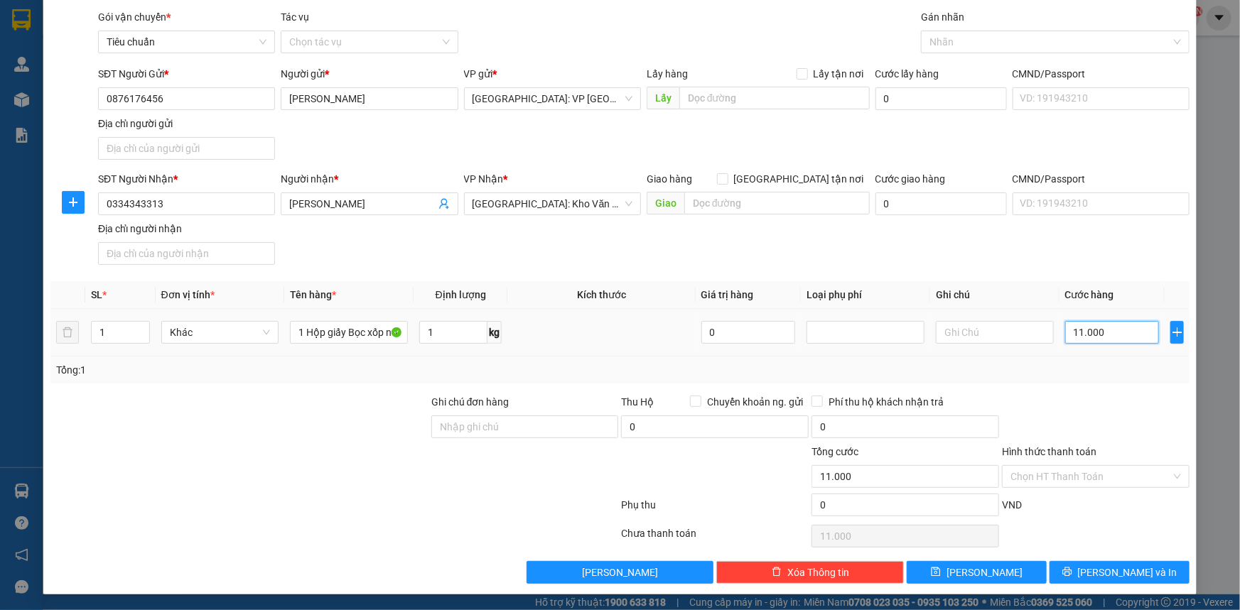
type input "110.000"
type input "11.000.000"
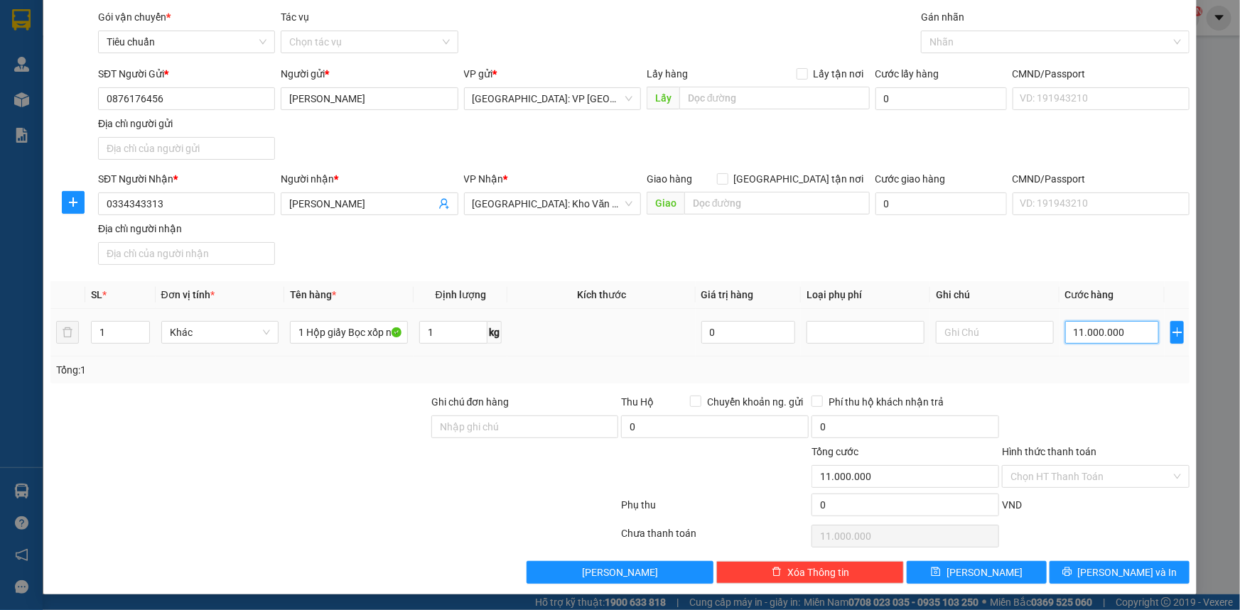
type input "1.100.000"
click at [1070, 333] on input "1.100.000" at bounding box center [1112, 332] width 94 height 23
type input "100.000"
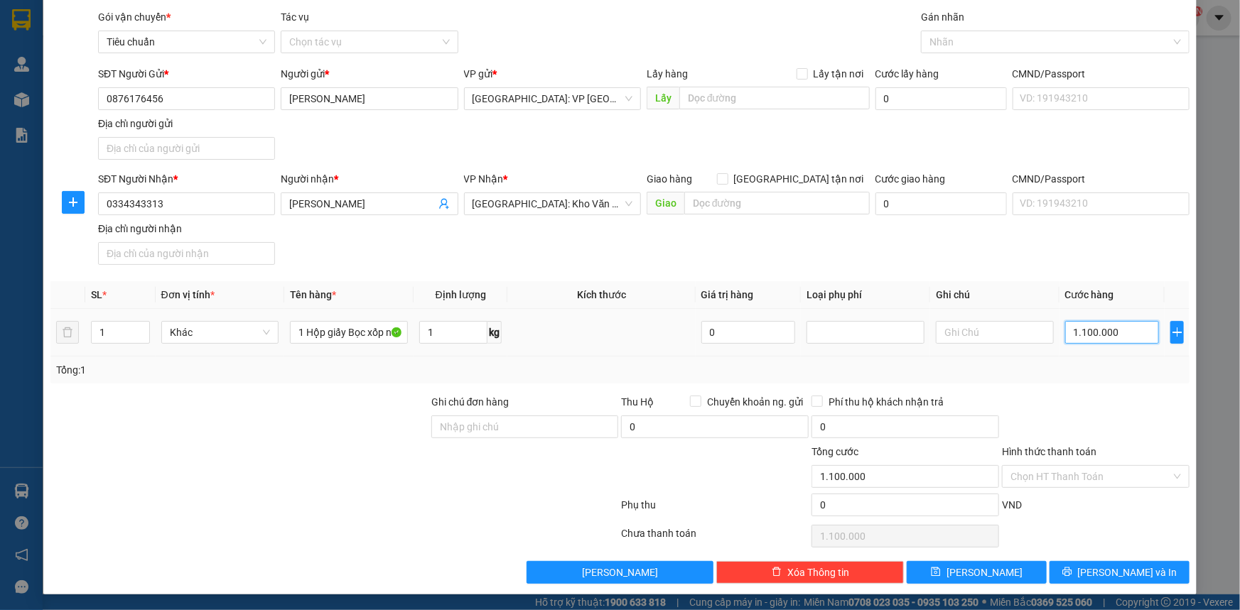
type input "100.000"
click at [1049, 369] on div "Tổng: 1" at bounding box center [619, 370] width 1127 height 16
click at [531, 422] on input "Ghi chú đơn hàng" at bounding box center [525, 427] width 188 height 23
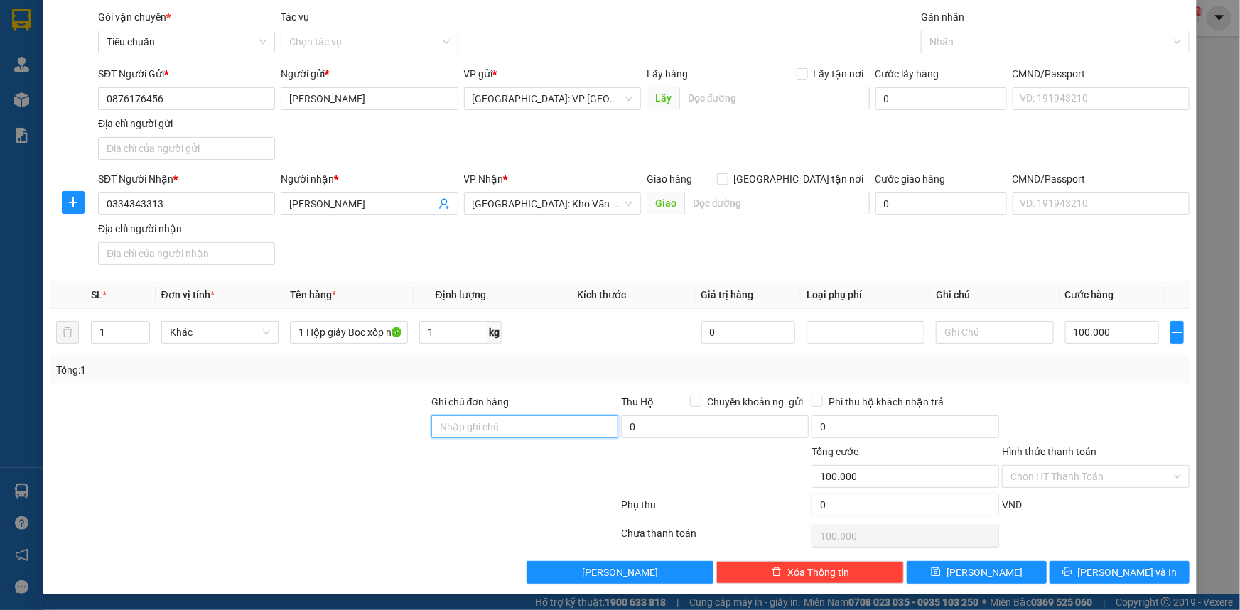
type input "- Không chịu trách nhiệm nếu hư vỡ"
click at [499, 475] on div at bounding box center [525, 469] width 190 height 50
click at [1053, 477] on input "Hình thức thanh toán" at bounding box center [1090, 476] width 161 height 21
click at [1088, 410] on div at bounding box center [1095, 419] width 190 height 50
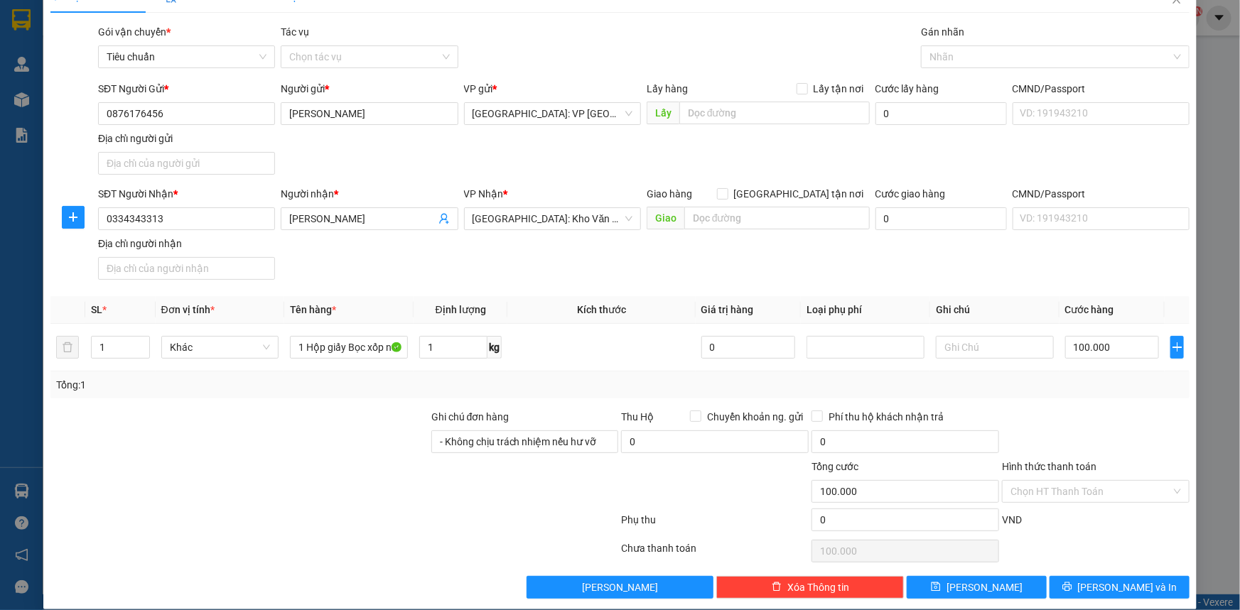
scroll to position [42, 0]
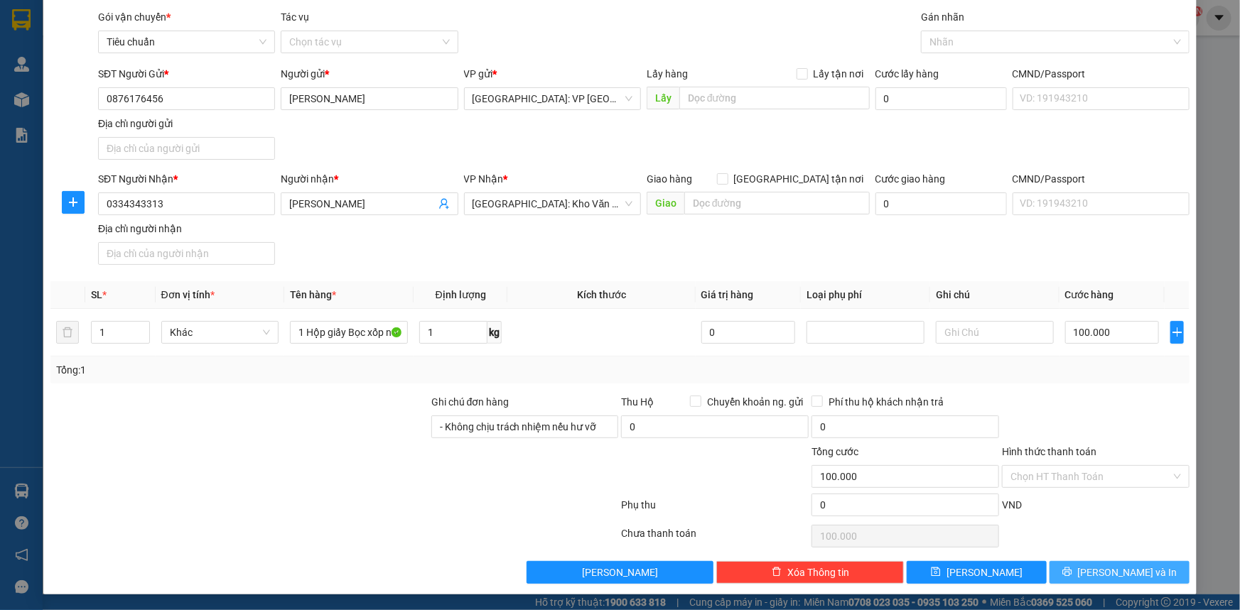
click at [1122, 573] on span "[PERSON_NAME] và In" at bounding box center [1127, 573] width 99 height 16
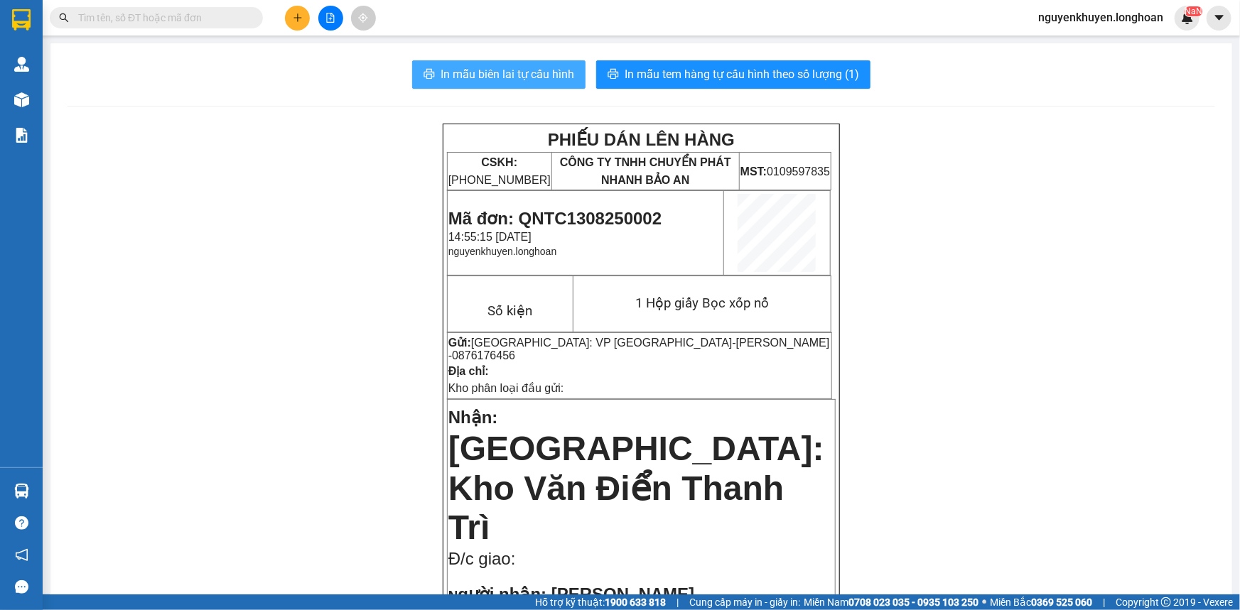
click at [455, 71] on span "In mẫu biên lai tự cấu hình" at bounding box center [507, 74] width 134 height 18
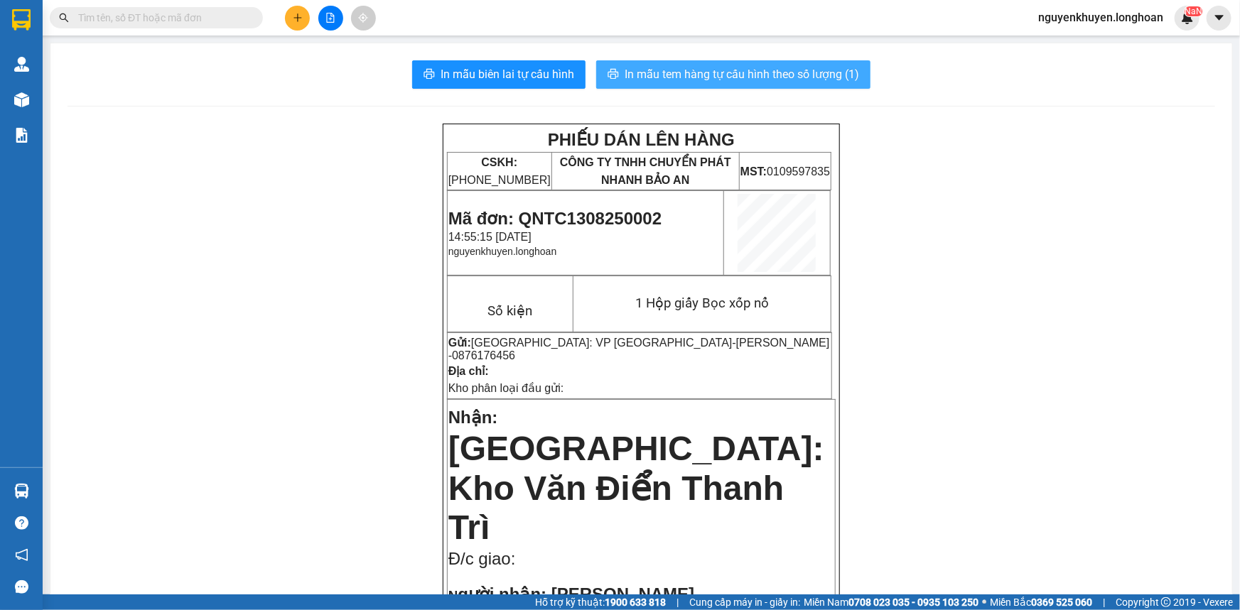
click at [717, 69] on span "In mẫu tem hàng tự cấu hình theo số lượng (1)" at bounding box center [741, 74] width 234 height 18
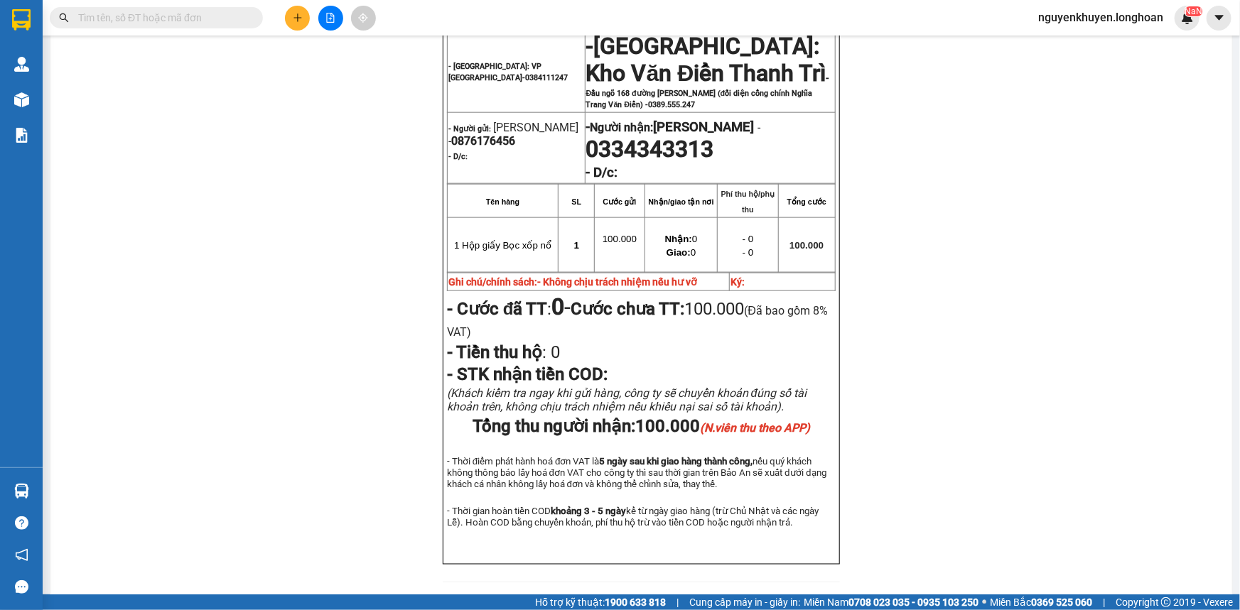
scroll to position [768, 0]
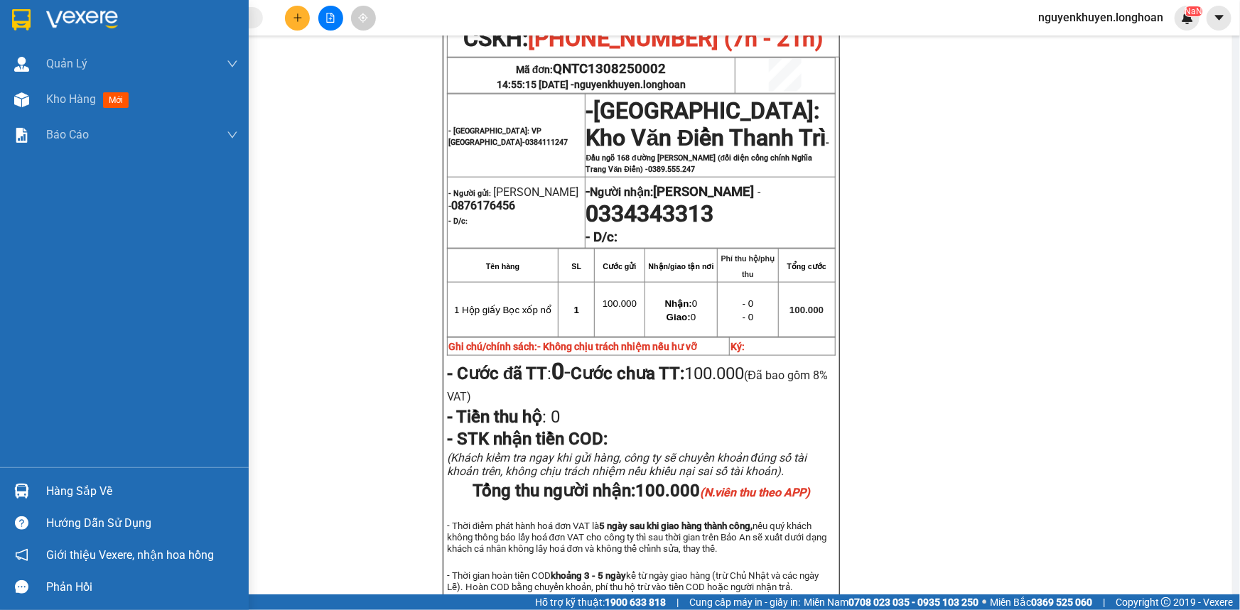
click at [85, 492] on div "Hàng sắp về" at bounding box center [142, 491] width 192 height 21
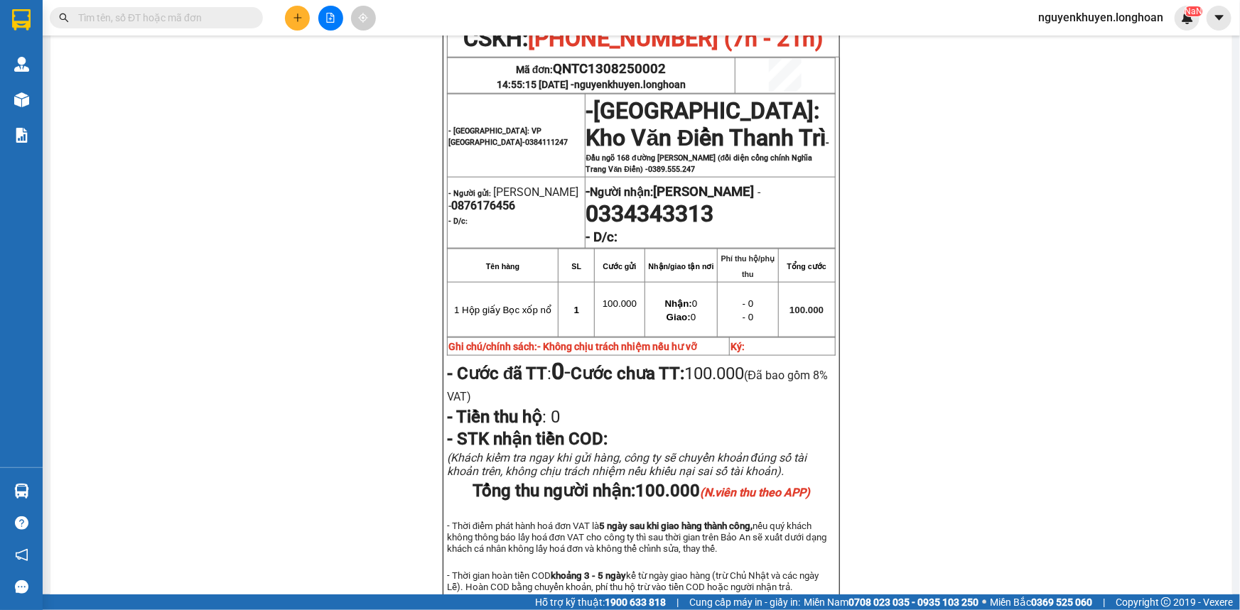
click at [315, 293] on section "Kết quả tìm kiếm ( 0 ) Bộ lọc No Data nguyenkhuyen.[PERSON_NAME] lý giao nhận m…" at bounding box center [620, 305] width 1240 height 610
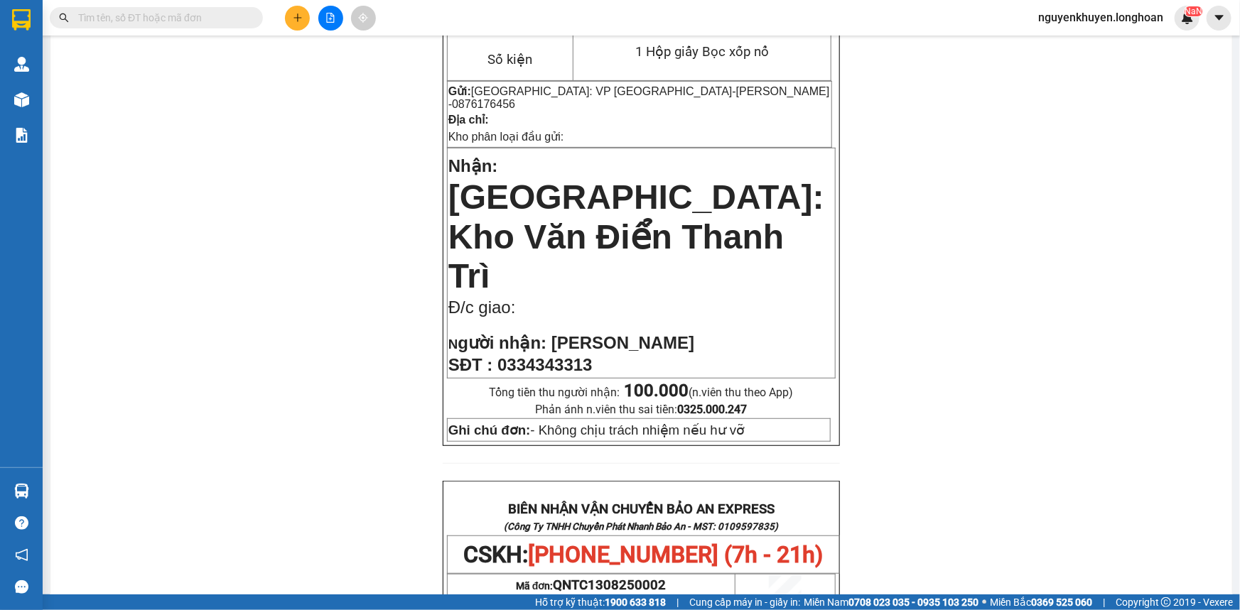
scroll to position [0, 0]
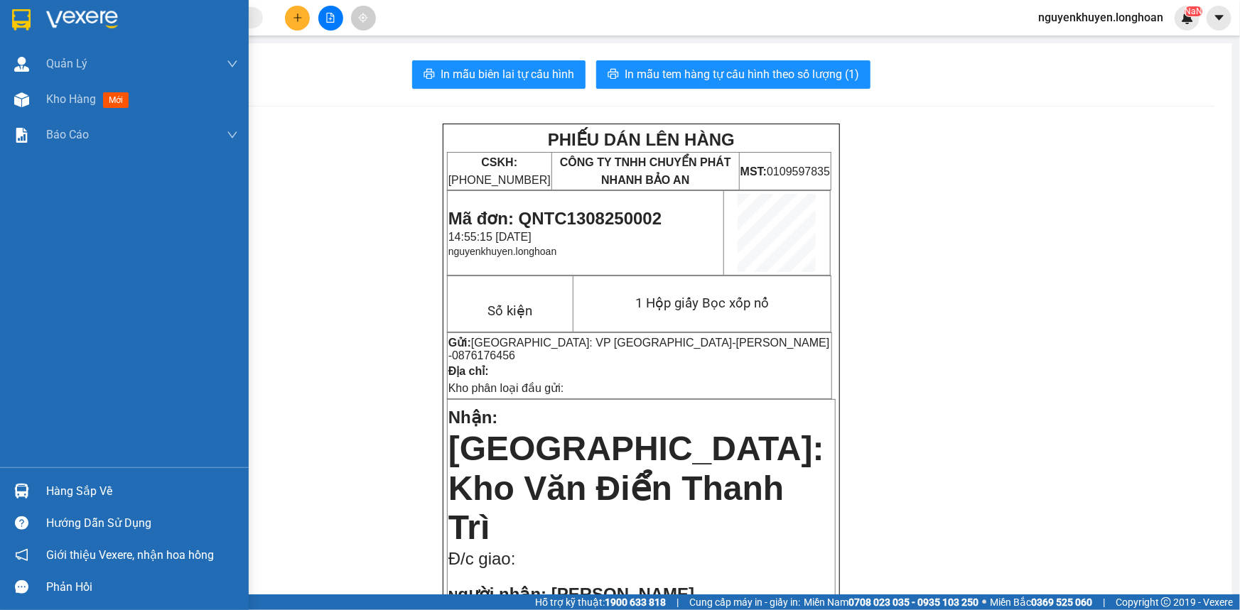
click at [26, 20] on img at bounding box center [21, 19] width 18 height 21
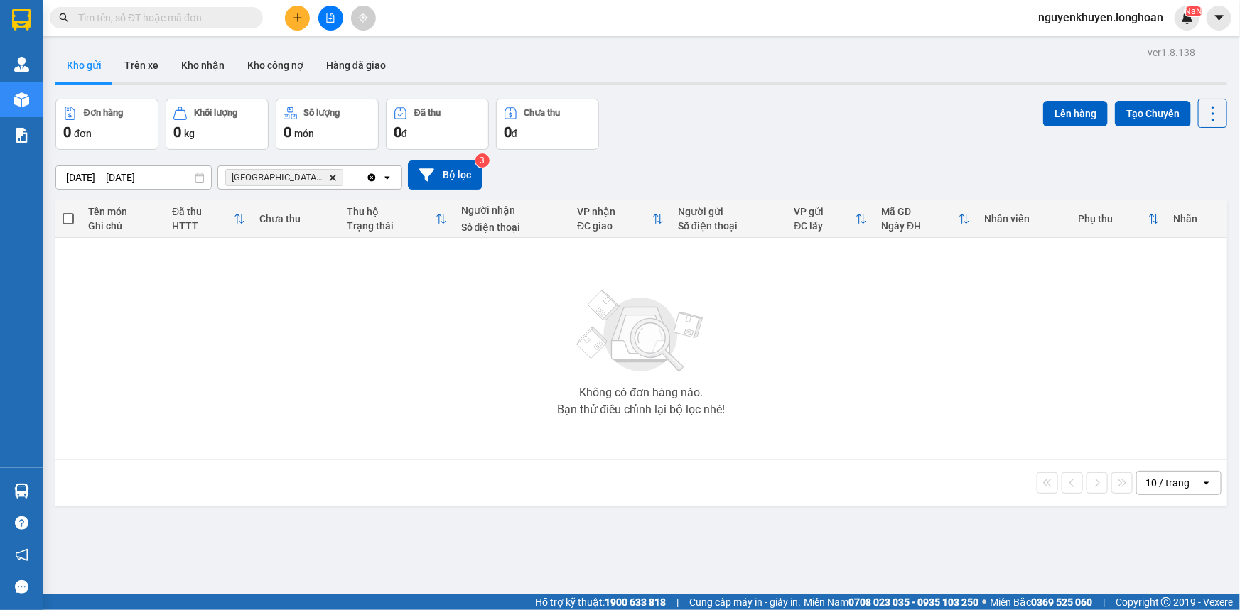
click at [298, 178] on span "[GEOGRAPHIC_DATA]: VP [GEOGRAPHIC_DATA]" at bounding box center [277, 177] width 91 height 11
click at [332, 176] on icon "Delete" at bounding box center [332, 177] width 9 height 9
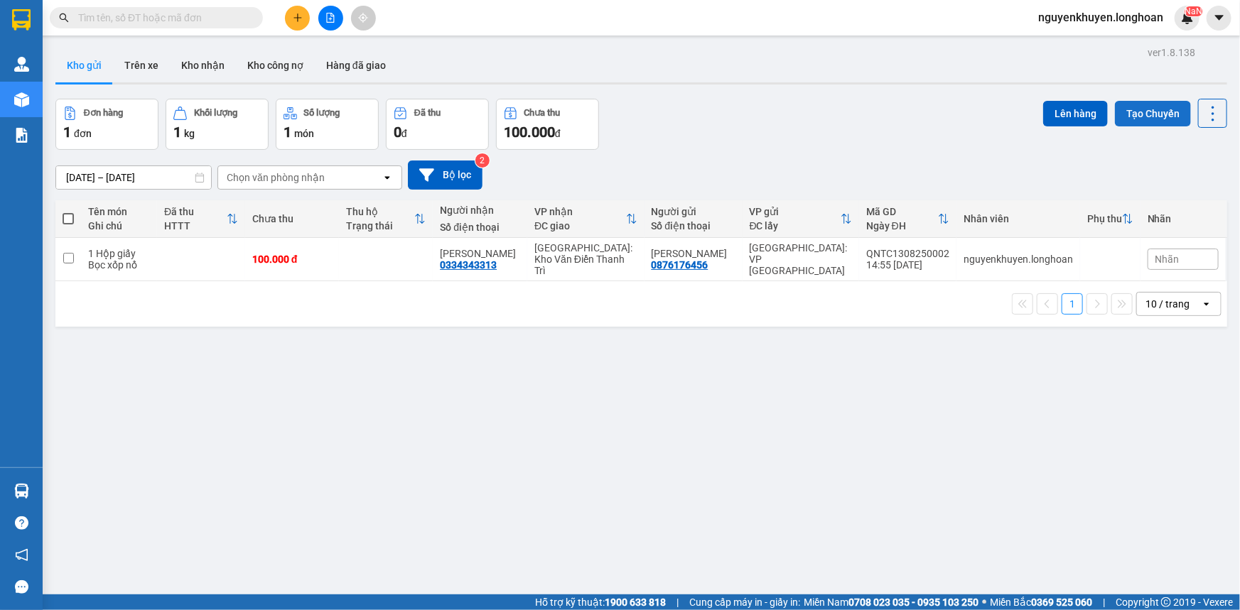
click at [1142, 114] on button "Tạo Chuyến" at bounding box center [1153, 114] width 76 height 26
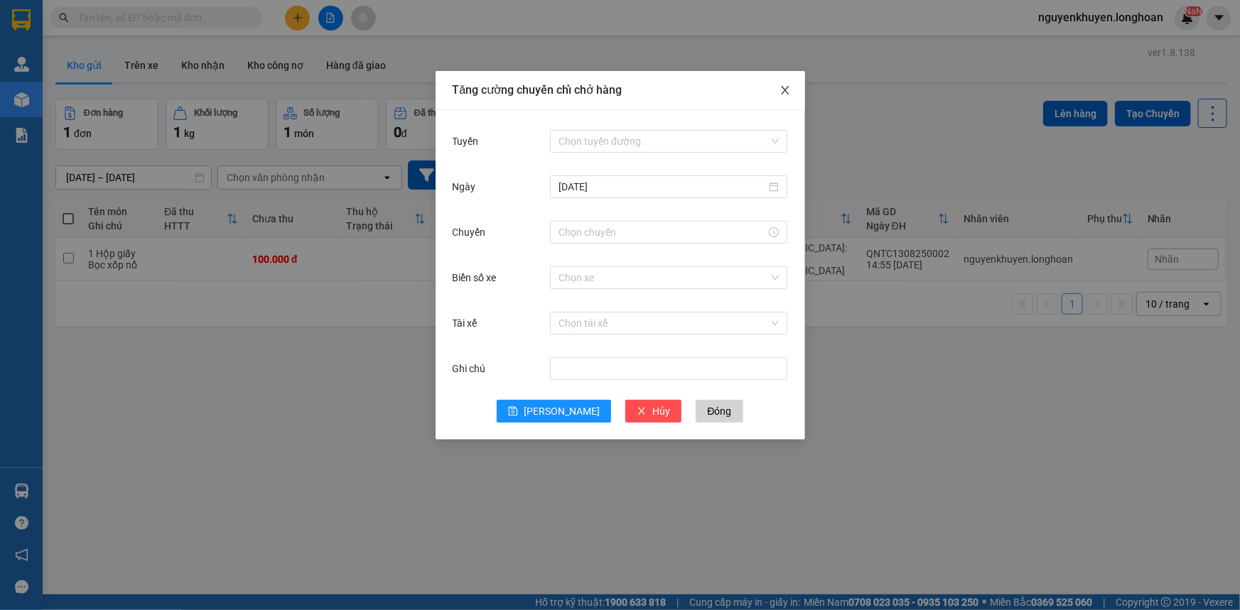
click at [781, 91] on icon "close" at bounding box center [784, 90] width 11 height 11
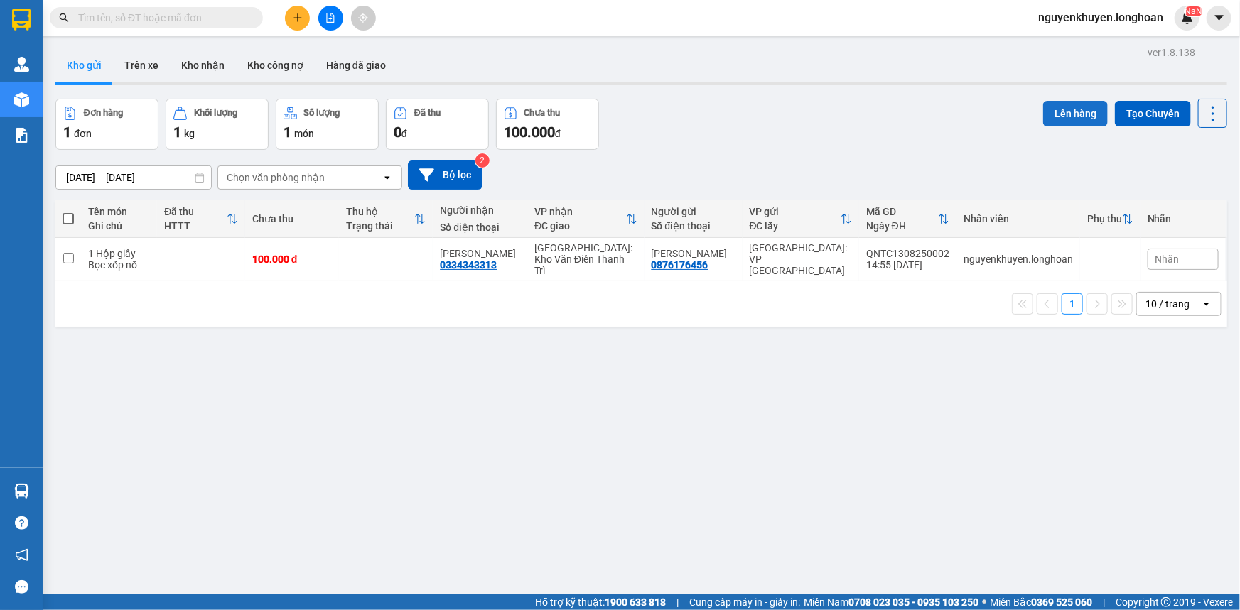
click at [1064, 119] on button "Lên hàng" at bounding box center [1075, 114] width 65 height 26
click at [785, 74] on div "Kho gửi Trên xe Kho nhận Kho công nợ Hàng đã giao" at bounding box center [640, 67] width 1171 height 38
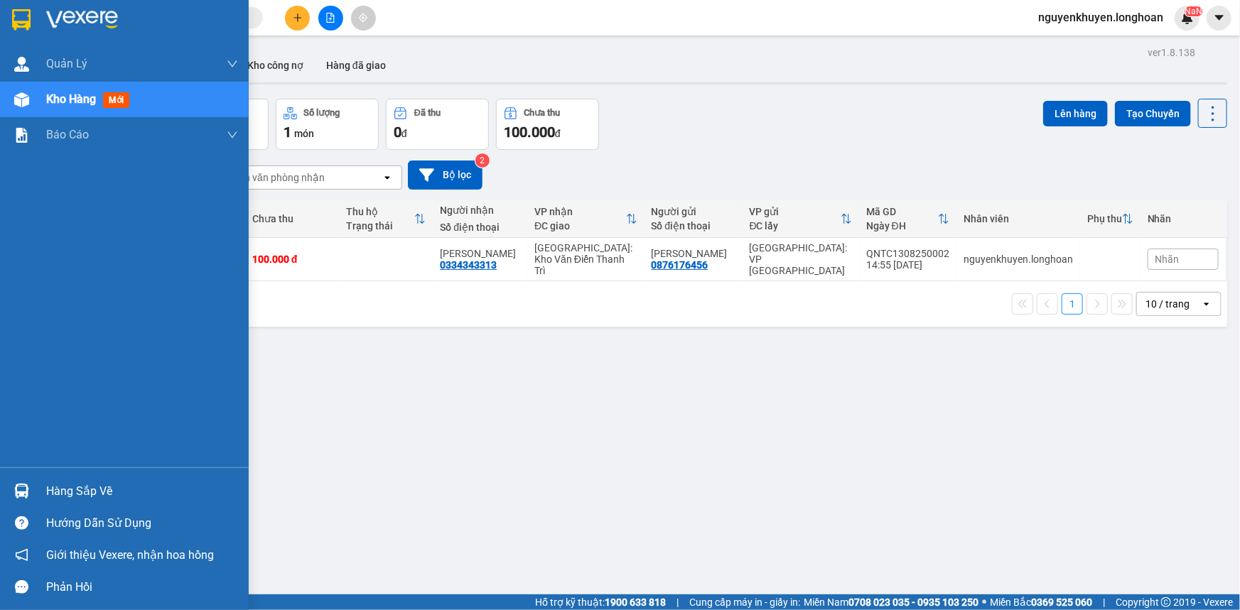
click at [80, 490] on div "Hàng sắp về" at bounding box center [142, 491] width 192 height 21
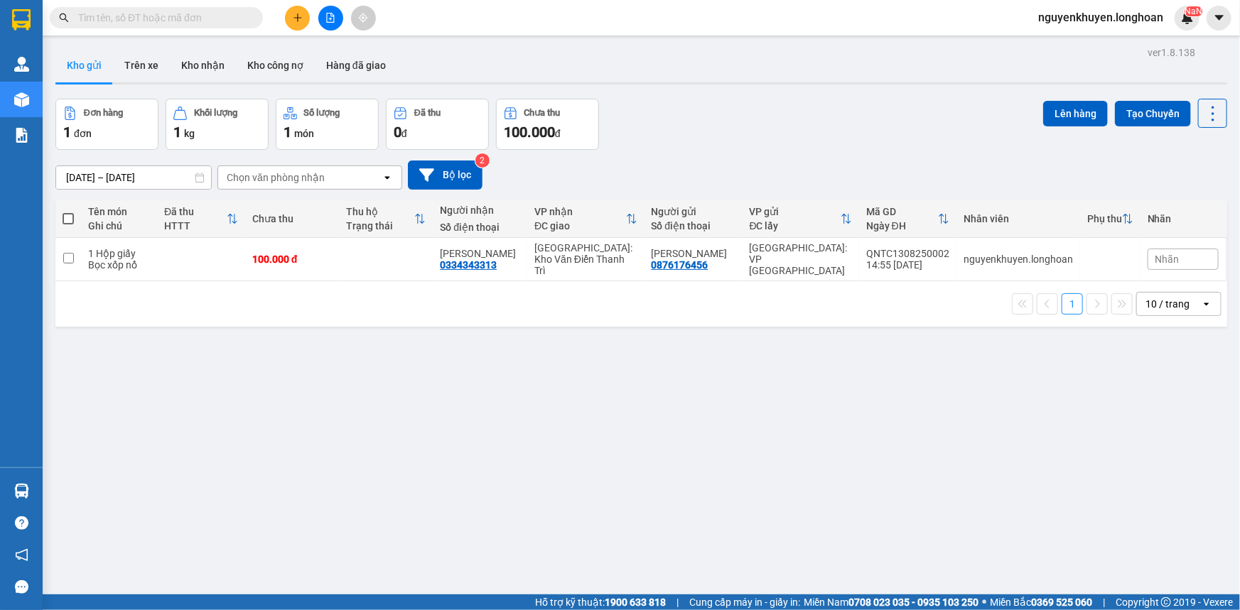
click at [984, 369] on section "Kết quả tìm kiếm ( 0 ) Bộ lọc No Data nguyenkhuyen.[PERSON_NAME] lý giao nhận m…" at bounding box center [620, 305] width 1240 height 610
click at [70, 255] on input "checkbox" at bounding box center [68, 258] width 11 height 11
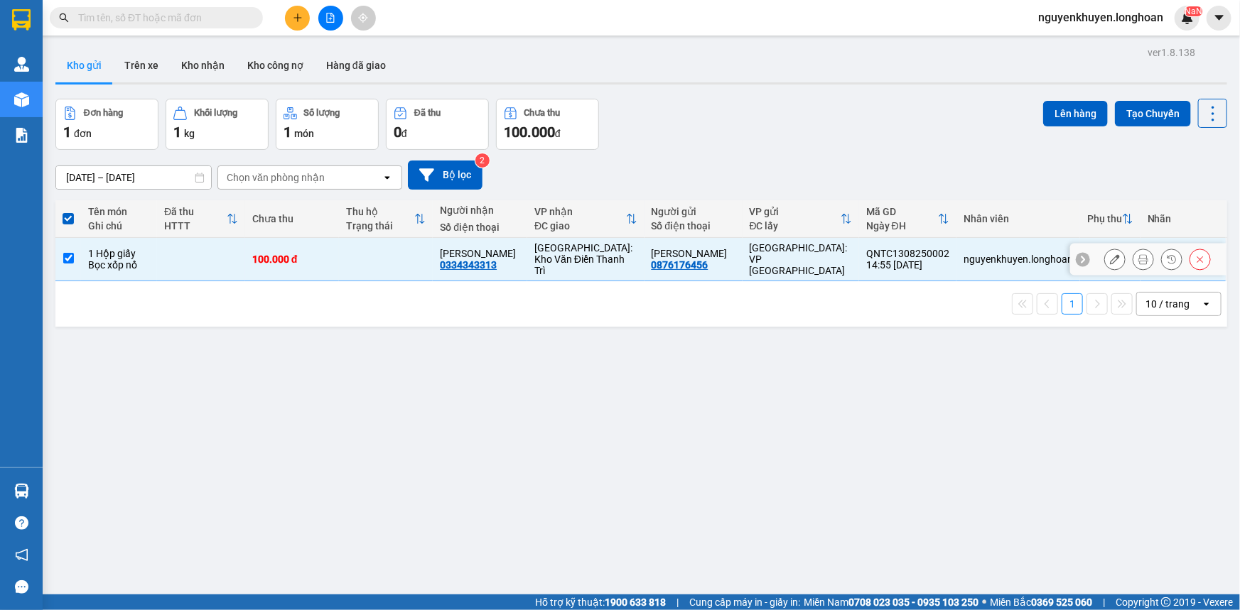
click at [68, 253] on input "checkbox" at bounding box center [68, 258] width 11 height 11
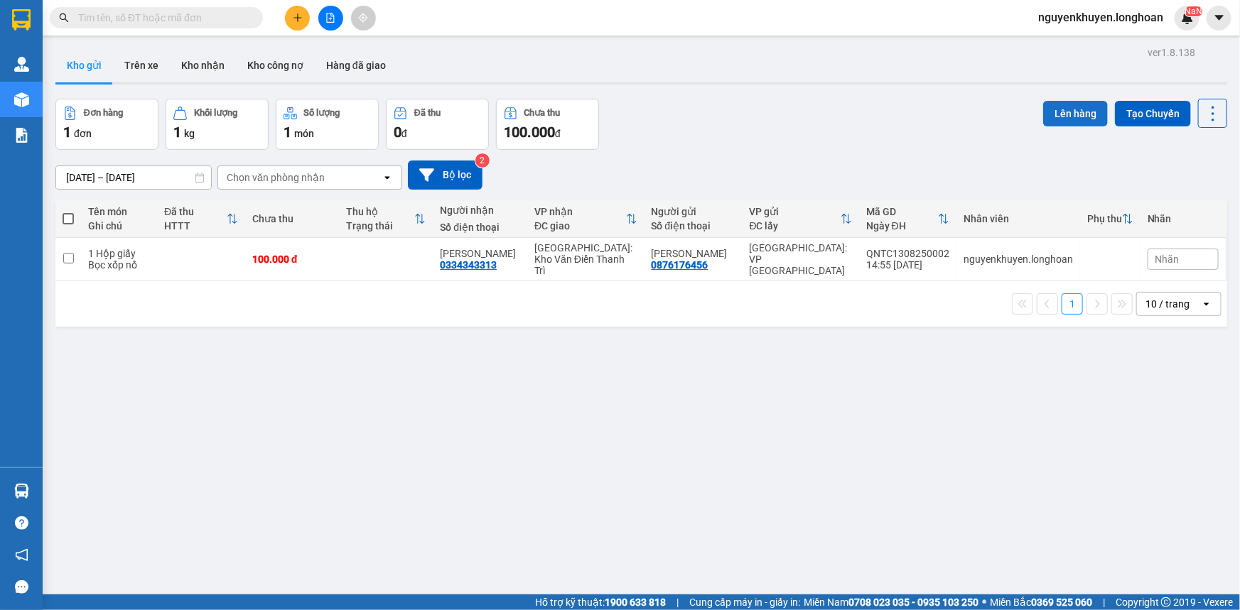
click at [1065, 115] on button "Lên hàng" at bounding box center [1075, 114] width 65 height 26
click at [1026, 134] on div "Đơn hàng 1 đơn Khối lượng 1 kg Số lượng 1 món Đã thu 0 đ Chưa thu 100.000 đ Lên…" at bounding box center [640, 124] width 1171 height 51
click at [65, 254] on input "checkbox" at bounding box center [68, 258] width 11 height 11
checkbox input "true"
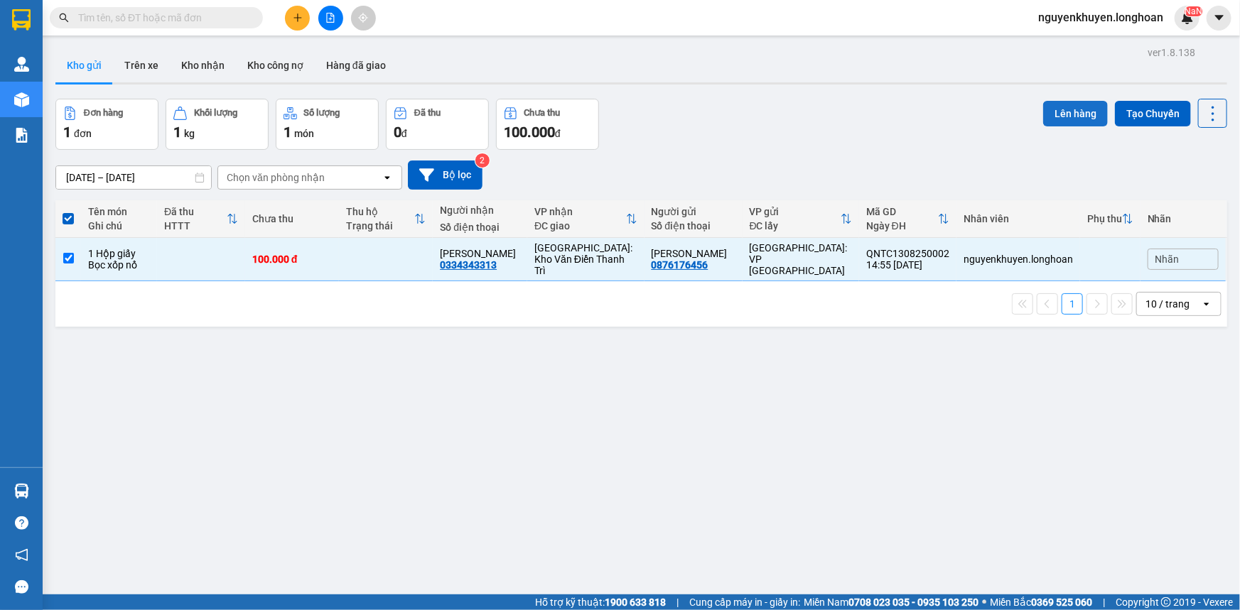
click at [1070, 118] on button "Lên hàng" at bounding box center [1075, 114] width 65 height 26
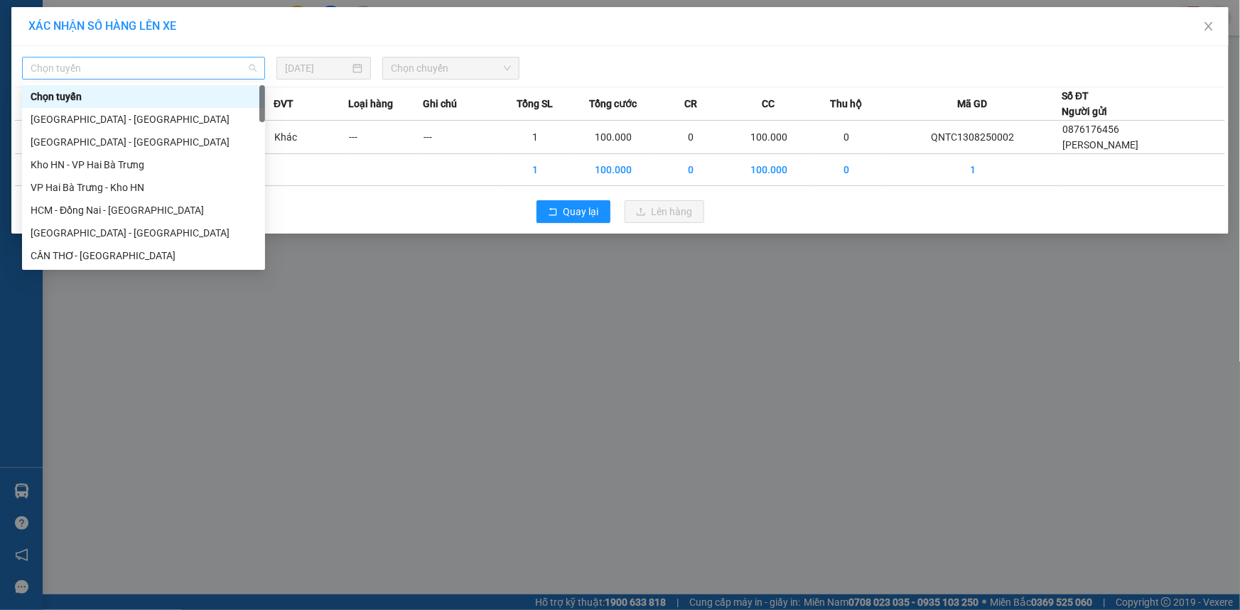
click at [108, 68] on span "Chọn tuyến" at bounding box center [144, 68] width 226 height 21
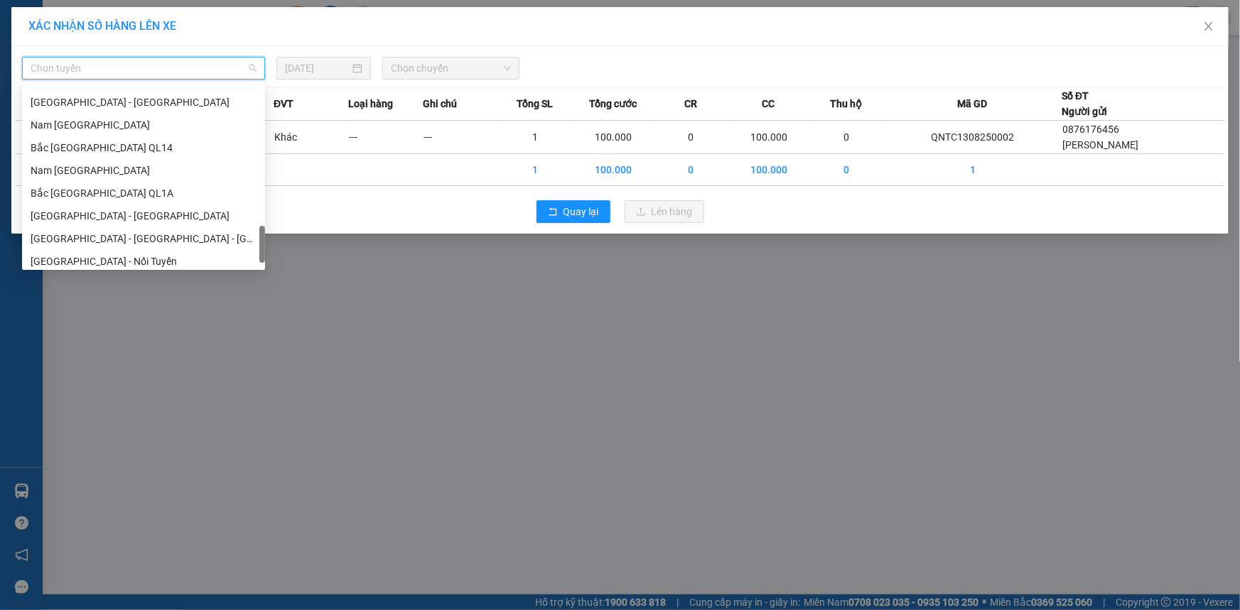
scroll to position [839, 0]
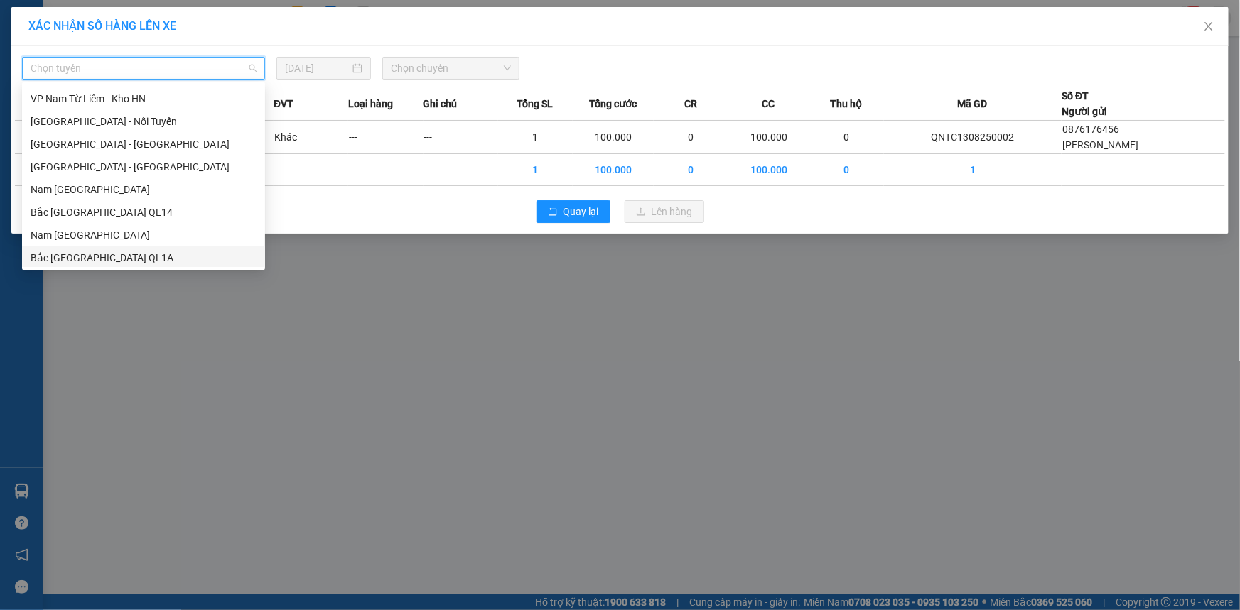
click at [483, 400] on div "XÁC NHẬN SỐ HÀNG LÊN XE Chọn tuyến [DATE] Chọn chuyến STT Tên hàng Số lượng ĐVT…" at bounding box center [620, 305] width 1240 height 610
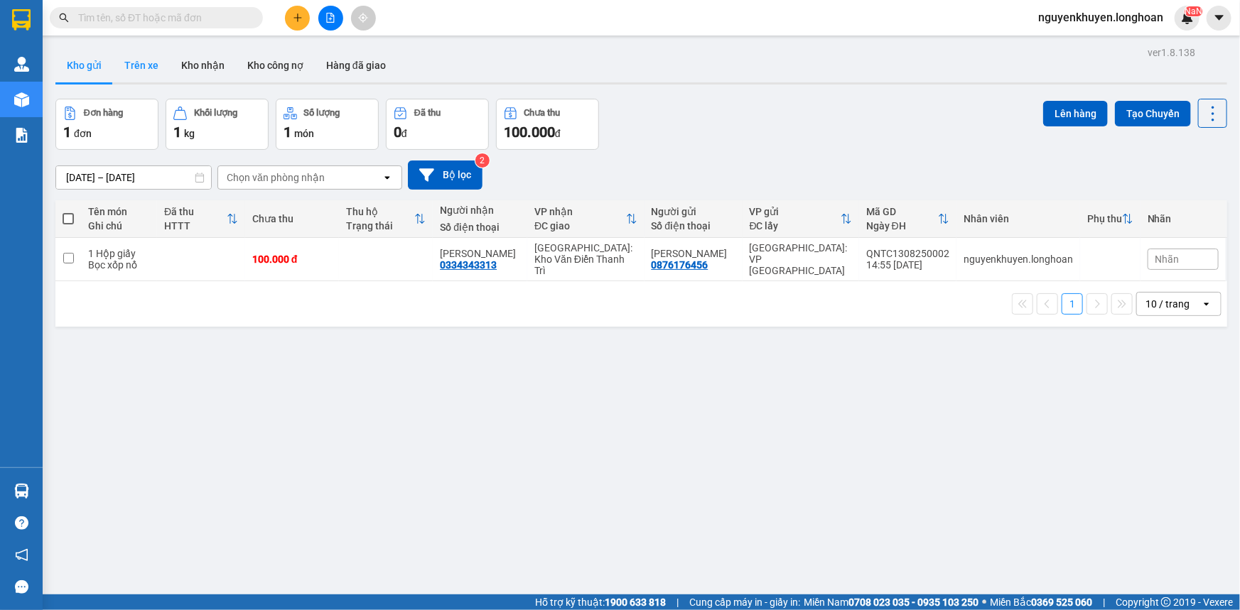
click at [154, 64] on button "Trên xe" at bounding box center [141, 65] width 57 height 34
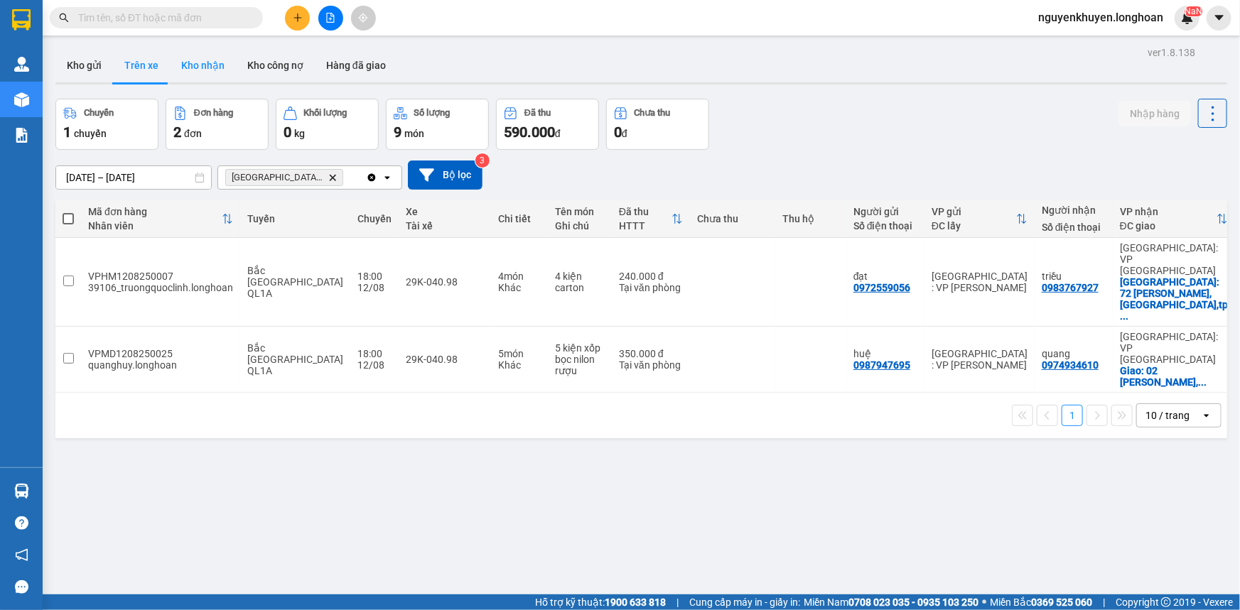
click at [212, 69] on button "Kho nhận" at bounding box center [203, 65] width 66 height 34
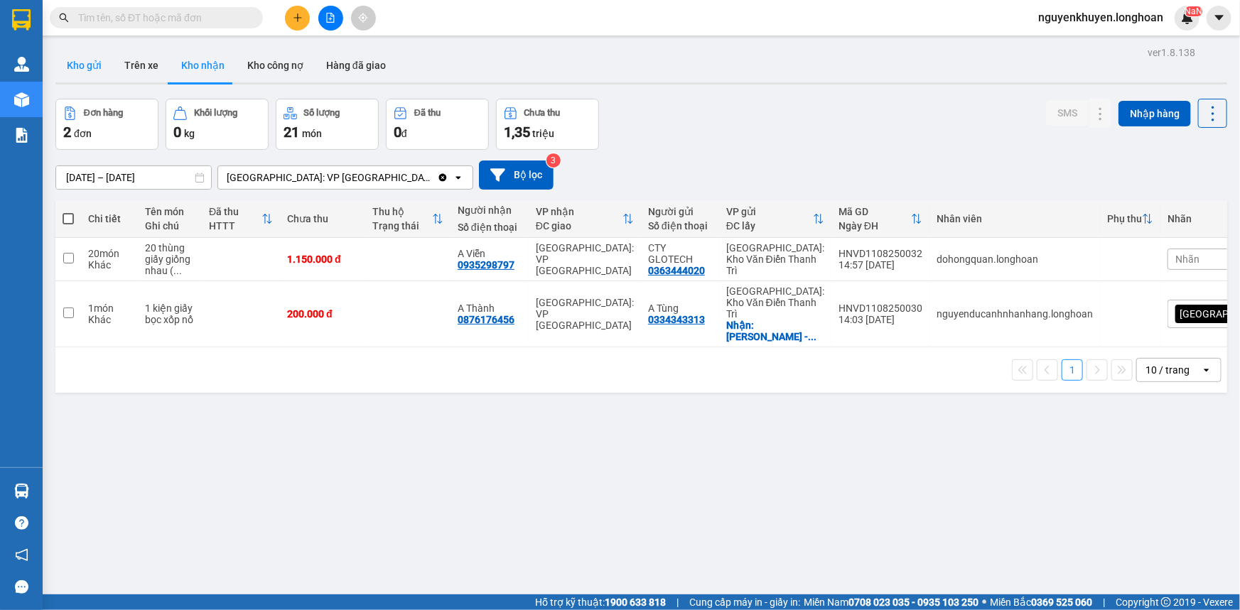
click at [85, 67] on button "Kho gửi" at bounding box center [84, 65] width 58 height 34
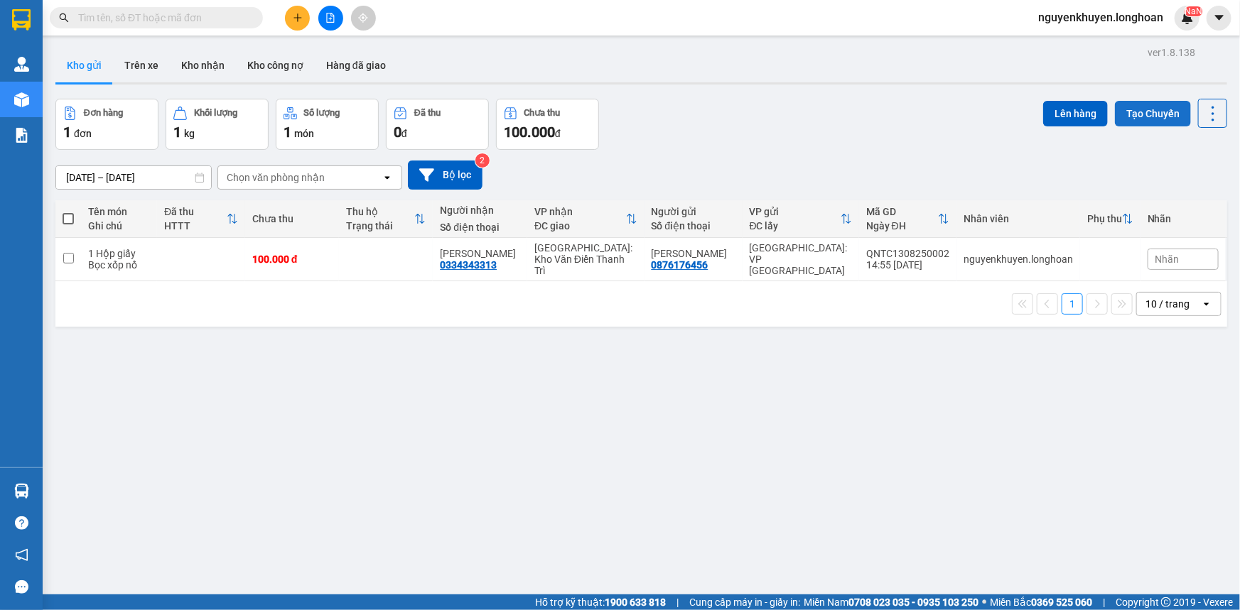
click at [1142, 114] on button "Tạo Chuyến" at bounding box center [1153, 114] width 76 height 26
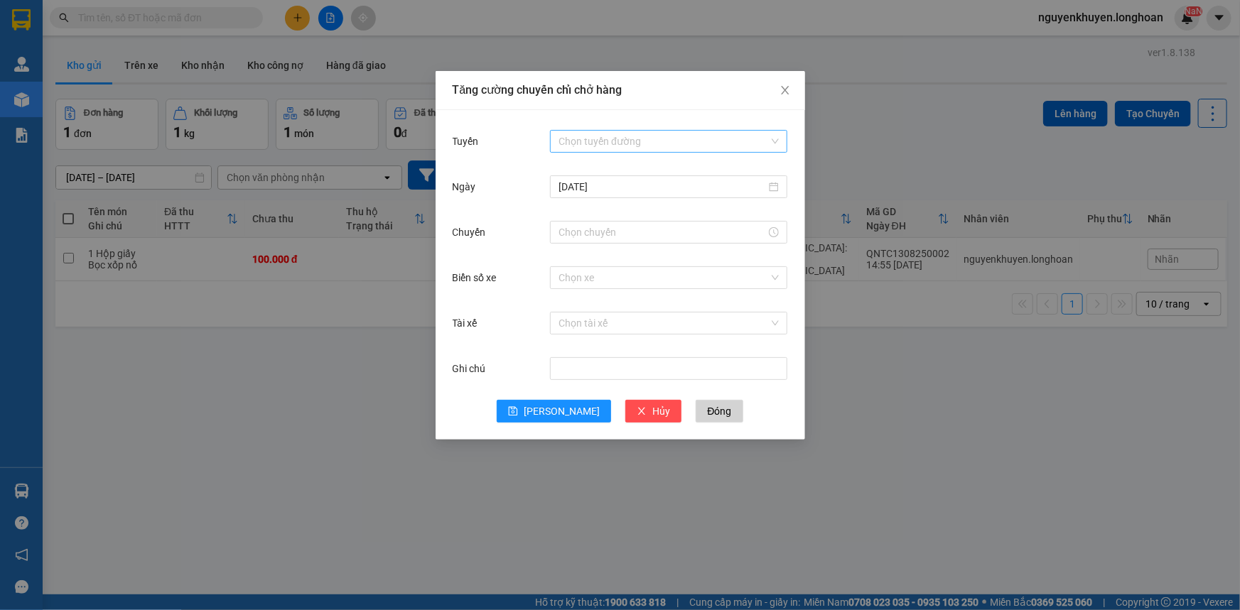
click at [600, 144] on input "Tuyến" at bounding box center [663, 141] width 210 height 21
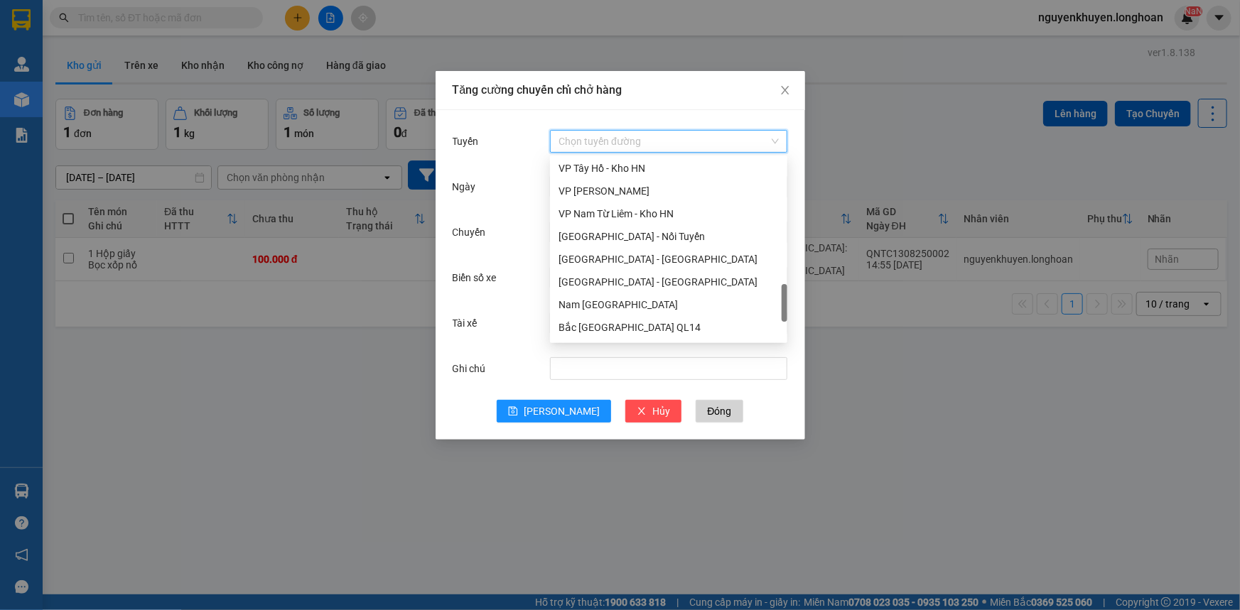
scroll to position [839, 0]
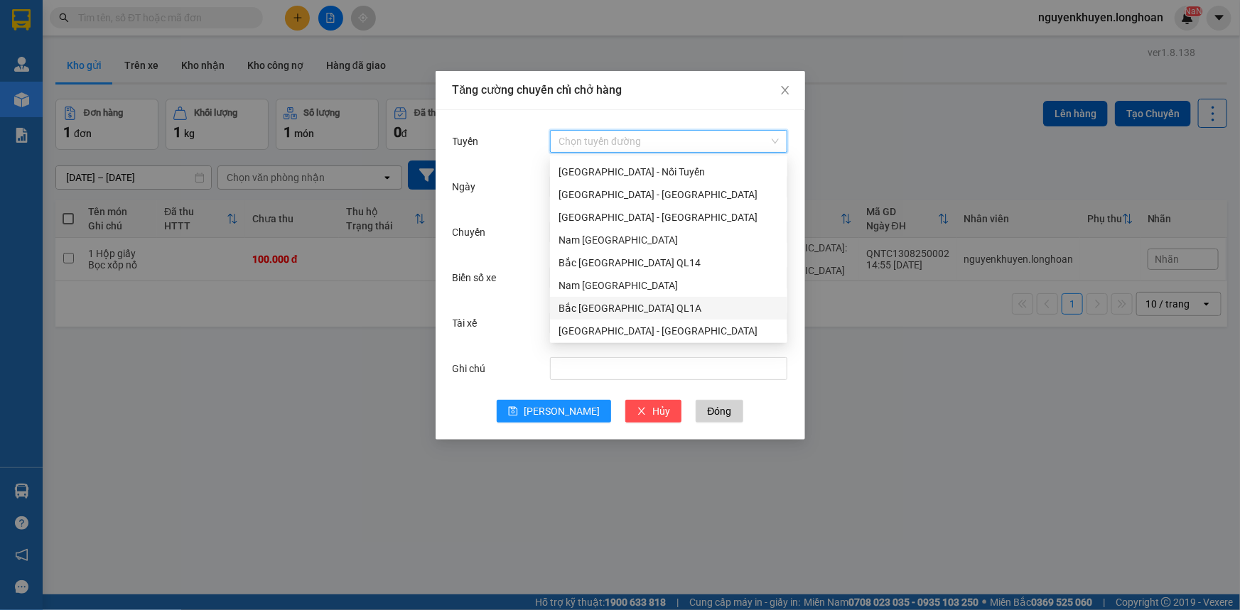
click at [599, 309] on div "Bắc [GEOGRAPHIC_DATA] QL1A" at bounding box center [668, 308] width 220 height 16
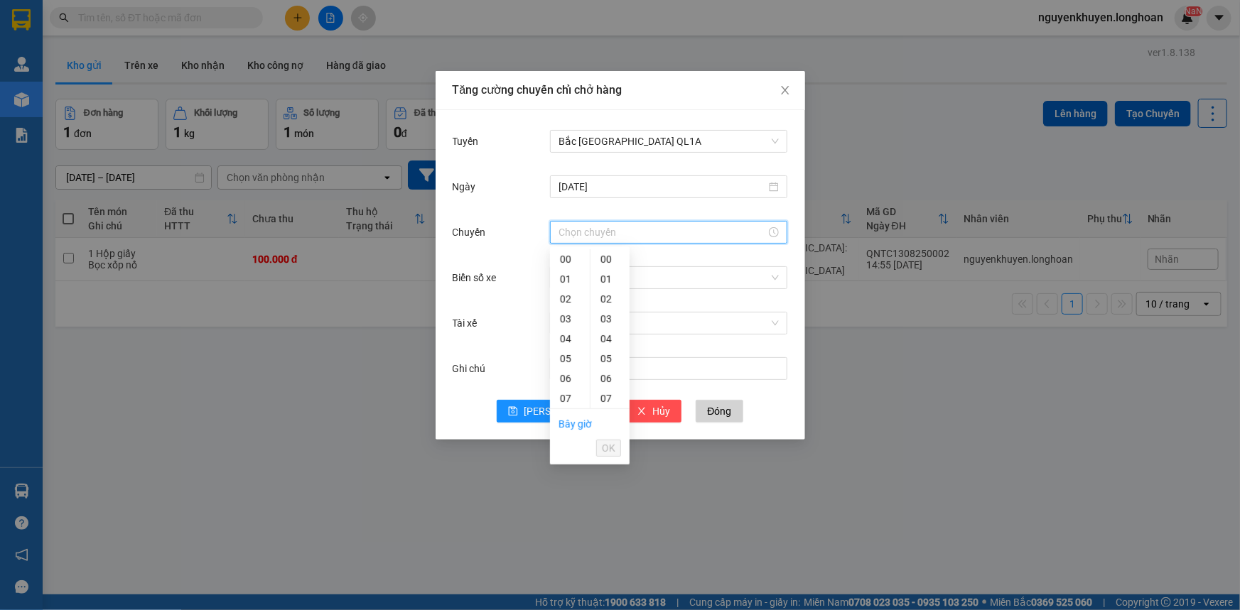
click at [661, 234] on input "Chuyến" at bounding box center [661, 232] width 207 height 16
click at [886, 114] on div "Tăng cường chuyến chỉ chở hàng Tuyến [GEOGRAPHIC_DATA] QL1A [DATE] Chuyến Biển …" at bounding box center [620, 305] width 1240 height 610
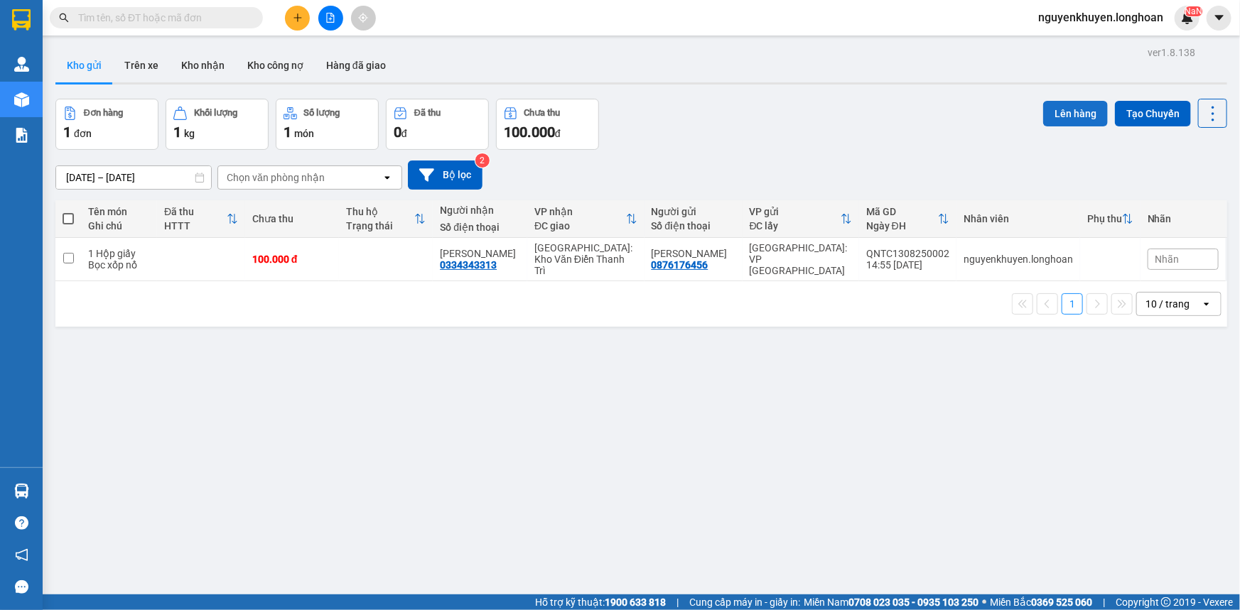
click at [1074, 111] on button "Lên hàng" at bounding box center [1075, 114] width 65 height 26
click at [840, 139] on div "Đơn hàng 1 đơn Khối lượng 1 kg Số lượng 1 món Đã thu 0 đ Chưa thu 100.000 đ Lên…" at bounding box center [640, 124] width 1171 height 51
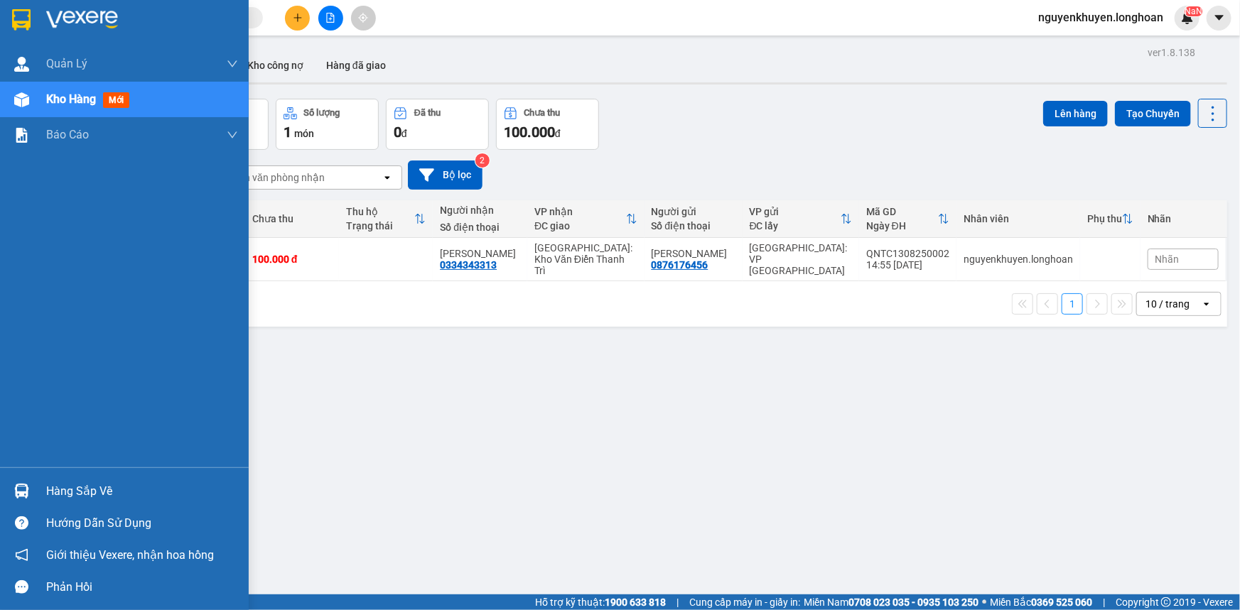
click at [82, 489] on div "Hàng sắp về" at bounding box center [142, 491] width 192 height 21
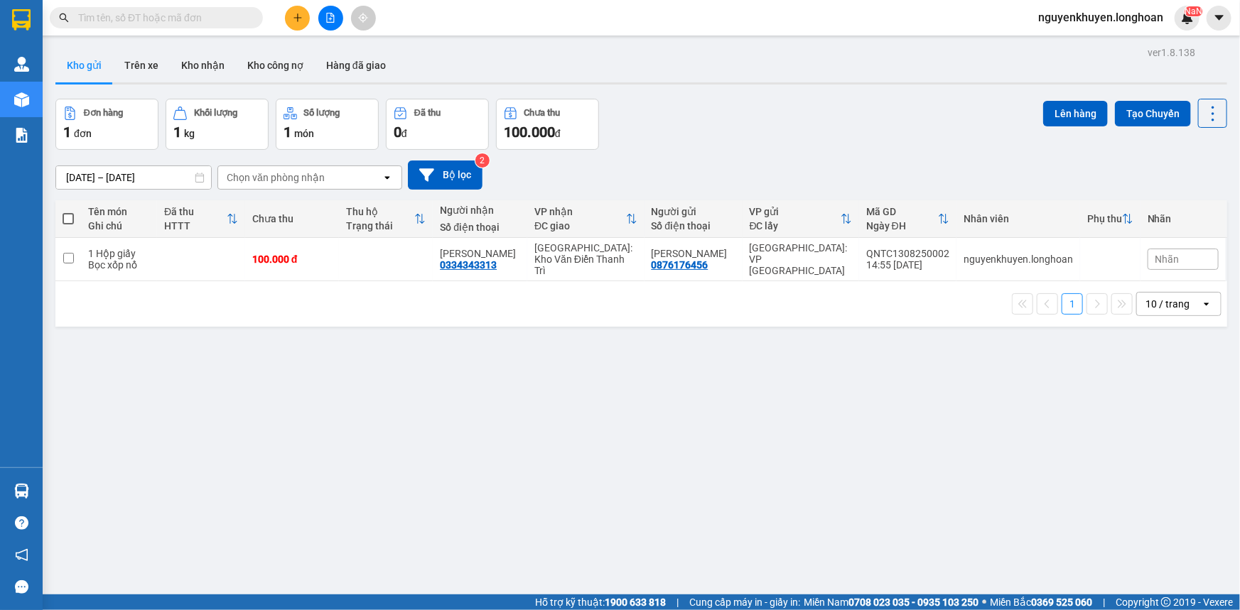
click at [644, 376] on section "Kết quả tìm kiếm ( 0 ) Bộ lọc No Data nguyenkhuyen.[PERSON_NAME] lý giao nhận m…" at bounding box center [620, 305] width 1240 height 610
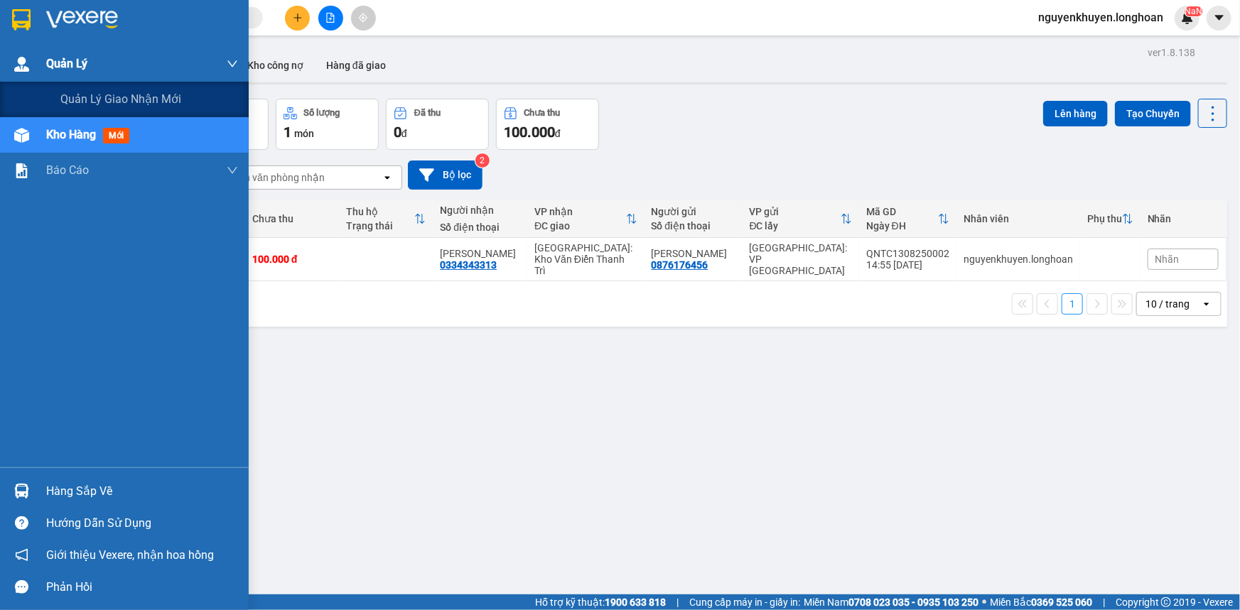
click at [42, 63] on div "Quản Lý" at bounding box center [124, 64] width 249 height 36
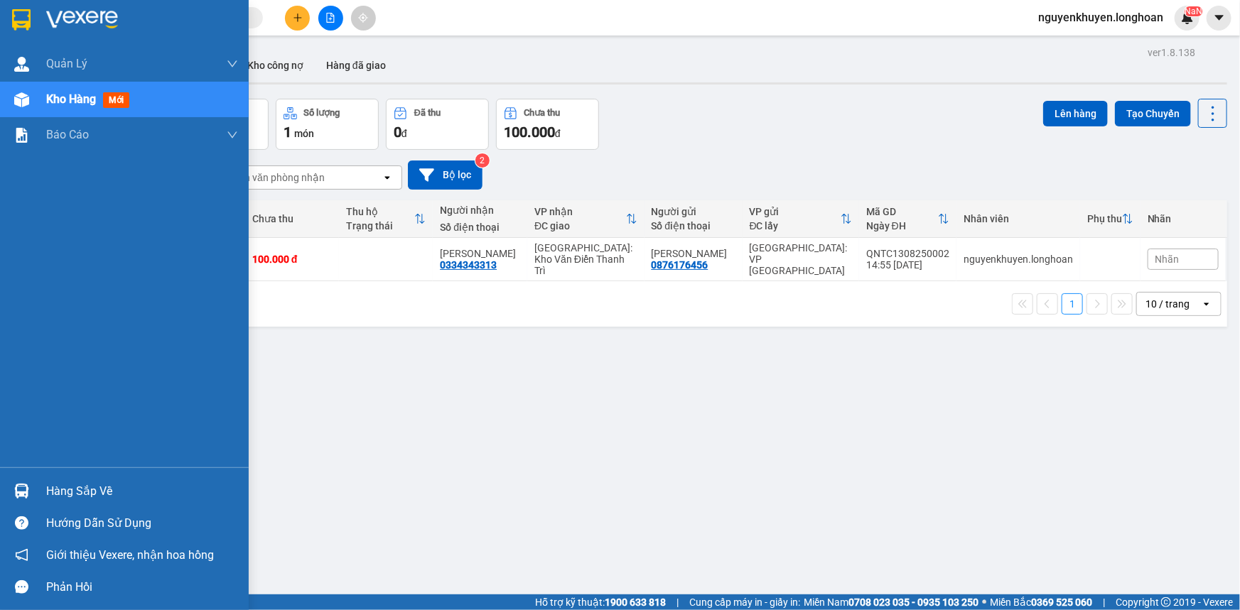
click at [21, 22] on img at bounding box center [21, 19] width 18 height 21
click at [21, 21] on img at bounding box center [21, 19] width 18 height 21
click at [65, 488] on div "Hàng sắp về" at bounding box center [142, 491] width 192 height 21
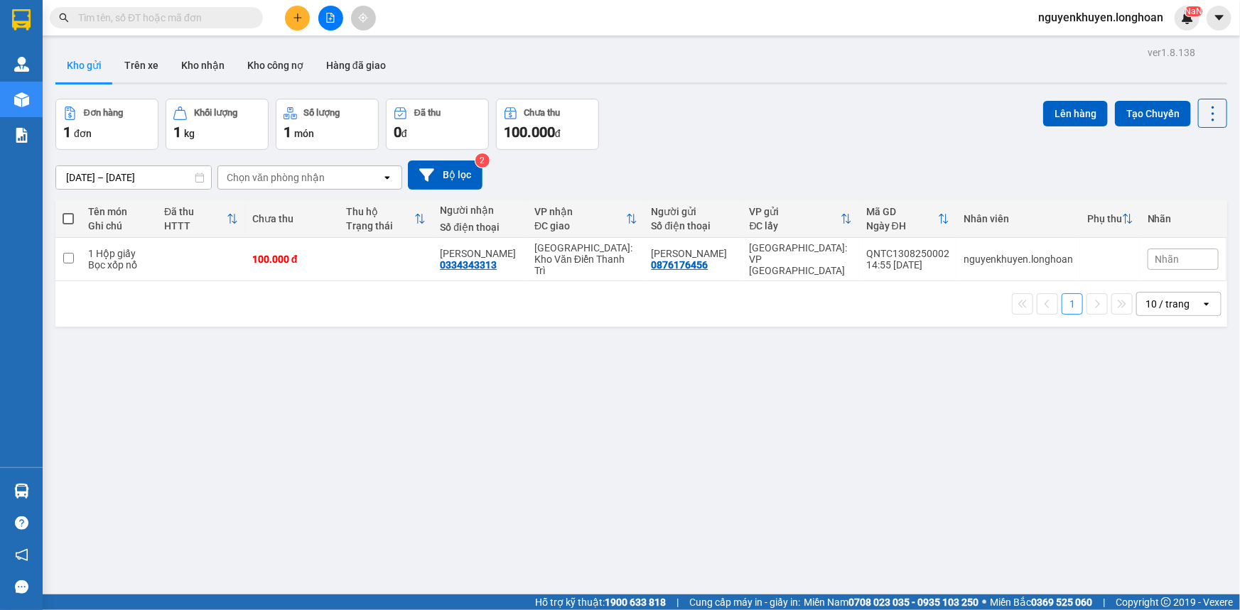
click at [775, 401] on section "Kết quả tìm kiếm ( 0 ) Bộ lọc No Data nguyenkhuyen.[PERSON_NAME] lý giao nhận m…" at bounding box center [620, 305] width 1240 height 610
